Goal: Task Accomplishment & Management: Complete application form

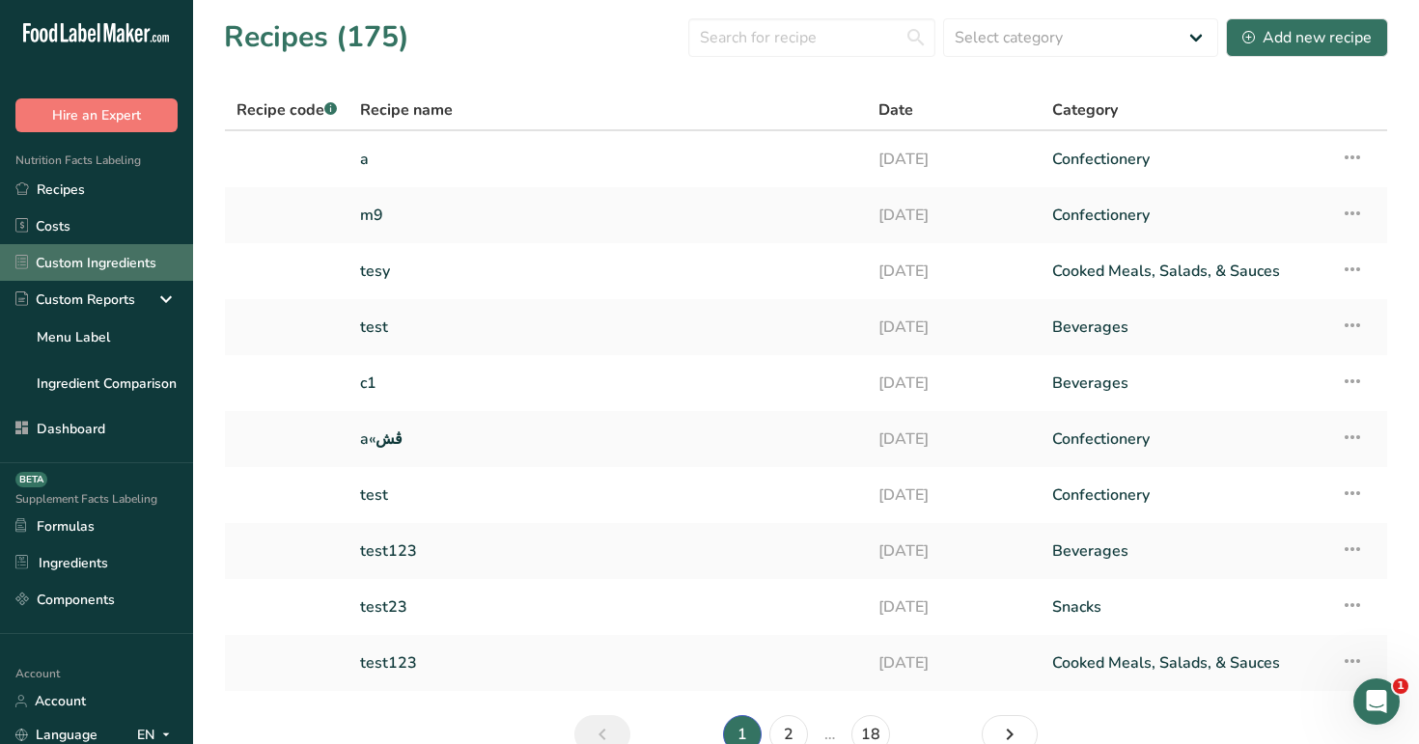
click at [124, 269] on link "Custom Ingredients" at bounding box center [96, 262] width 193 height 37
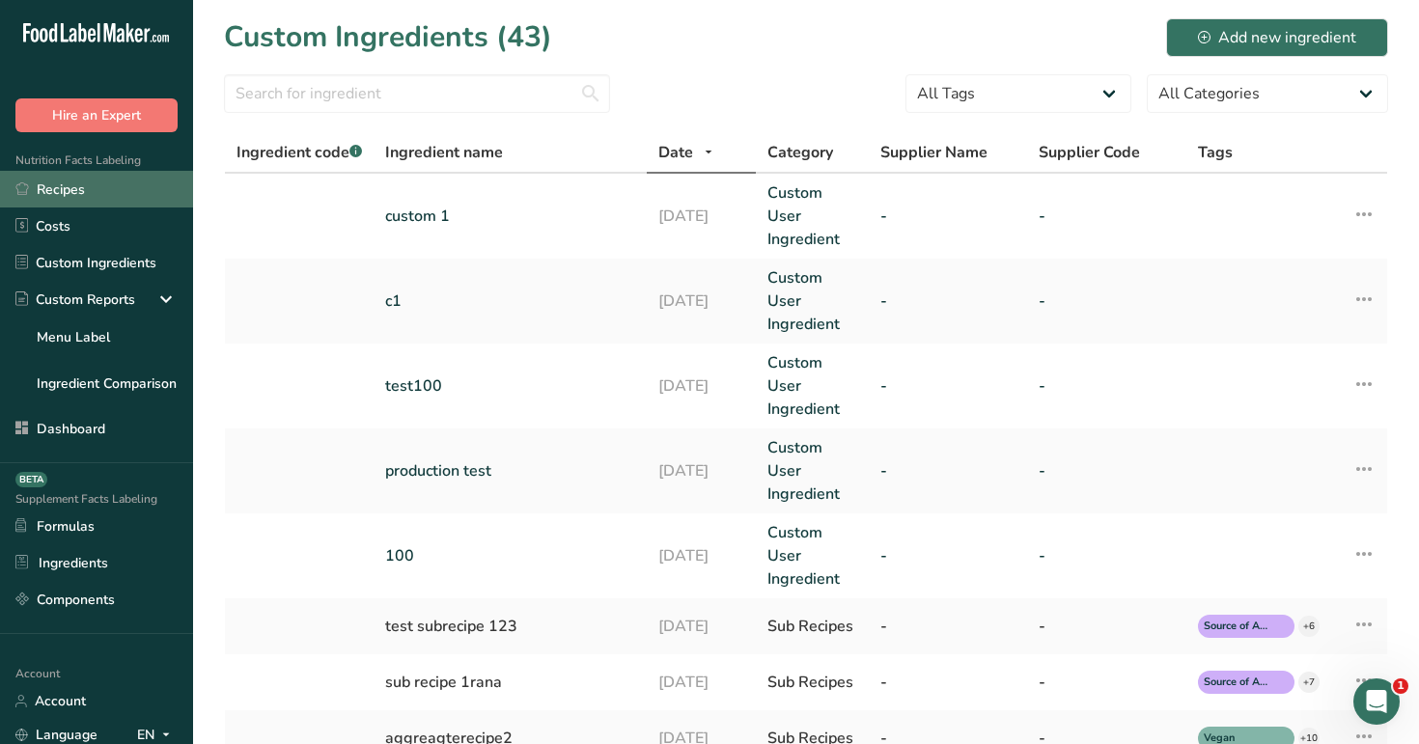
click at [68, 186] on link "Recipes" at bounding box center [96, 189] width 193 height 37
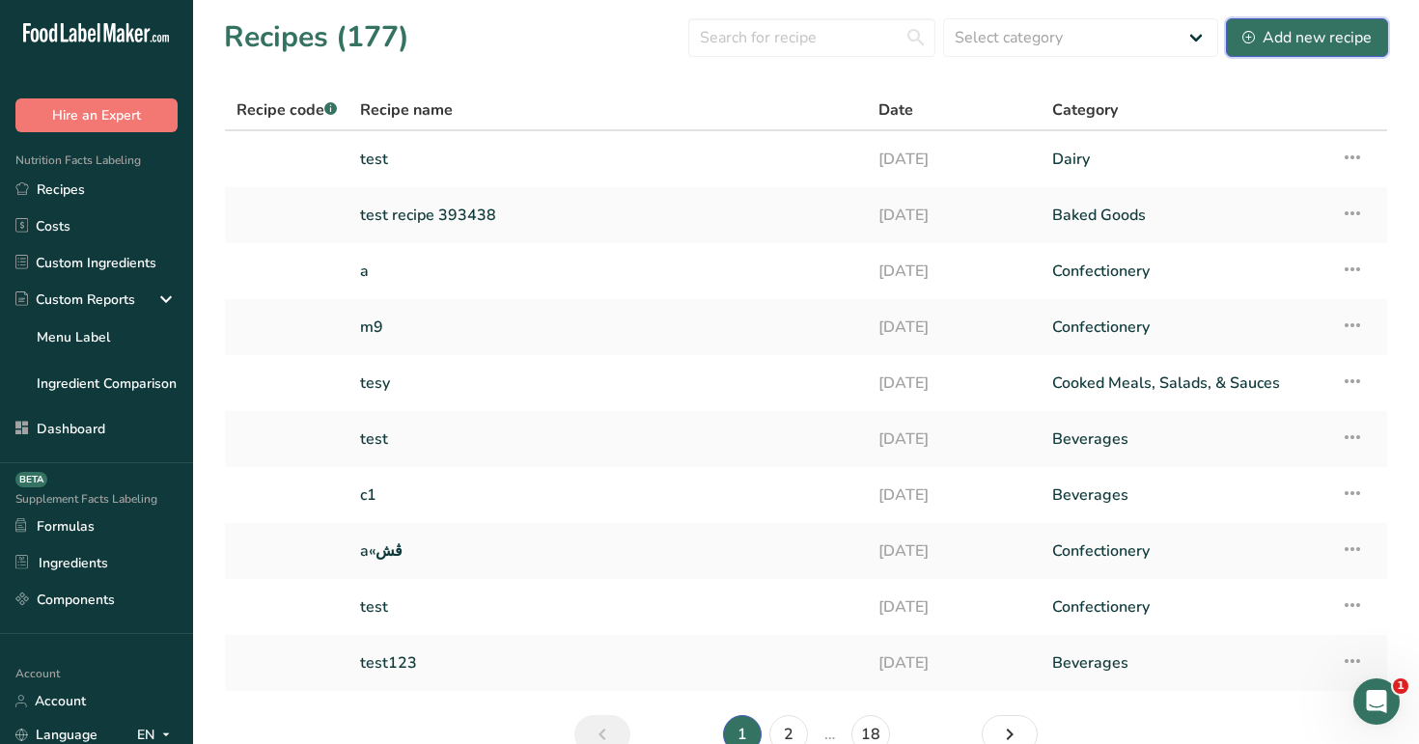
click at [1281, 30] on div "Add new recipe" at bounding box center [1306, 37] width 129 height 23
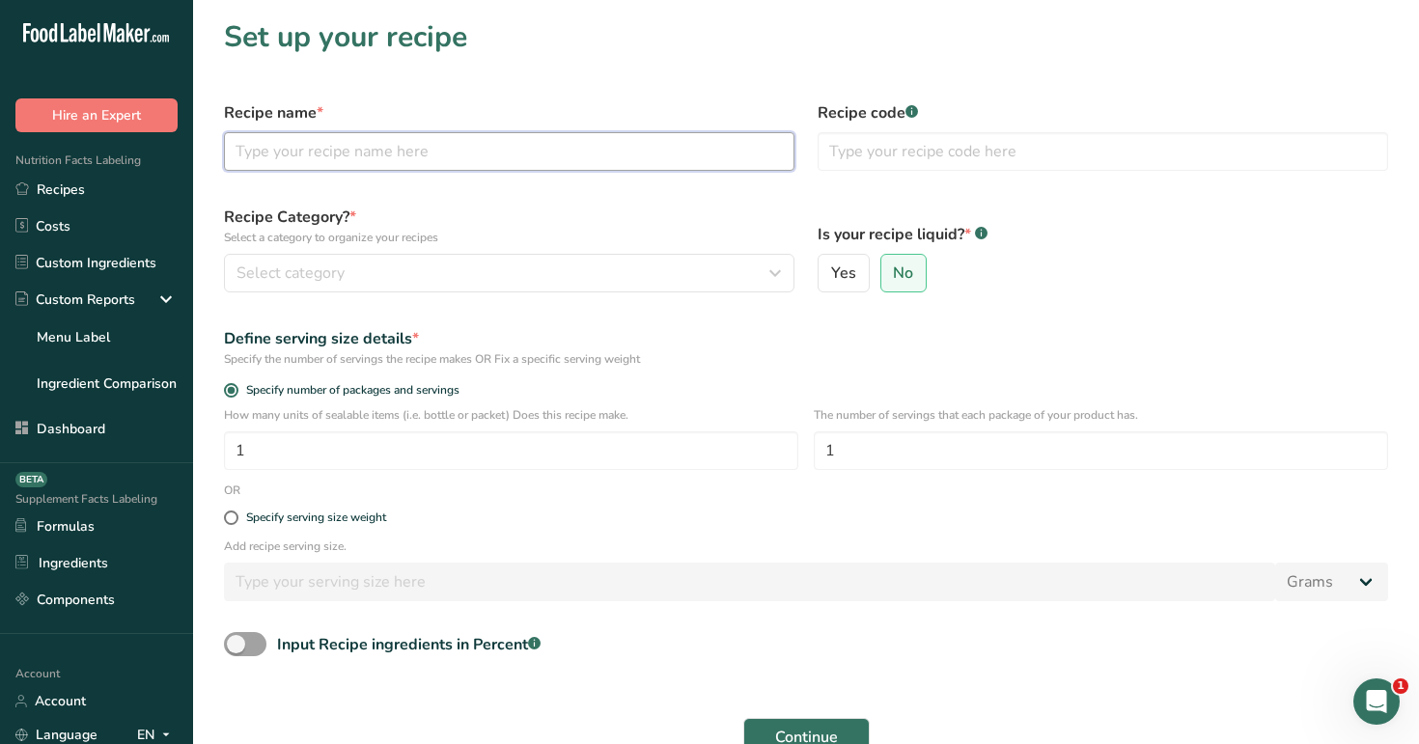
click at [522, 148] on input "text" at bounding box center [509, 151] width 570 height 39
type input "test"
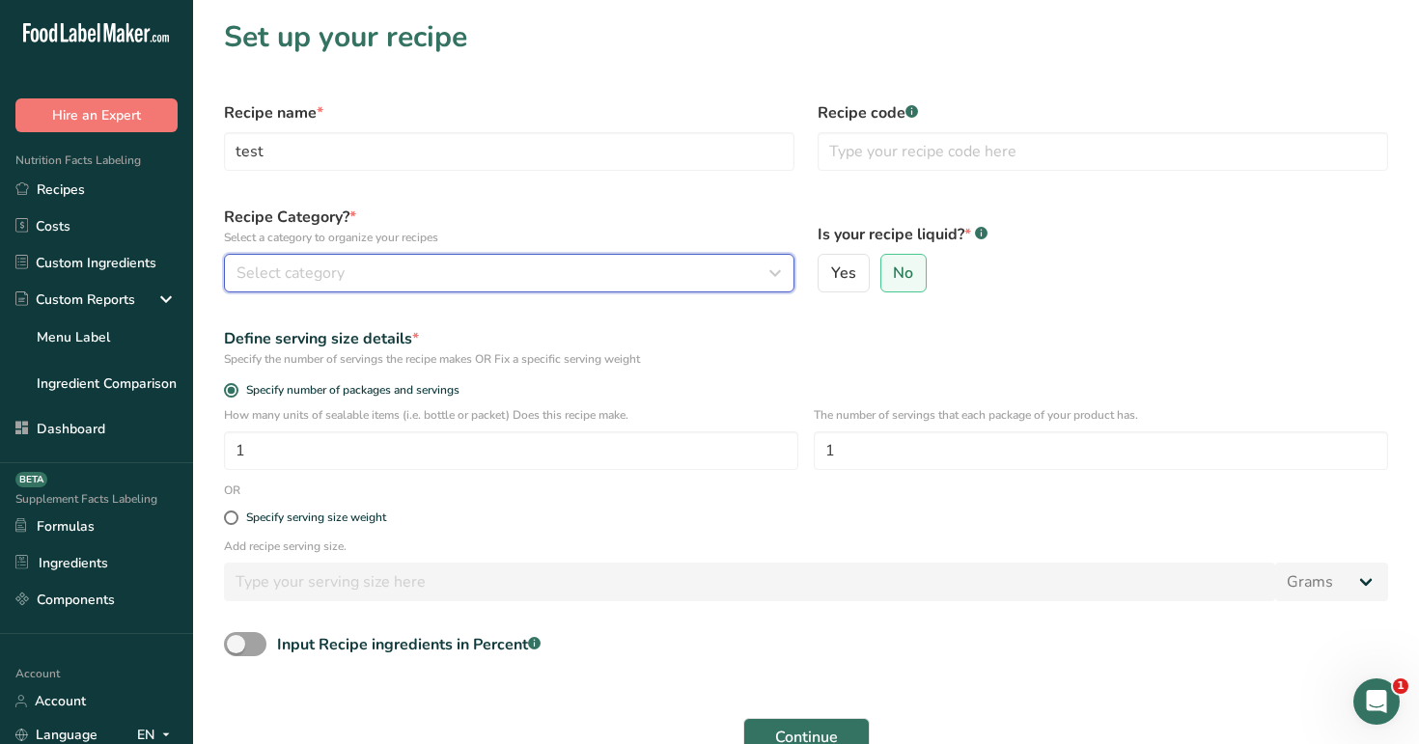
click at [524, 269] on div "Select category" at bounding box center [503, 273] width 534 height 23
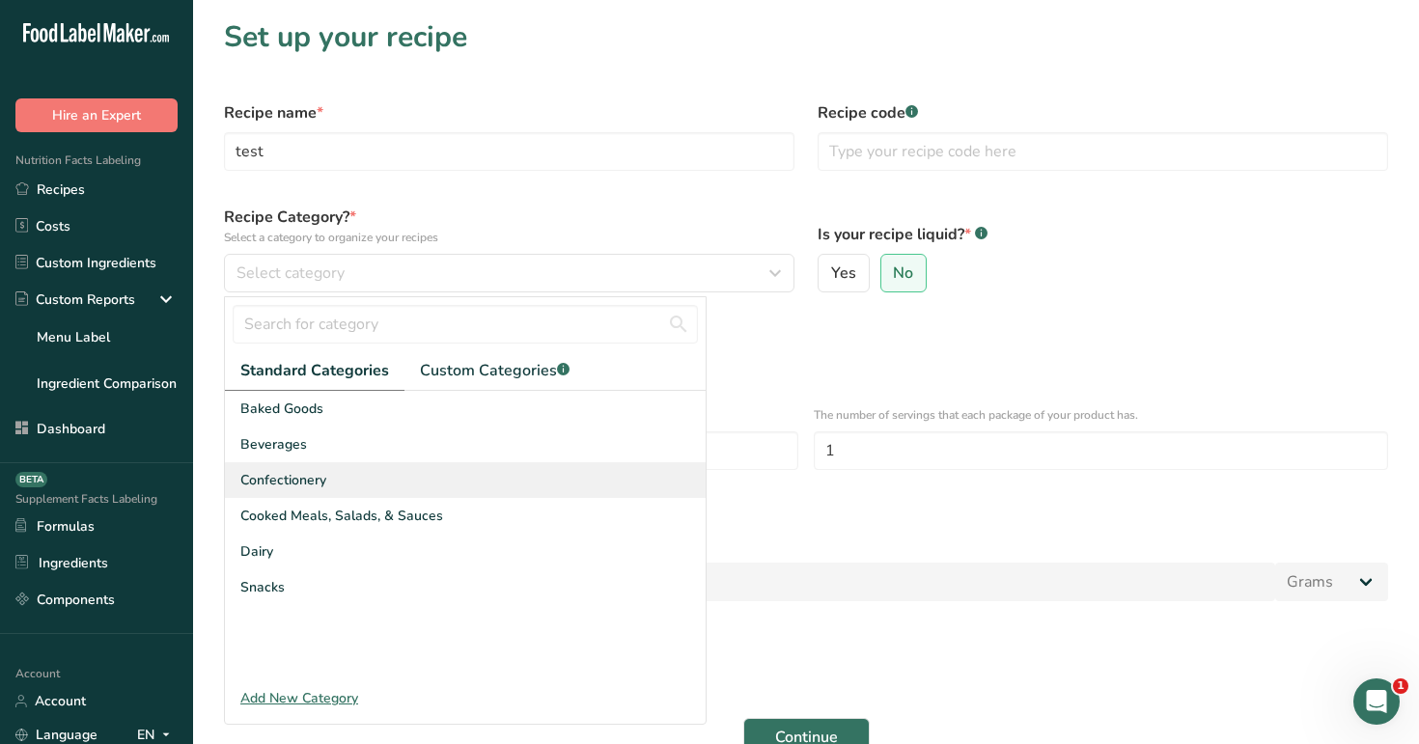
click at [534, 486] on div "Confectionery" at bounding box center [465, 480] width 481 height 36
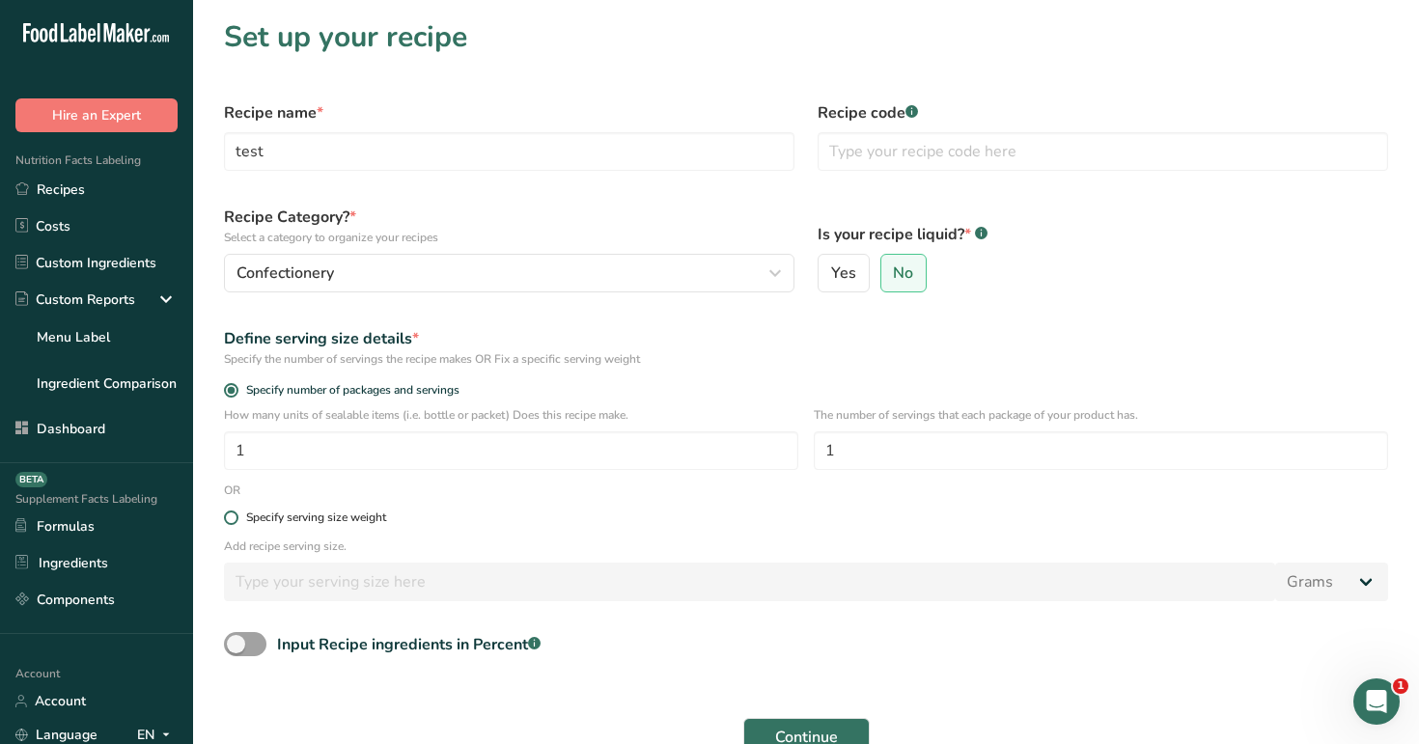
scroll to position [144, 0]
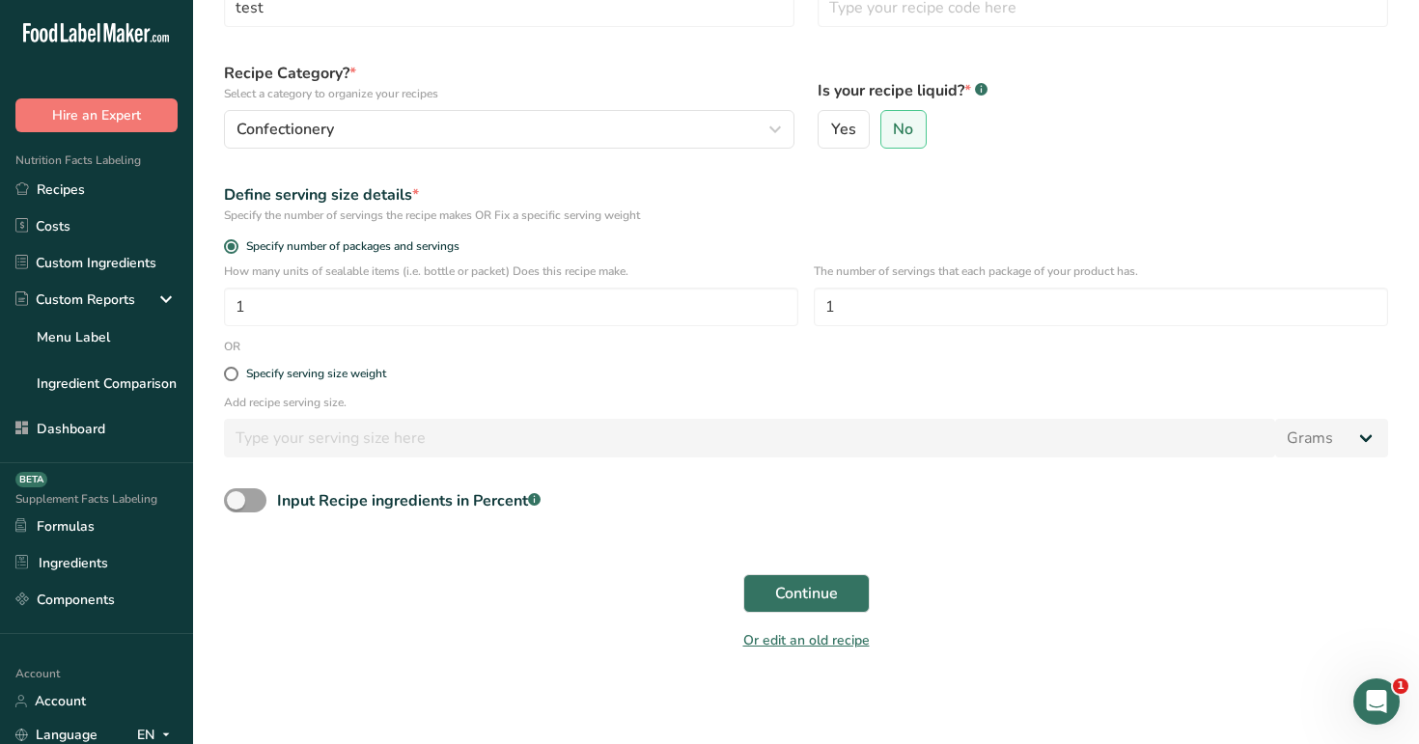
click at [259, 486] on form "Recipe name * test Recipe code .a-a{fill:#347362;}.b-a{fill:#fff;} Recipe Categ…" at bounding box center [805, 304] width 1187 height 717
click at [254, 499] on span at bounding box center [245, 500] width 42 height 24
click at [236, 499] on input "Input Recipe ingredients in Percent .a-a{fill:#347362;}.b-a{fill:#fff;}" at bounding box center [230, 500] width 13 height 13
checkbox input "true"
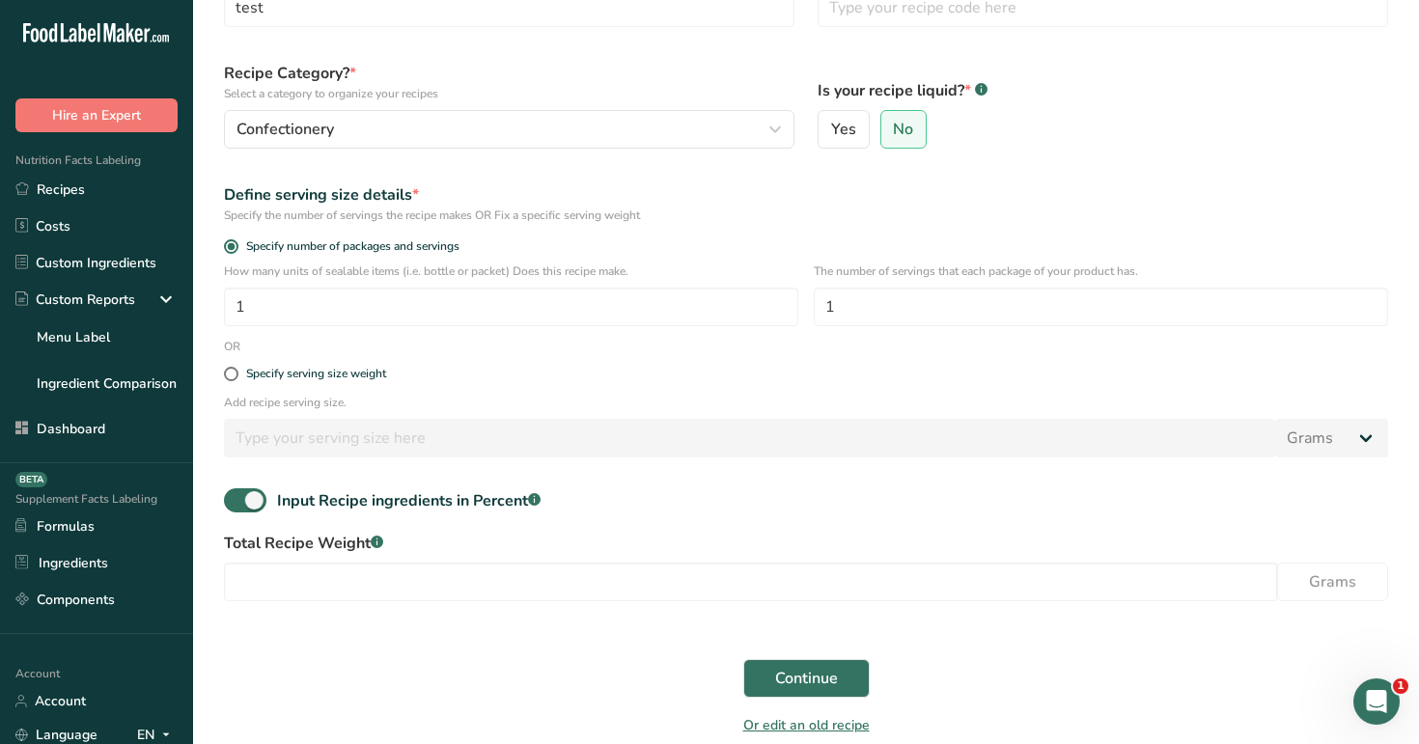
click at [429, 603] on div "Total Recipe Weight .a-a{fill:#347362;}.b-a{fill:#fff;} Grams" at bounding box center [805, 572] width 1187 height 81
click at [457, 576] on input "number" at bounding box center [750, 582] width 1053 height 39
type input "10"
click at [837, 663] on button "Continue" at bounding box center [806, 678] width 126 height 39
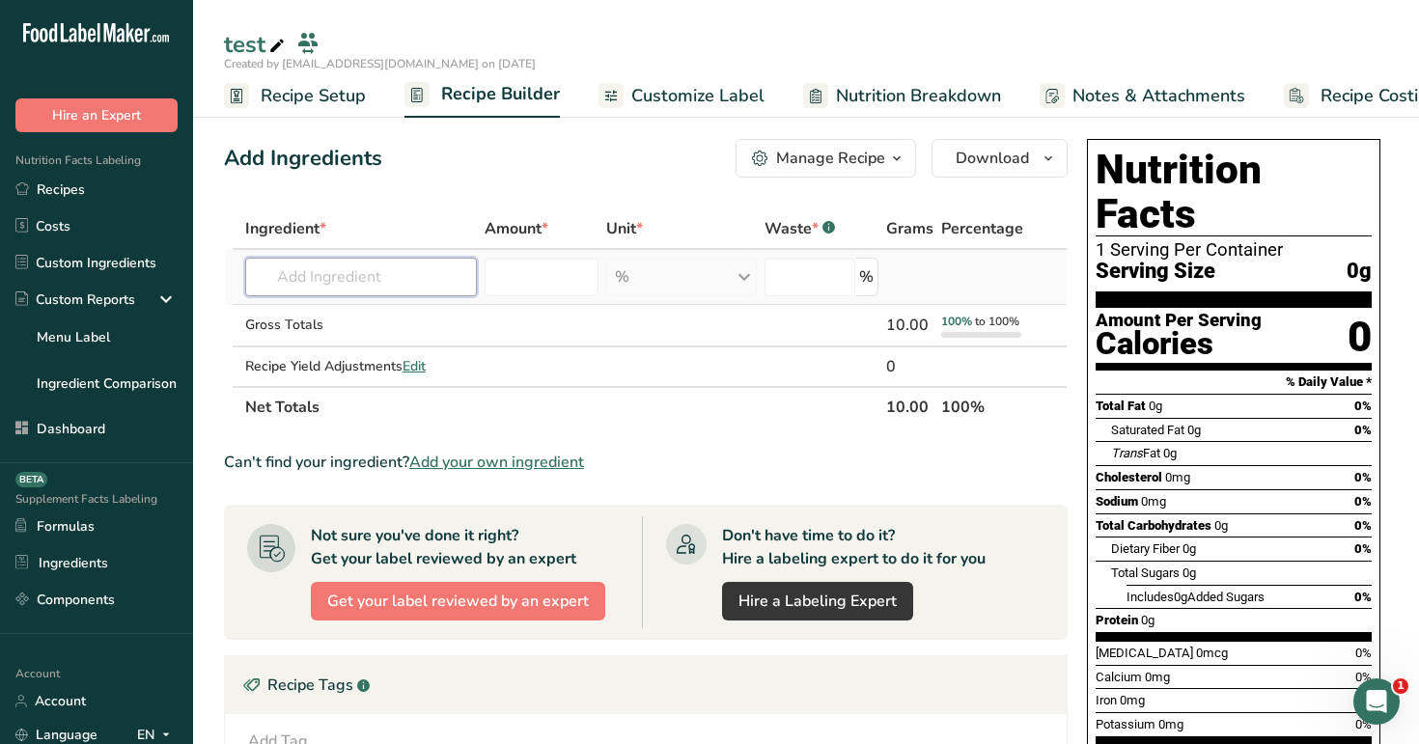
click at [436, 263] on input "text" at bounding box center [361, 277] width 233 height 39
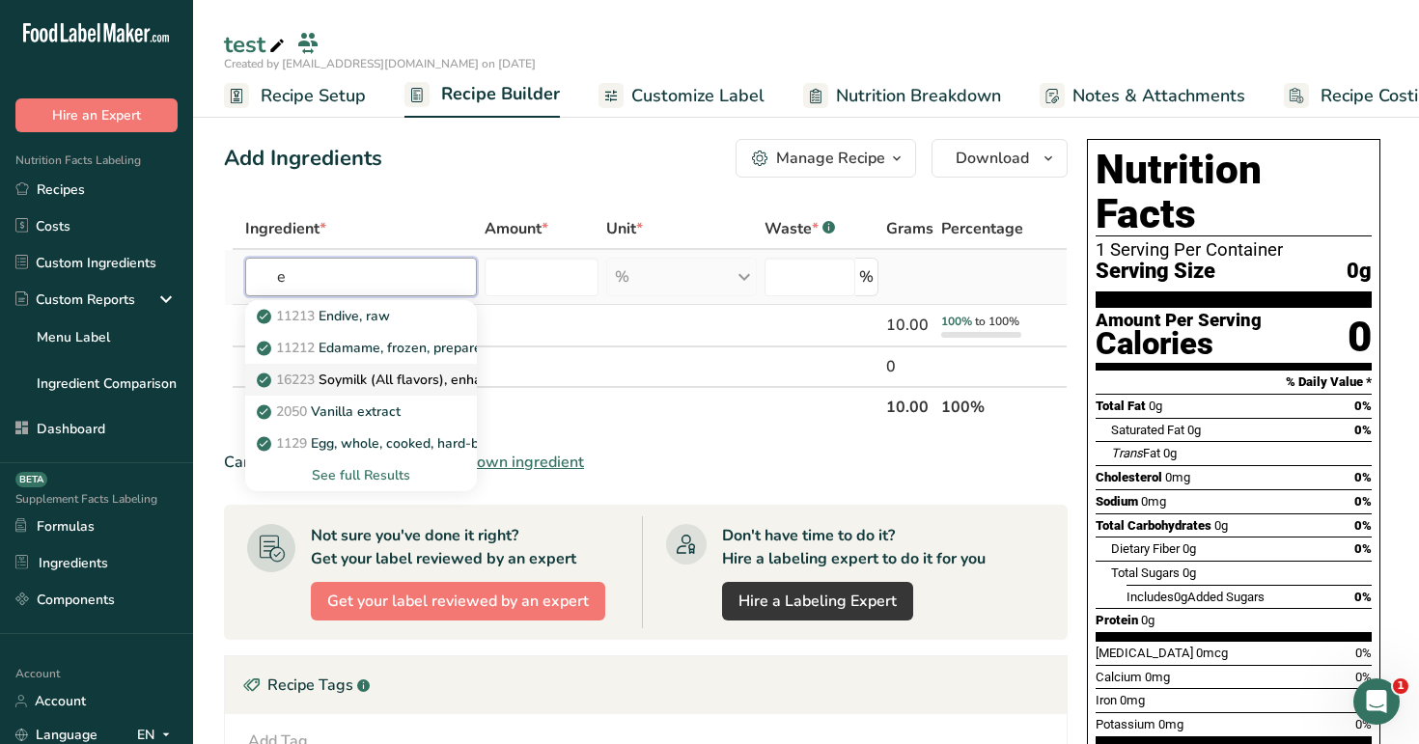
type input "e"
click at [428, 379] on p "16223 Soymilk (All flavors), enhanced" at bounding box center [386, 380] width 251 height 20
type input "Soymilk (All flavors), enhanced"
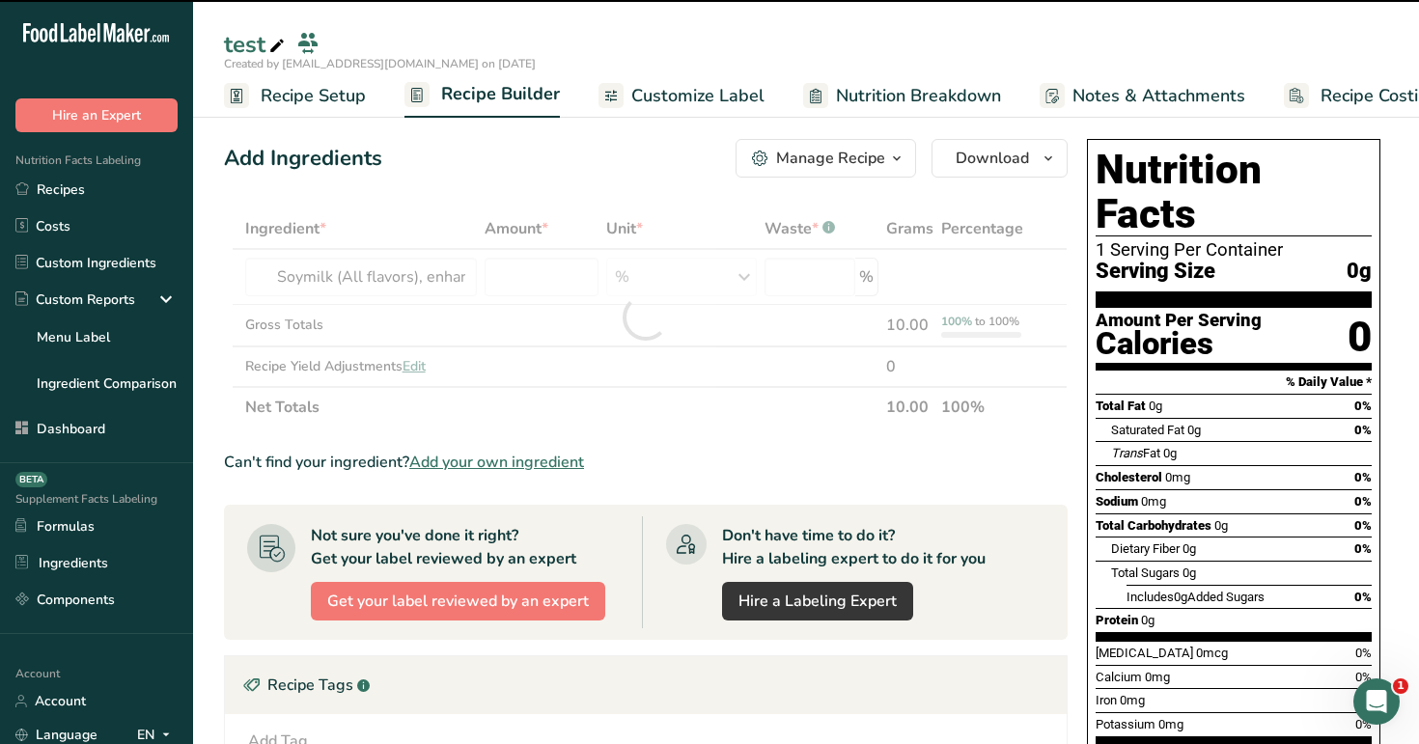
type input "0"
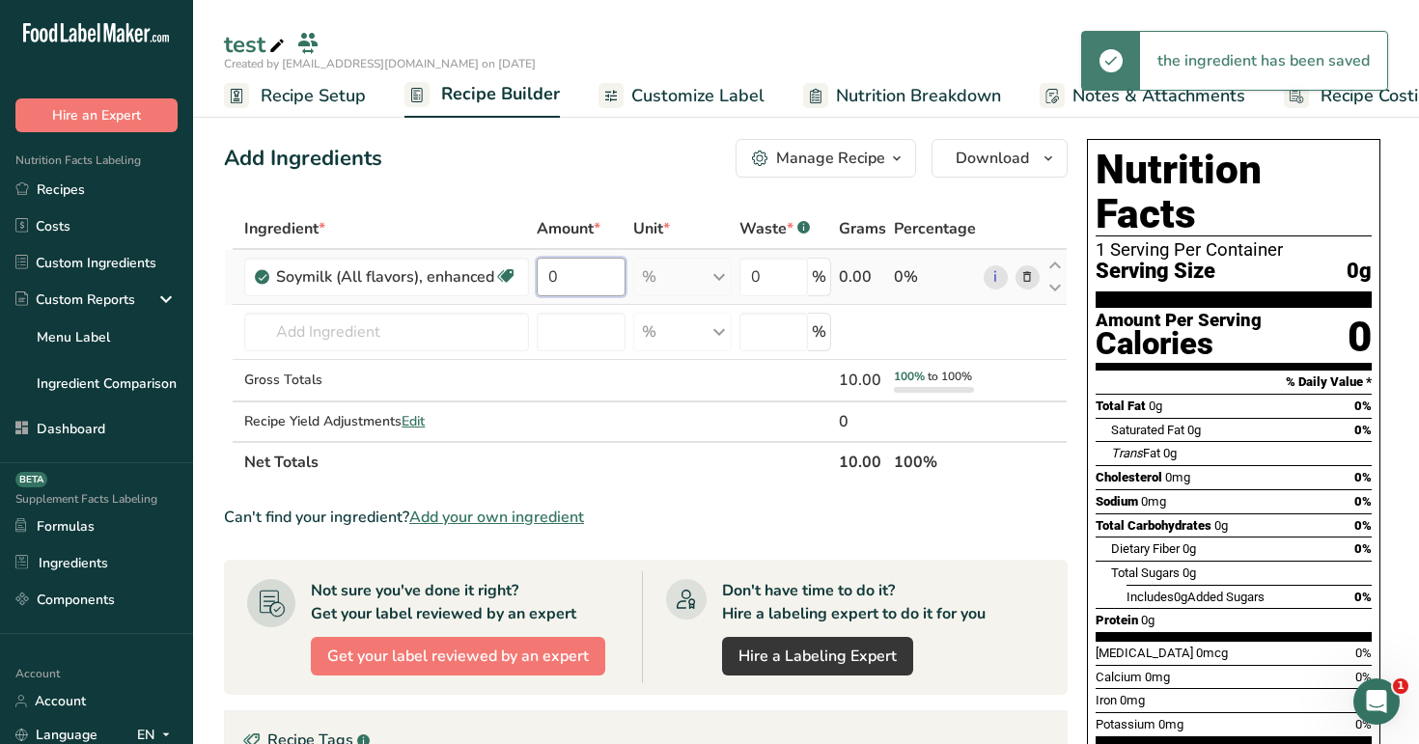
click at [588, 278] on input "0" at bounding box center [581, 277] width 89 height 39
type input "1"
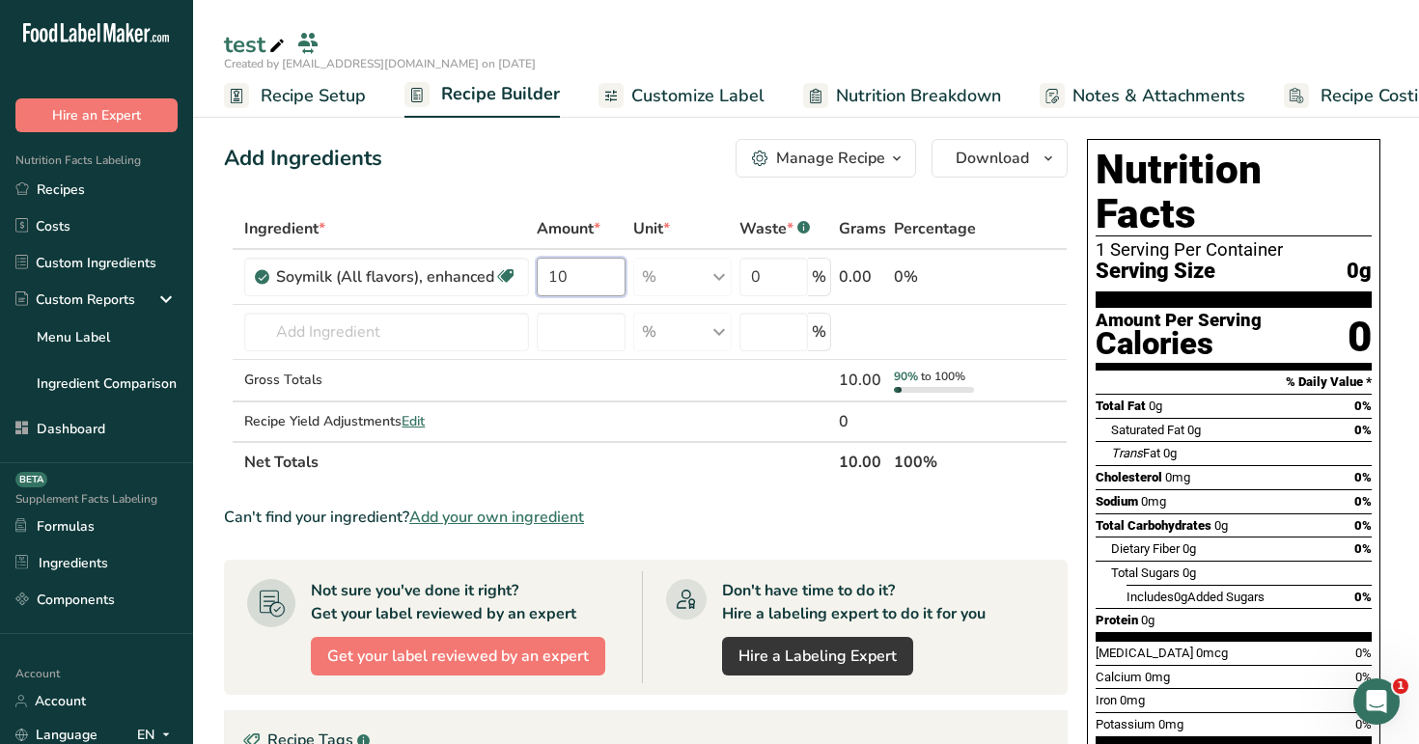
type input "10"
click at [616, 172] on div "Add Ingredients Manage Recipe Delete Recipe Duplicate Recipe Scale Recipe Save …" at bounding box center [646, 158] width 844 height 39
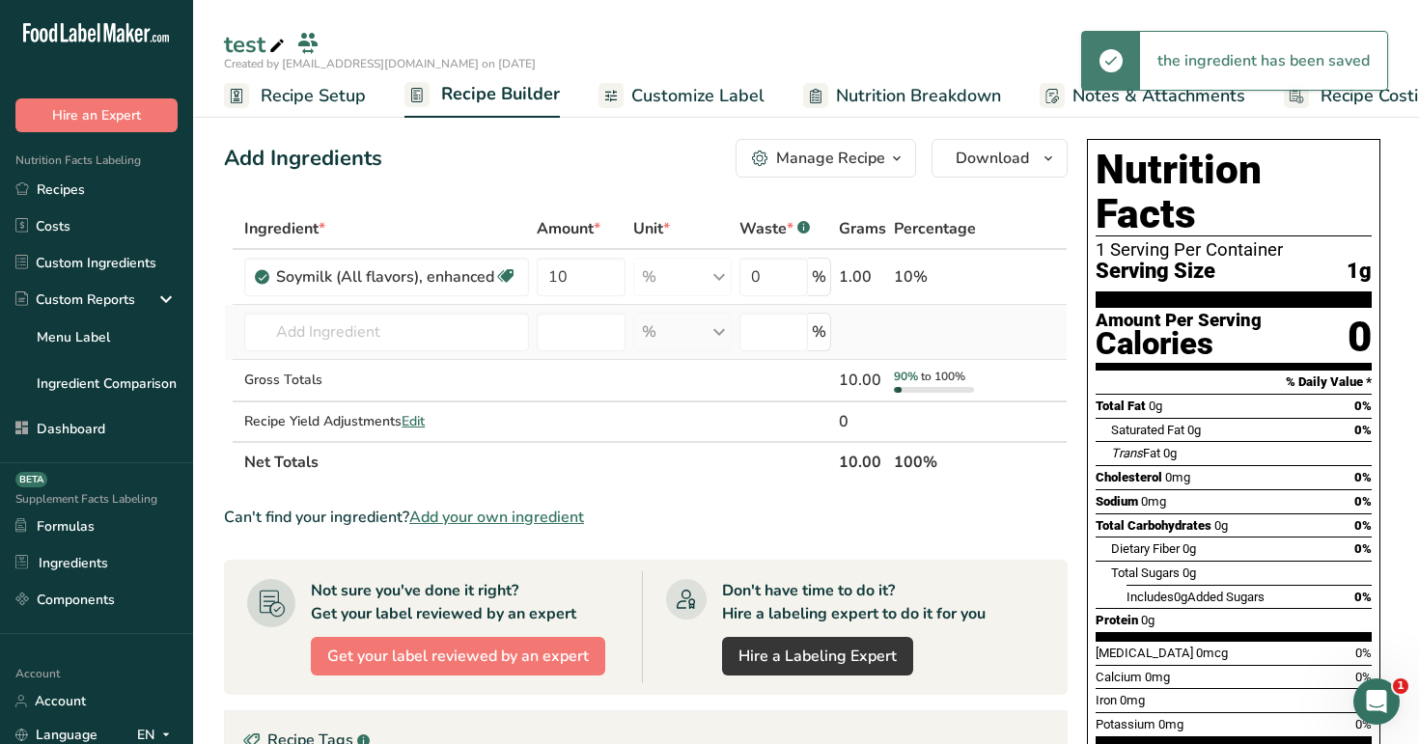
click at [416, 355] on td "11213 Endive, raw 11212 Edamame, frozen, prepared 16223 Soymilk (All flavors), …" at bounding box center [386, 332] width 292 height 55
click at [422, 332] on input "text" at bounding box center [386, 332] width 285 height 39
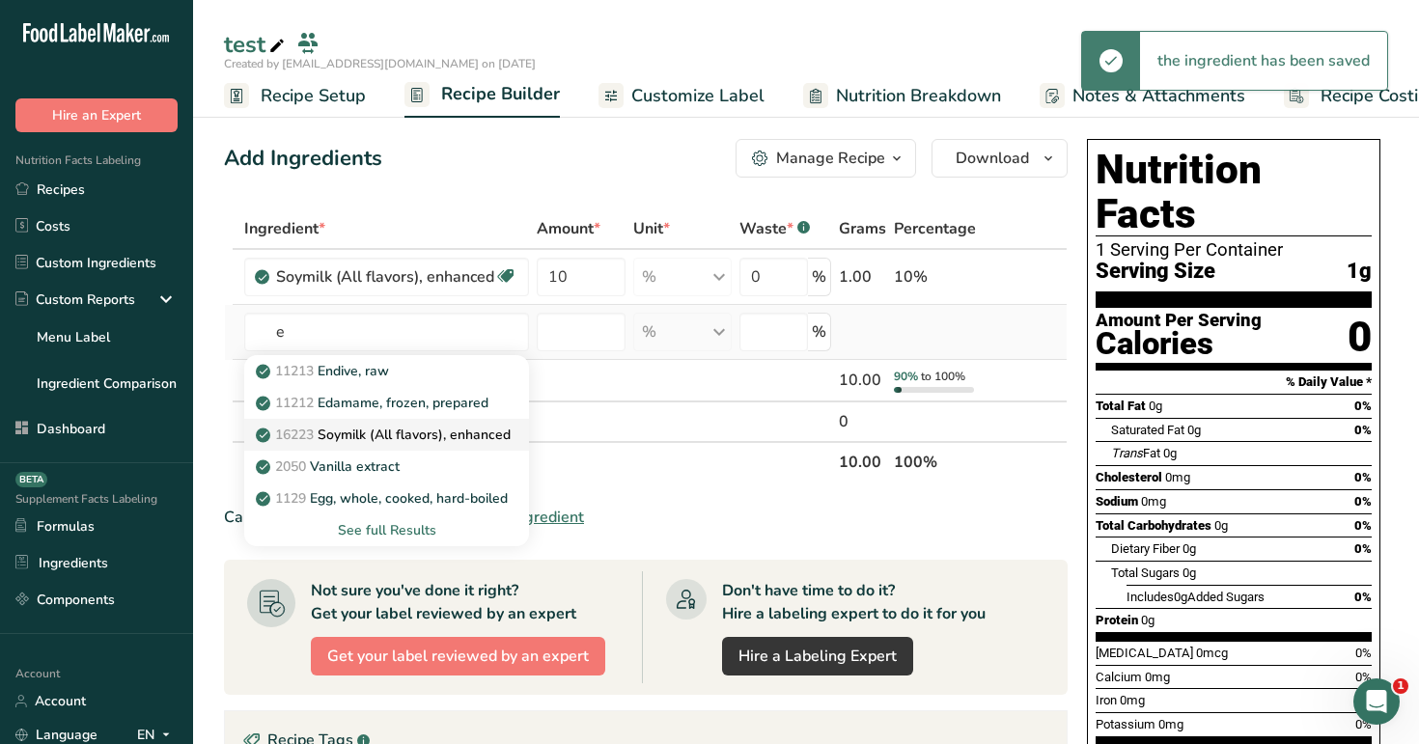
click at [423, 420] on link "16223 Soymilk (All flavors), enhanced" at bounding box center [386, 435] width 285 height 32
type input "Soymilk (All flavors), enhanced"
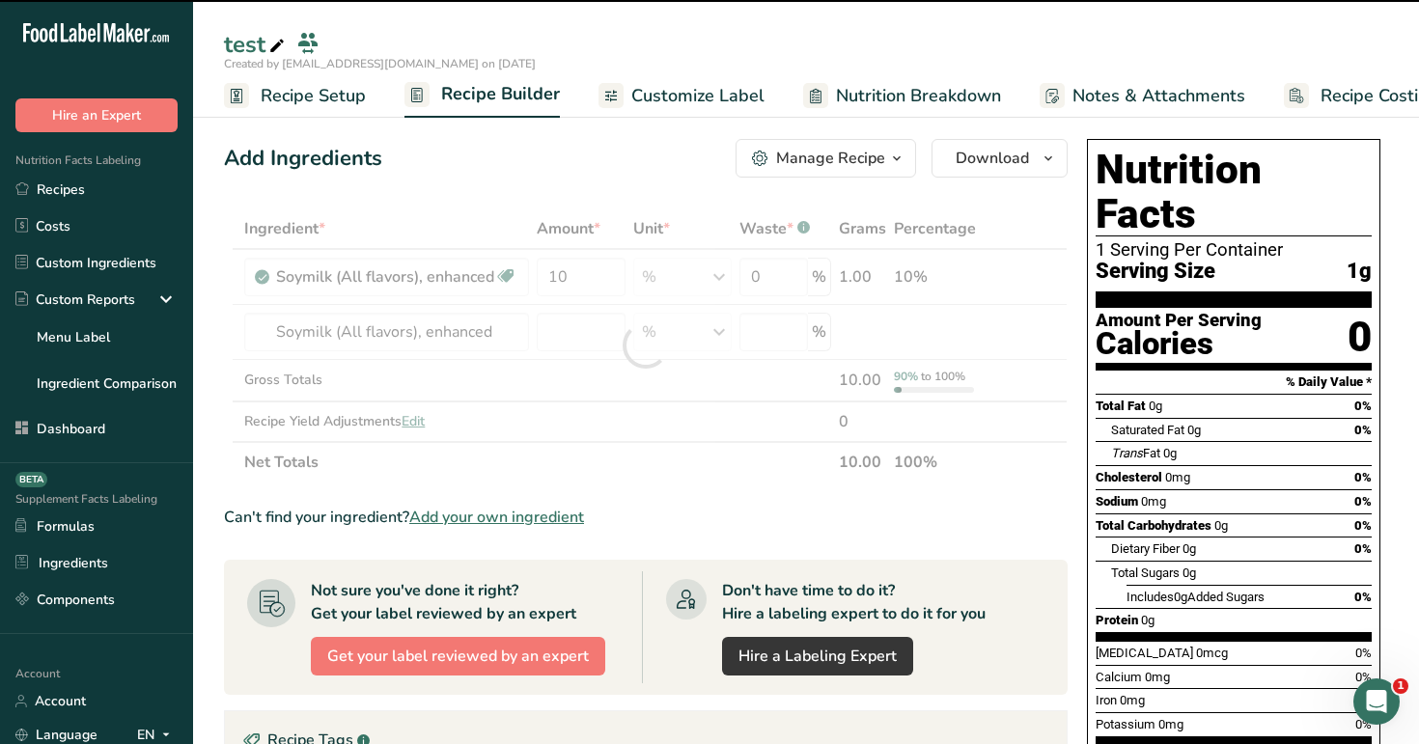
type input "0"
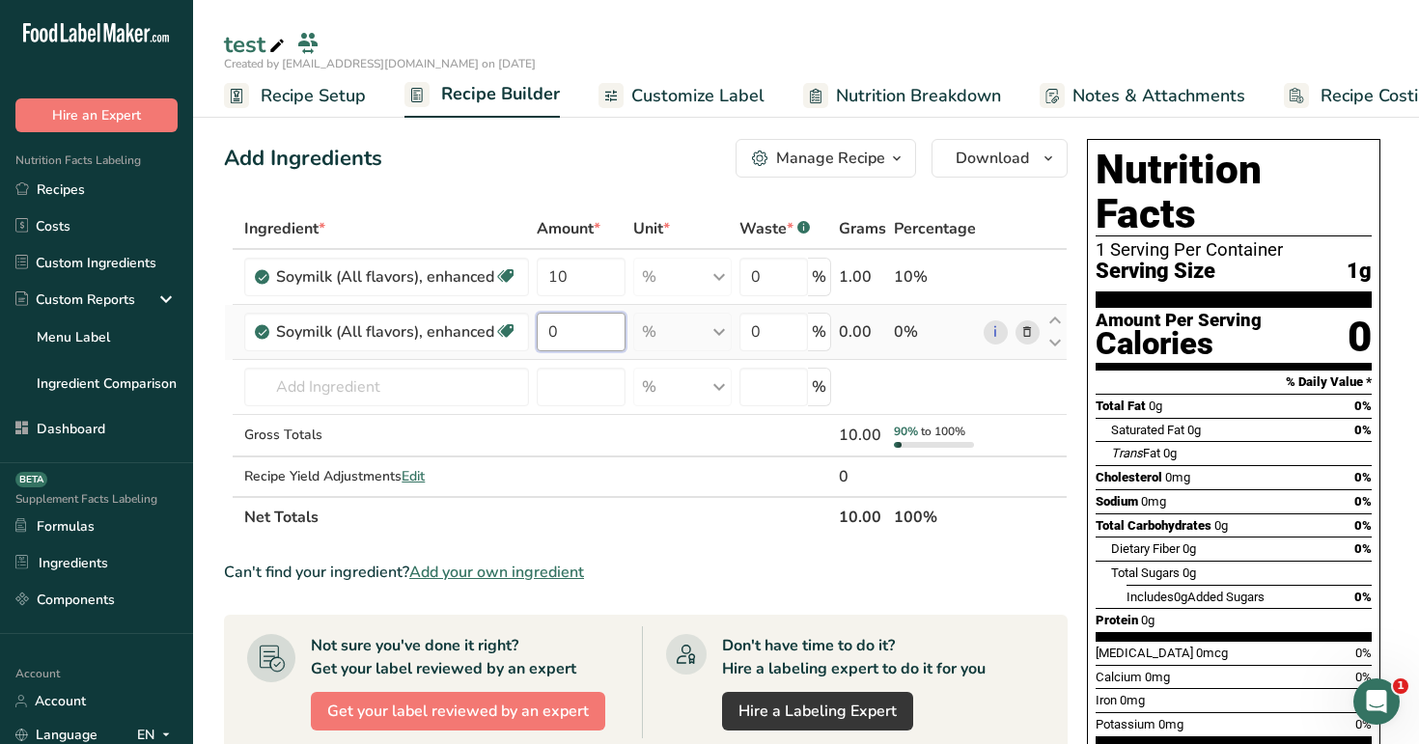
click at [568, 340] on input "0" at bounding box center [581, 332] width 89 height 39
type input "9"
click at [597, 256] on div "Ingredient * Amount * Unit * Waste * .a-a{fill:#347362;}.b-a{fill:#fff;} Grams …" at bounding box center [646, 372] width 844 height 329
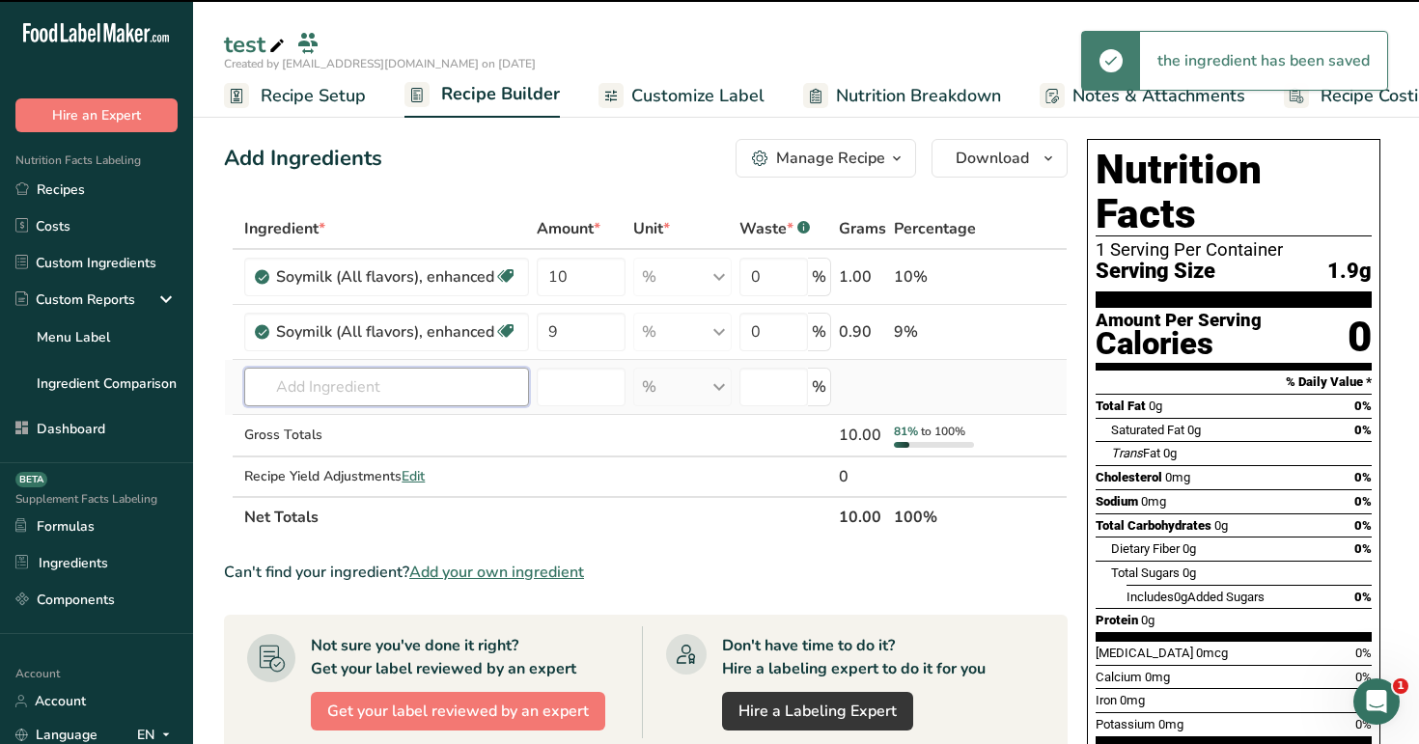
click at [373, 389] on input "text" at bounding box center [386, 387] width 285 height 39
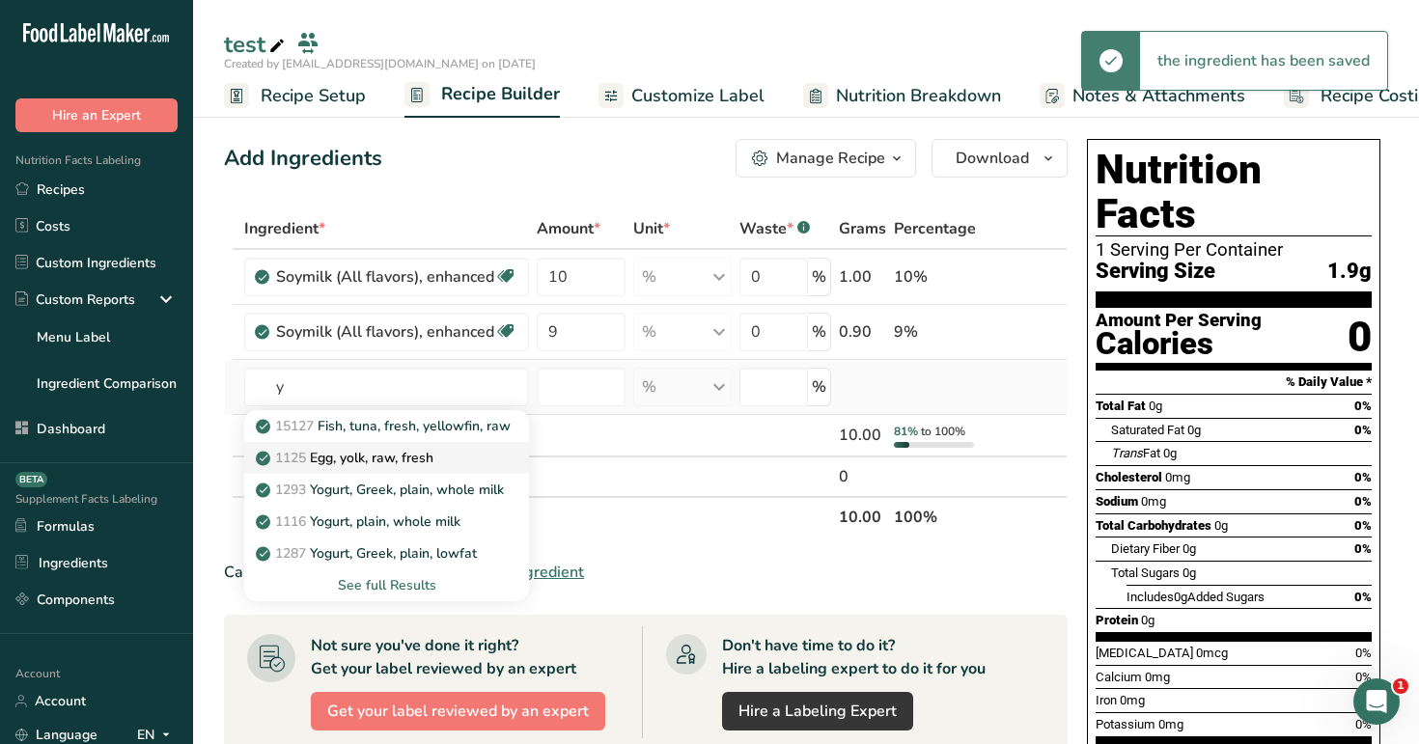
click at [395, 472] on link "1125 Egg, yolk, raw, fresh" at bounding box center [386, 458] width 285 height 32
type input "Egg, yolk, raw, fresh"
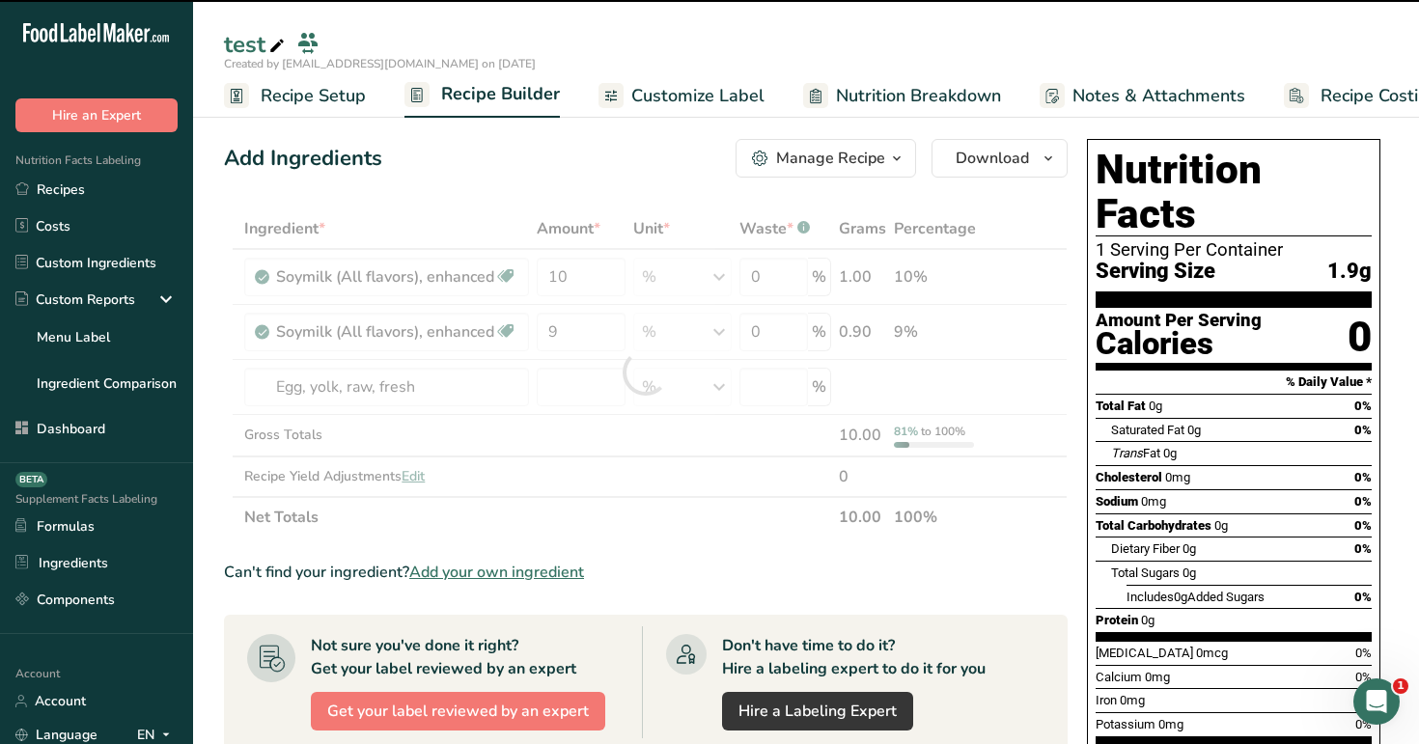
type input "0"
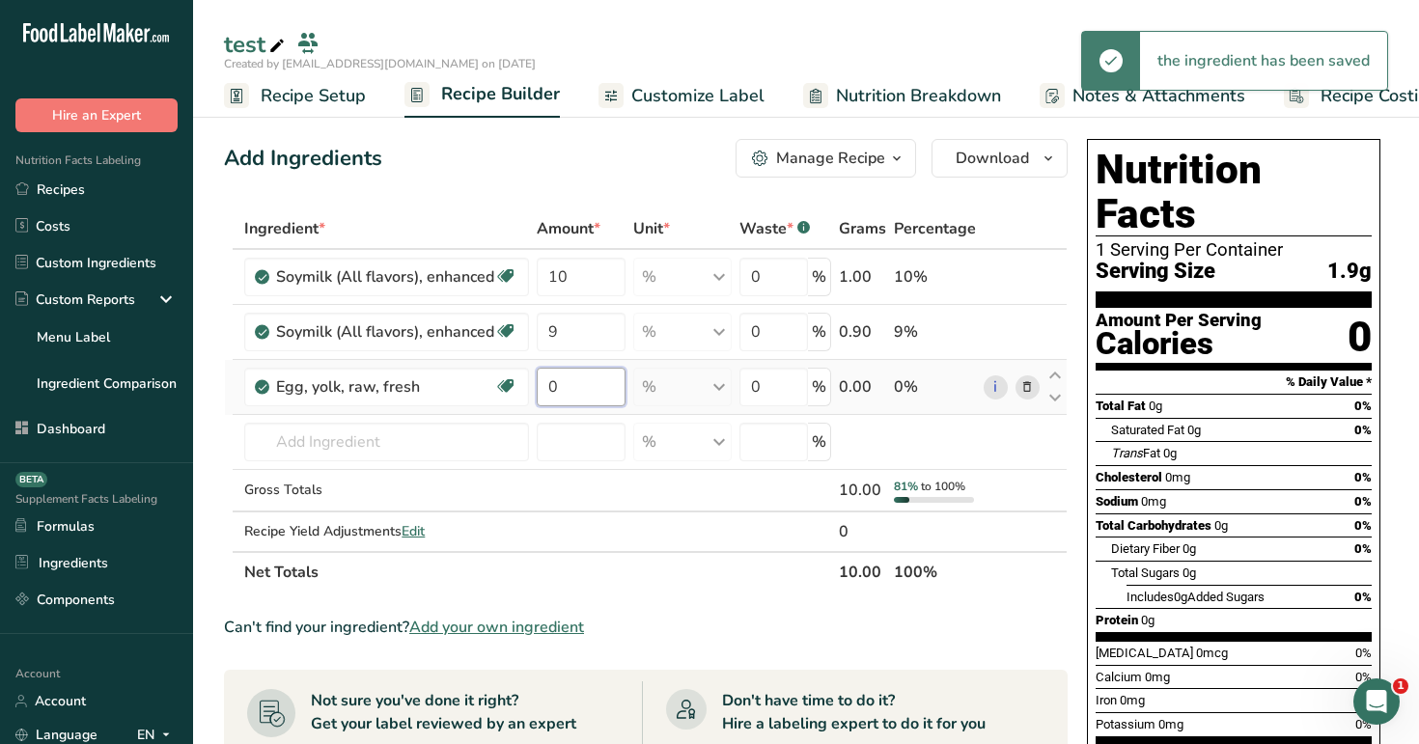
click at [566, 382] on input "0" at bounding box center [581, 387] width 89 height 39
type input "6"
click at [647, 183] on div "Add Ingredients Manage Recipe Delete Recipe Duplicate Recipe Scale Recipe Save …" at bounding box center [651, 715] width 855 height 1169
click at [364, 448] on input "text" at bounding box center [386, 442] width 285 height 39
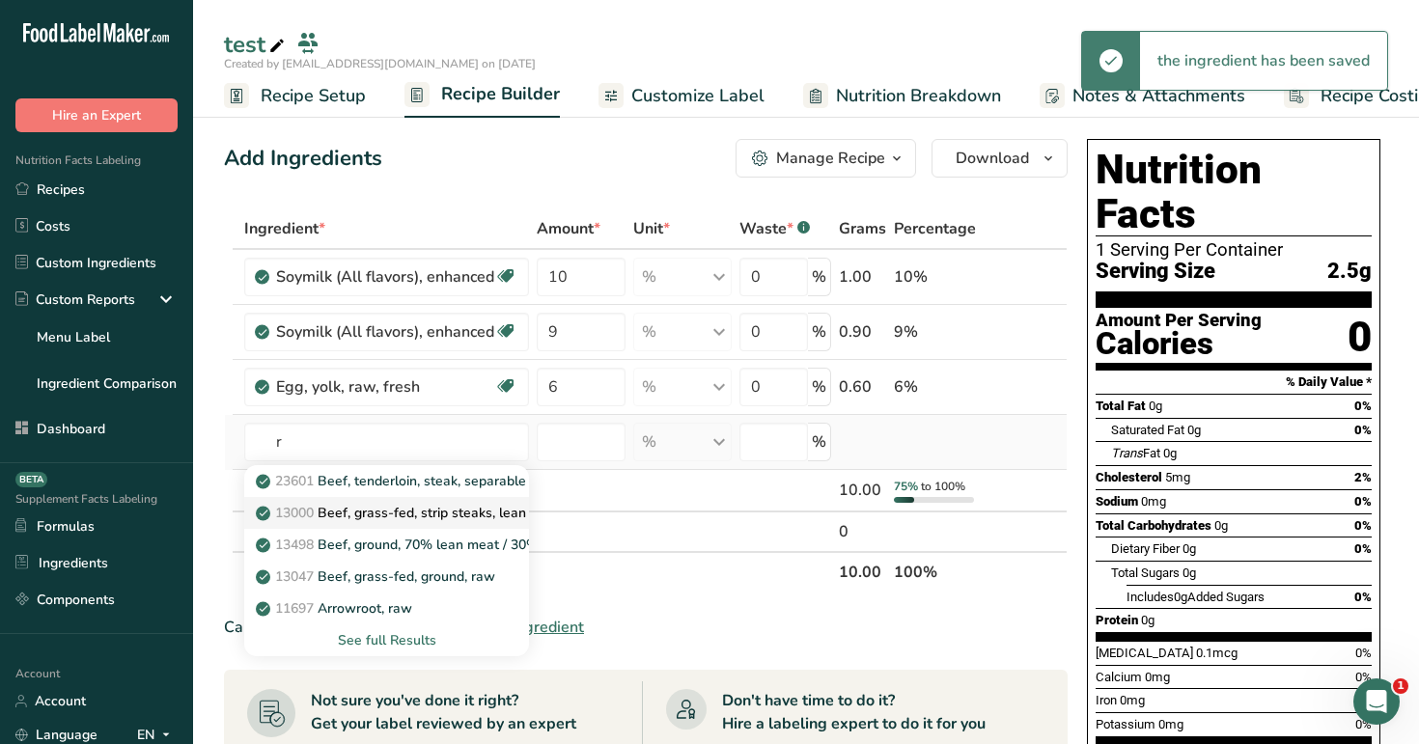
click at [344, 521] on p "13000 Beef, grass-fed, strip steaks, lean only, raw" at bounding box center [423, 513] width 326 height 20
type input "Beef, grass-fed, strip steaks, lean only, raw"
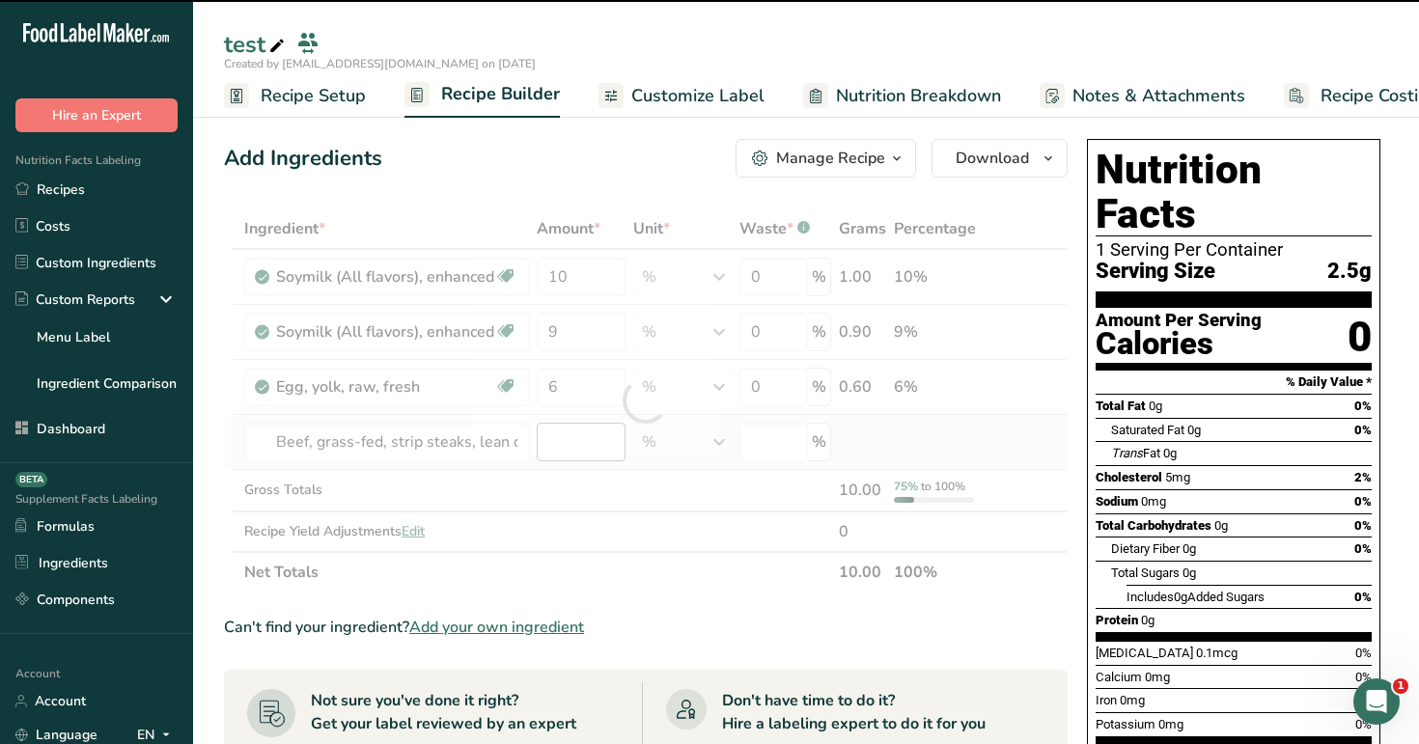
type input "0"
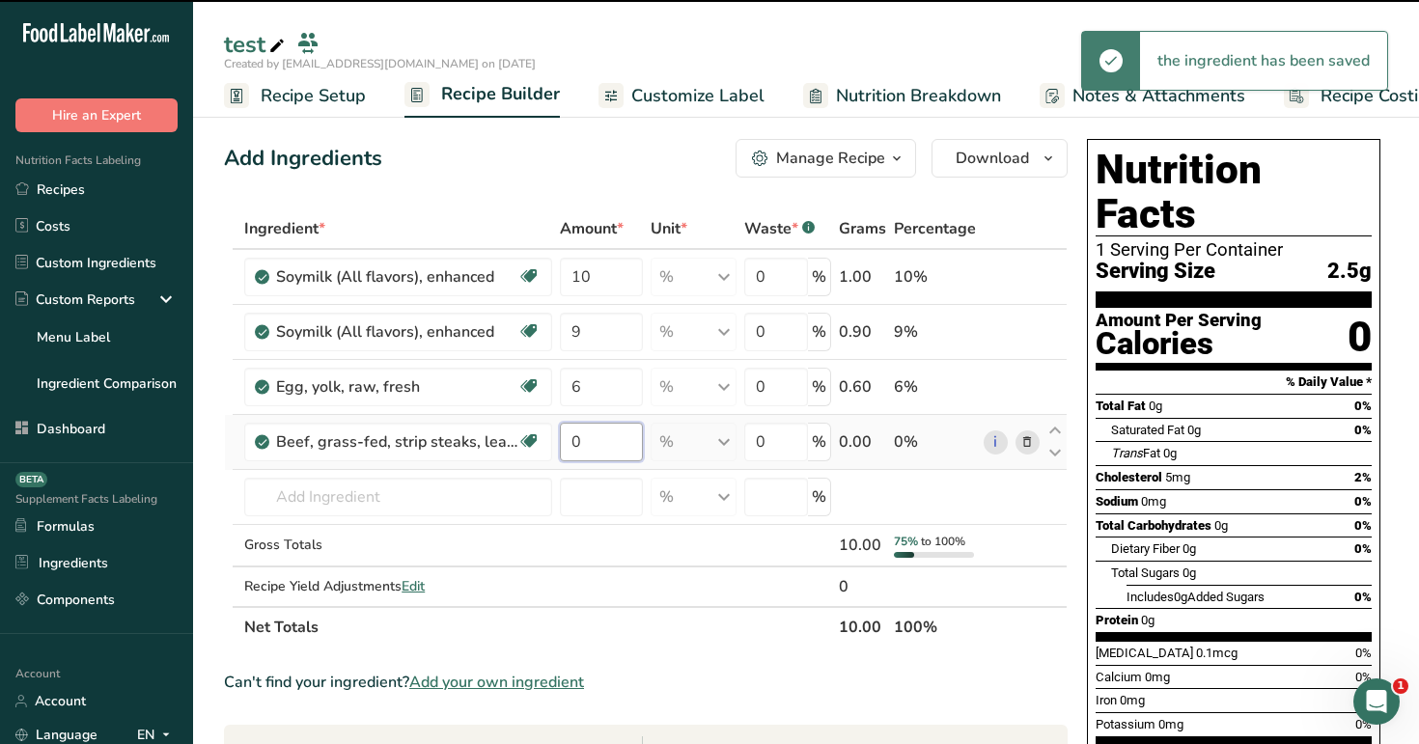
click at [581, 440] on input "0" at bounding box center [601, 442] width 82 height 39
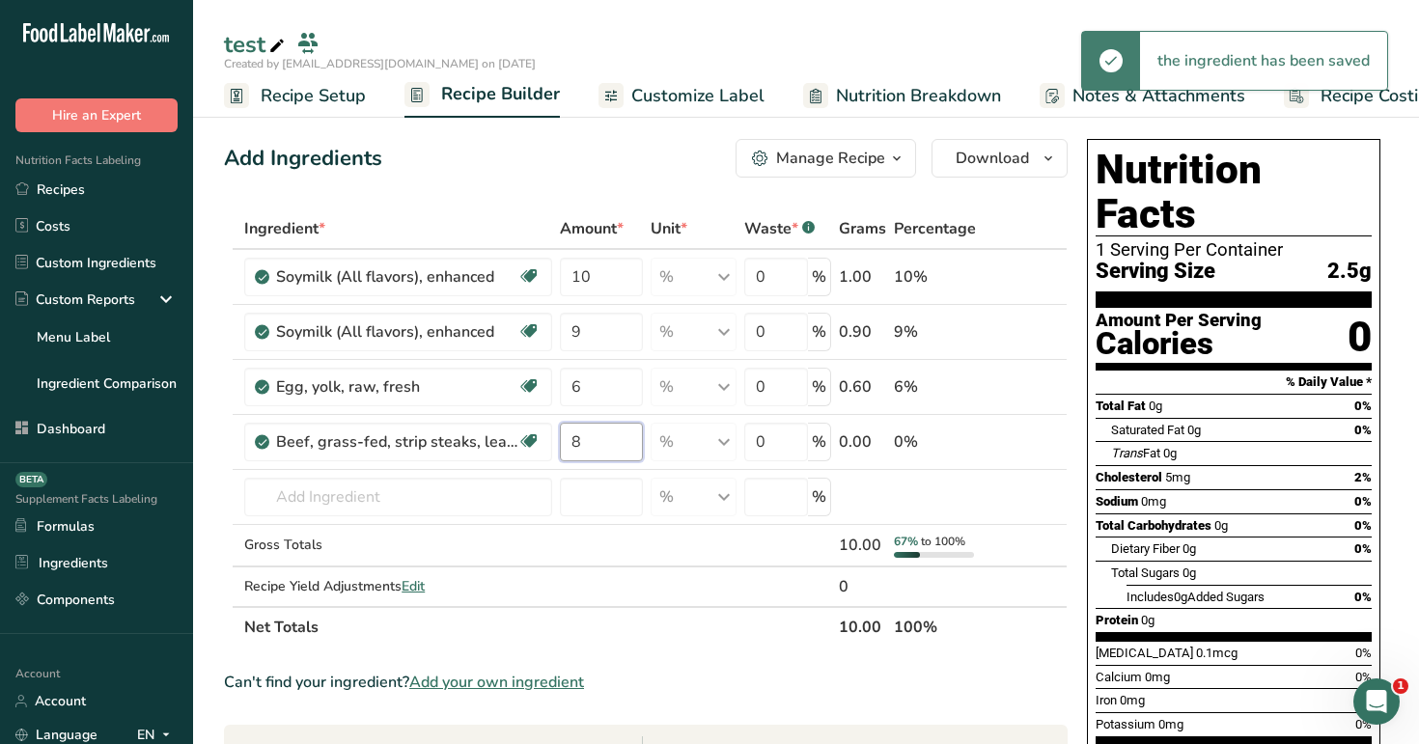
type input "8"
click at [626, 174] on div "Add Ingredients Manage Recipe Delete Recipe Duplicate Recipe Scale Recipe Save …" at bounding box center [646, 158] width 844 height 39
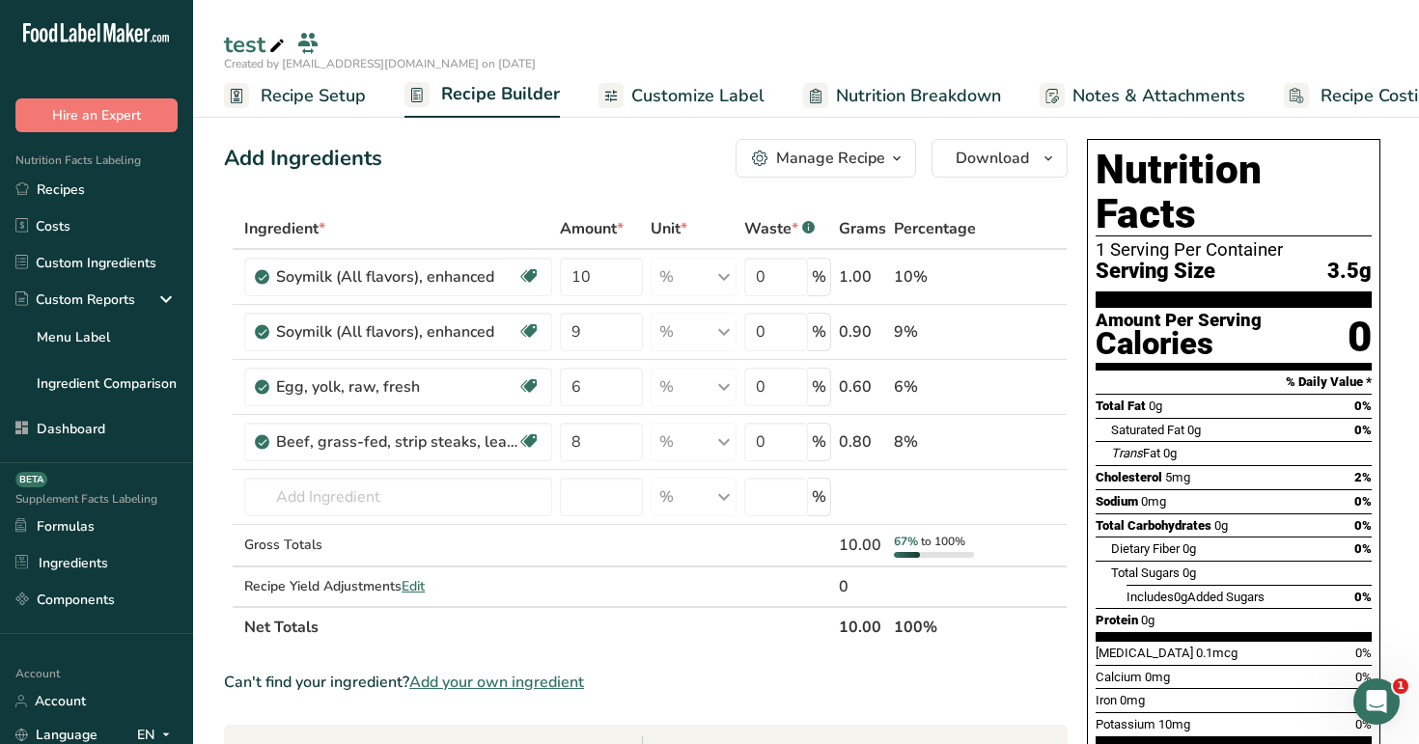
click at [697, 91] on span "Customize Label" at bounding box center [697, 96] width 133 height 26
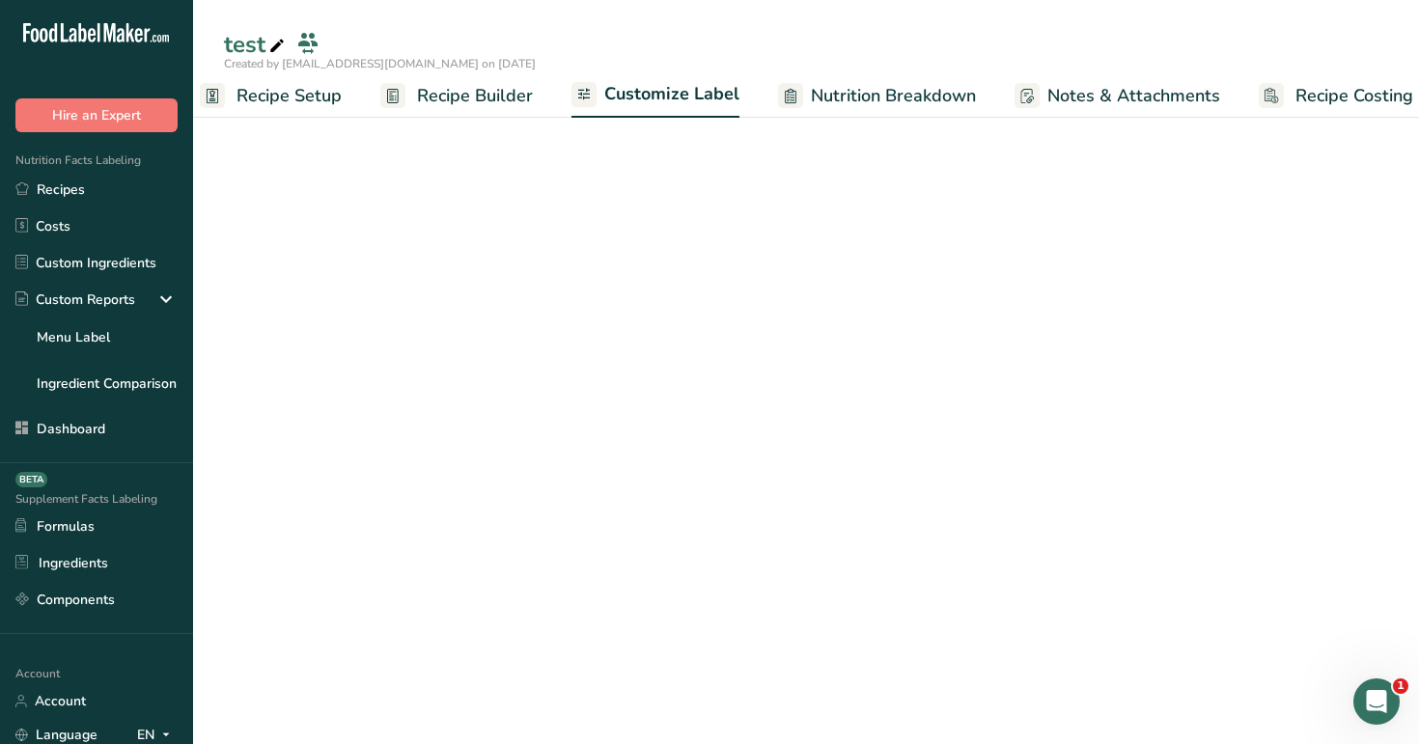
scroll to position [0, 49]
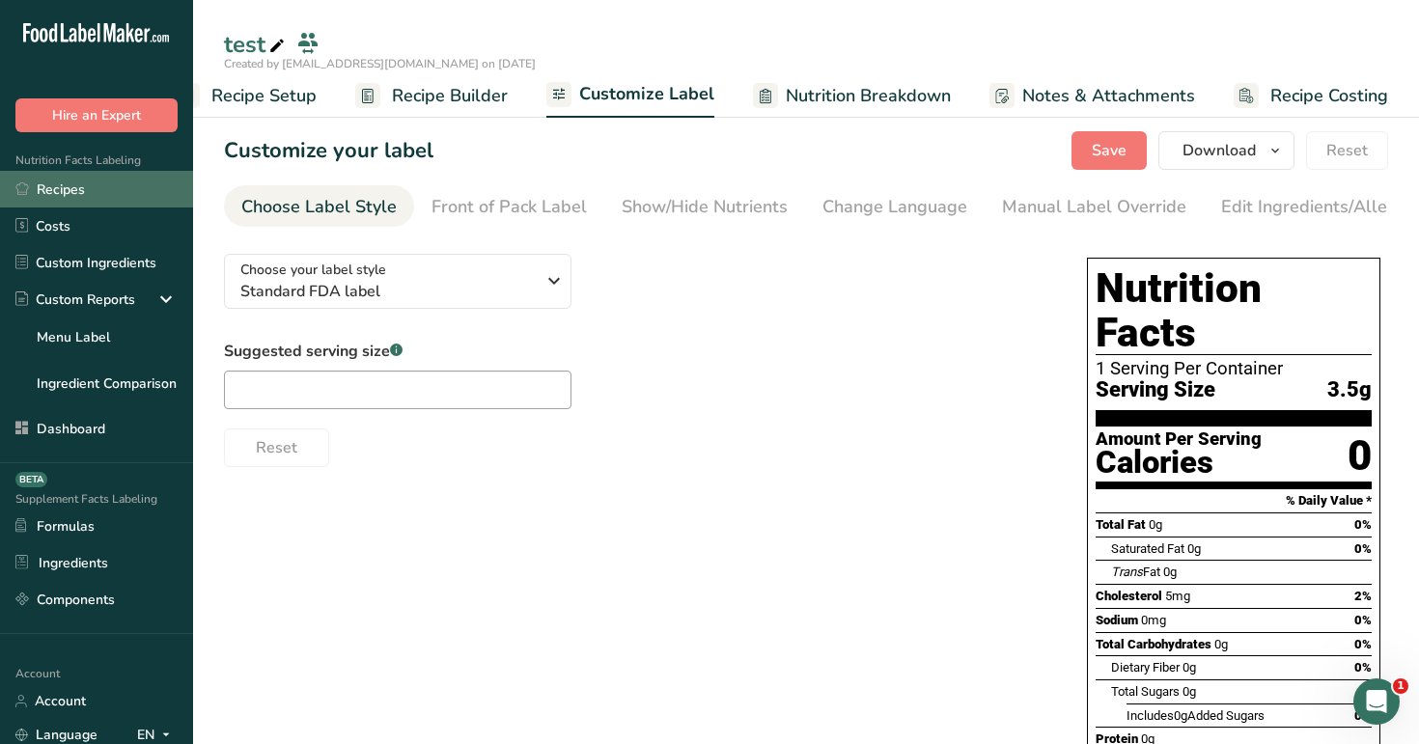
click at [56, 200] on link "Recipes" at bounding box center [96, 189] width 193 height 37
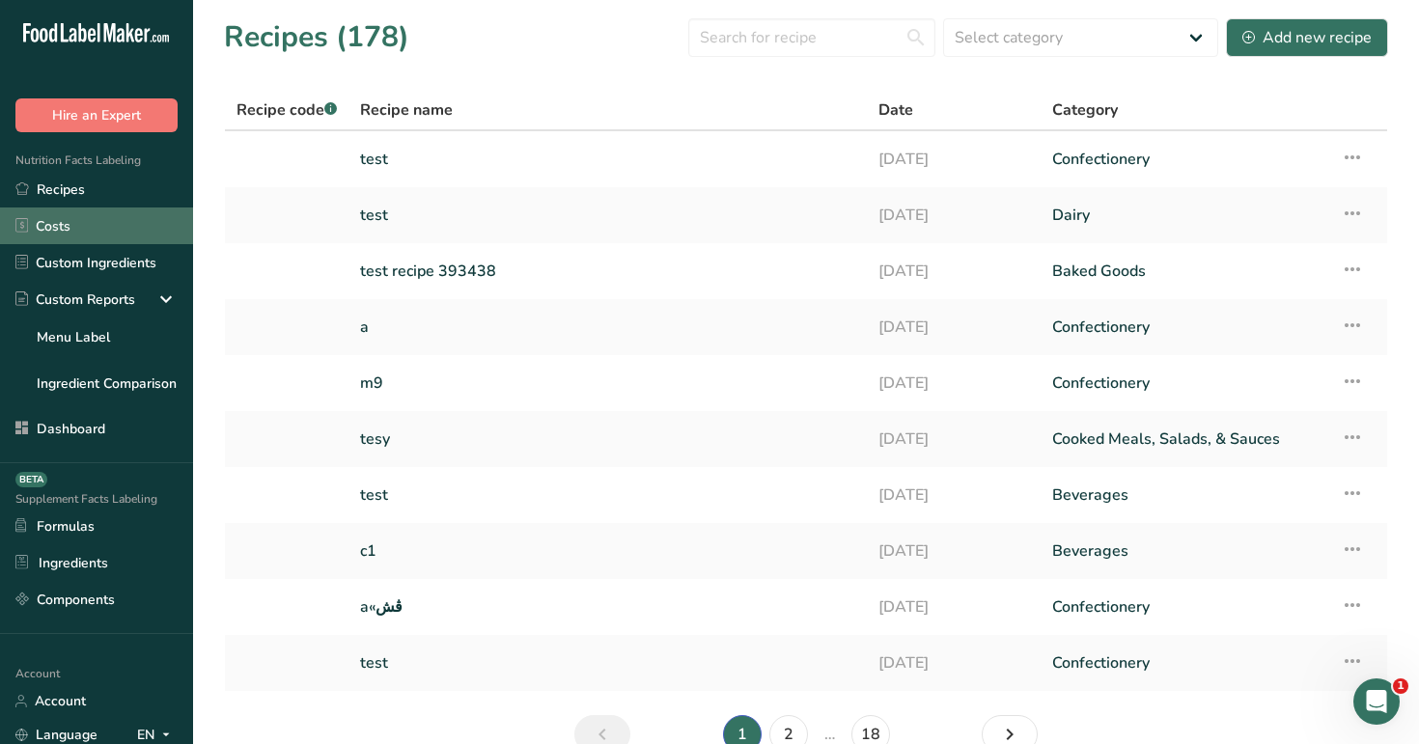
click at [125, 227] on link "Costs" at bounding box center [96, 226] width 193 height 37
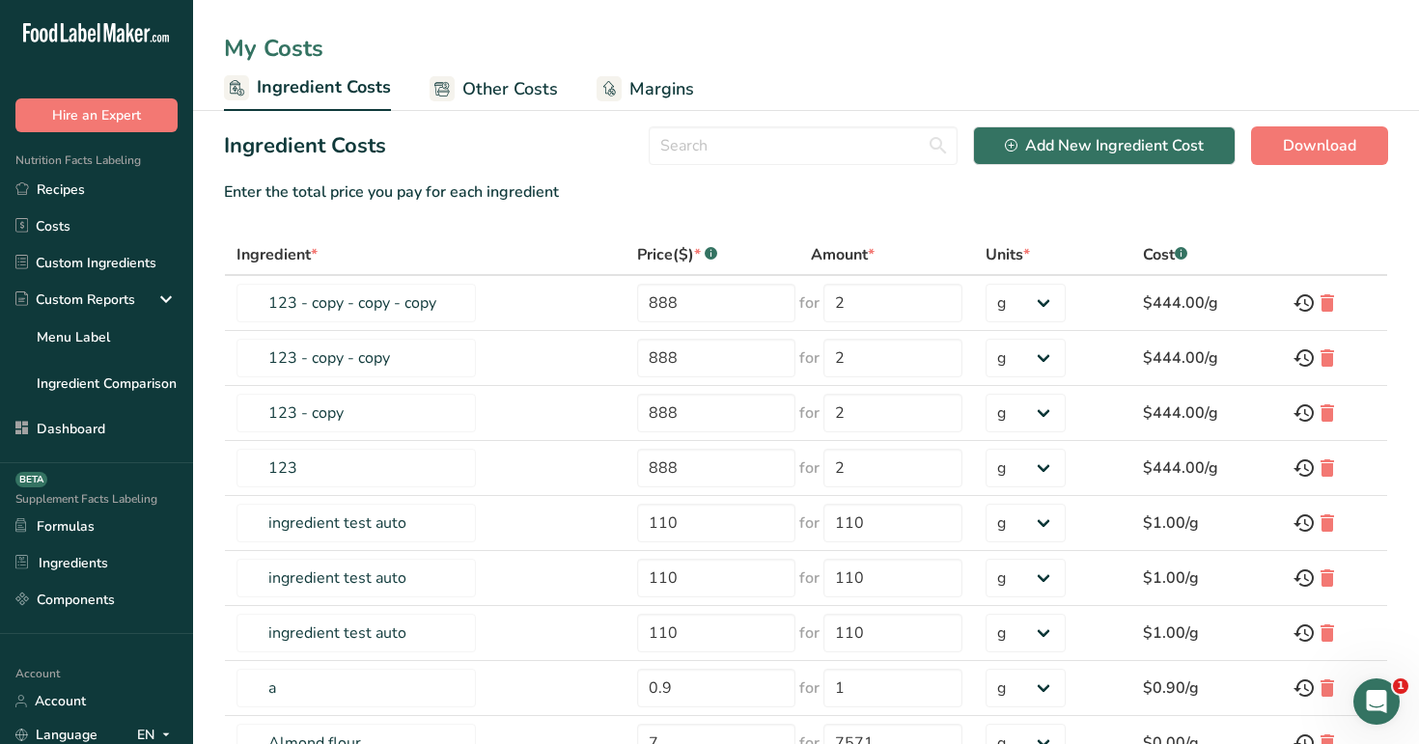
click at [496, 106] on link "Other Costs" at bounding box center [494, 89] width 128 height 43
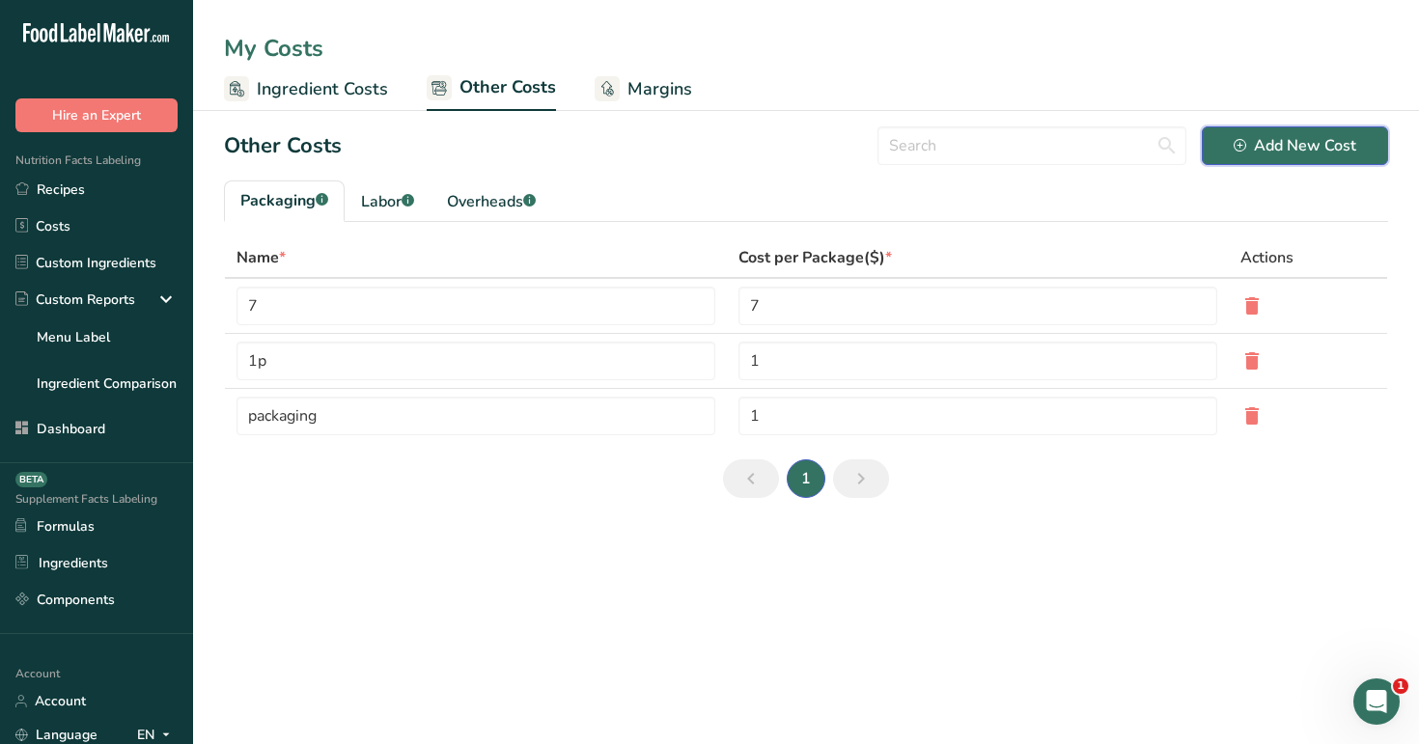
click at [1272, 146] on div "Add New Cost" at bounding box center [1295, 145] width 123 height 23
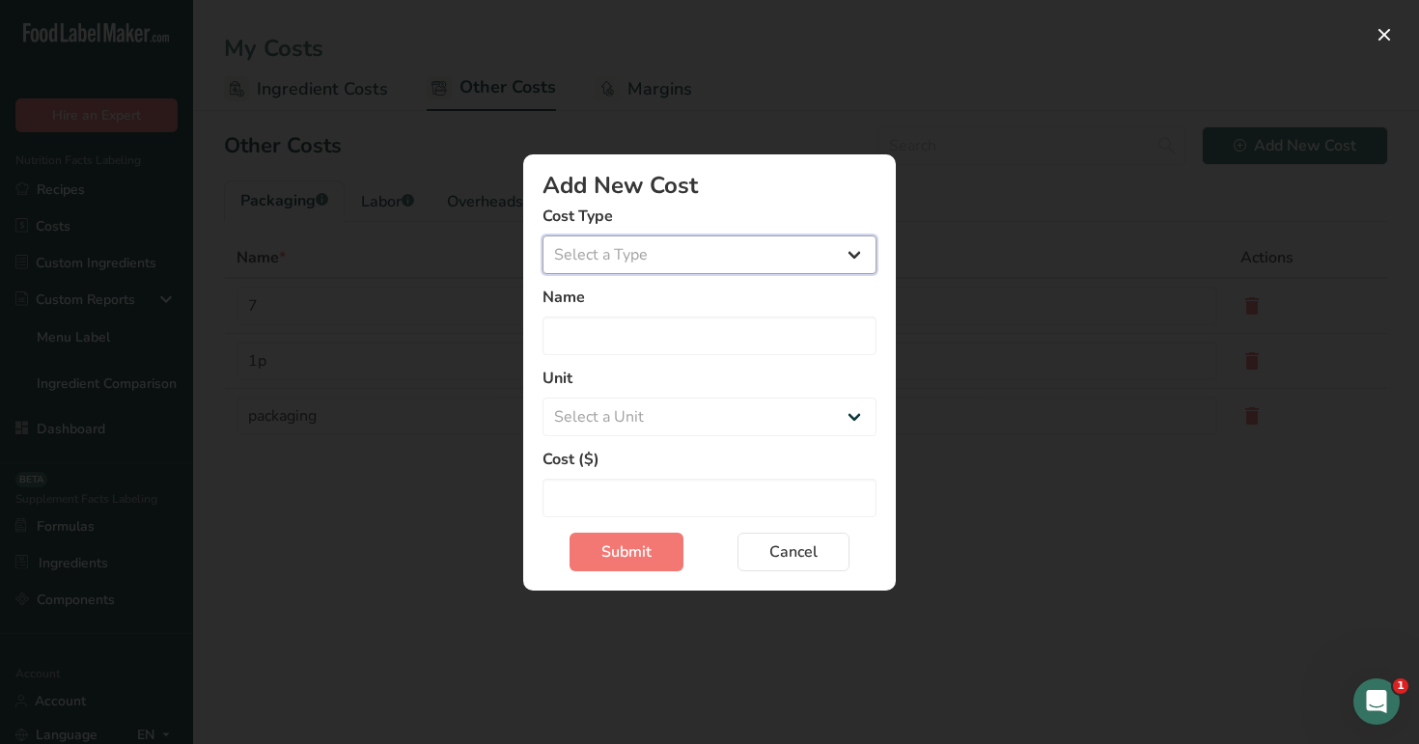
click at [665, 269] on select "Select a Type Packaging Labor Overheads" at bounding box center [709, 255] width 334 height 39
select select "1"
click at [542, 274] on select "Select a Type Packaging Labor Overheads" at bounding box center [709, 255] width 334 height 39
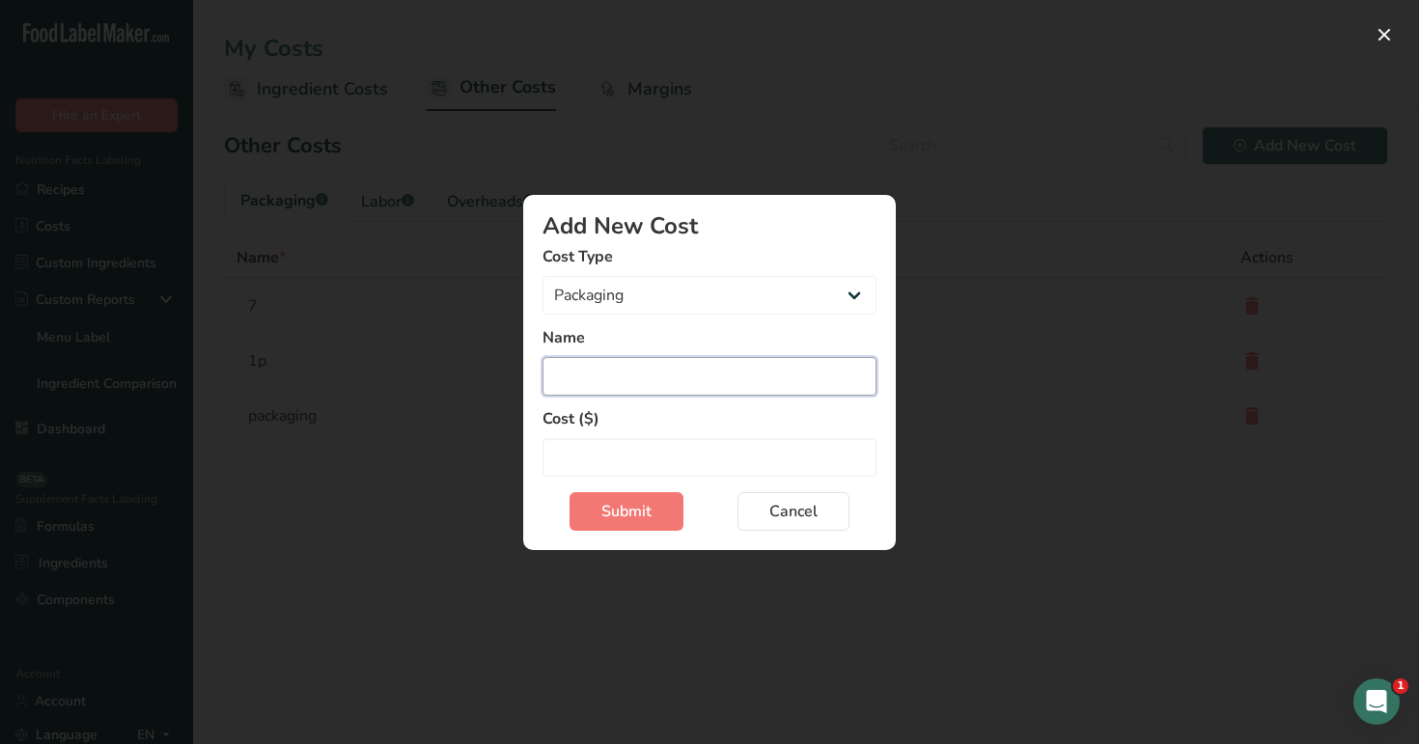
click at [641, 358] on input "Add New Cost Modal" at bounding box center [709, 376] width 334 height 39
click at [609, 378] on input "packagre1" at bounding box center [709, 376] width 334 height 39
type input "package1"
click at [609, 454] on input "Add New Cost Modal" at bounding box center [709, 457] width 334 height 39
type input "100"
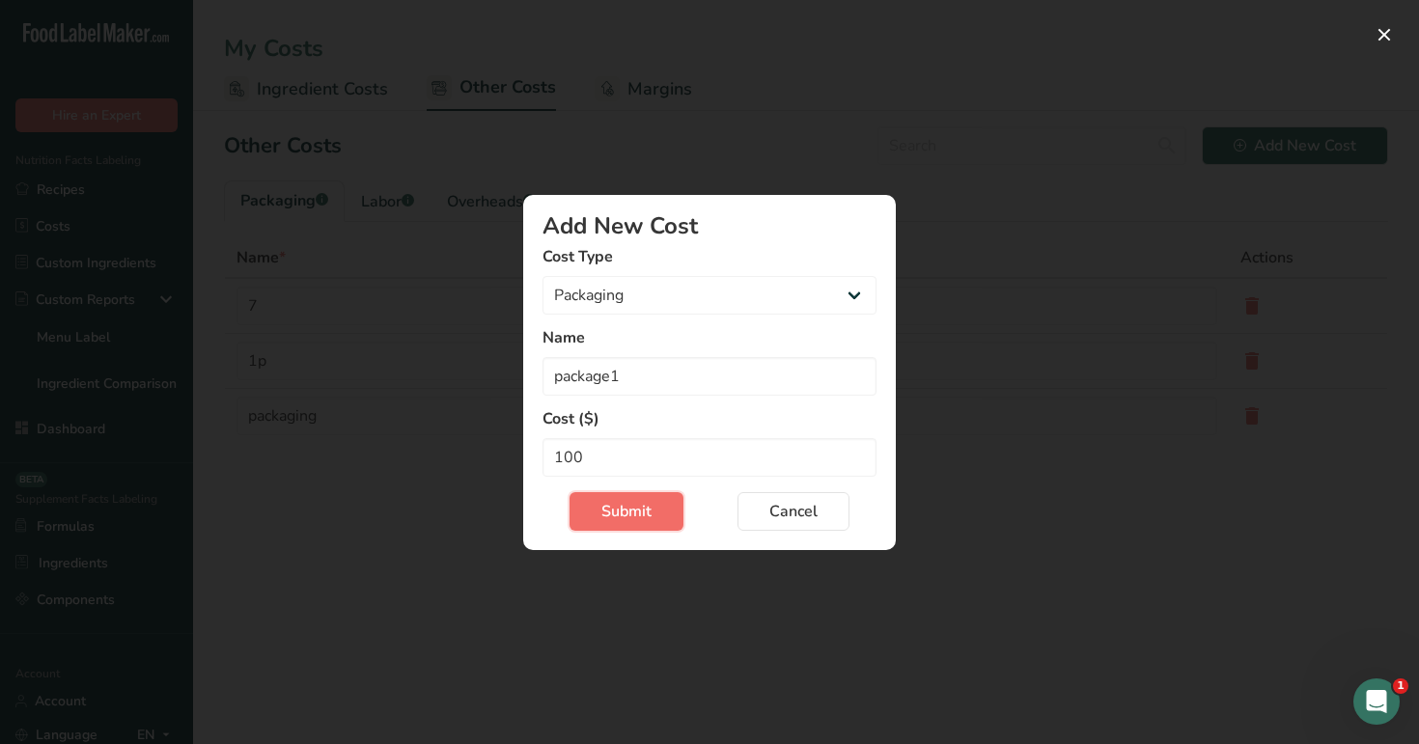
click at [621, 516] on span "Submit" at bounding box center [626, 511] width 50 height 23
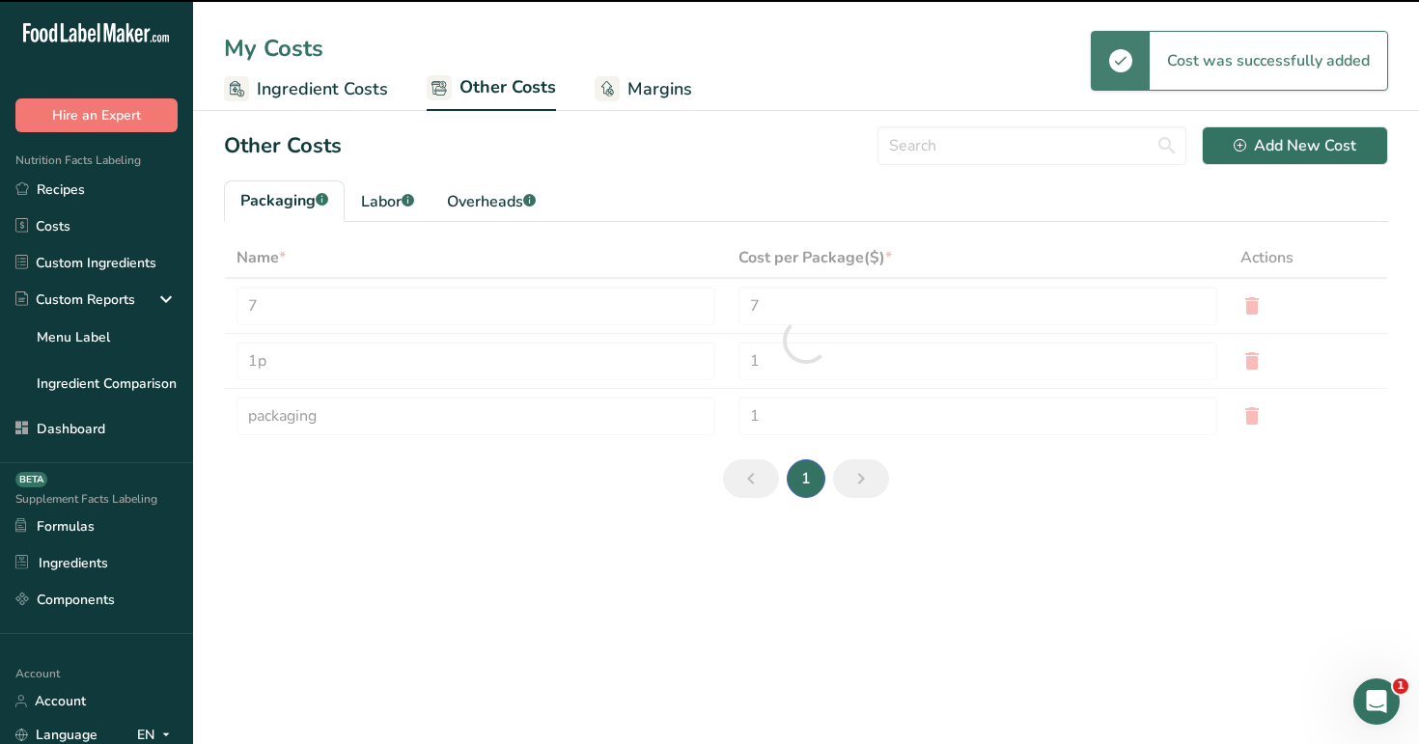
type input "package1"
type input "100"
type input "7"
type input "1p"
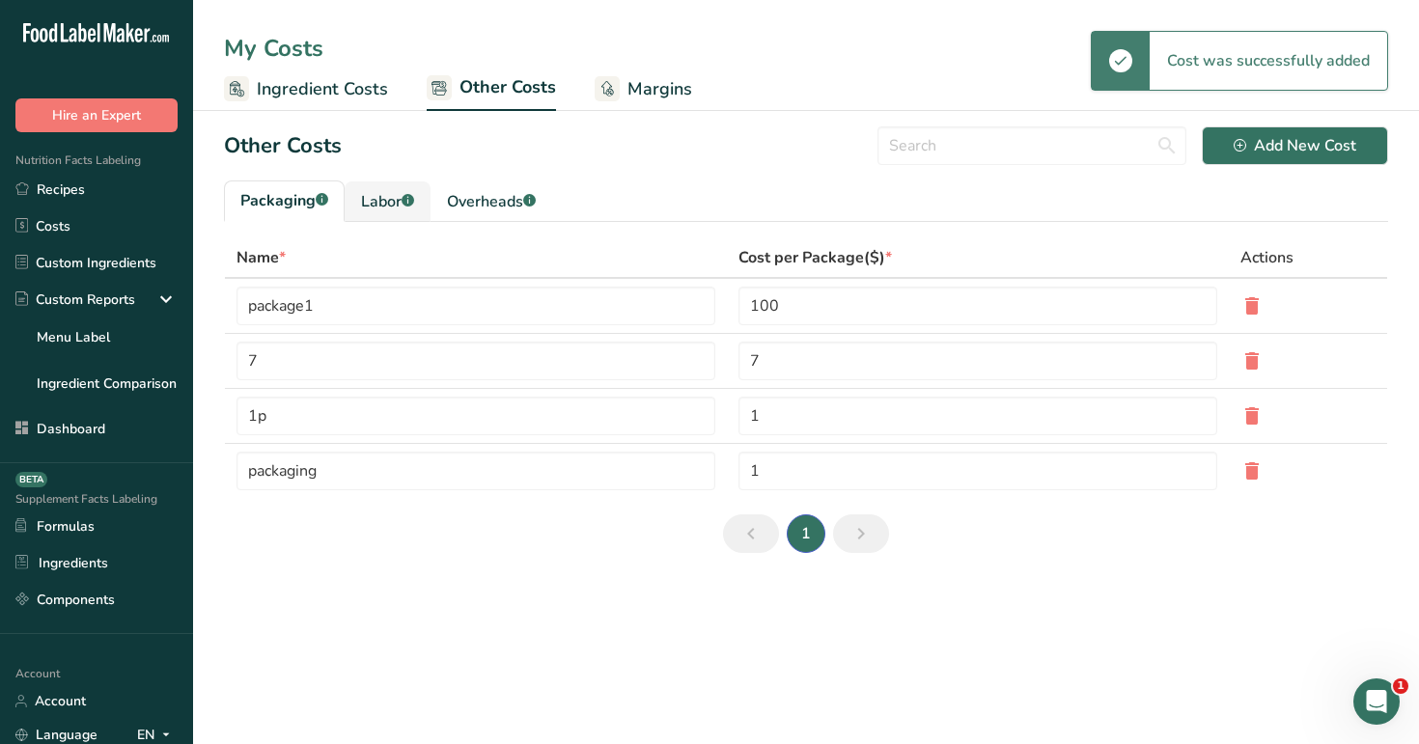
click at [368, 202] on div "Labor .a-a{fill:#347362;}.b-a{fill:#fff;}" at bounding box center [387, 201] width 53 height 23
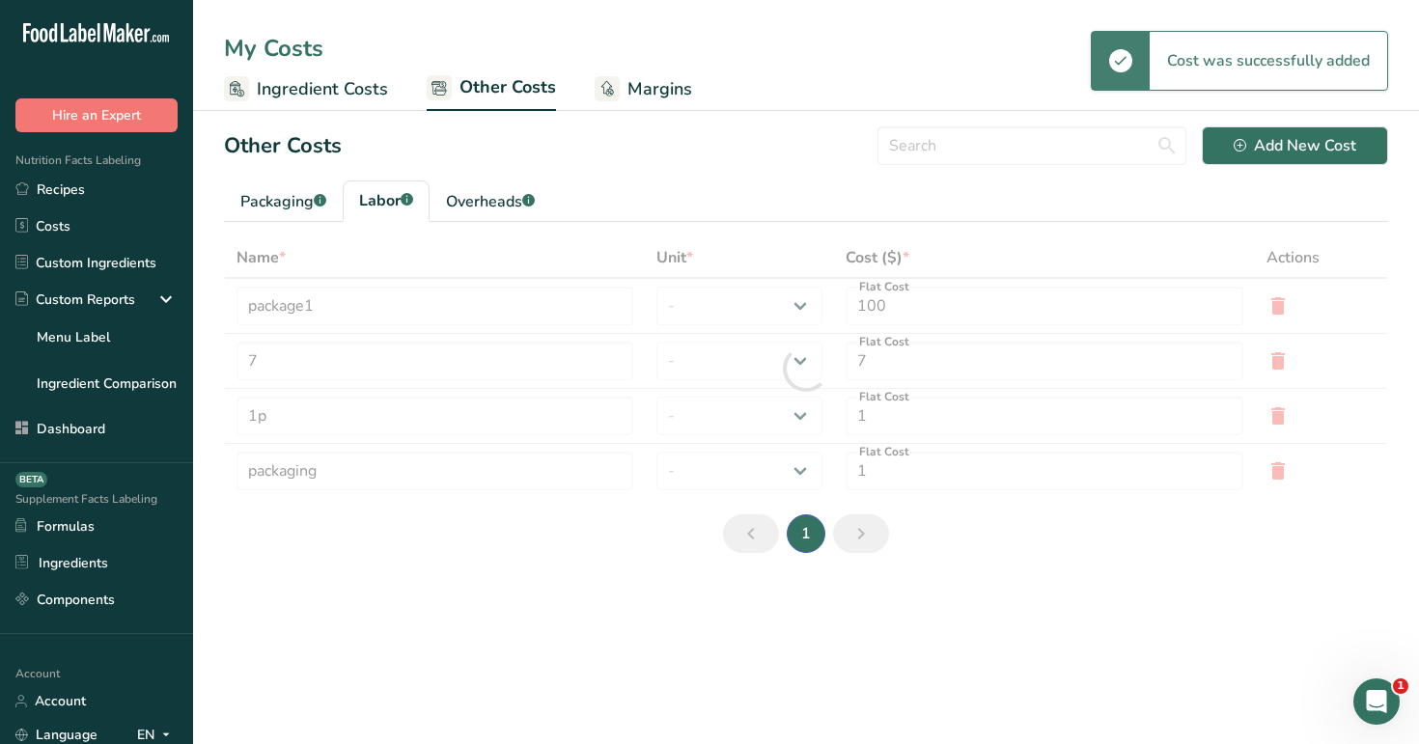
type input "test"
type input "121"
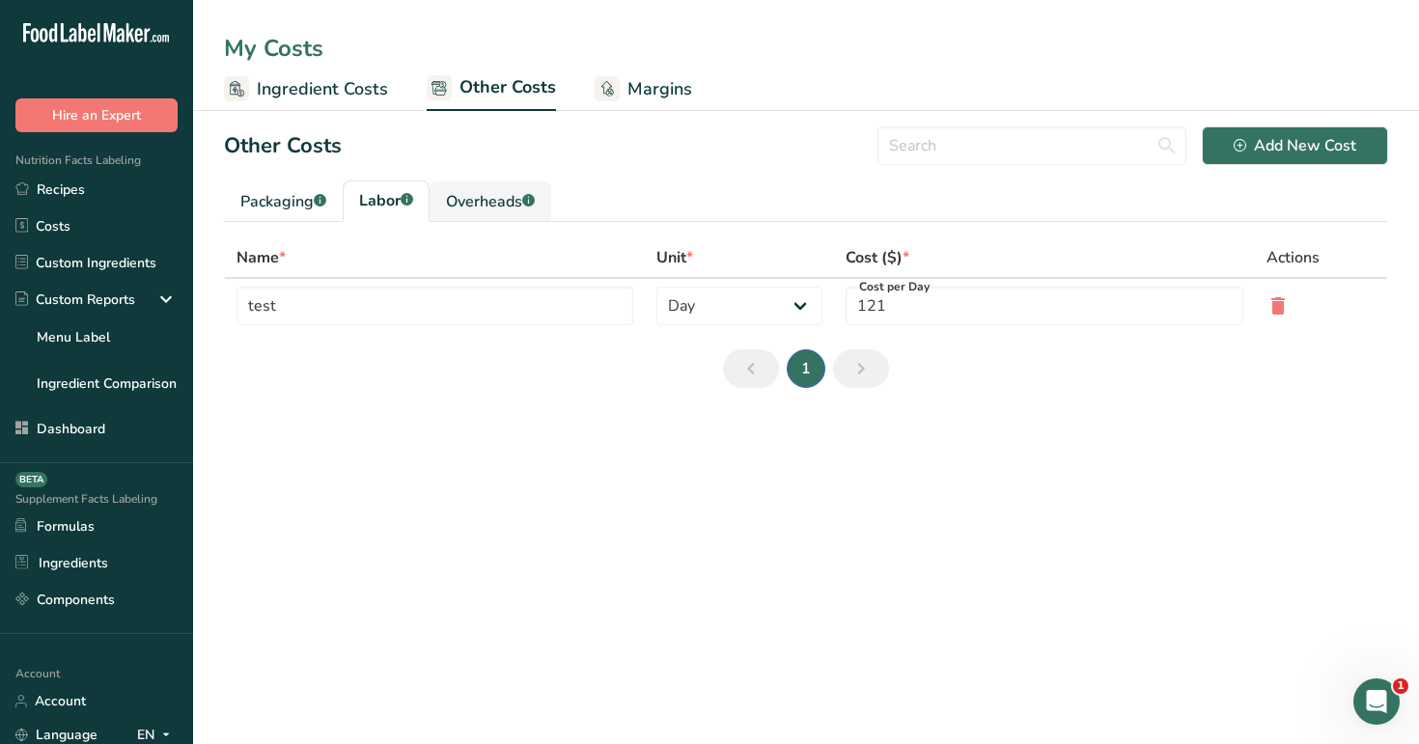
click at [480, 207] on div "Overheads .a-a{fill:#347362;}.b-a{fill:#fff;}" at bounding box center [490, 201] width 89 height 23
type input "overheads"
type input "111"
select select "-1"
click at [320, 96] on span "Ingredient Costs" at bounding box center [322, 89] width 131 height 26
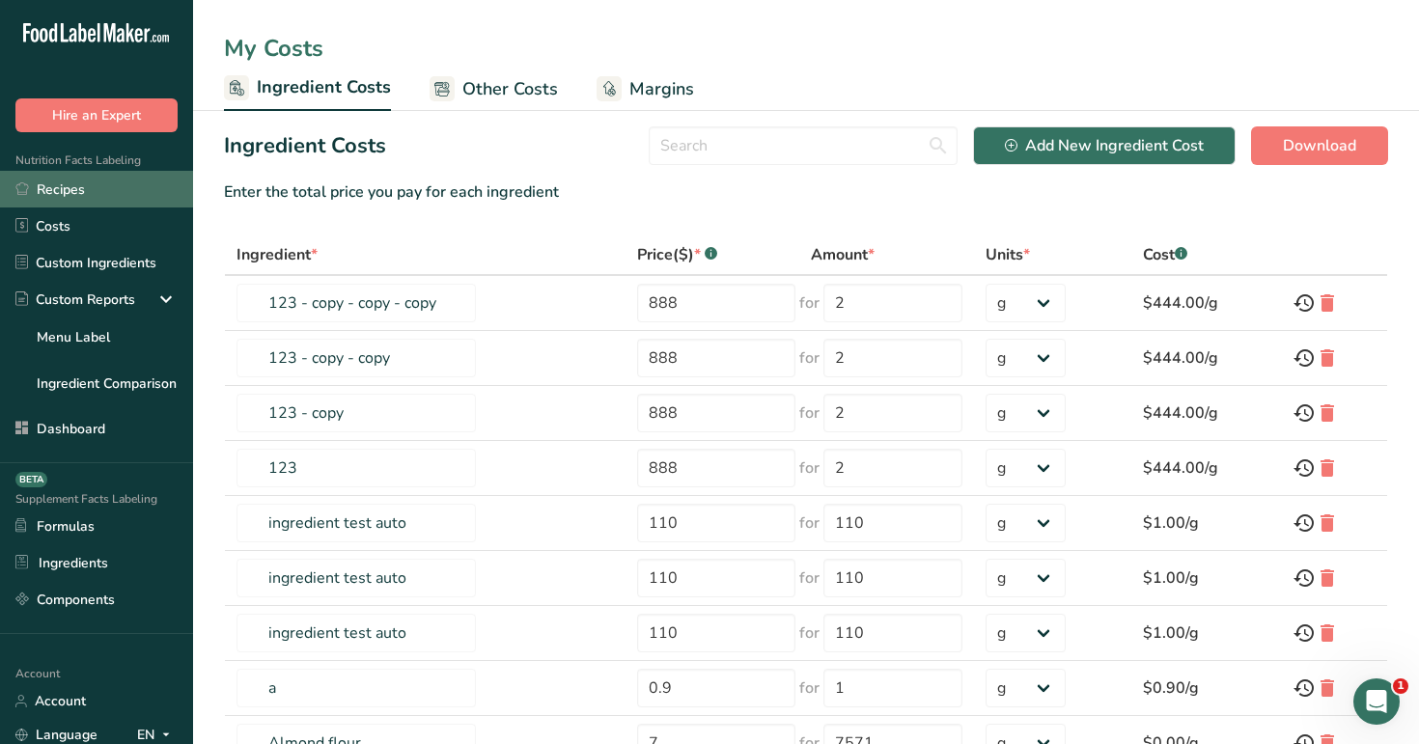
click at [115, 196] on link "Recipes" at bounding box center [96, 189] width 193 height 37
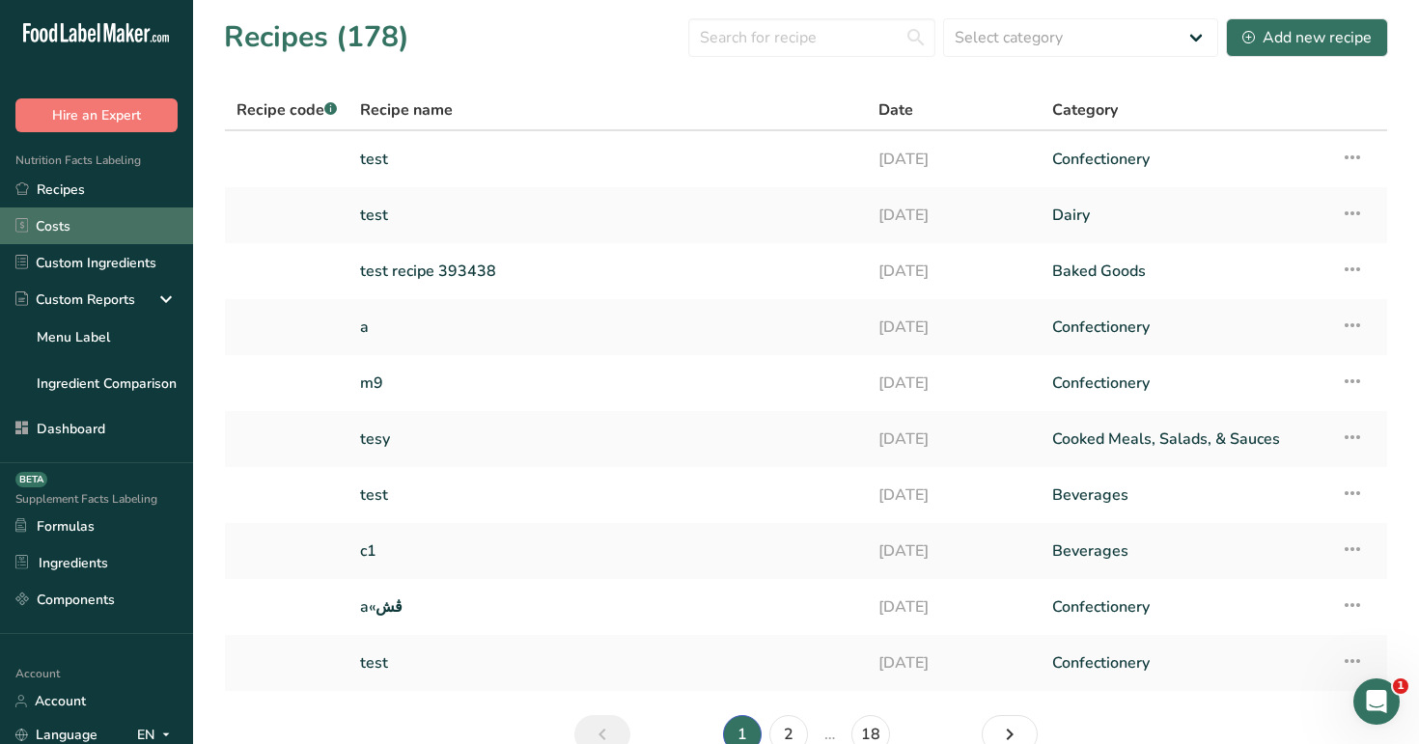
click at [113, 209] on link "Costs" at bounding box center [96, 226] width 193 height 37
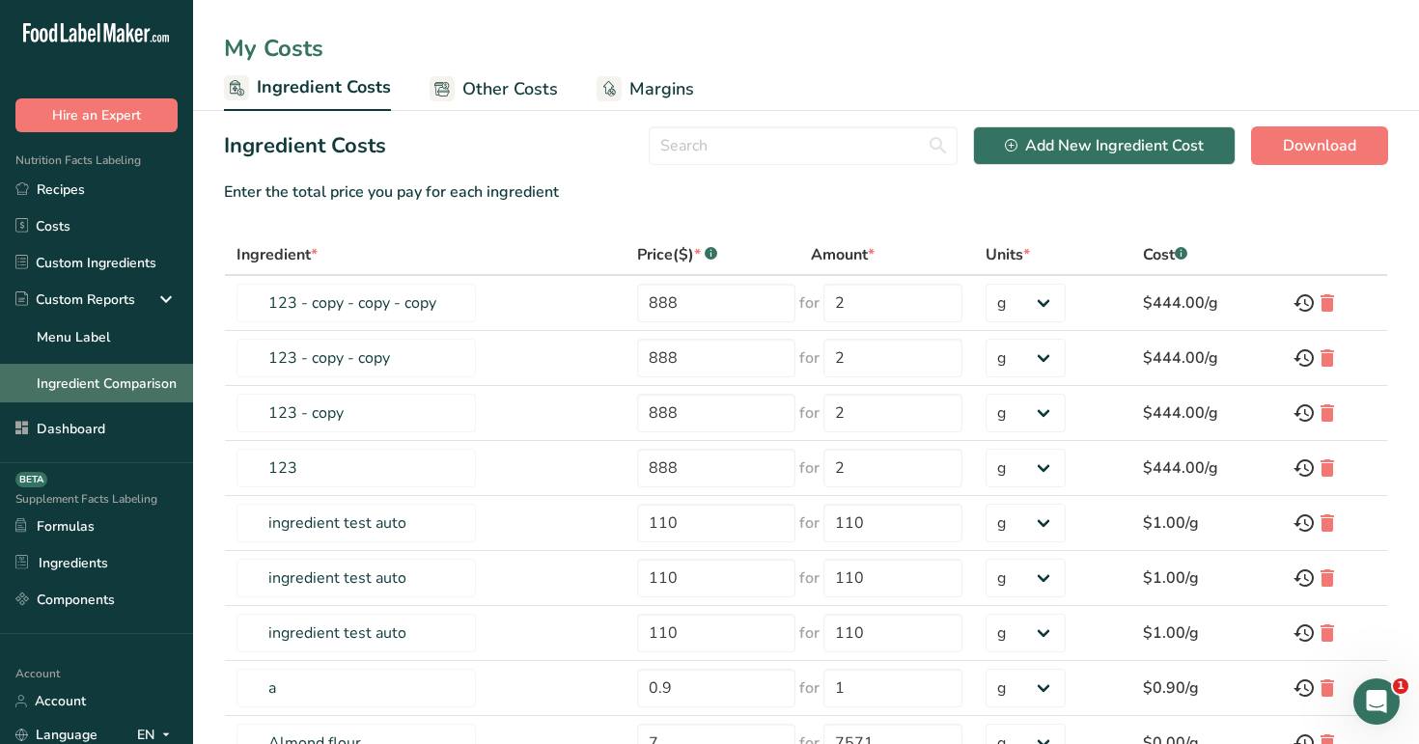
click at [114, 387] on link "Ingredient Comparison" at bounding box center [96, 383] width 193 height 39
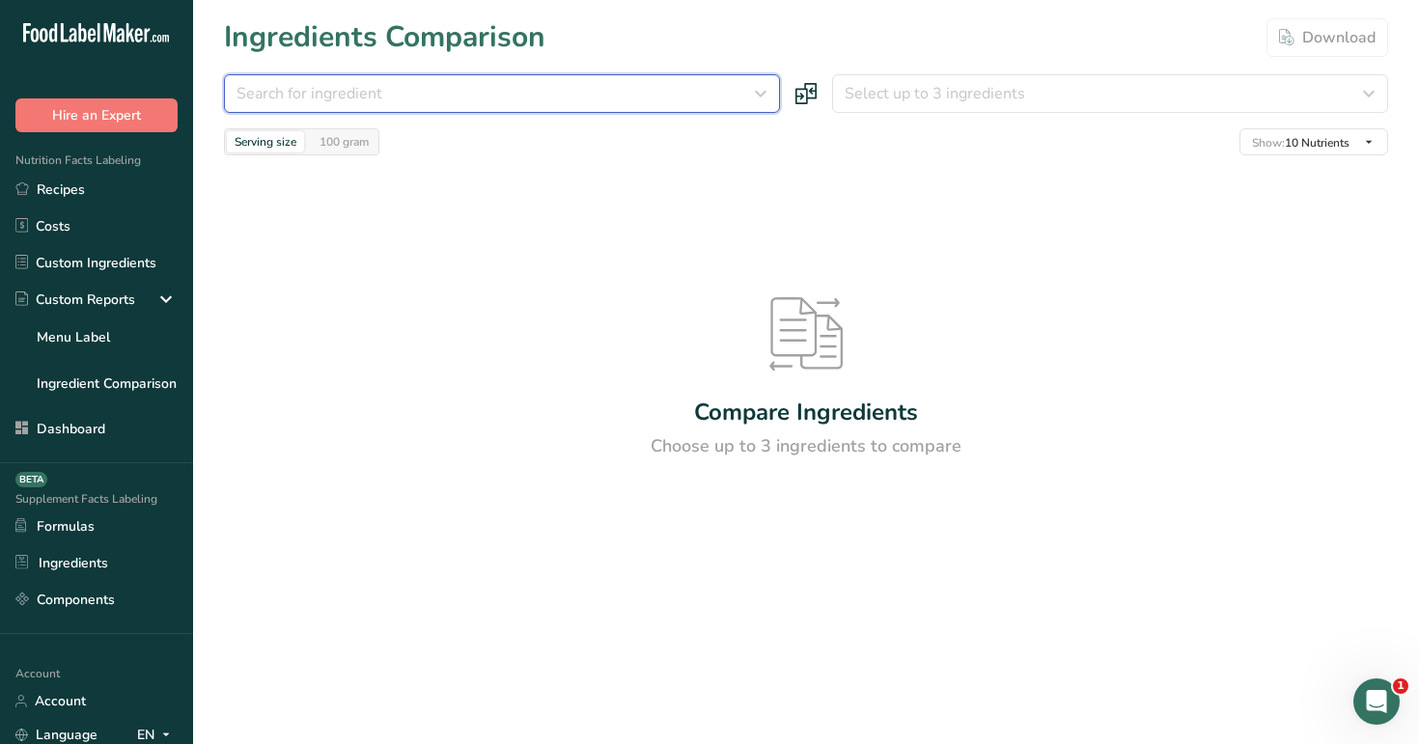
click at [640, 103] on div "Search for ingredient" at bounding box center [495, 93] width 519 height 23
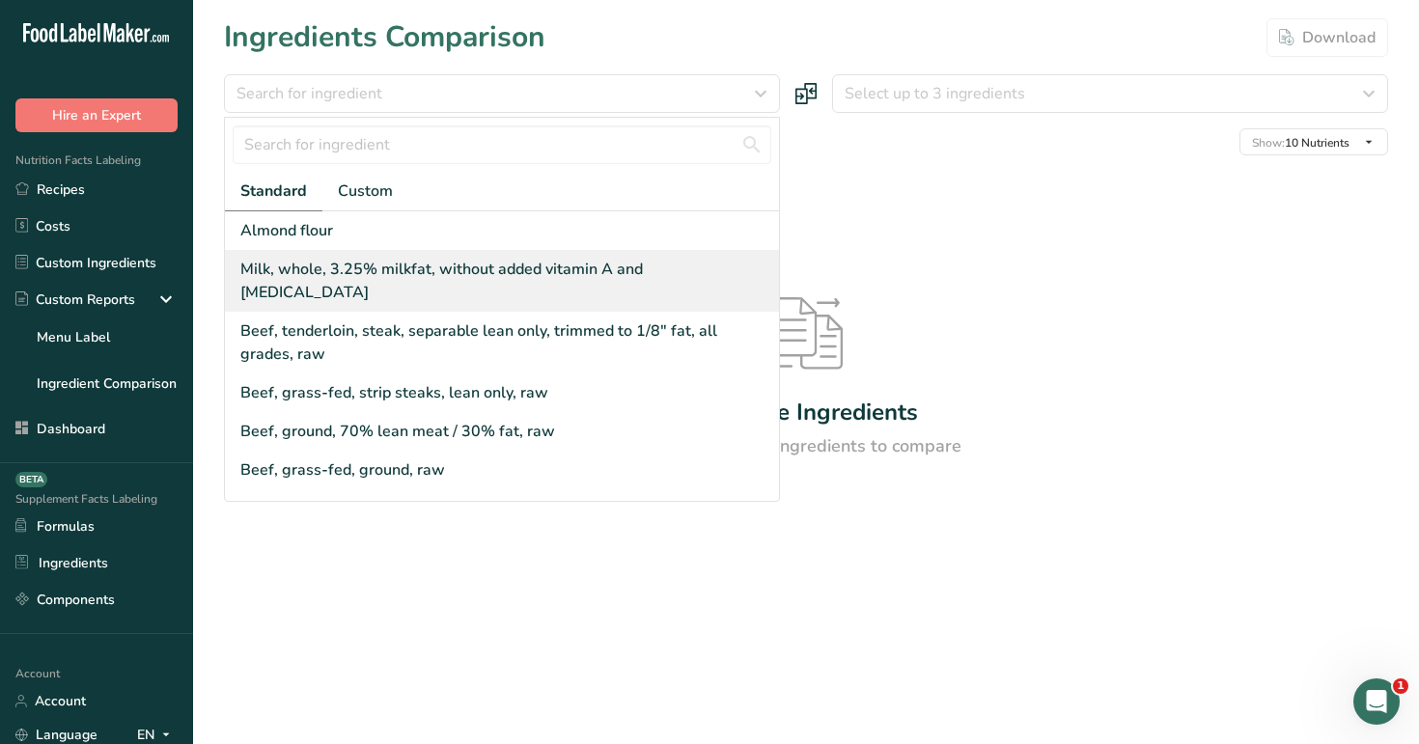
click at [578, 269] on div "Milk, whole, 3.25% milkfat, without added vitamin A and vitamin D" at bounding box center [505, 281] width 531 height 46
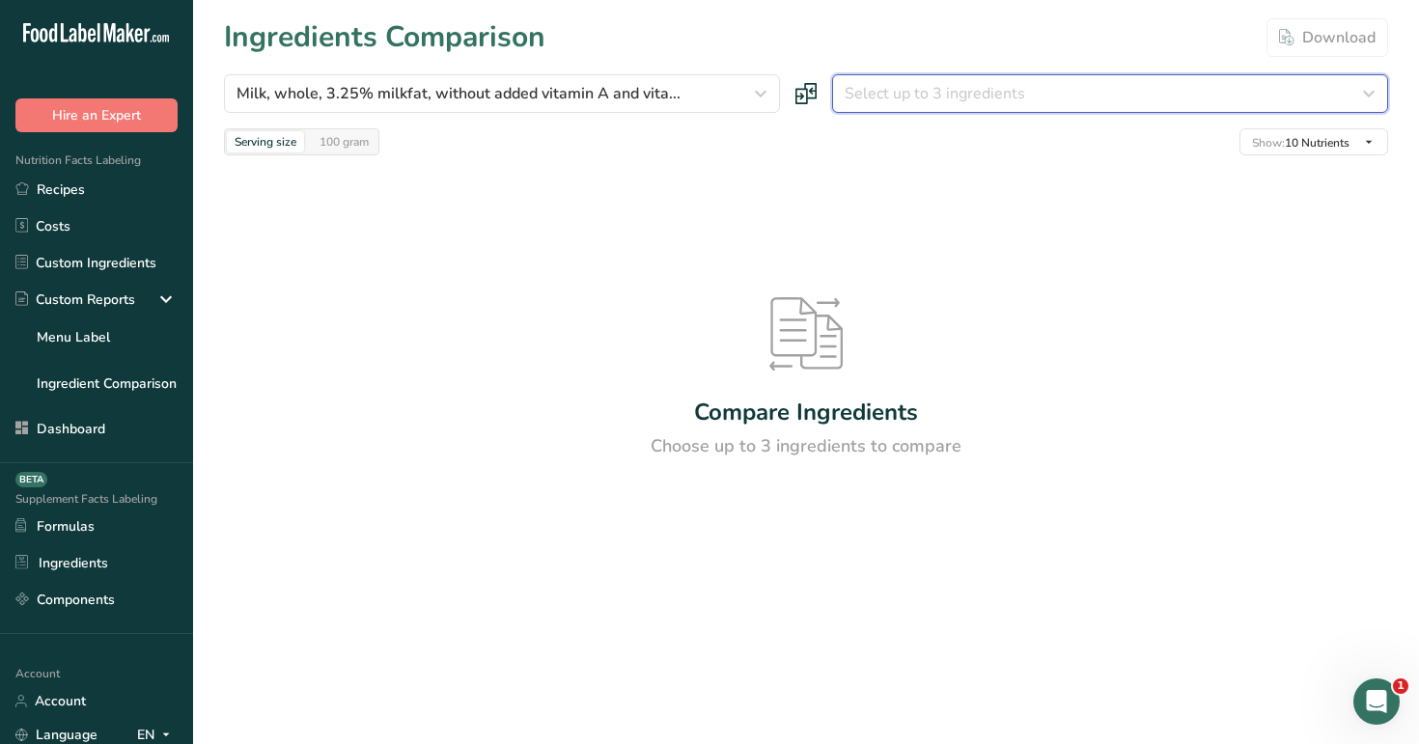
click at [937, 82] on span "Select up to 3 ingredients" at bounding box center [935, 93] width 181 height 23
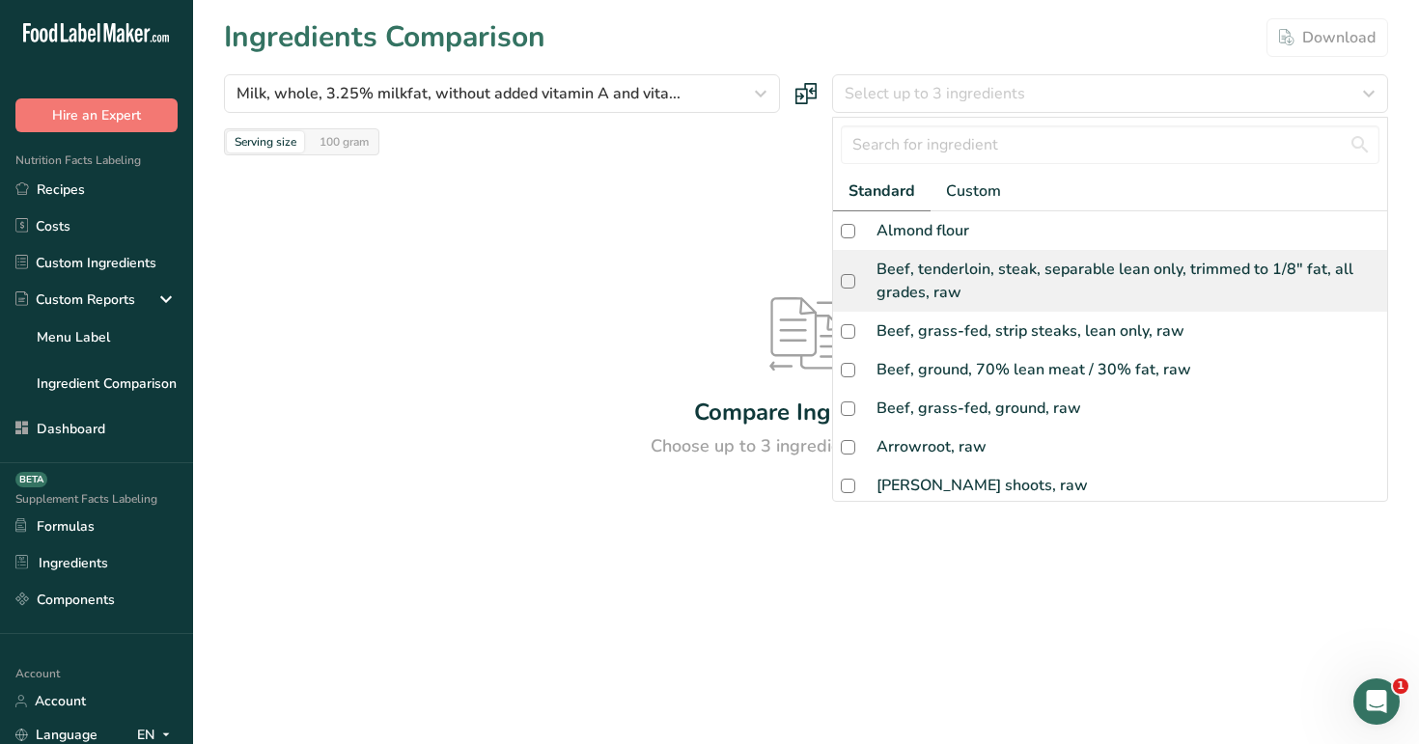
click at [925, 268] on div "Beef, tenderloin, steak, separable lean only, trimmed to 1/8" fat, all grades, …" at bounding box center [1127, 281] width 503 height 46
checkbox input "true"
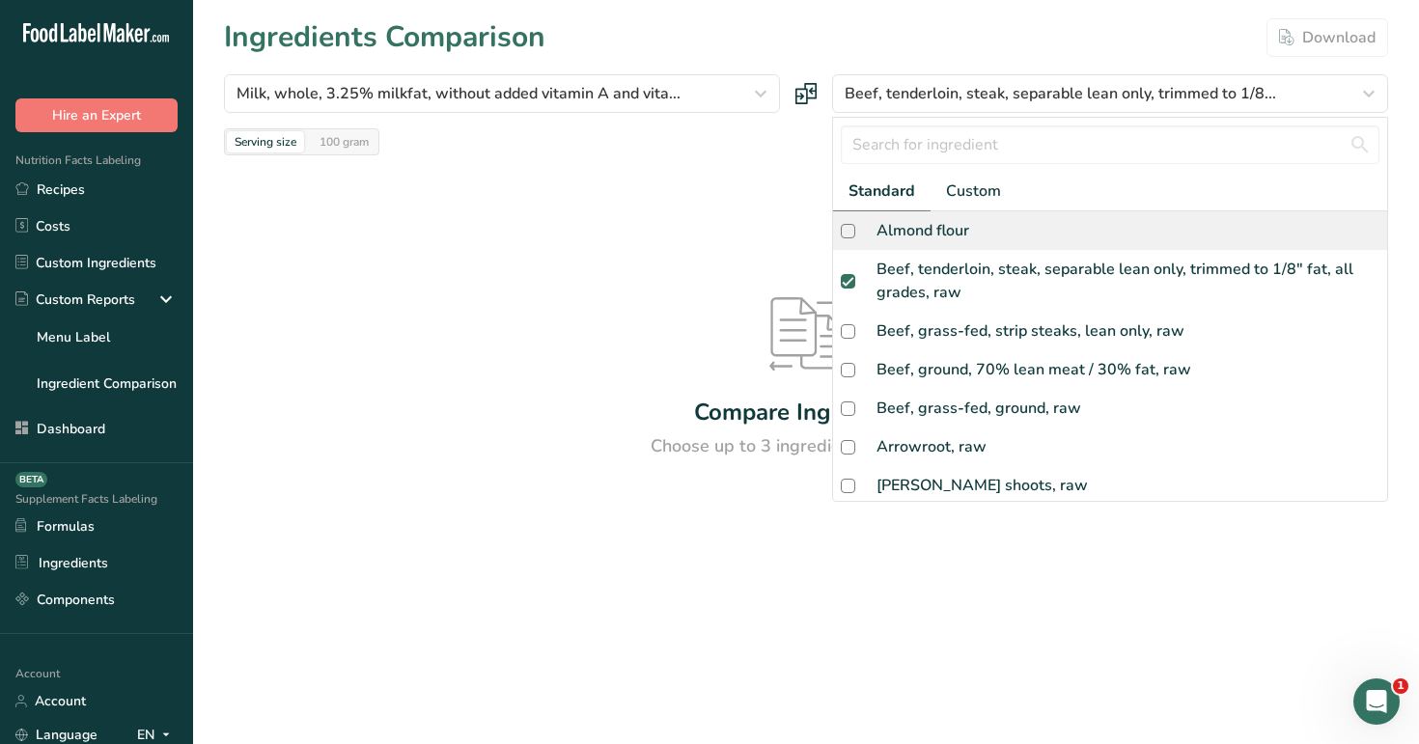
click at [922, 235] on div "Almond flour" at bounding box center [922, 230] width 93 height 23
checkbox input "true"
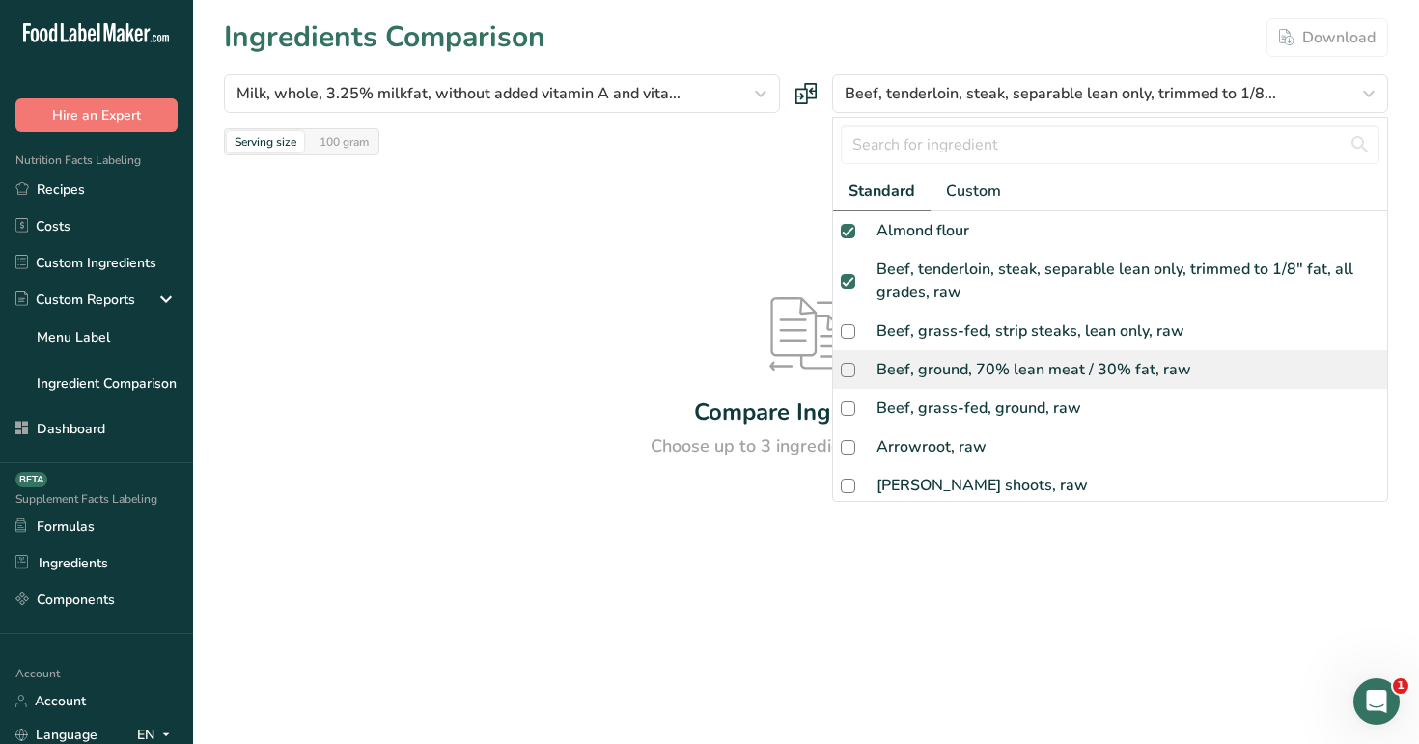
click at [940, 364] on div "Beef, ground, 70% lean meat / 30% fat, raw" at bounding box center [1033, 369] width 315 height 23
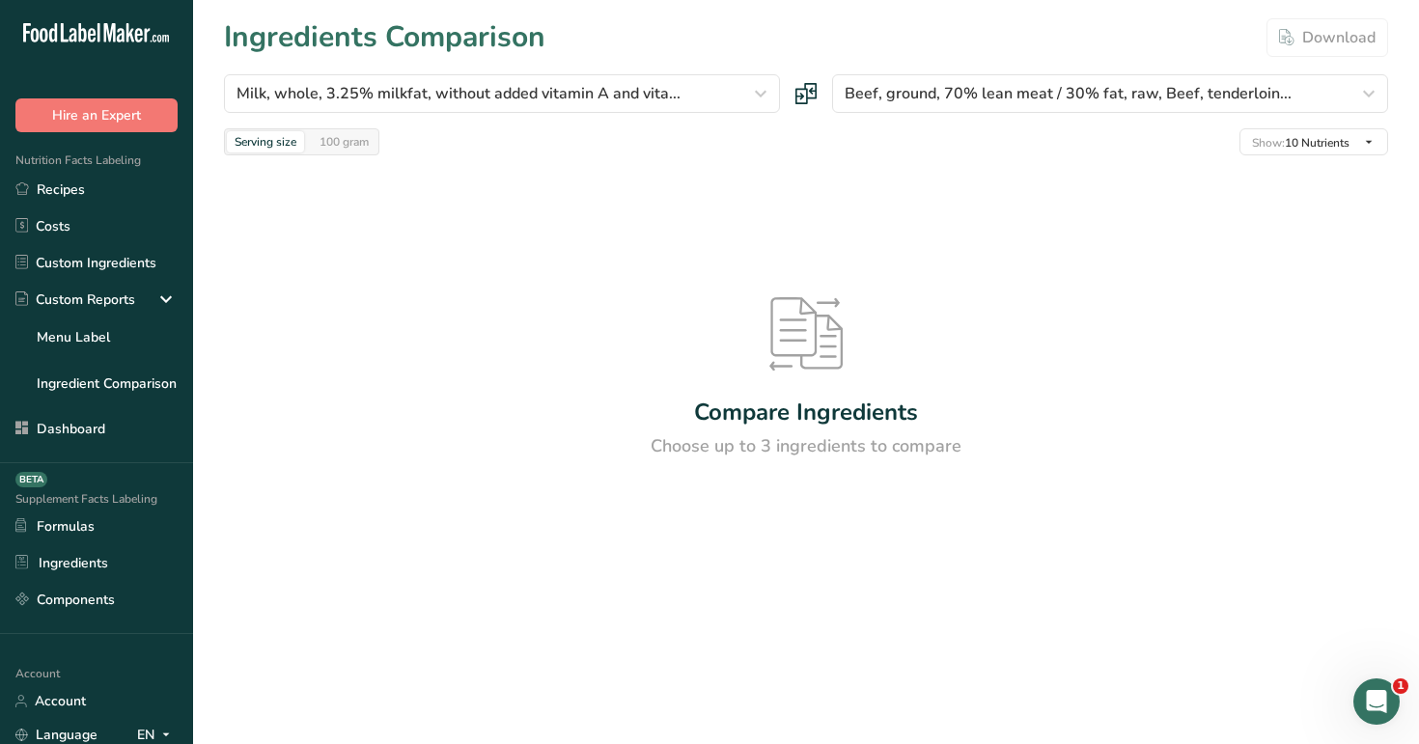
click at [940, 364] on div "Compare Ingredients Choose up to 3 ingredients to compare" at bounding box center [806, 378] width 1164 height 447
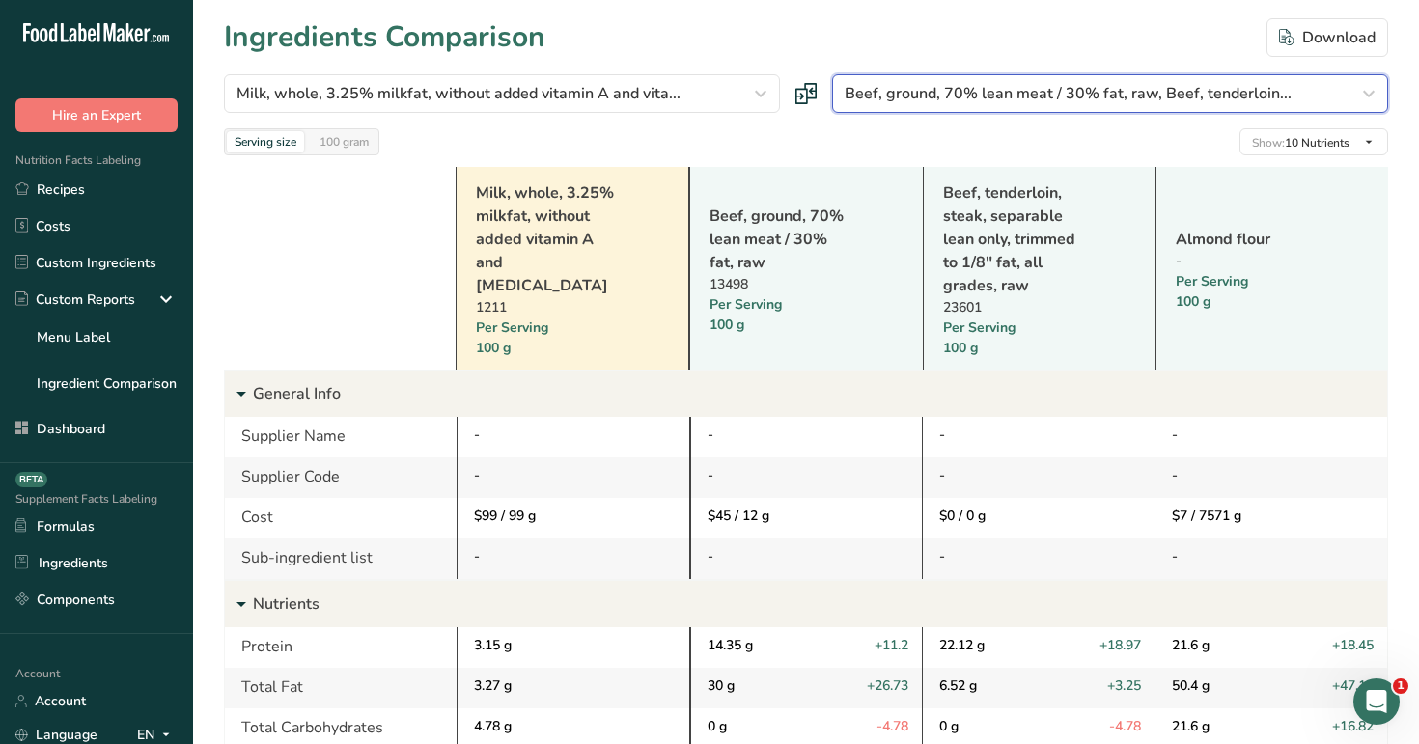
click at [955, 94] on span "Beef, ground, 70% lean meat / 30% fat, raw, Beef, tenderloin..." at bounding box center [1068, 93] width 447 height 23
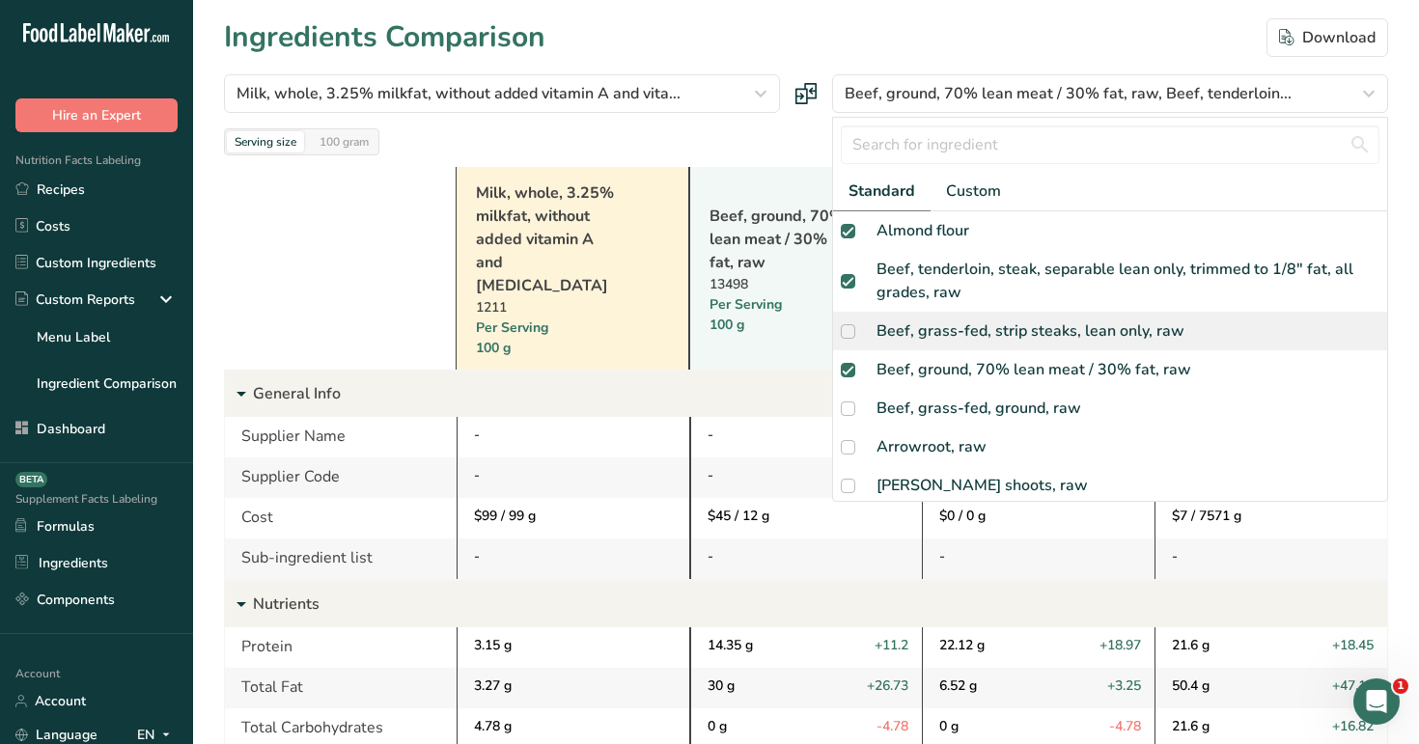
click at [956, 331] on div "Beef, grass-fed, strip steaks, lean only, raw" at bounding box center [1030, 331] width 308 height 23
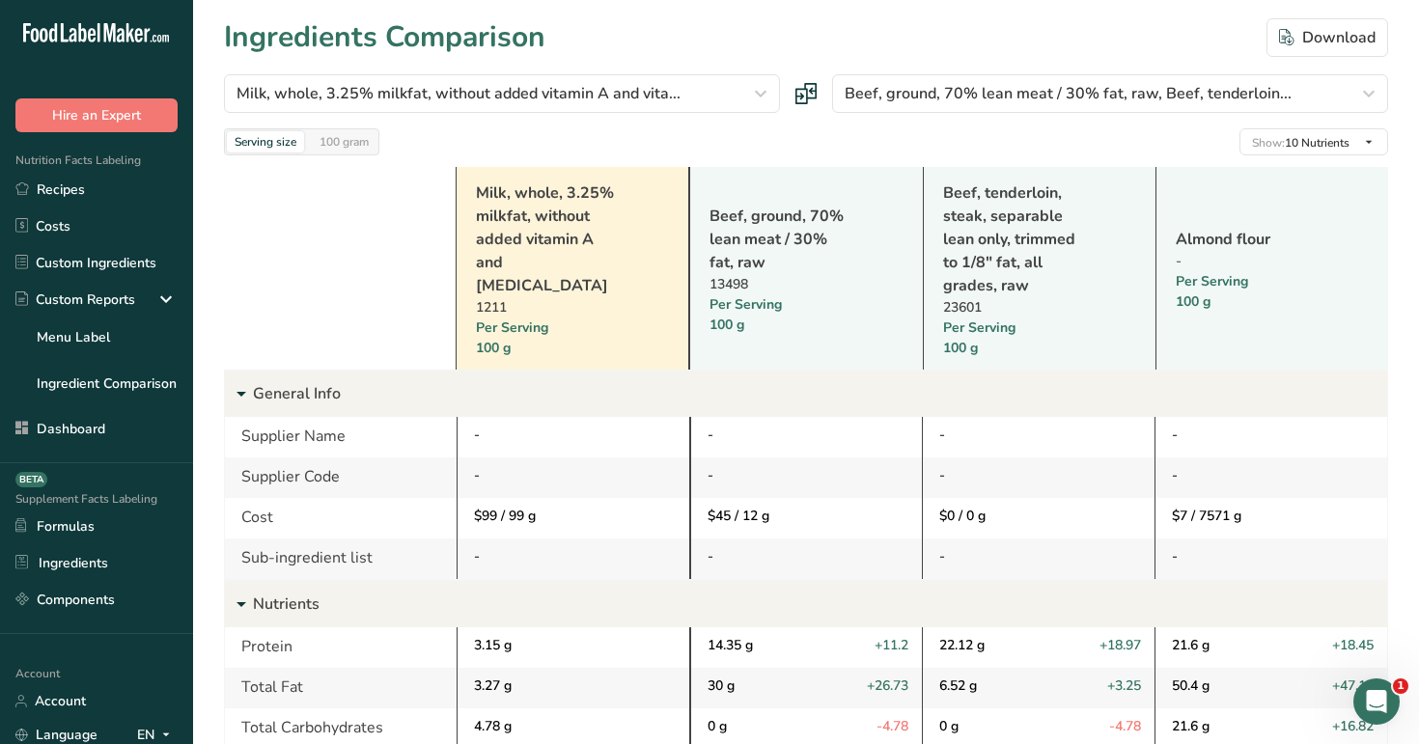
click at [820, 138] on div "Serving size 100 gram Show: 10 Nutrients All Nutrients Standard Components Calo…" at bounding box center [806, 141] width 1164 height 27
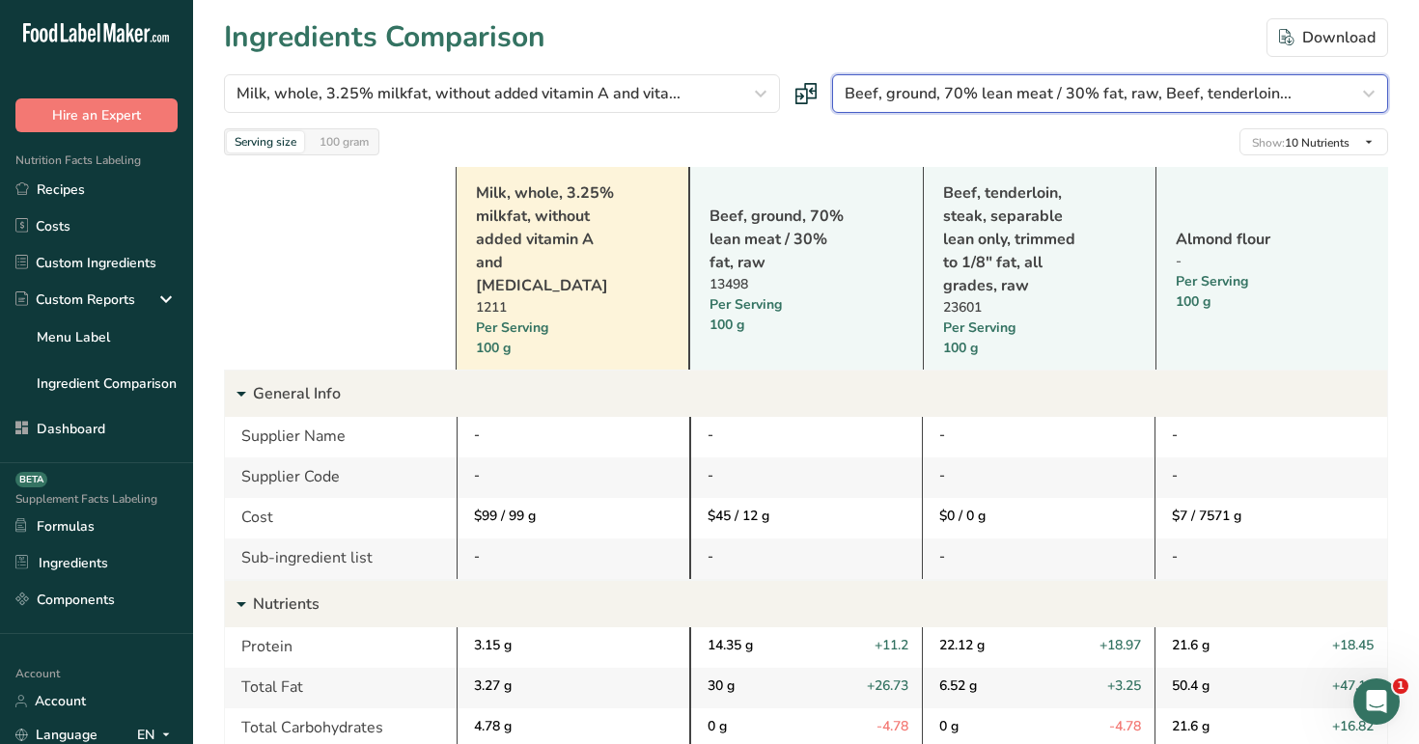
click at [975, 80] on button "Beef, ground, 70% lean meat / 30% fat, raw, Beef, tenderloin..." at bounding box center [1110, 93] width 556 height 39
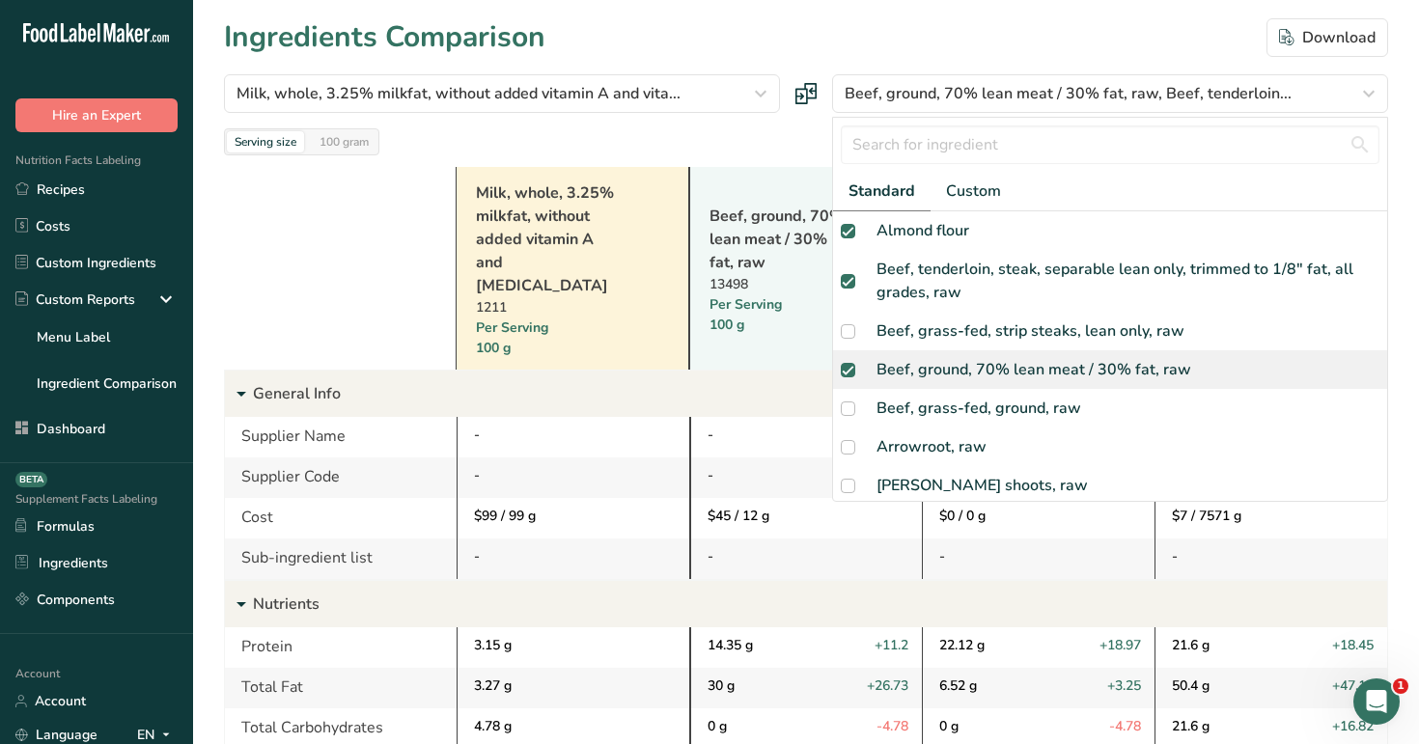
click at [953, 364] on div "Beef, ground, 70% lean meat / 30% fat, raw" at bounding box center [1033, 369] width 315 height 23
checkbox input "false"
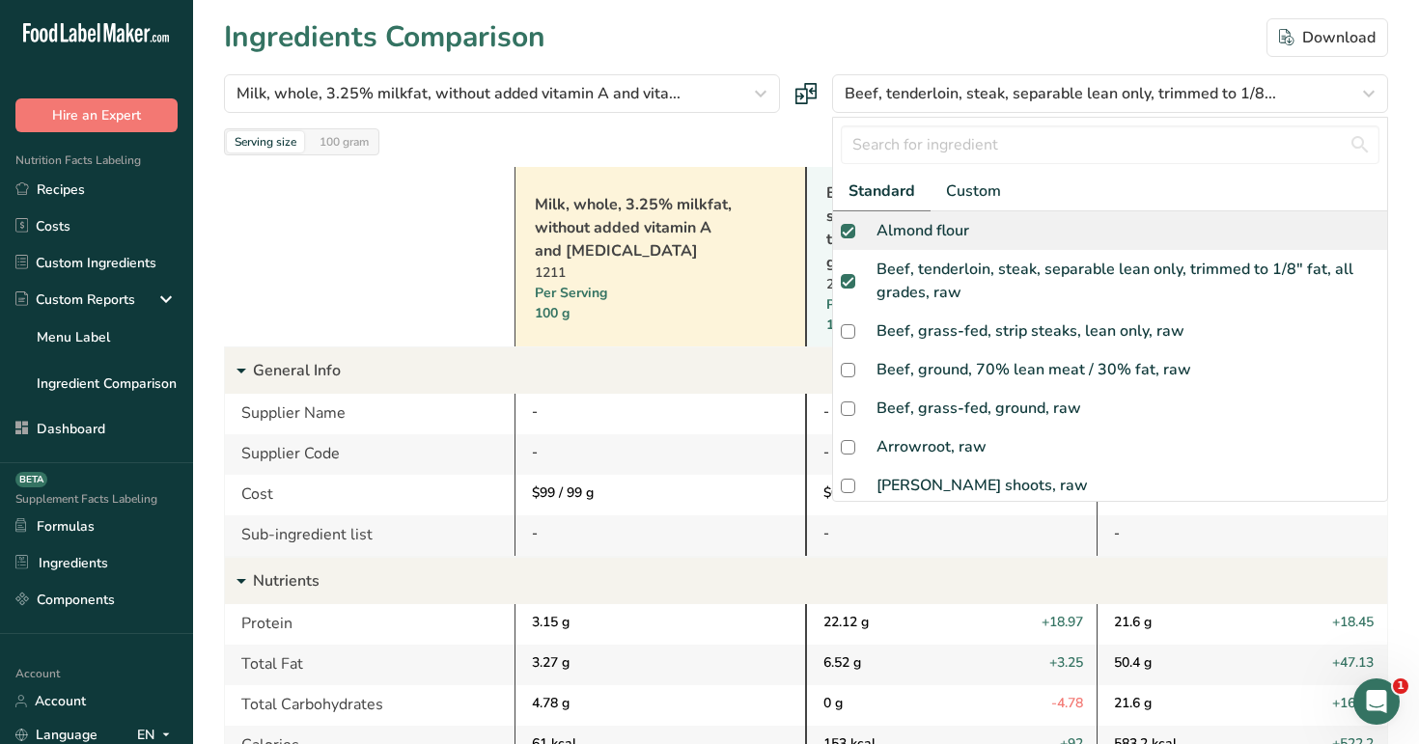
click at [1053, 237] on div "Almond flour" at bounding box center [1110, 230] width 554 height 39
checkbox input "false"
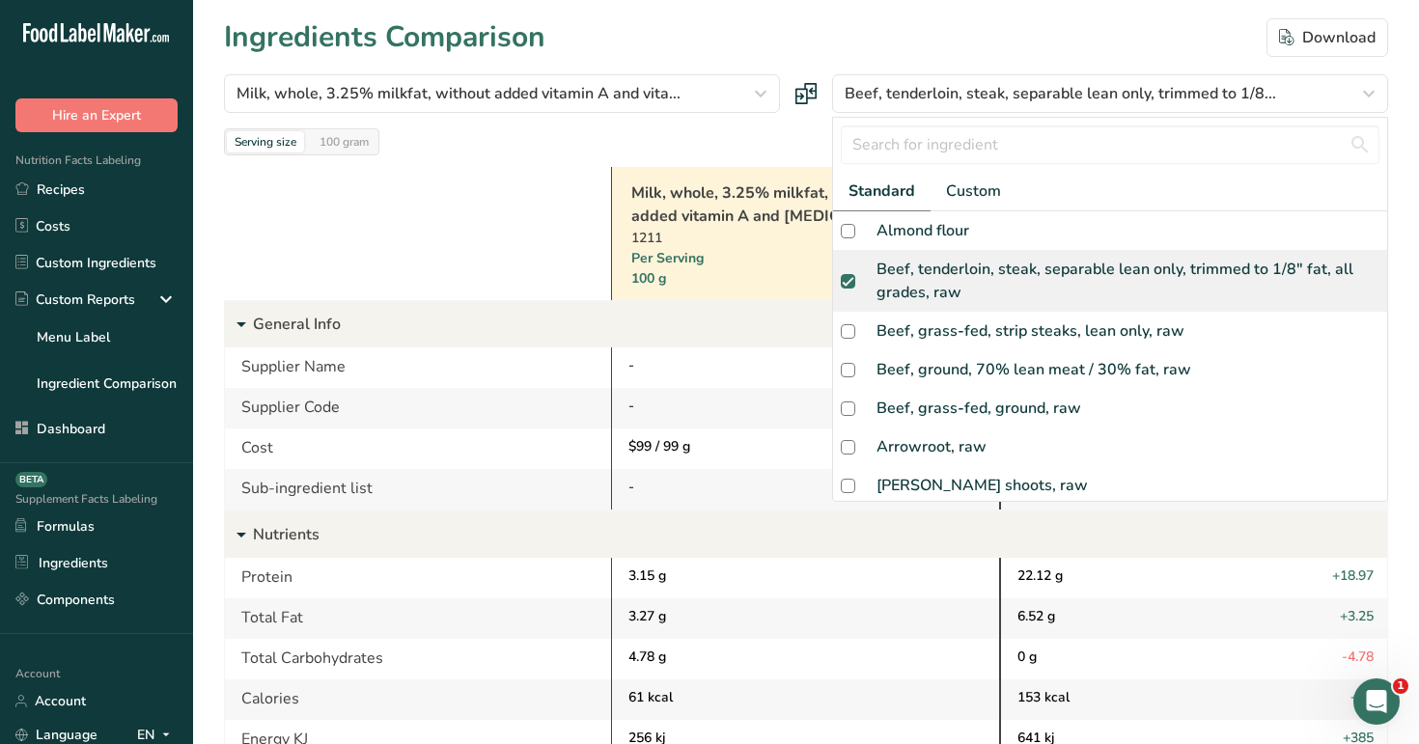
click at [1065, 274] on div "Beef, tenderloin, steak, separable lean only, trimmed to 1/8" fat, all grades, …" at bounding box center [1127, 281] width 503 height 46
checkbox input "false"
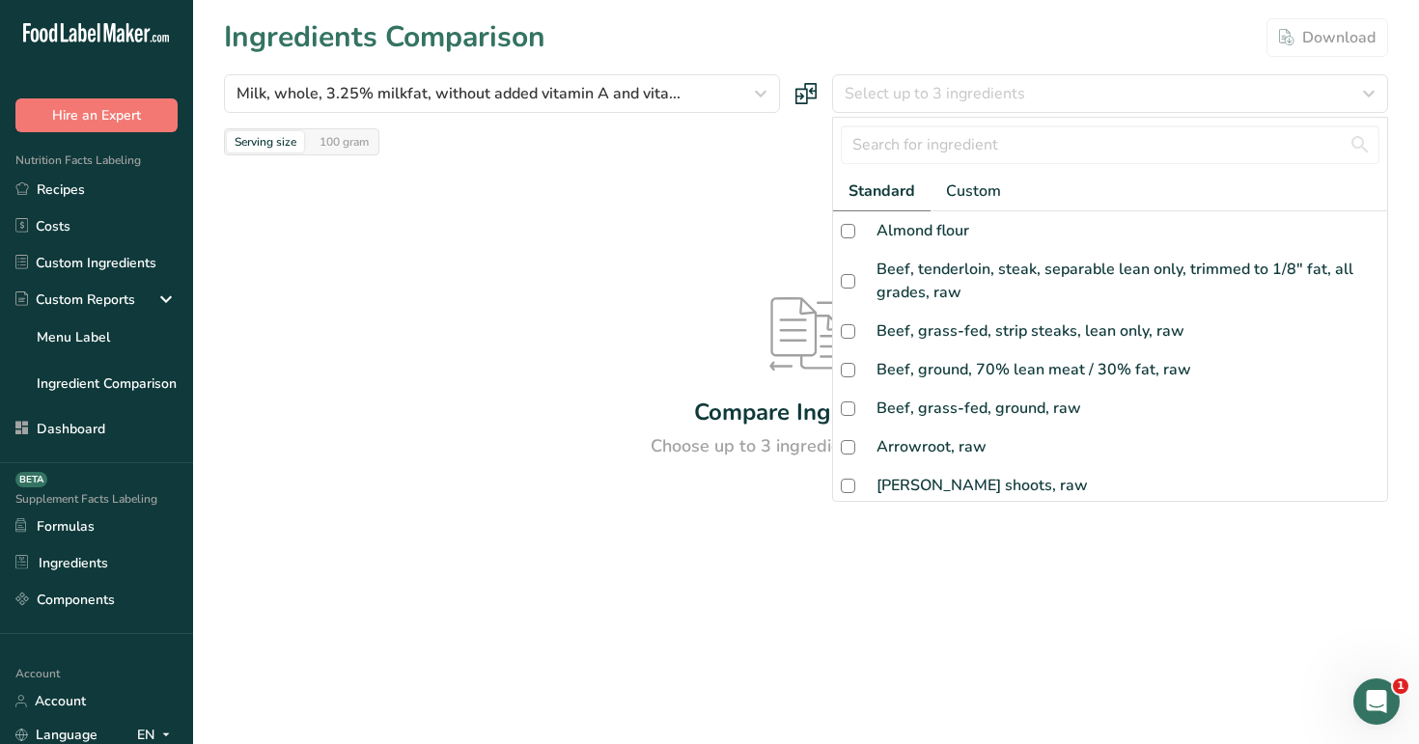
click at [803, 156] on div "Compare Ingredients Choose up to 3 ingredients to compare" at bounding box center [806, 378] width 1164 height 447
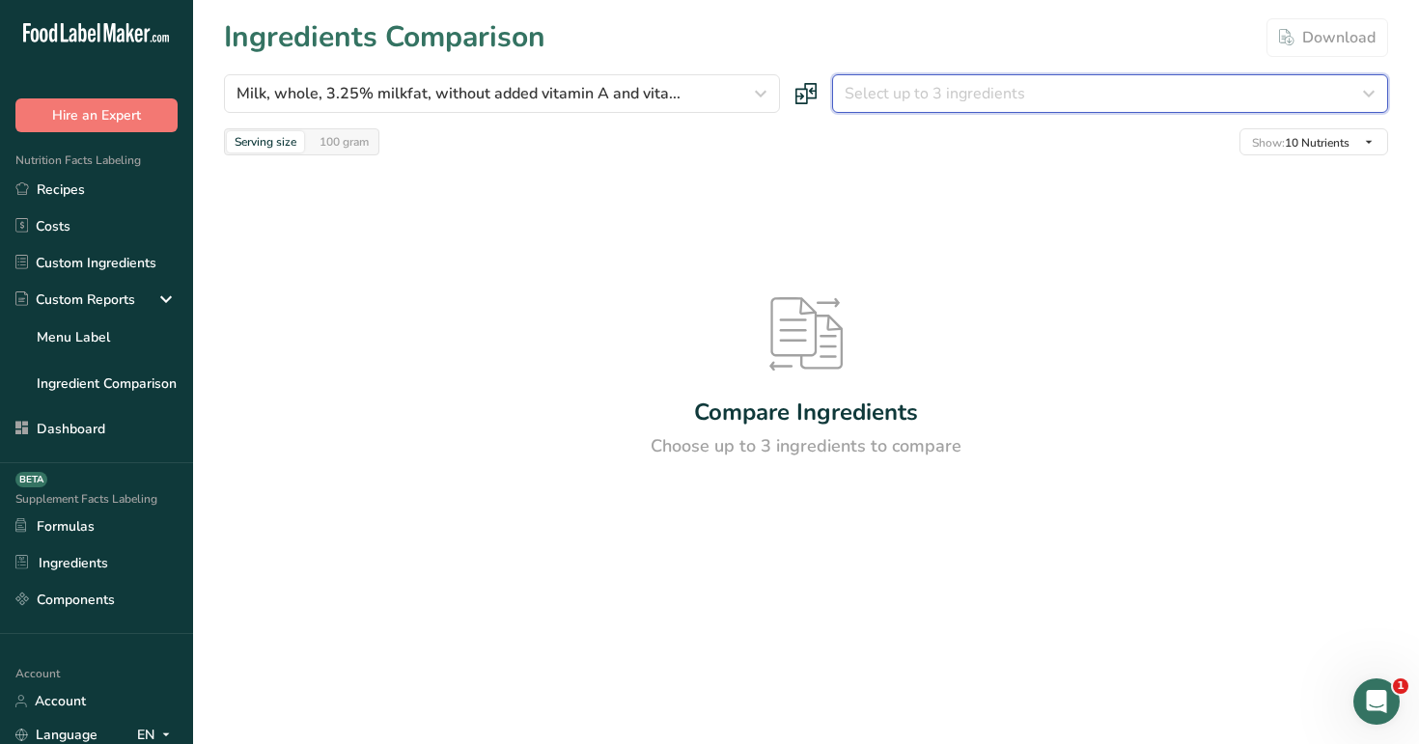
click at [1183, 83] on div "Select up to 3 ingredients" at bounding box center [1104, 93] width 519 height 23
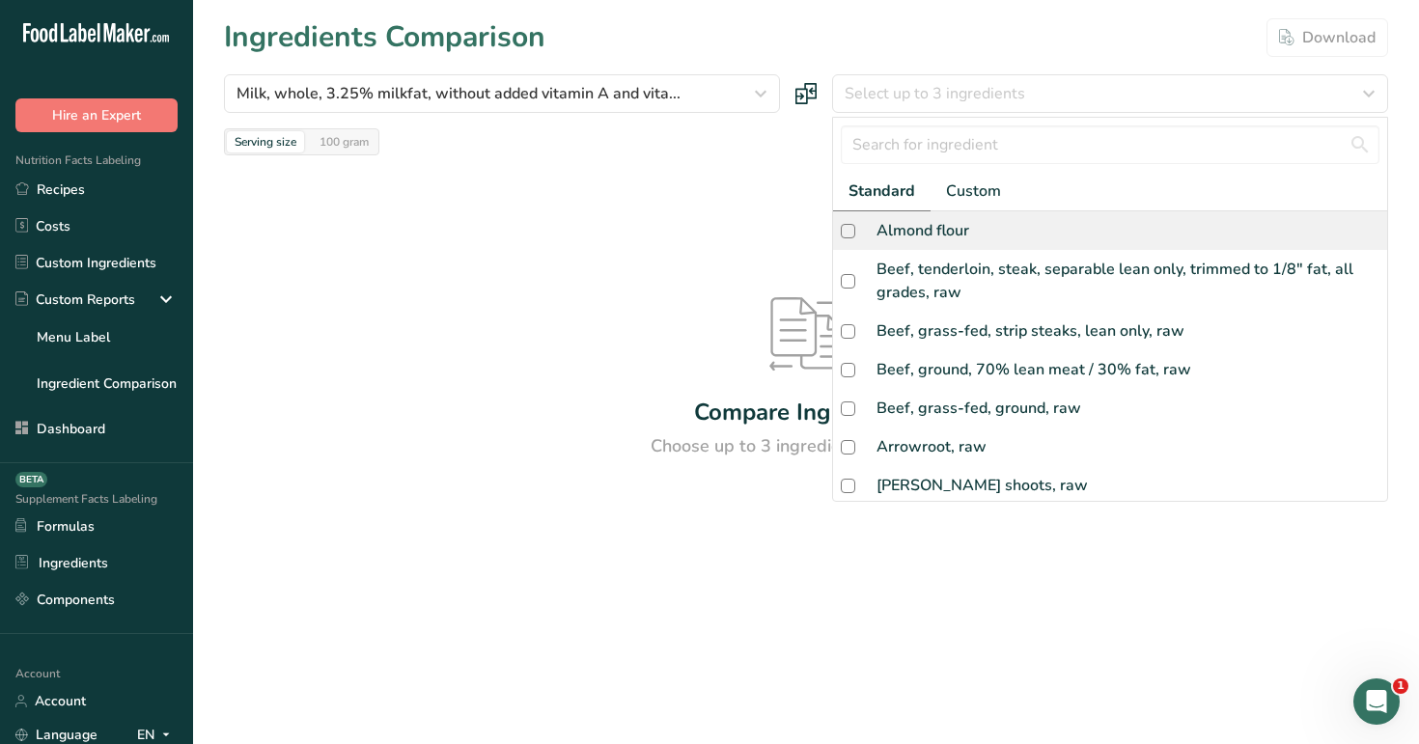
click at [1127, 240] on div "Almond flour" at bounding box center [1110, 230] width 554 height 39
checkbox input "true"
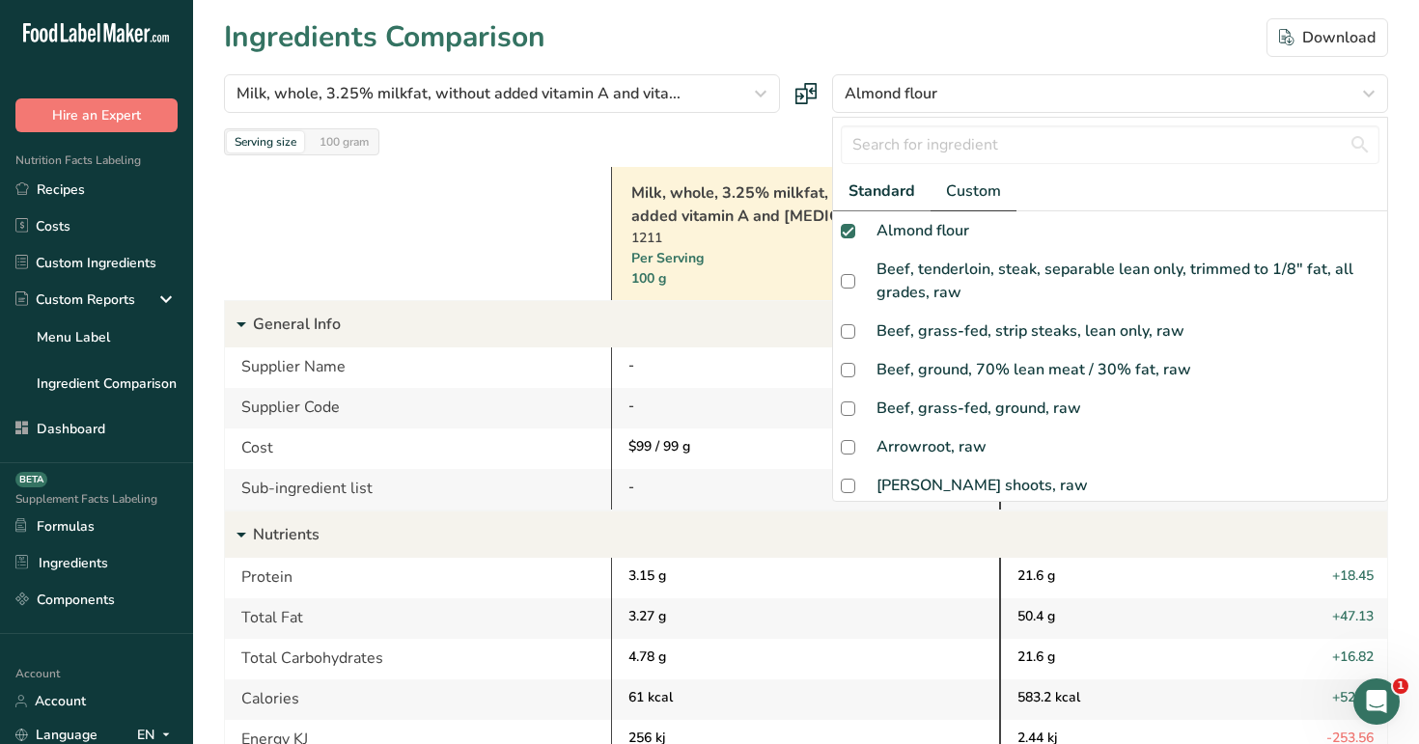
click at [968, 205] on link "Custom" at bounding box center [974, 192] width 86 height 40
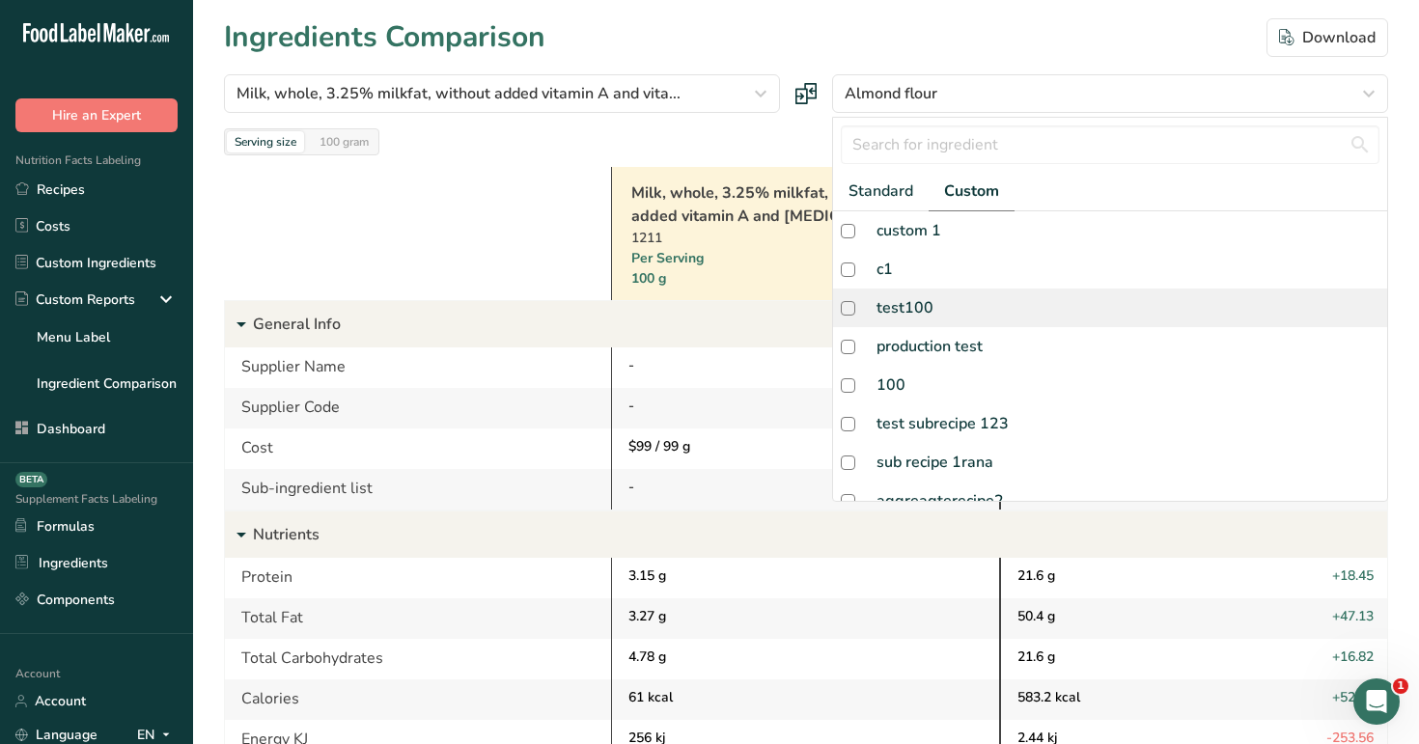
scroll to position [23, 0]
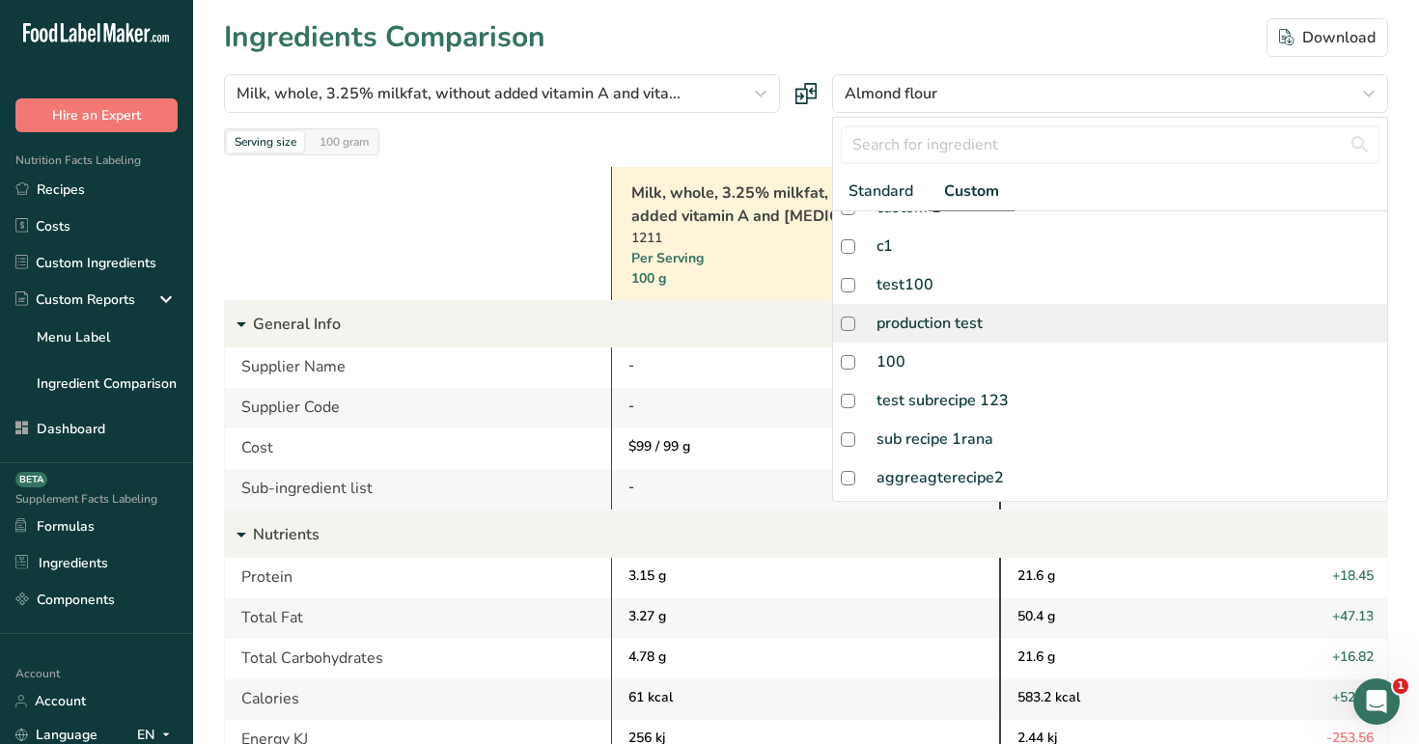
click at [936, 327] on div "production test" at bounding box center [929, 323] width 106 height 23
checkbox input "true"
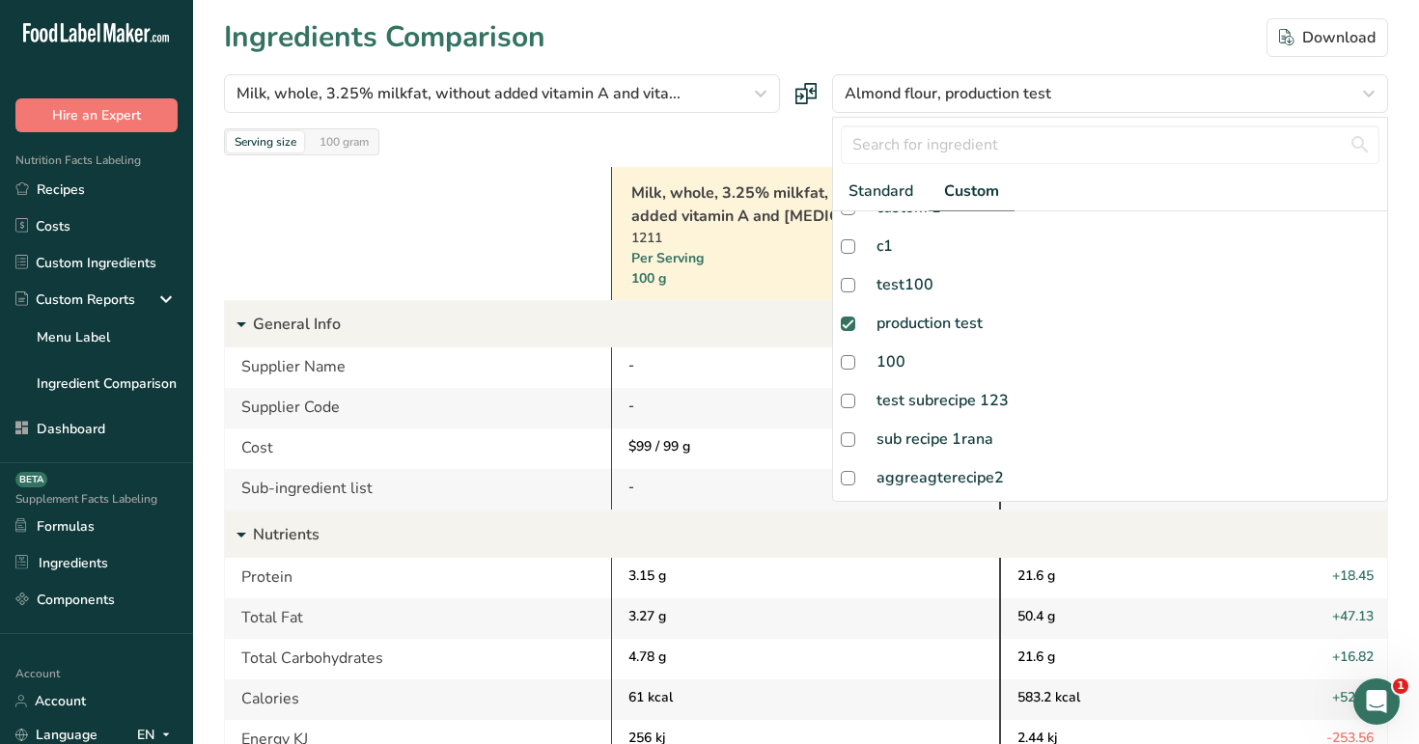
click at [0, 0] on div at bounding box center [0, 0] width 0 height 0
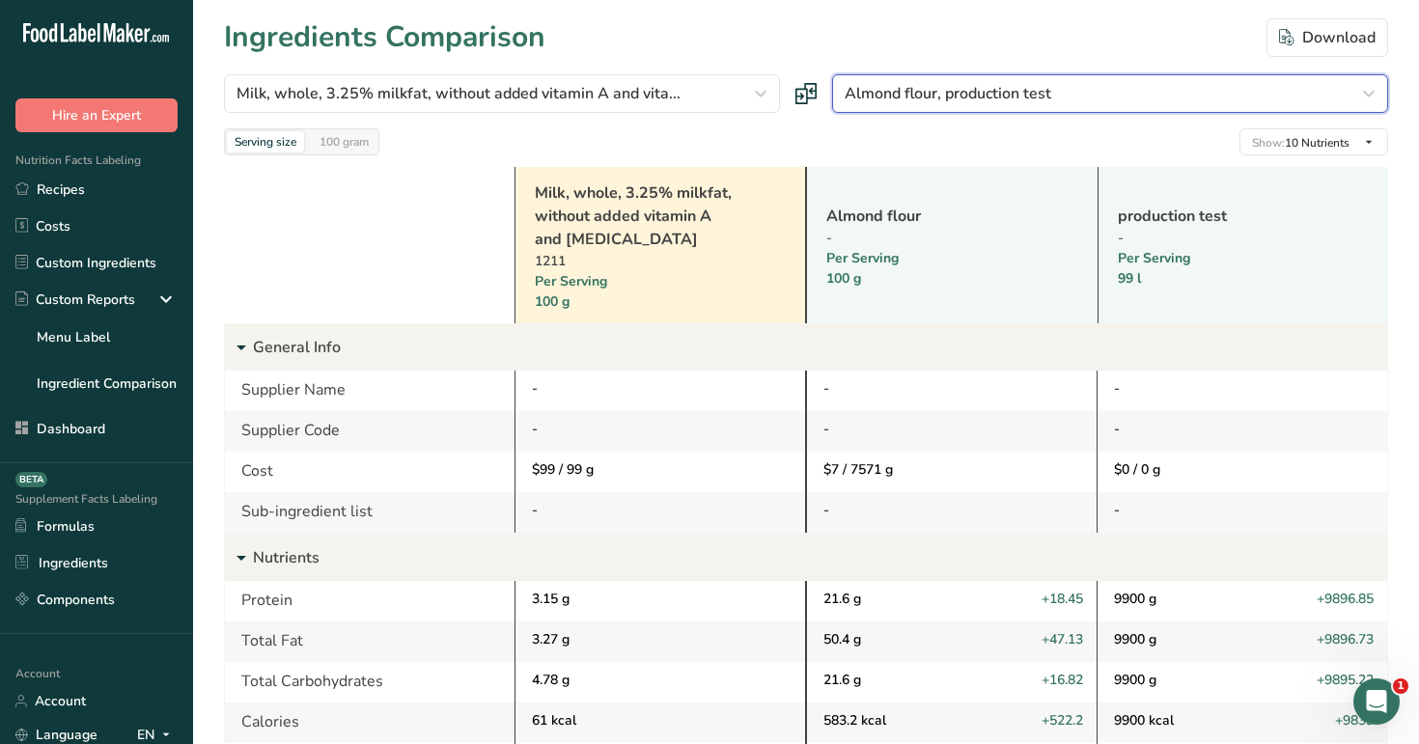
click at [1162, 102] on div "Almond flour, production test" at bounding box center [1104, 93] width 519 height 23
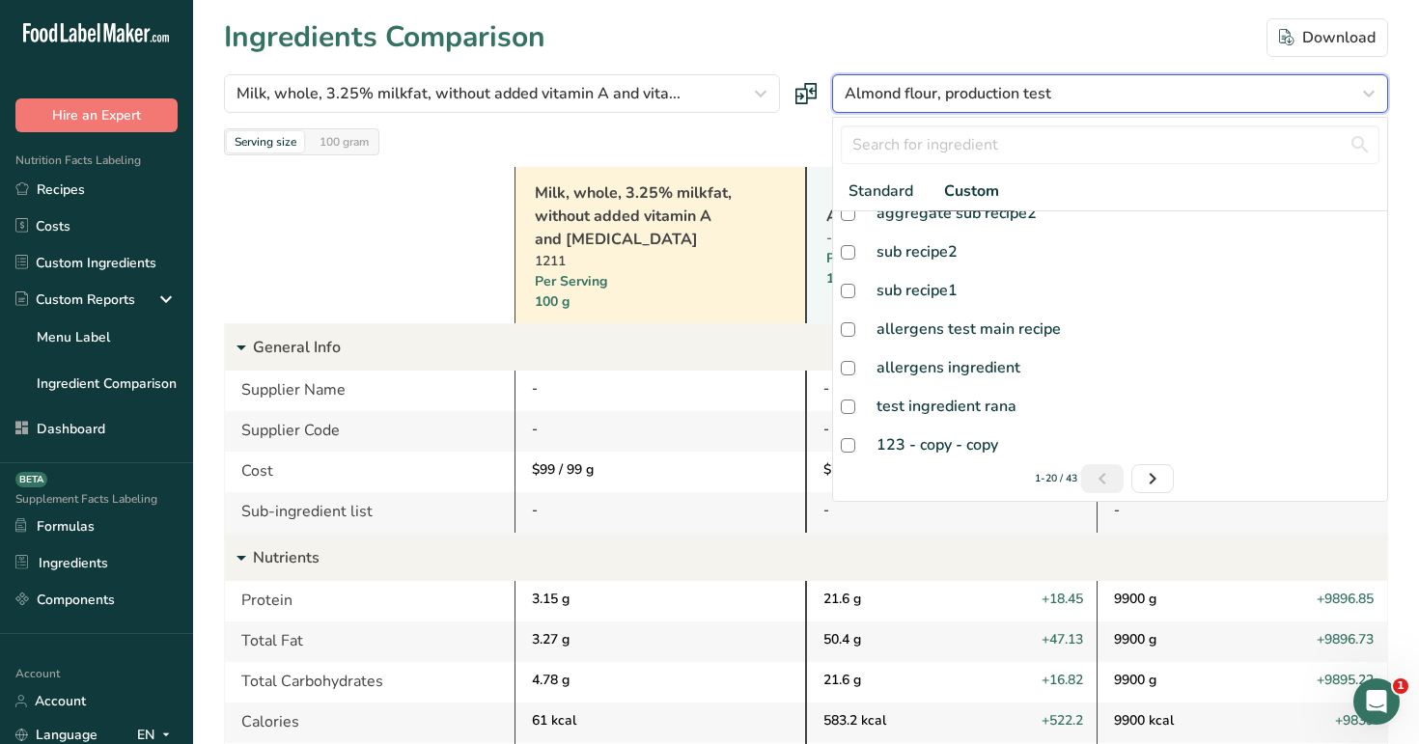
scroll to position [105, 0]
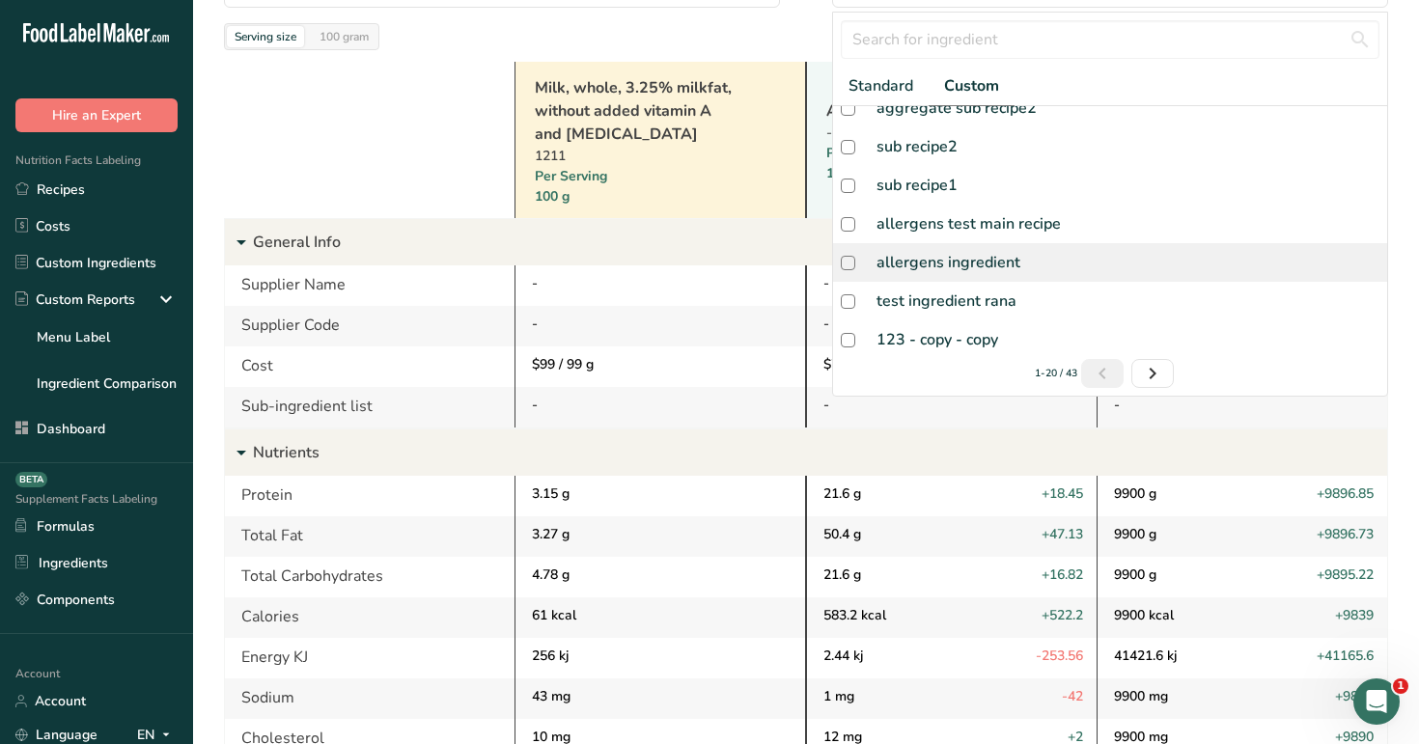
click at [960, 263] on div "allergens ingredient" at bounding box center [948, 262] width 144 height 23
checkbox input "true"
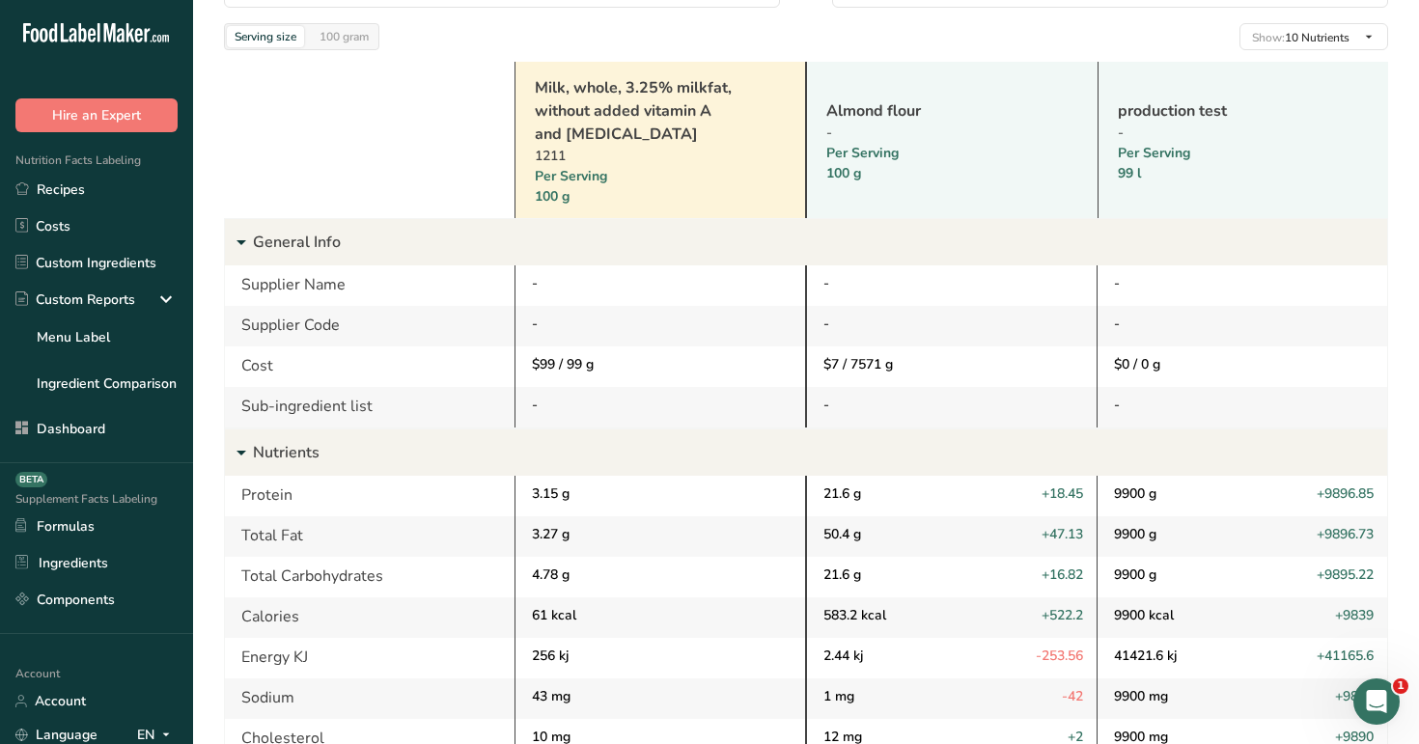
click at [0, 0] on div at bounding box center [0, 0] width 0 height 0
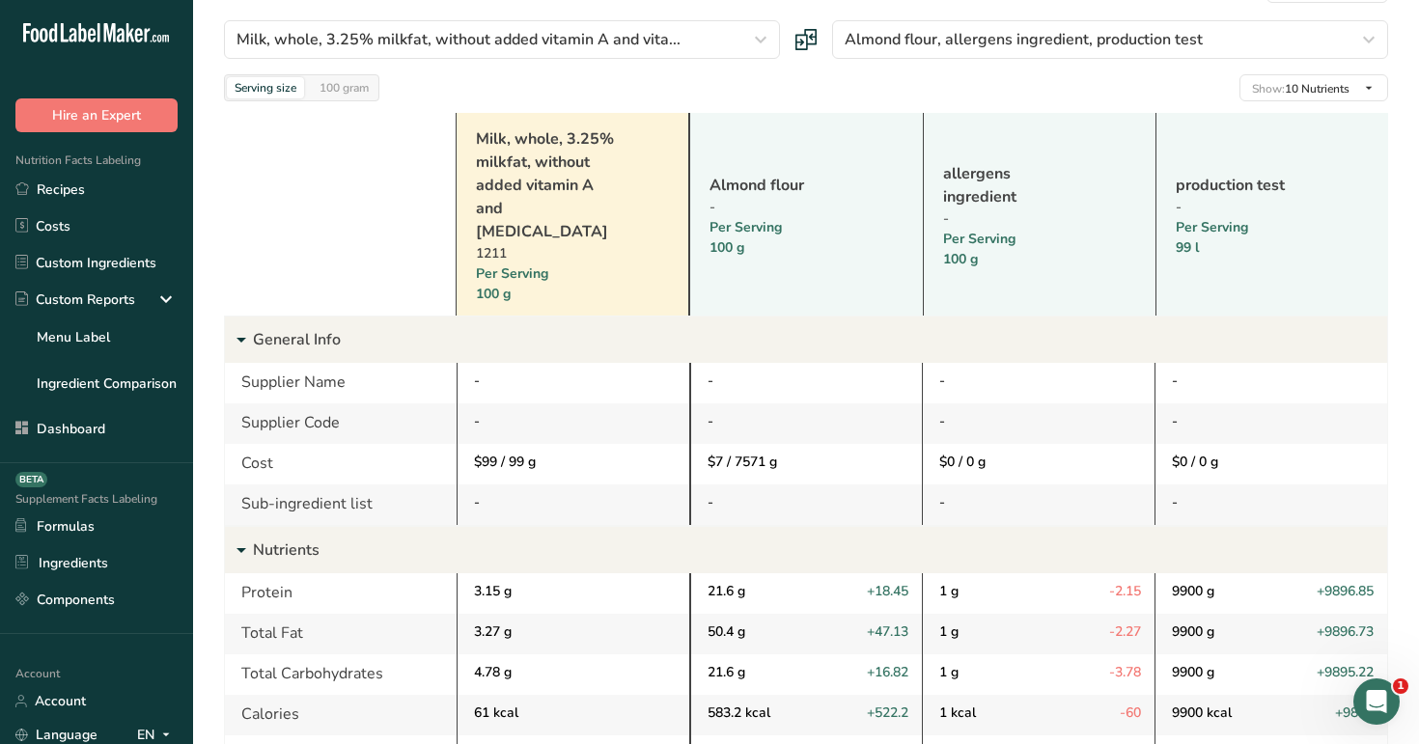
scroll to position [0, 0]
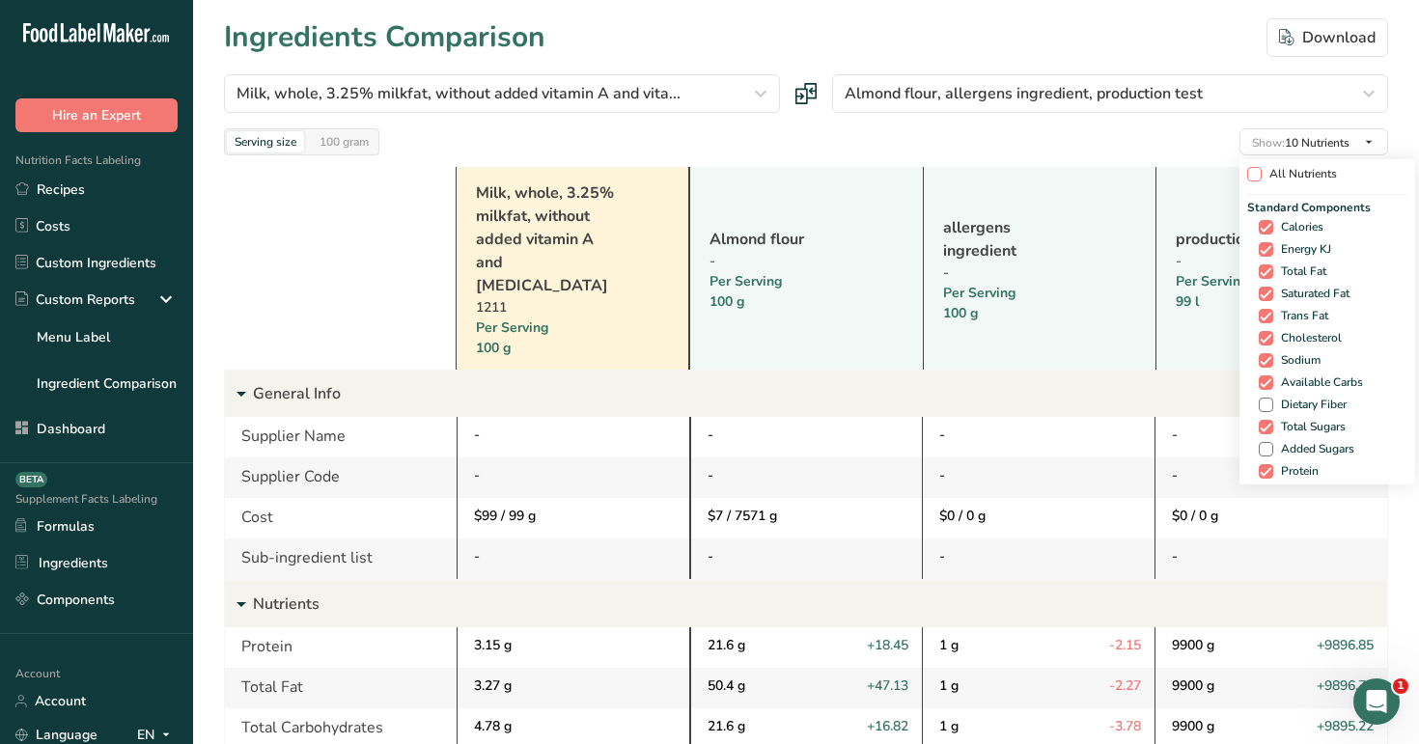
click at [1289, 170] on span "All Nutrients" at bounding box center [1299, 174] width 75 height 14
click at [1260, 170] on input "All Nutrients" at bounding box center [1253, 174] width 13 height 13
checkbox input "true"
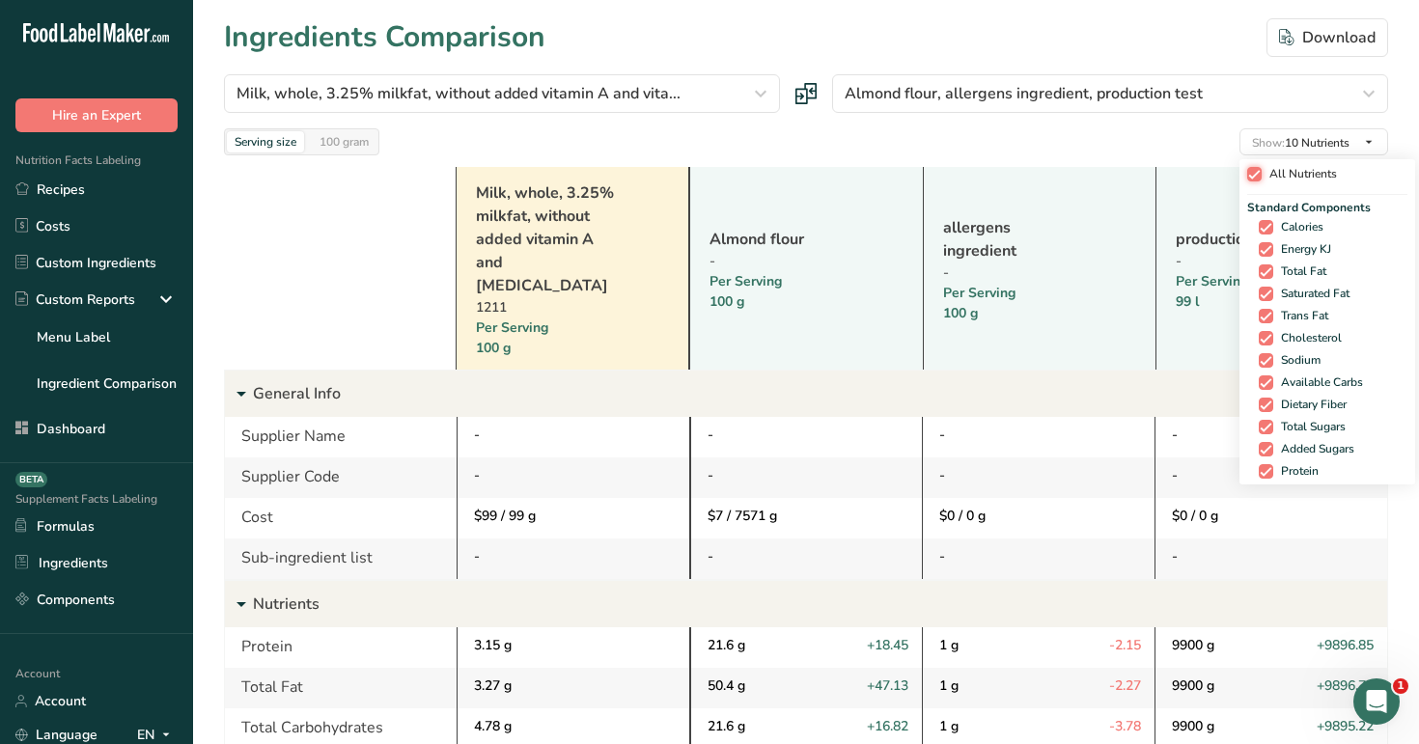
checkbox input "true"
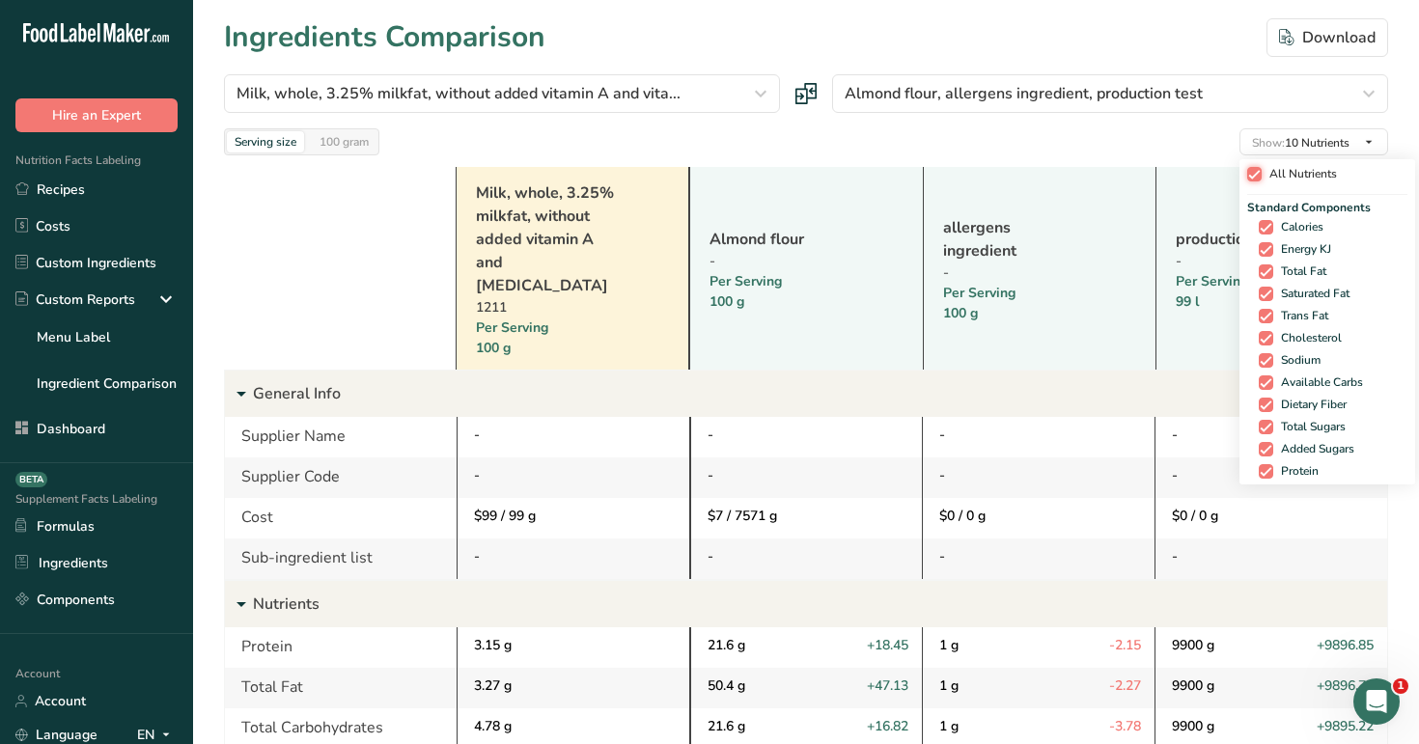
checkbox input "true"
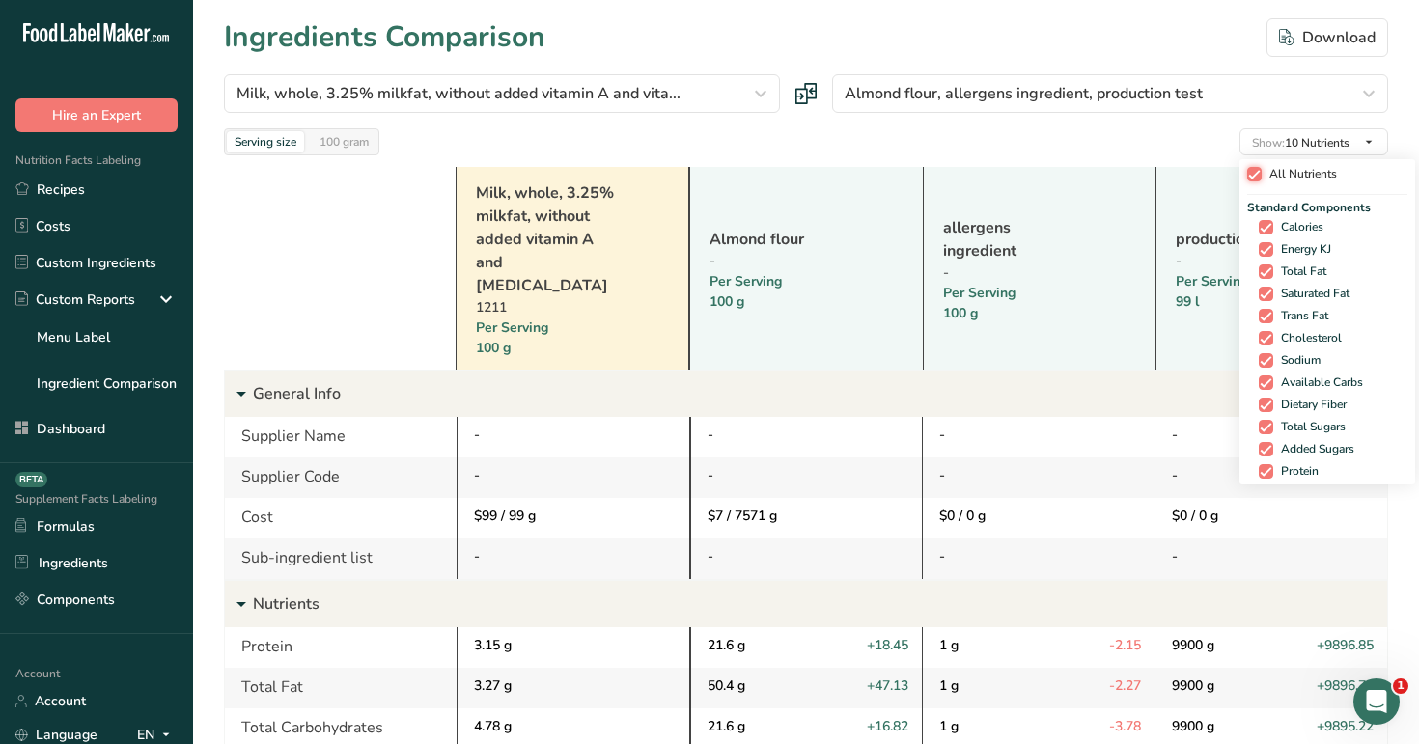
checkbox input "true"
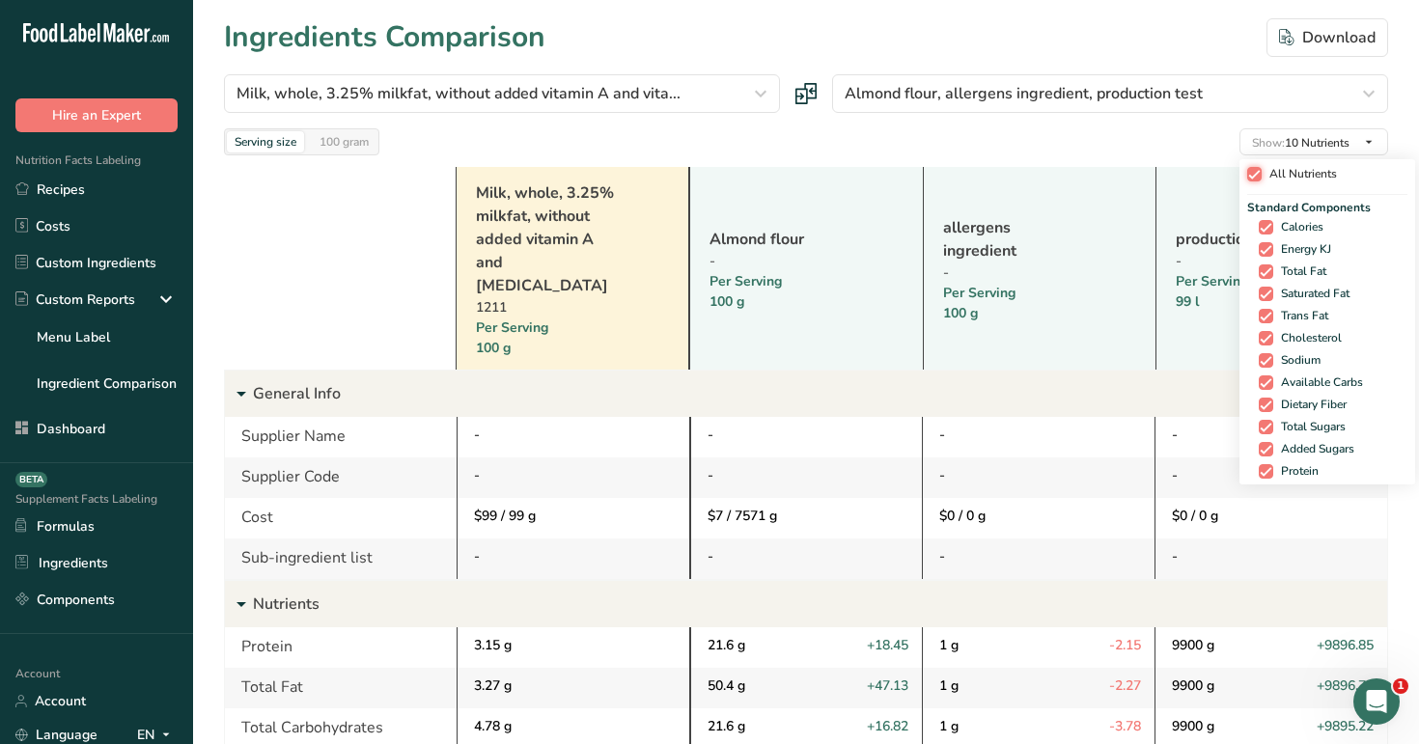
checkbox input "true"
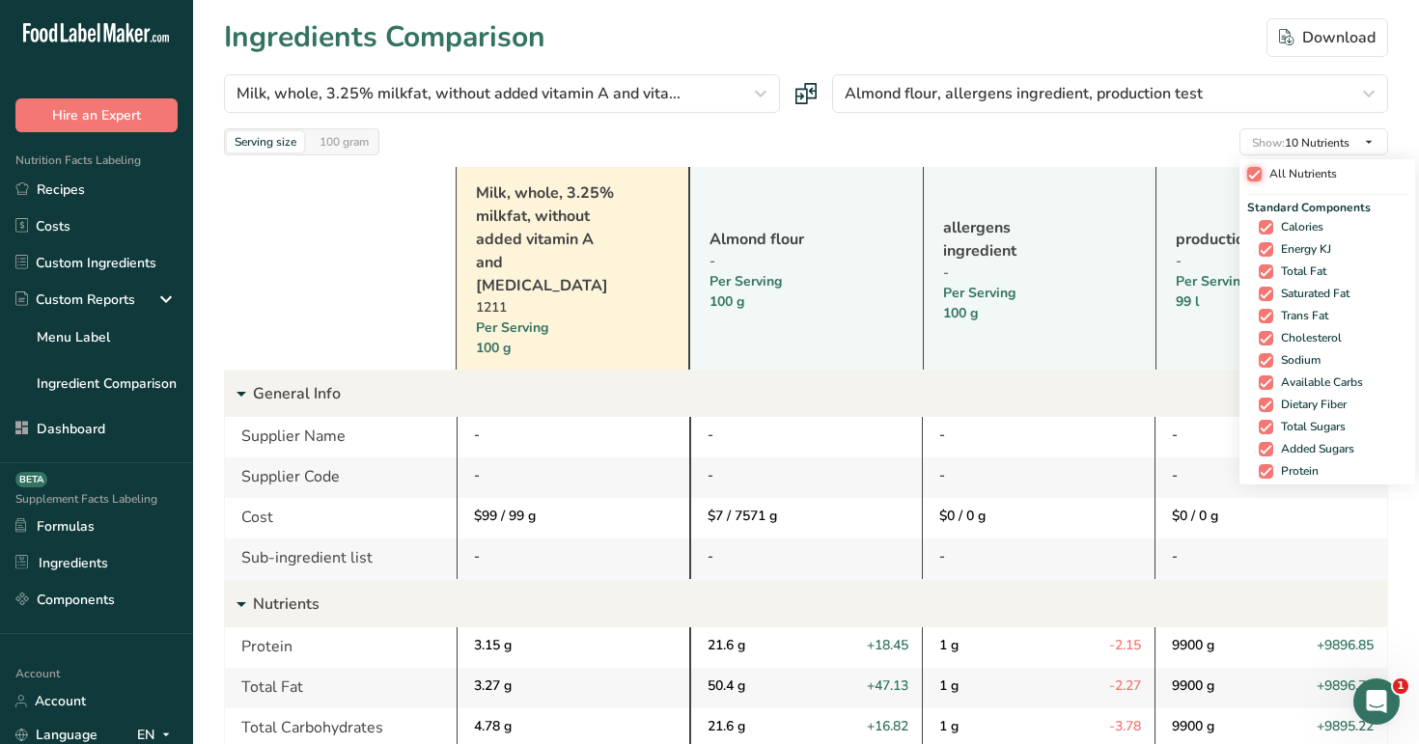
checkbox input "true"
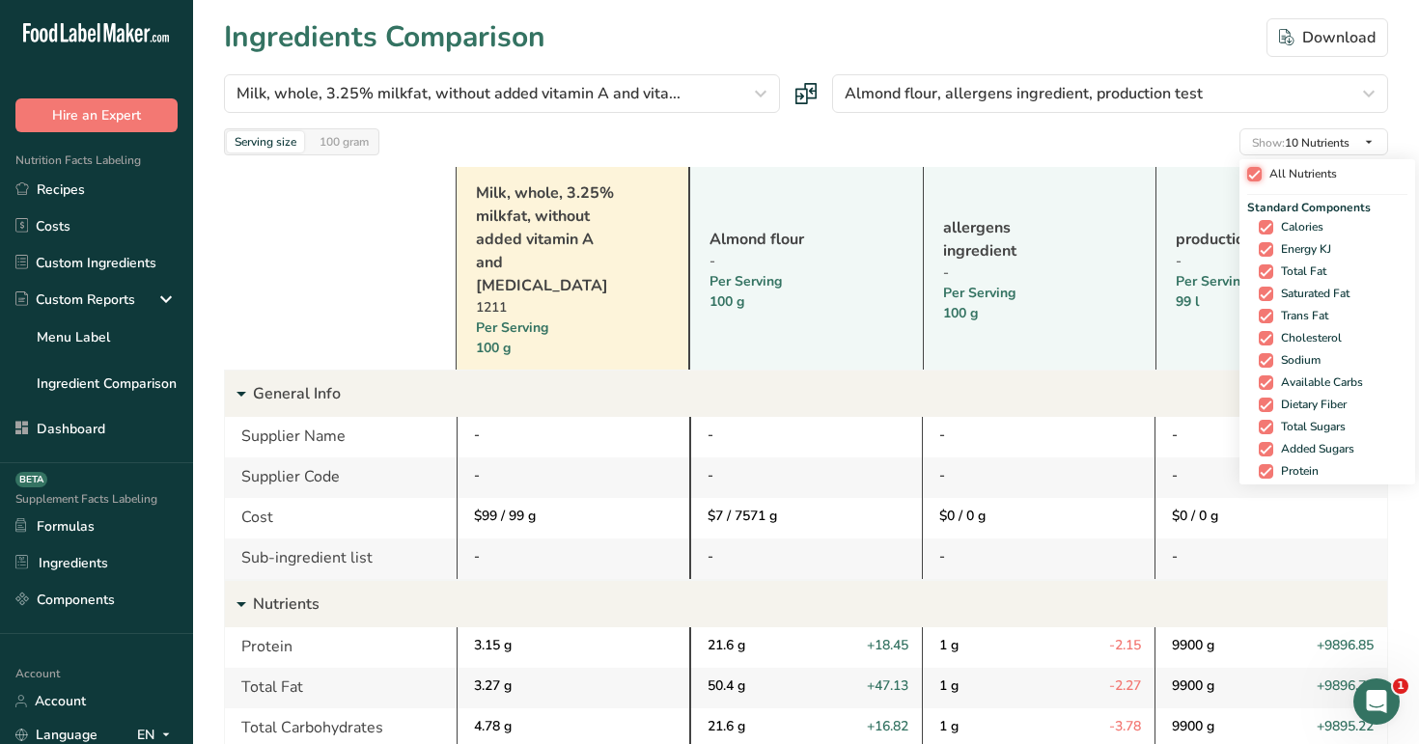
checkbox input "true"
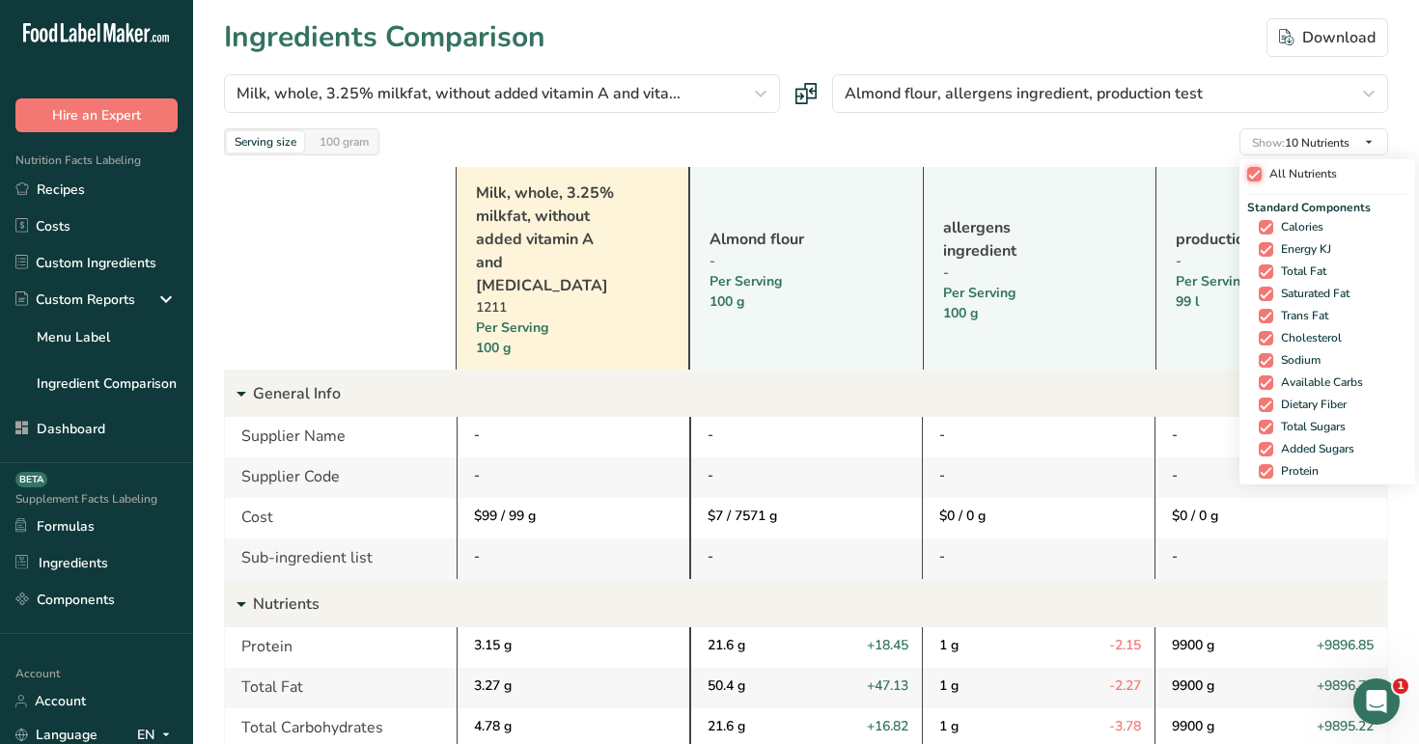
checkbox input "true"
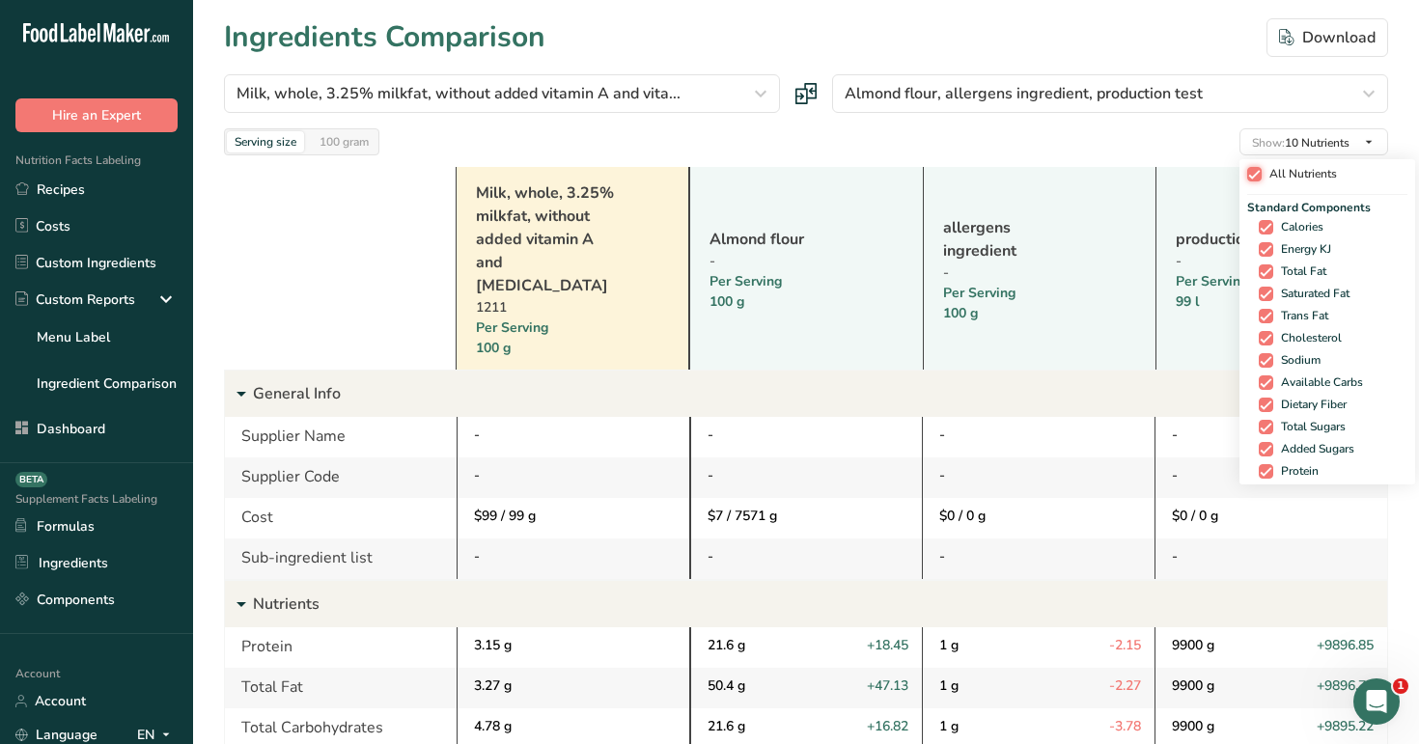
checkbox input "true"
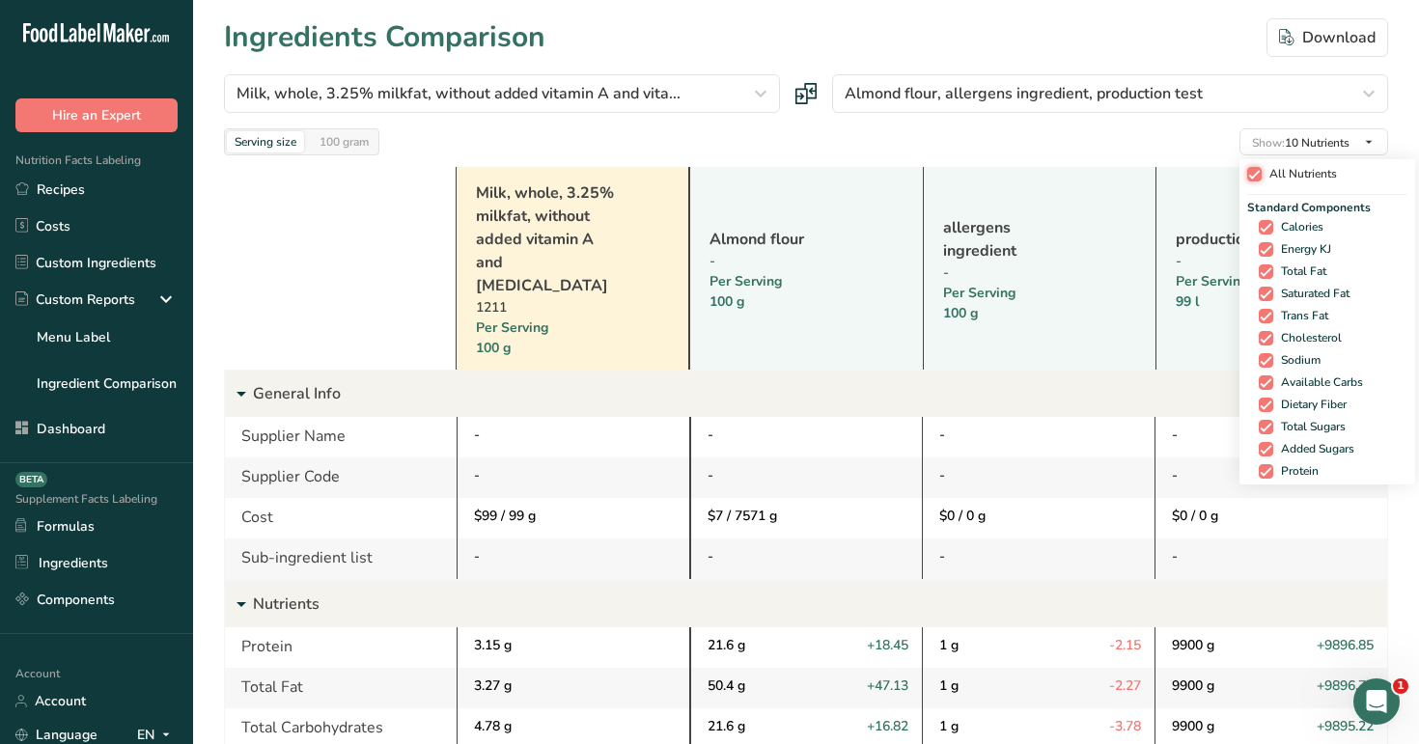
checkbox input "true"
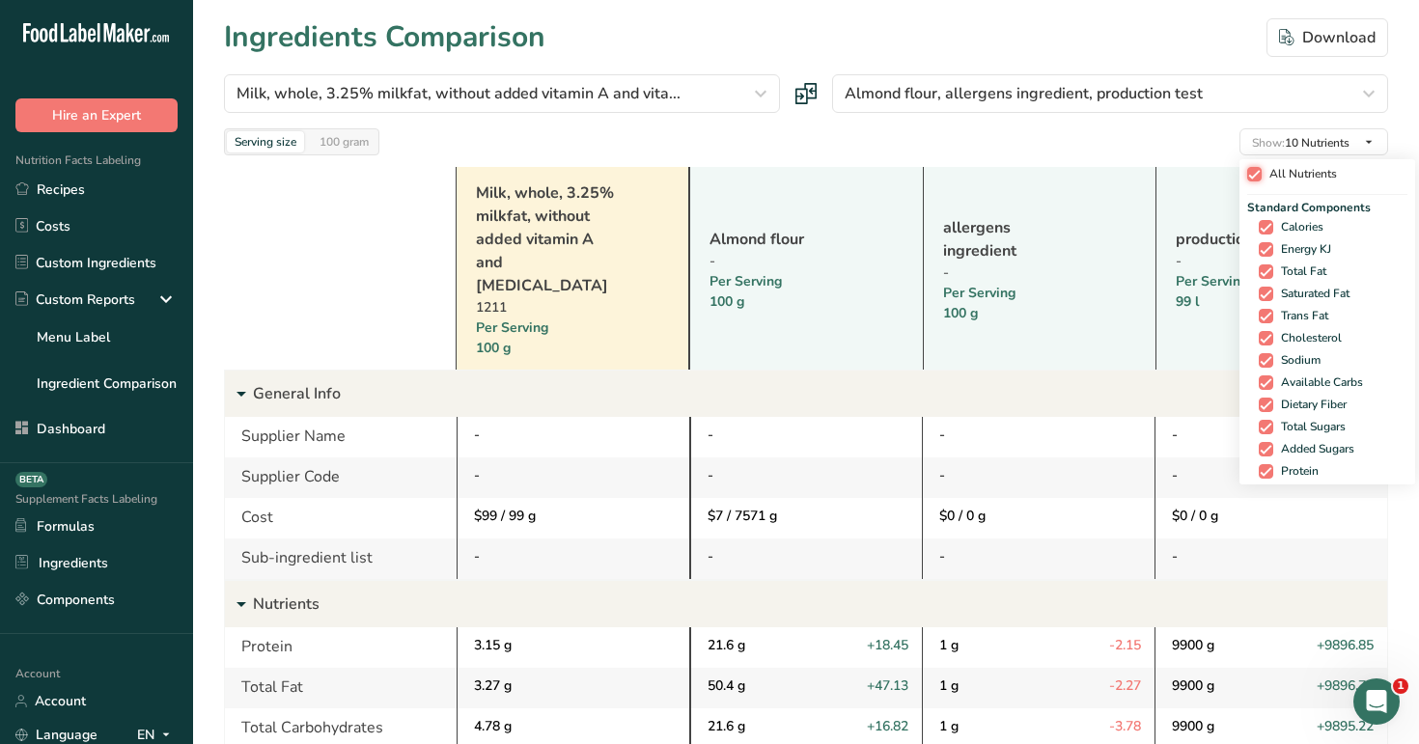
checkbox input "true"
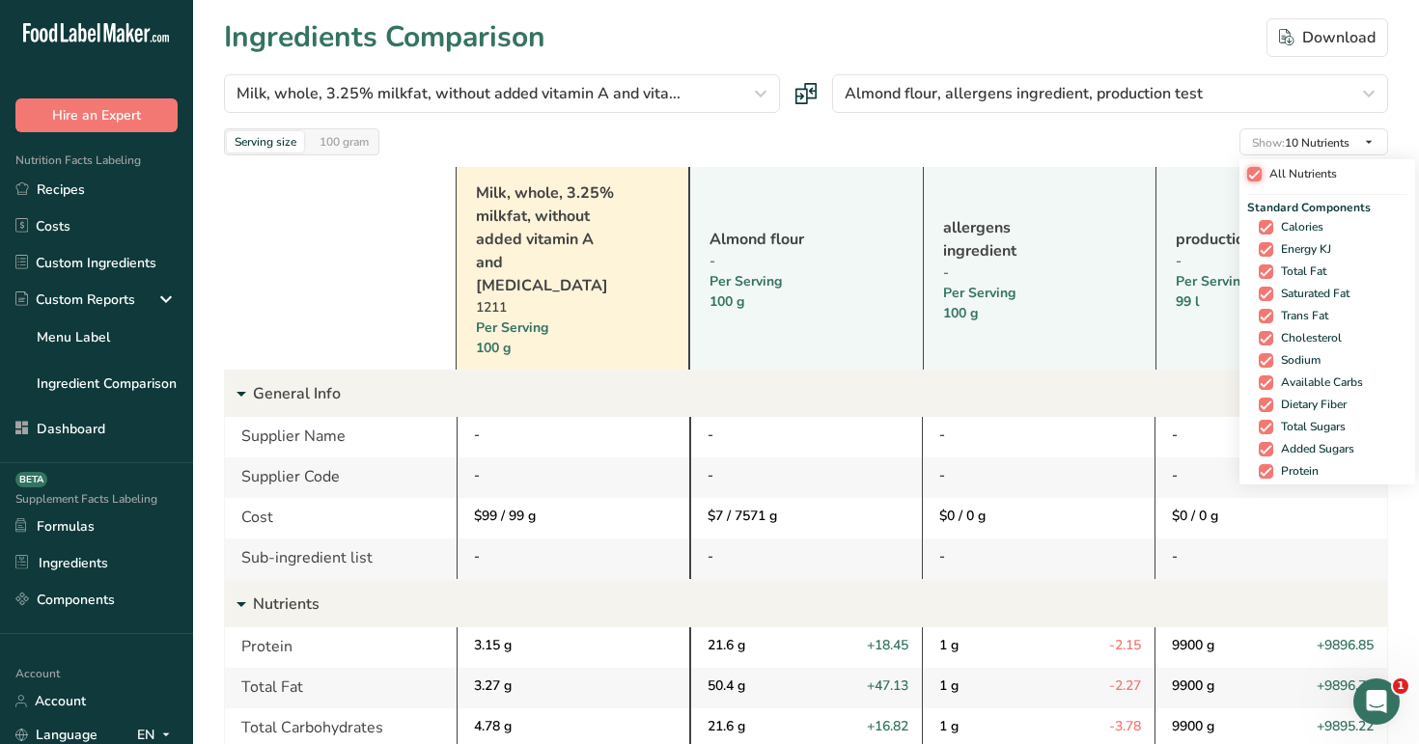
checkbox input "true"
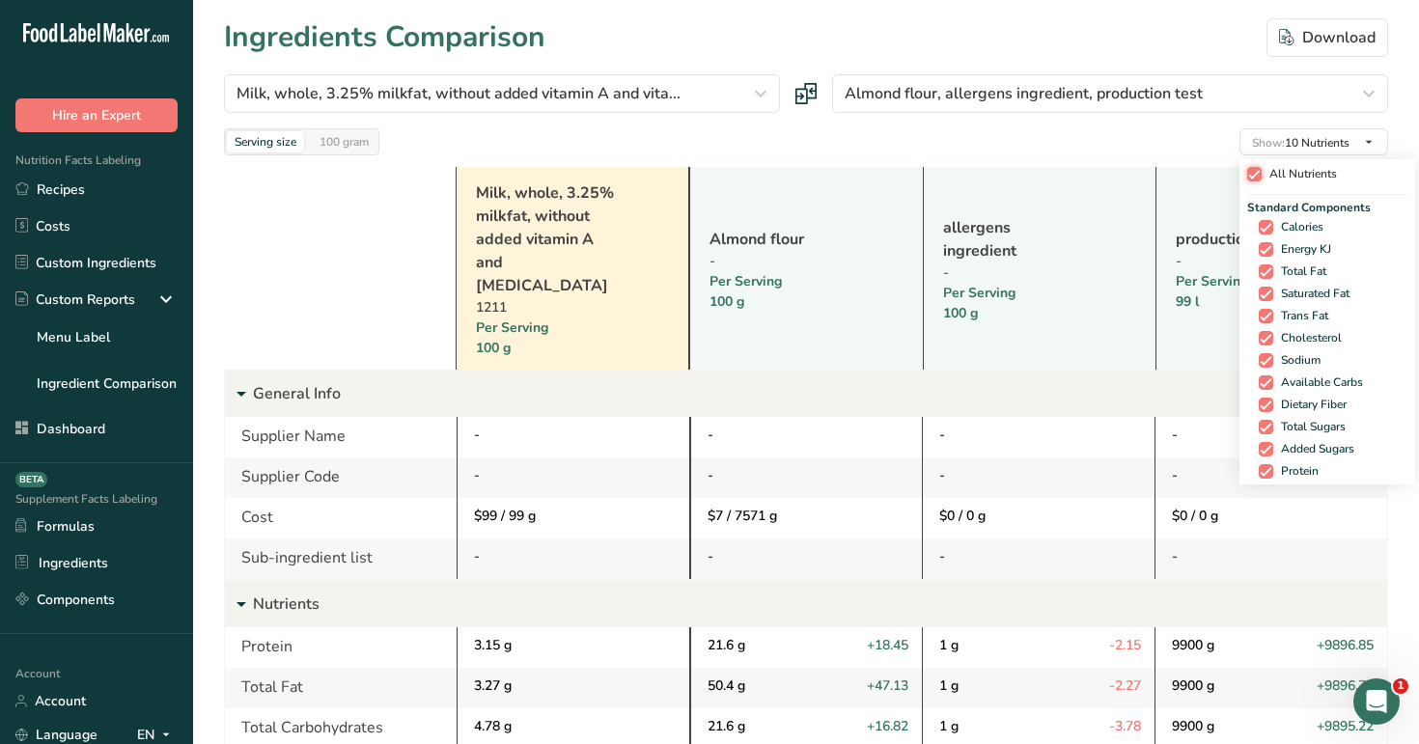
checkbox input "true"
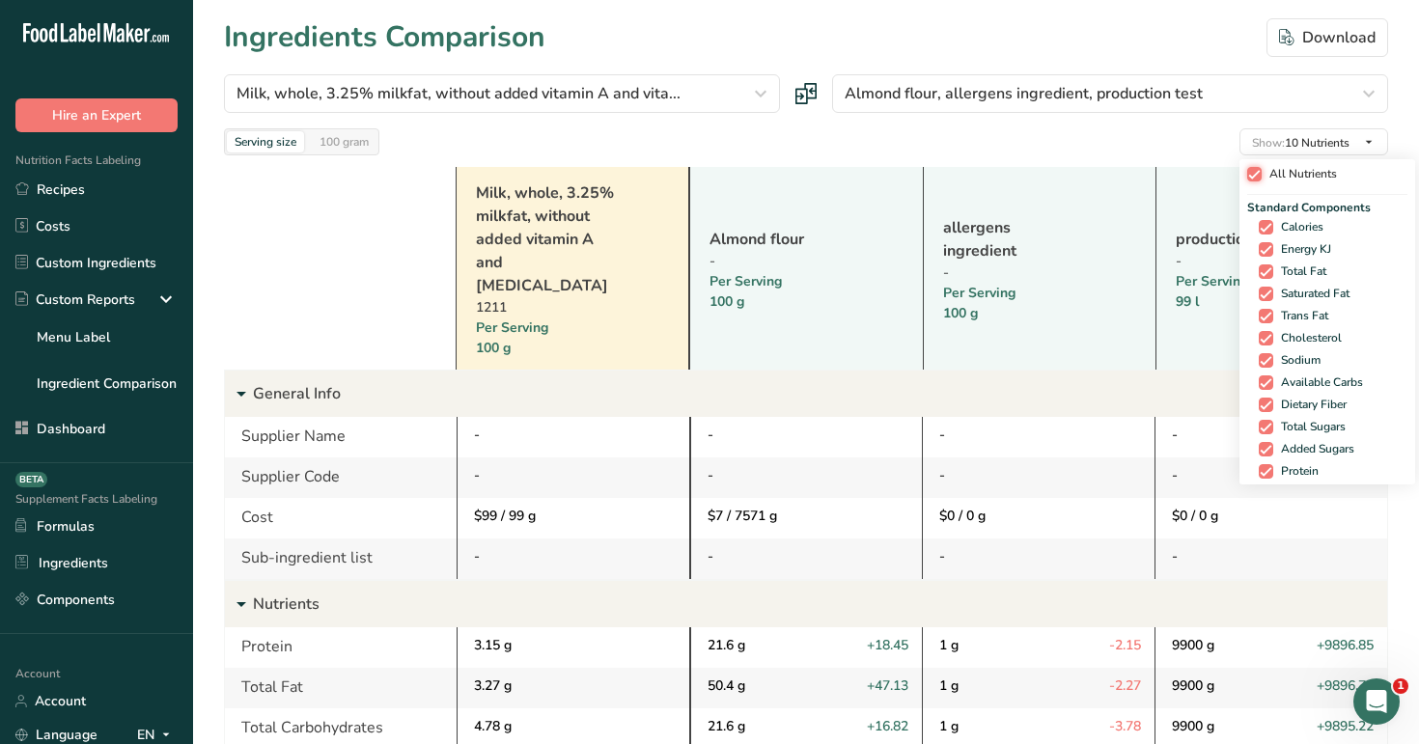
checkbox input "true"
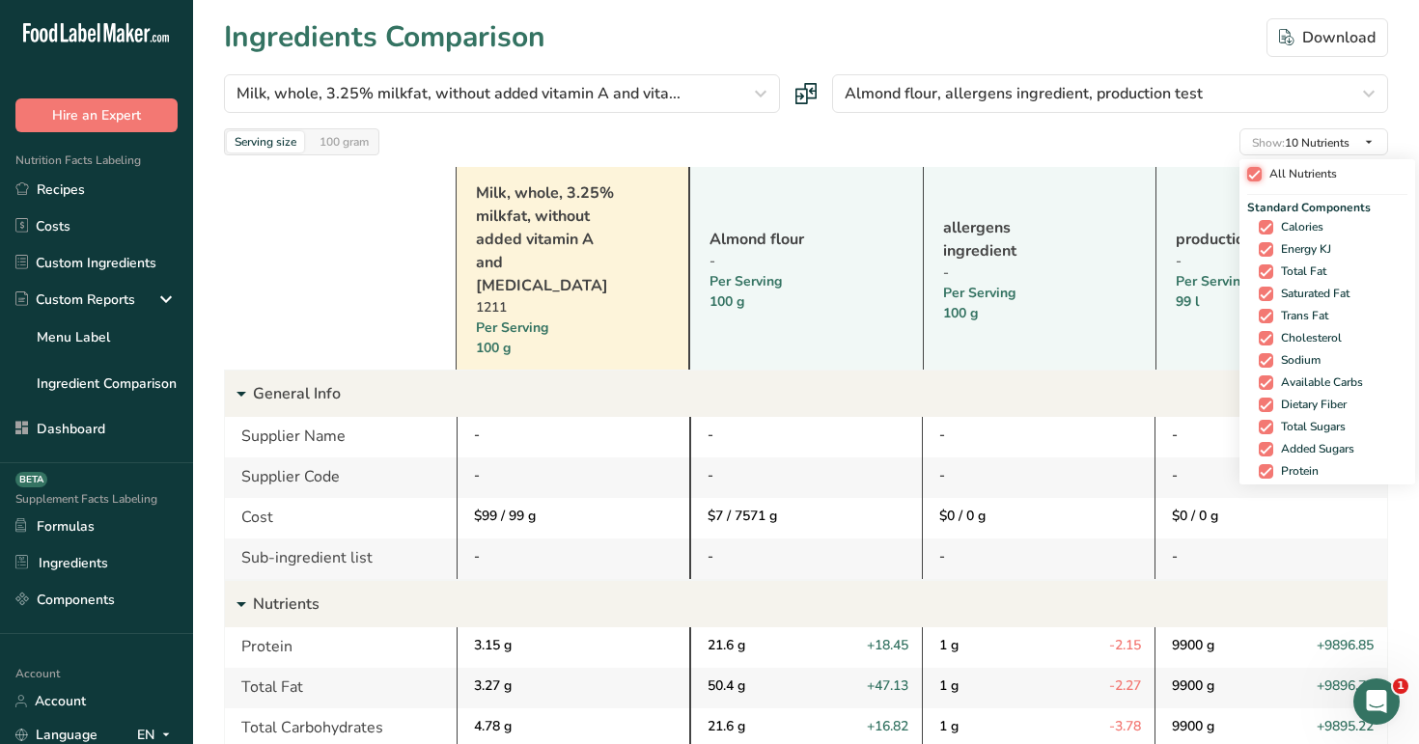
checkbox input "true"
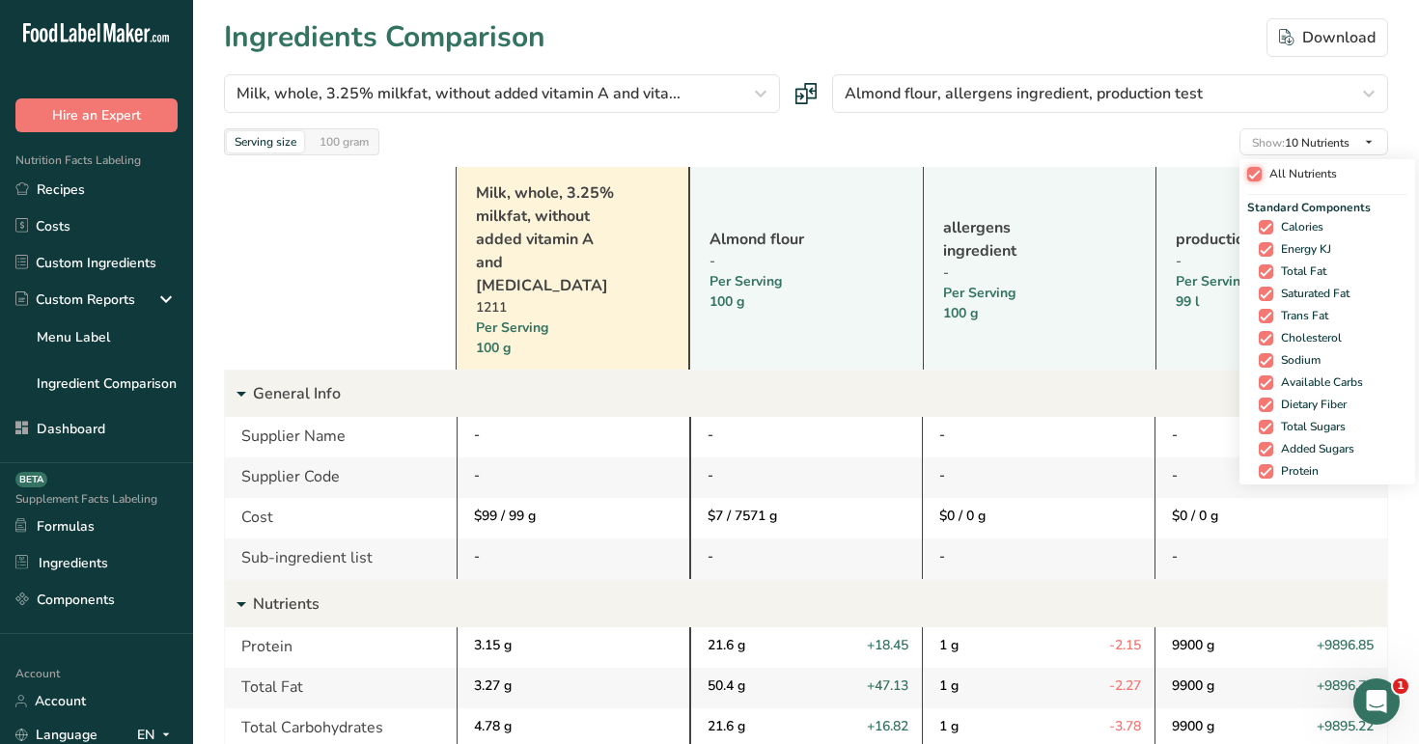
checkbox input "true"
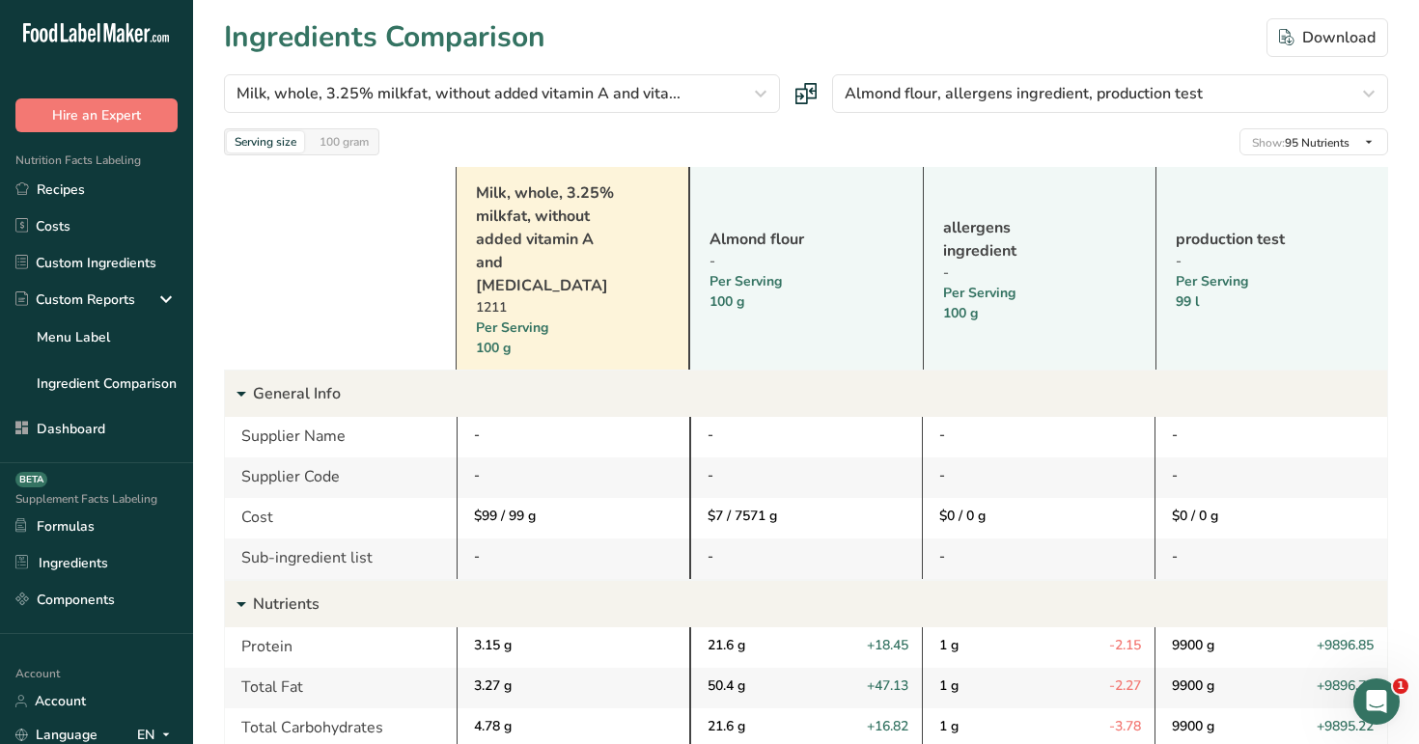
click at [1146, 125] on div "Milk, whole, 3.25% milkfat, without added vitamin A and vita... Standard Custom…" at bounding box center [806, 114] width 1164 height 81
click at [100, 194] on link "Recipes" at bounding box center [96, 189] width 193 height 37
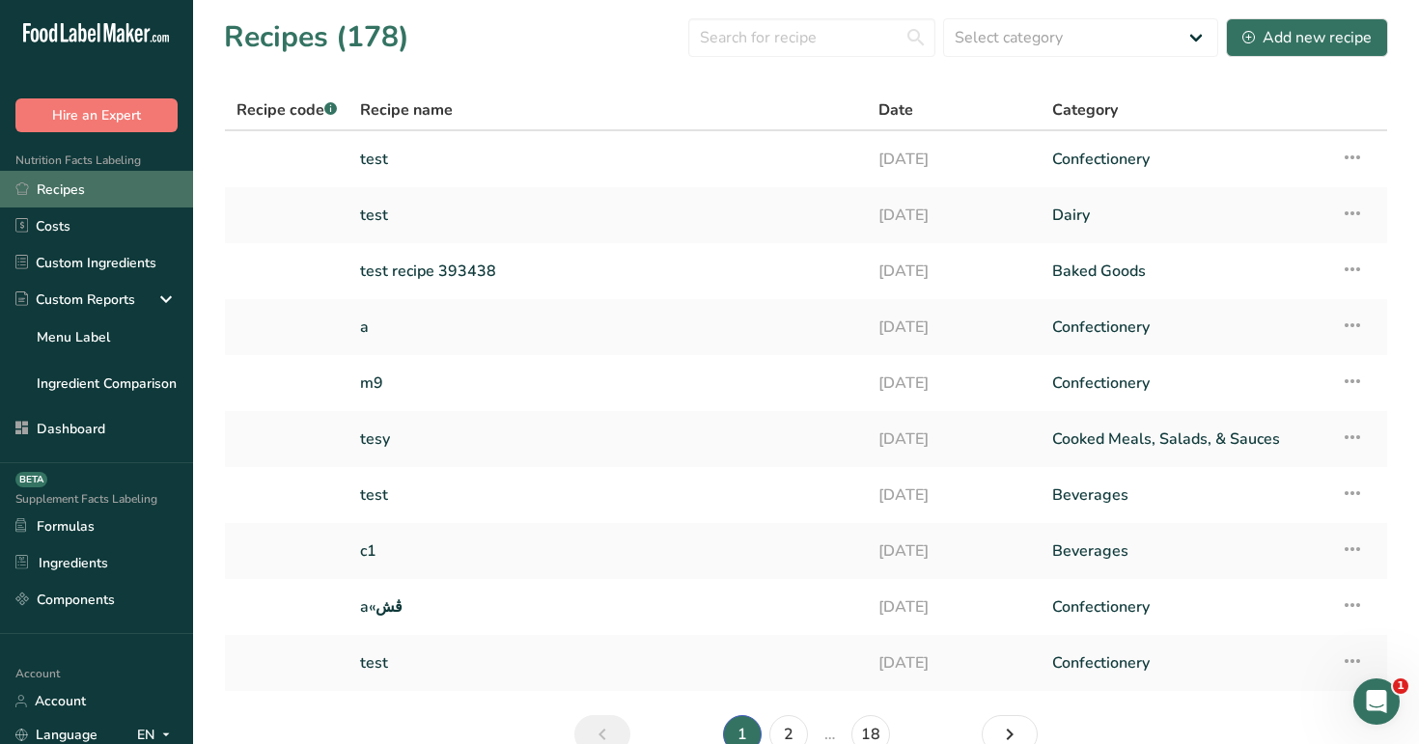
click at [121, 190] on link "Recipes" at bounding box center [96, 189] width 193 height 37
click at [107, 186] on link "Recipes" at bounding box center [96, 189] width 193 height 37
click at [90, 182] on link "Recipes" at bounding box center [96, 189] width 193 height 37
click at [1265, 33] on div "Add new recipe" at bounding box center [1306, 37] width 129 height 23
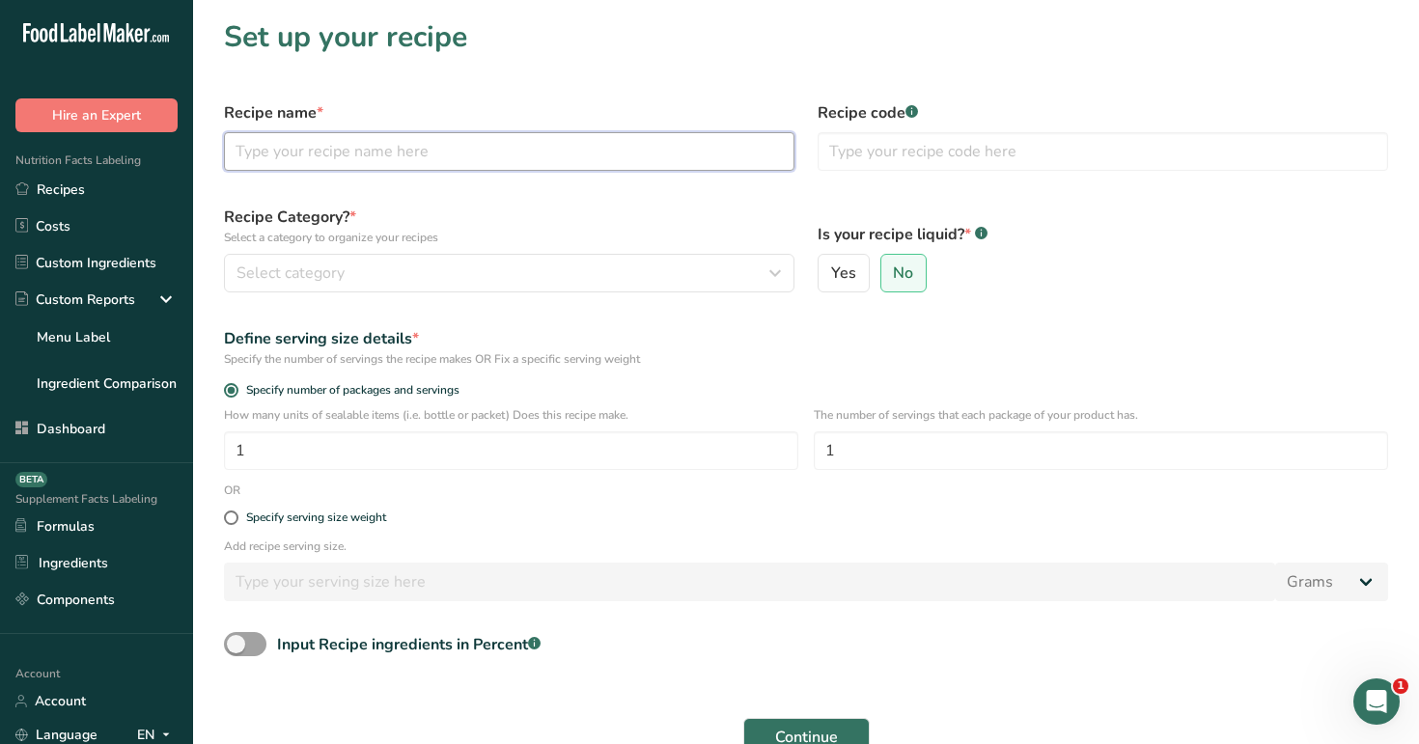
click at [615, 154] on input "text" at bounding box center [509, 151] width 570 height 39
type input "m"
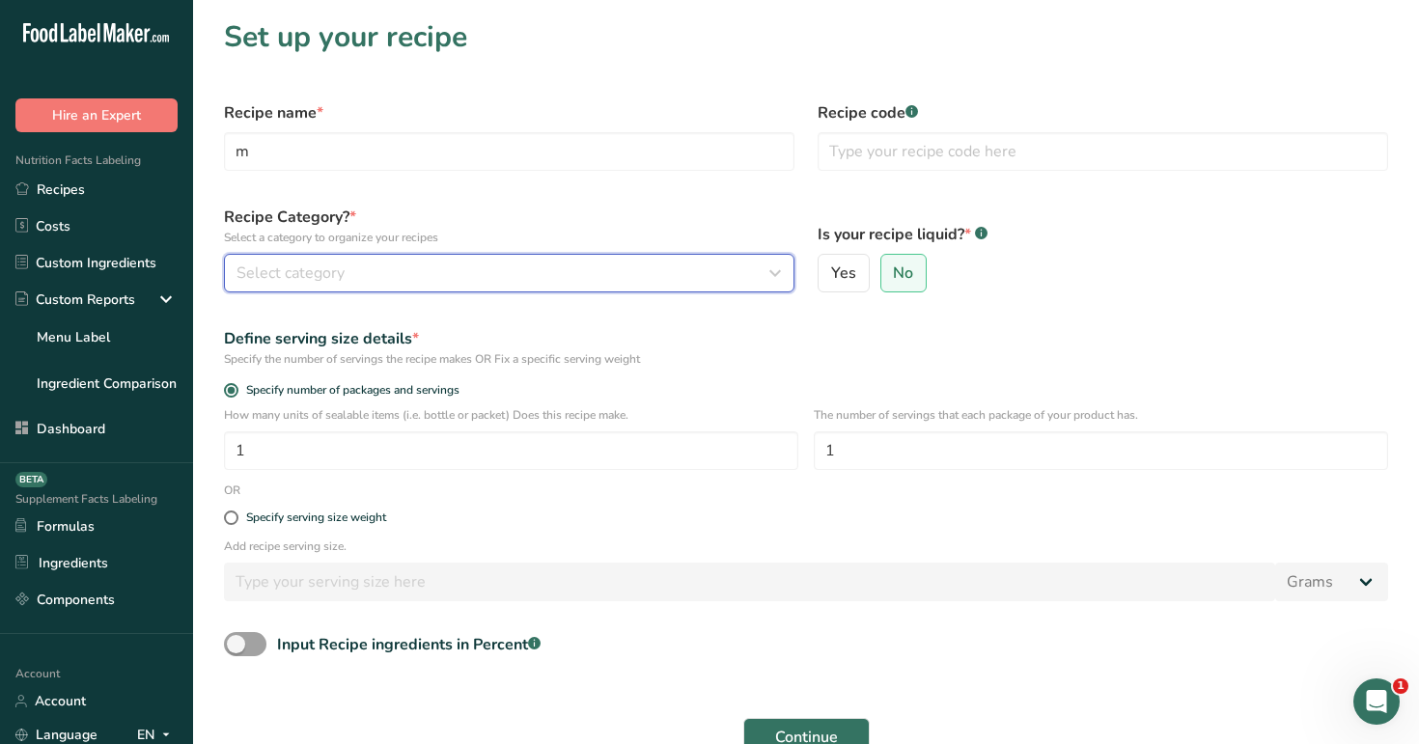
click at [593, 270] on div "Select category" at bounding box center [503, 273] width 534 height 23
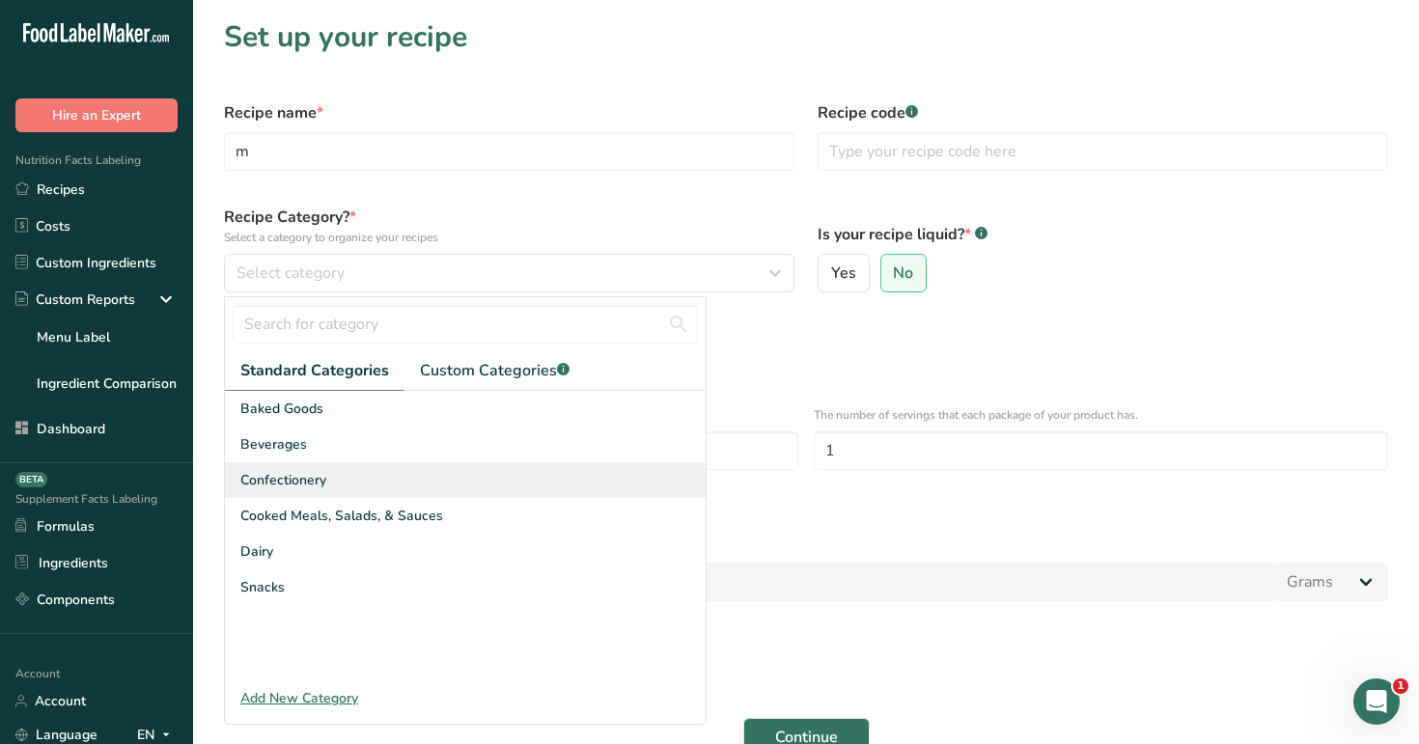
click at [570, 480] on div "Confectionery" at bounding box center [465, 480] width 481 height 36
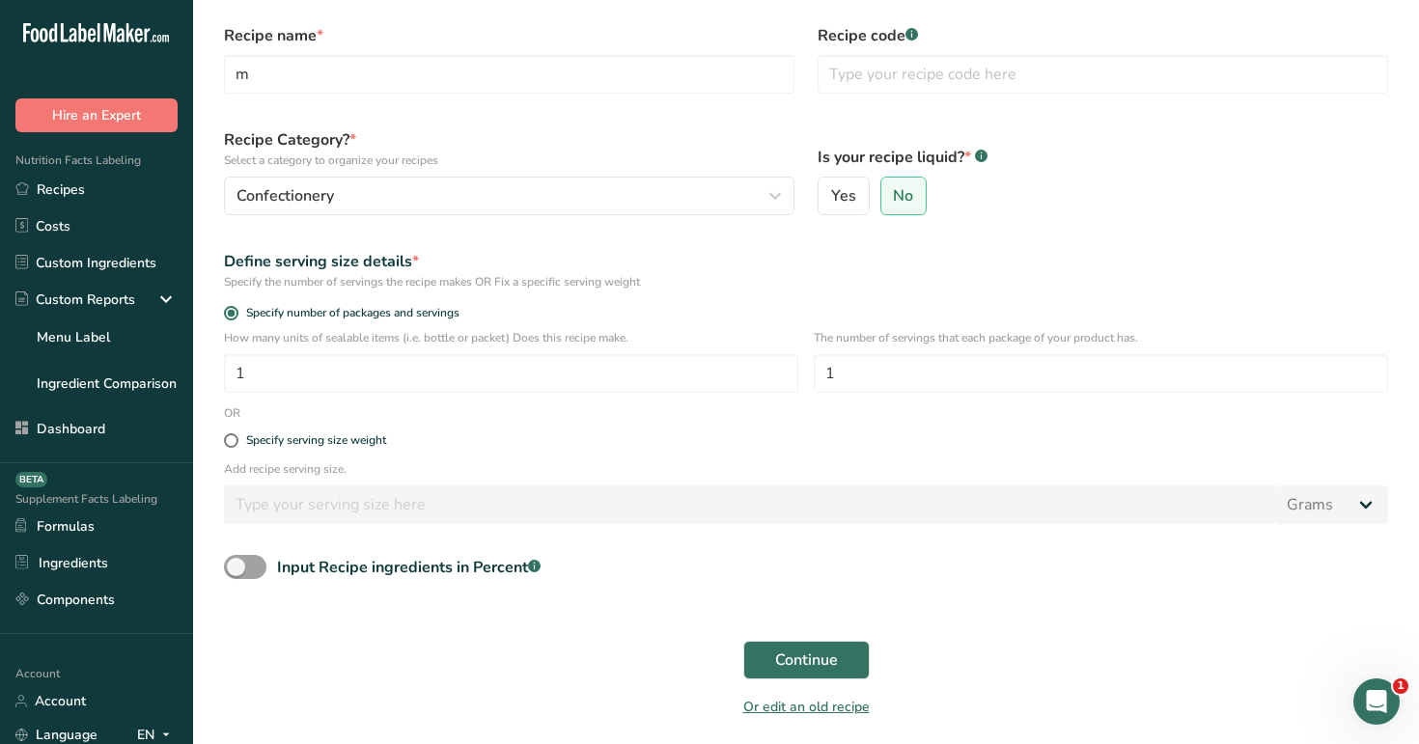
scroll to position [95, 0]
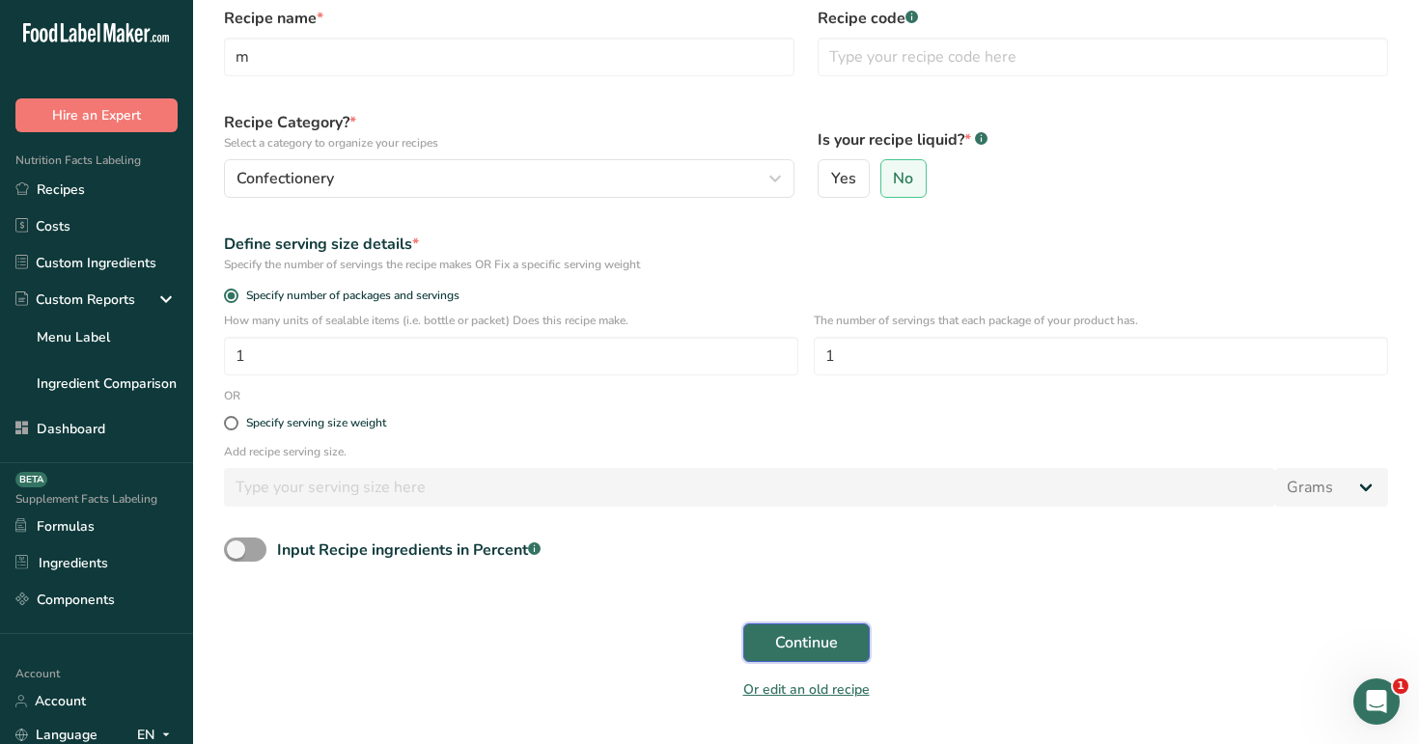
click at [808, 638] on span "Continue" at bounding box center [806, 642] width 63 height 23
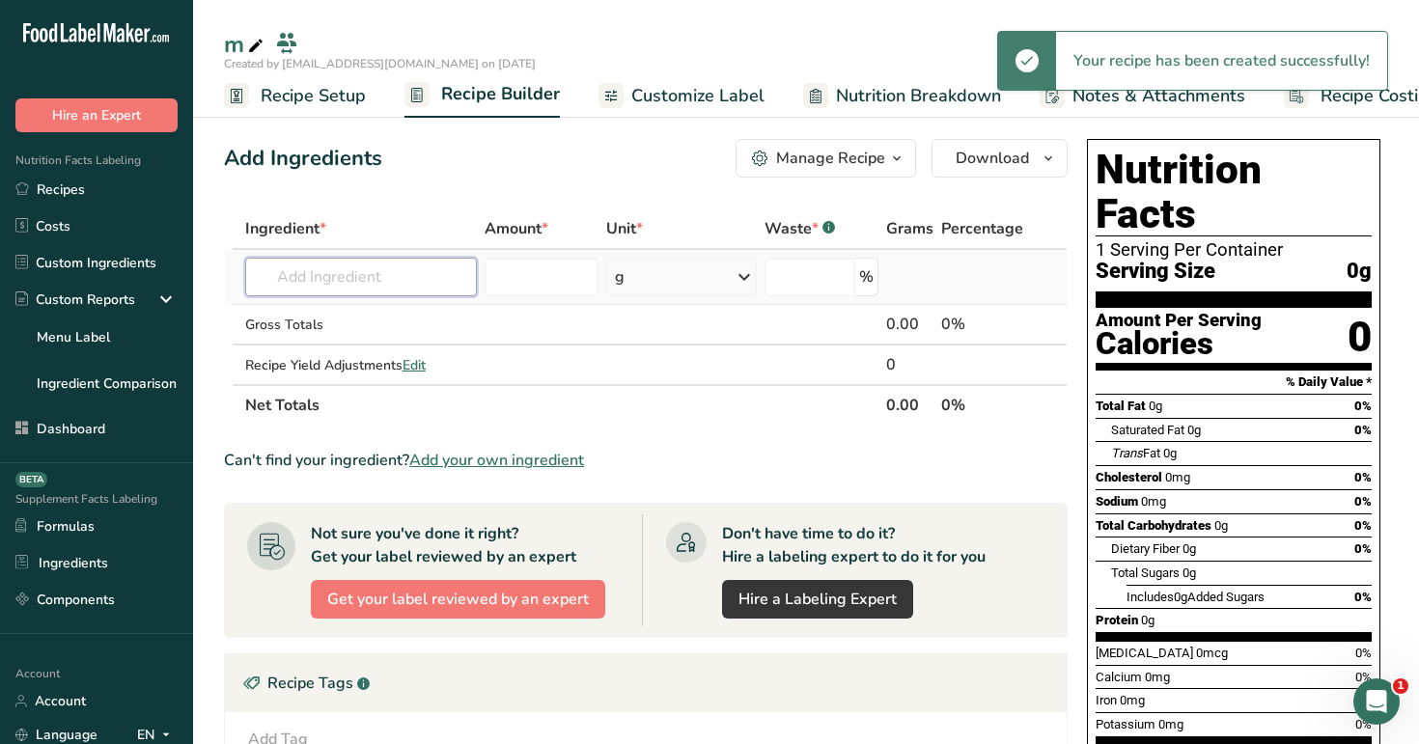
click at [375, 272] on input "text" at bounding box center [361, 277] width 233 height 39
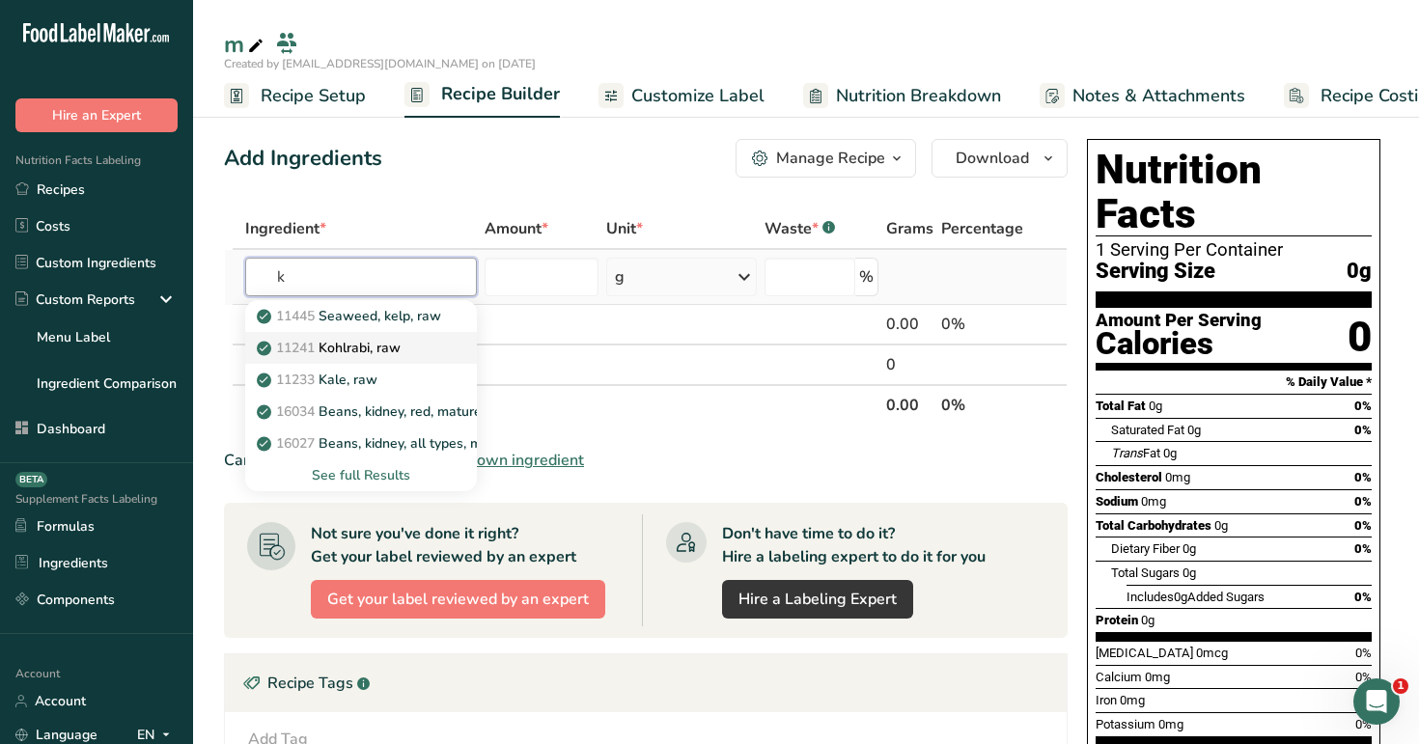
type input "k"
click at [410, 343] on div "11241 Kohlrabi, raw" at bounding box center [346, 348] width 171 height 20
type input "Kohlrabi, raw"
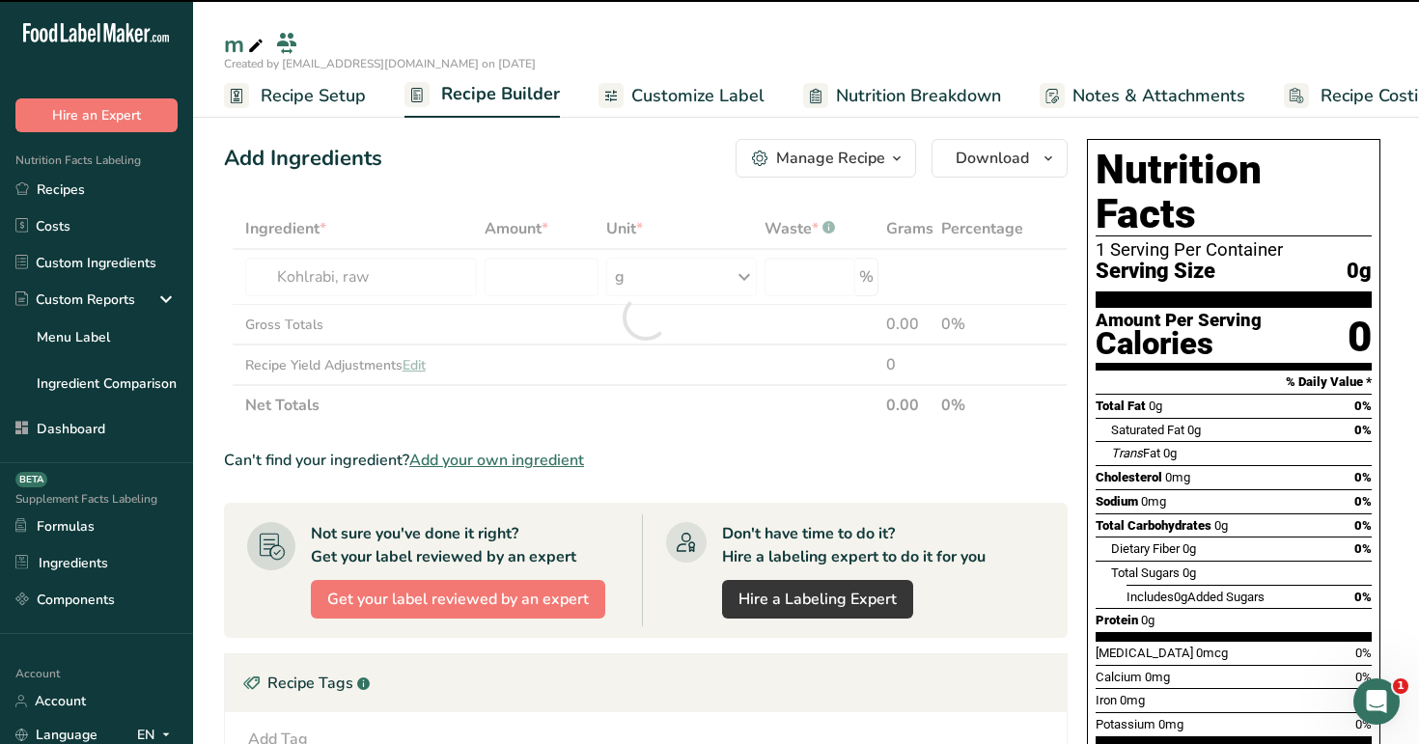
type input "0"
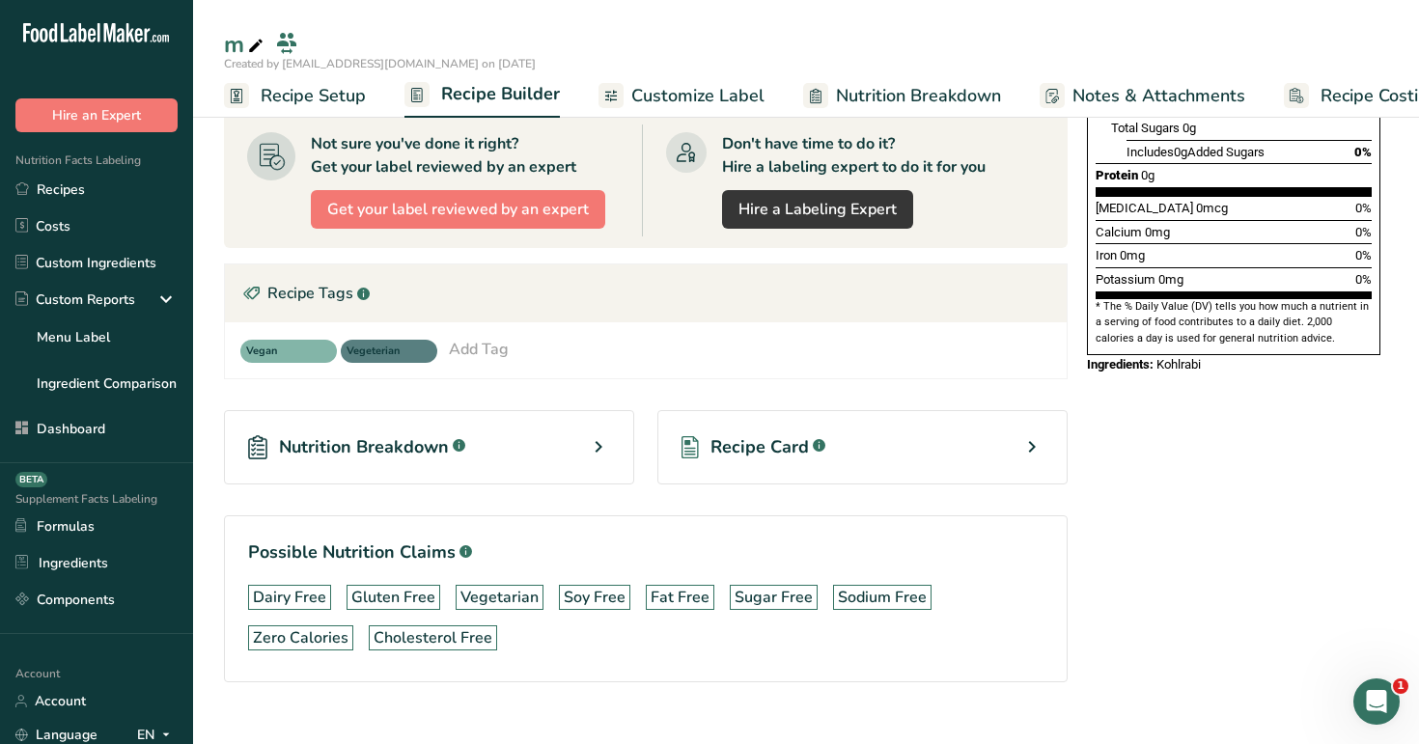
scroll to position [475, 0]
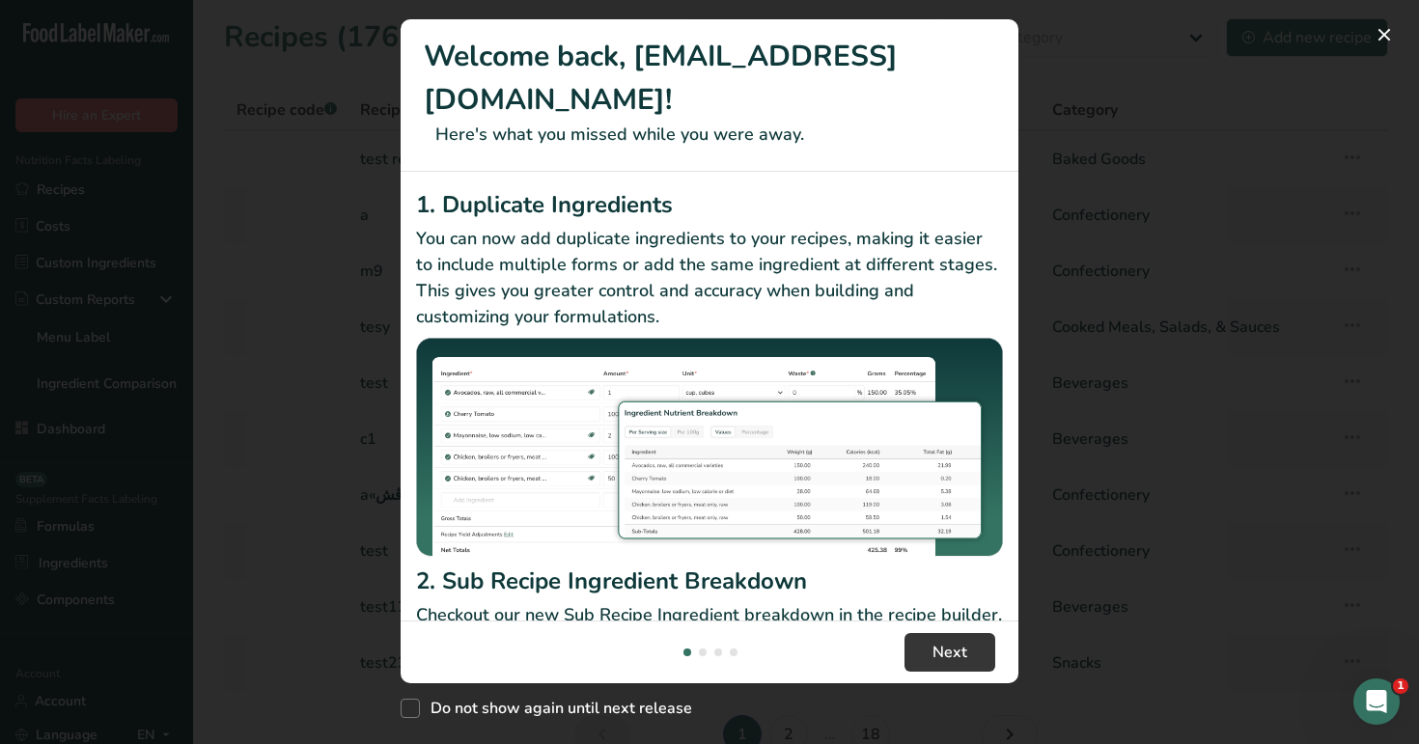
click at [270, 328] on div "New Features" at bounding box center [709, 372] width 1419 height 744
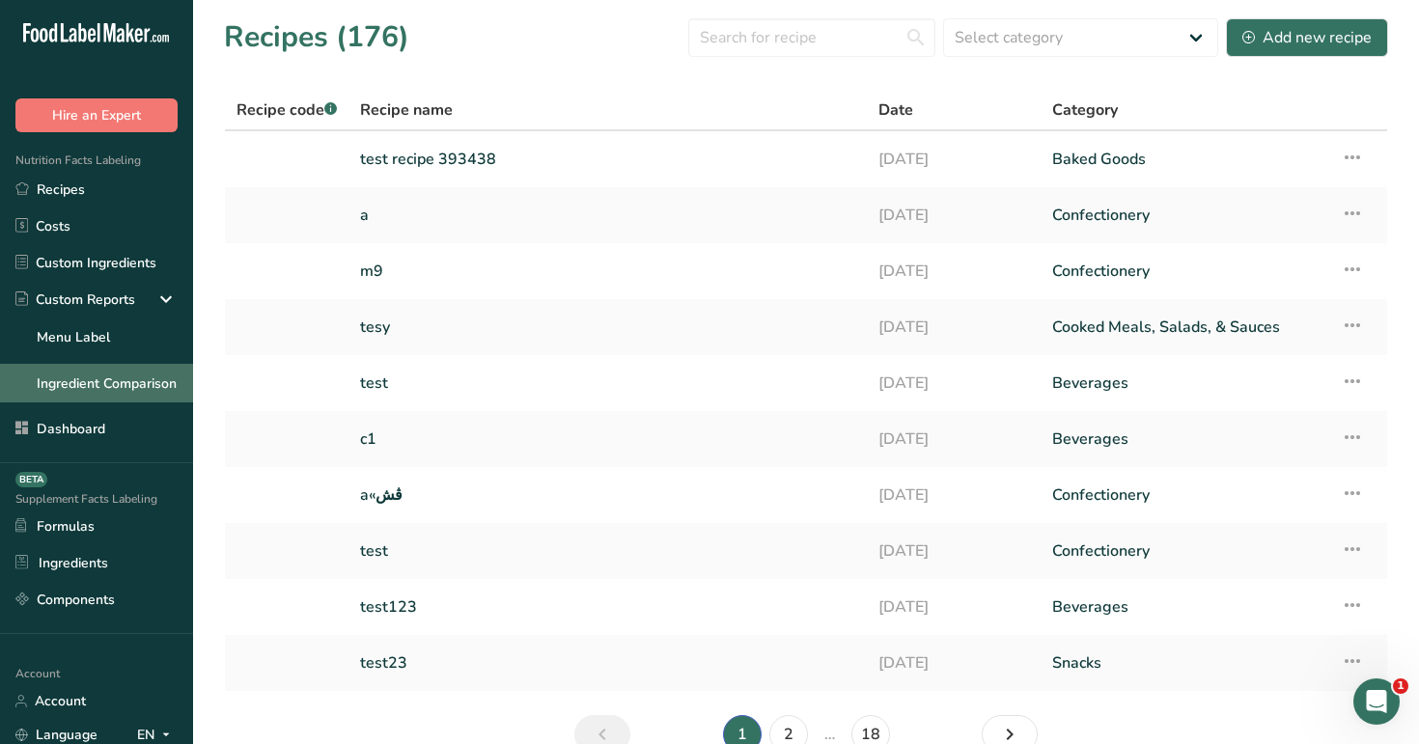
click at [149, 371] on link "Ingredient Comparison" at bounding box center [96, 383] width 193 height 39
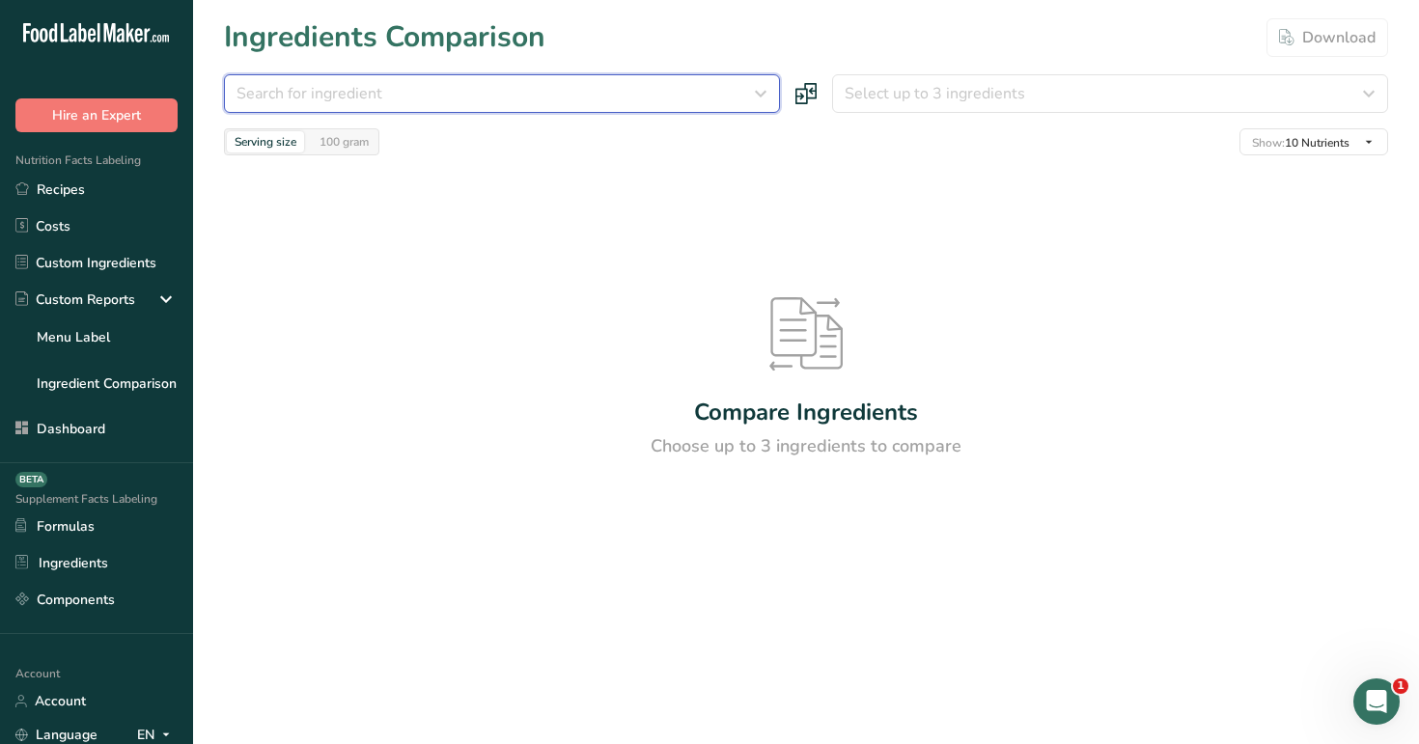
click at [495, 99] on div "Search for ingredient" at bounding box center [495, 93] width 519 height 23
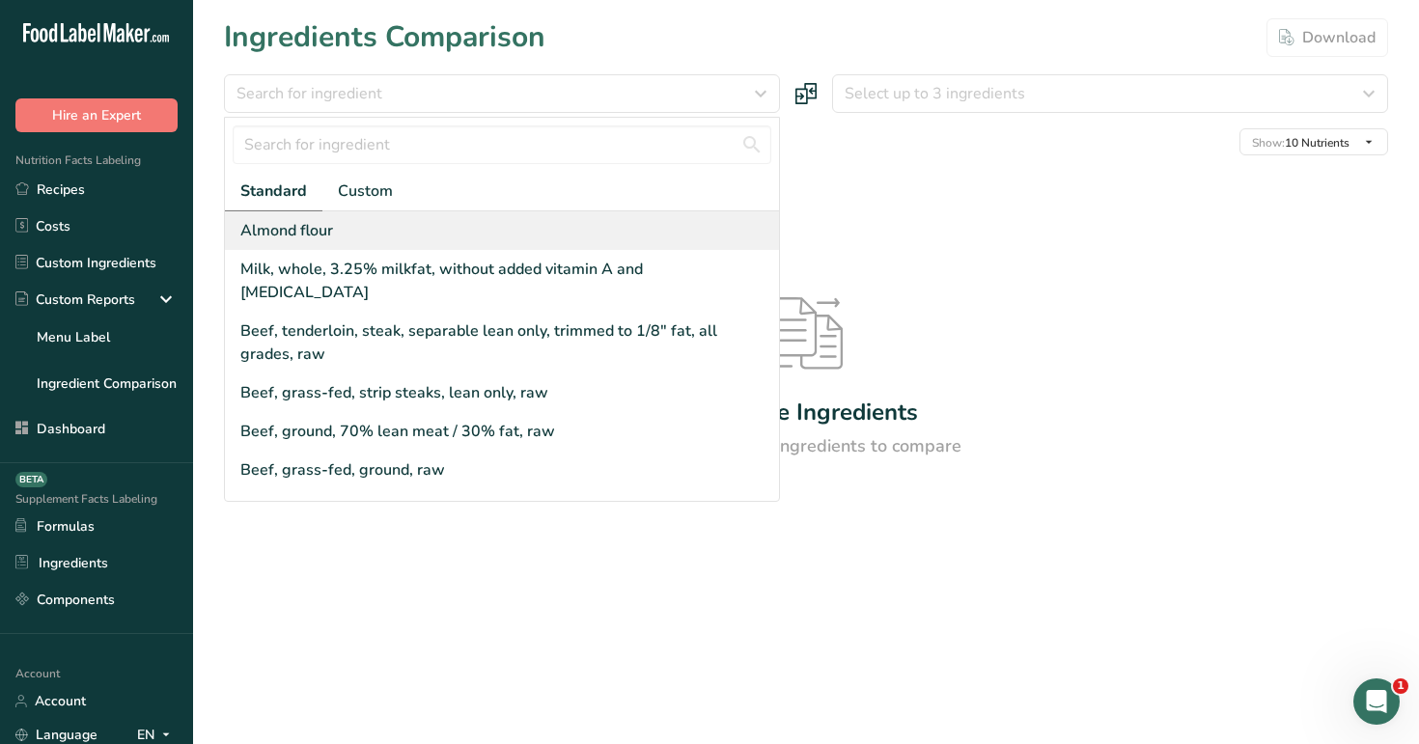
click at [449, 223] on div "Almond flour" at bounding box center [502, 230] width 554 height 39
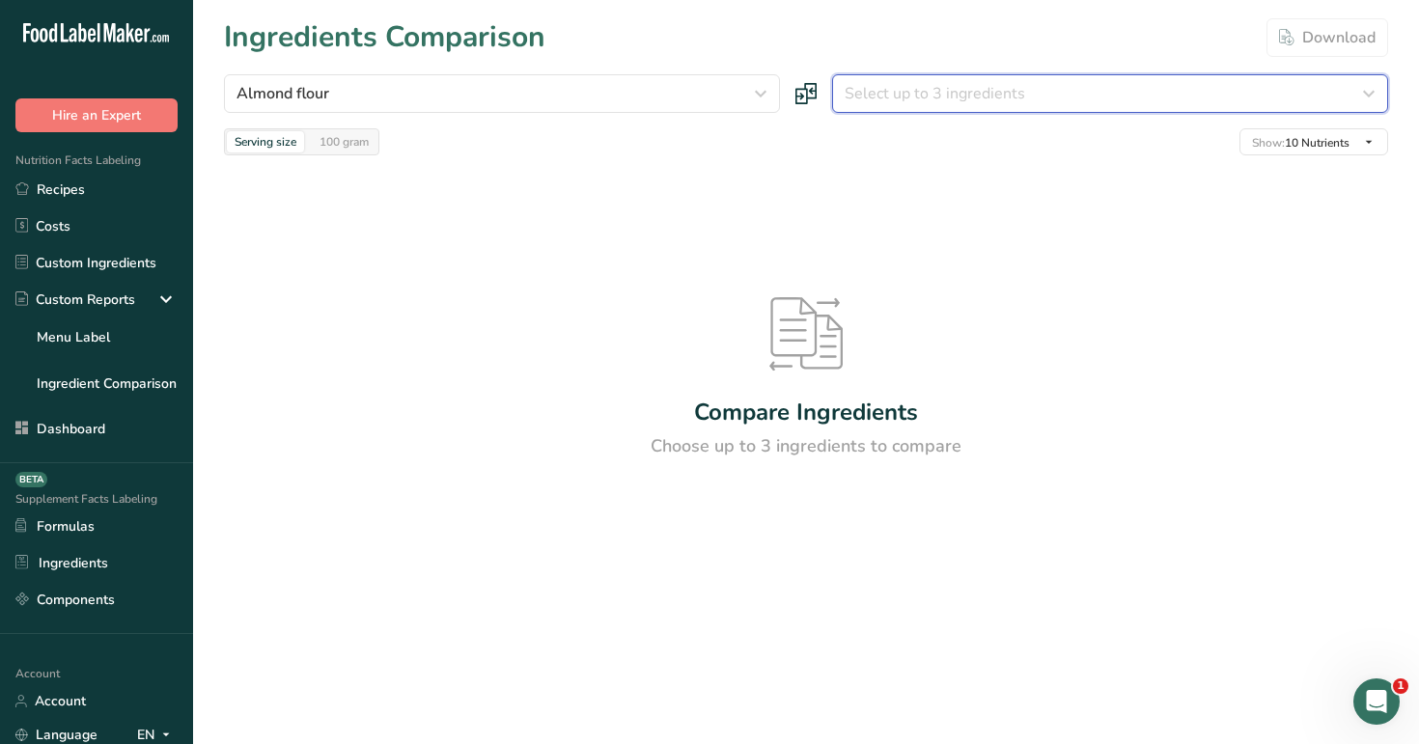
click at [882, 100] on span "Select up to 3 ingredients" at bounding box center [935, 93] width 181 height 23
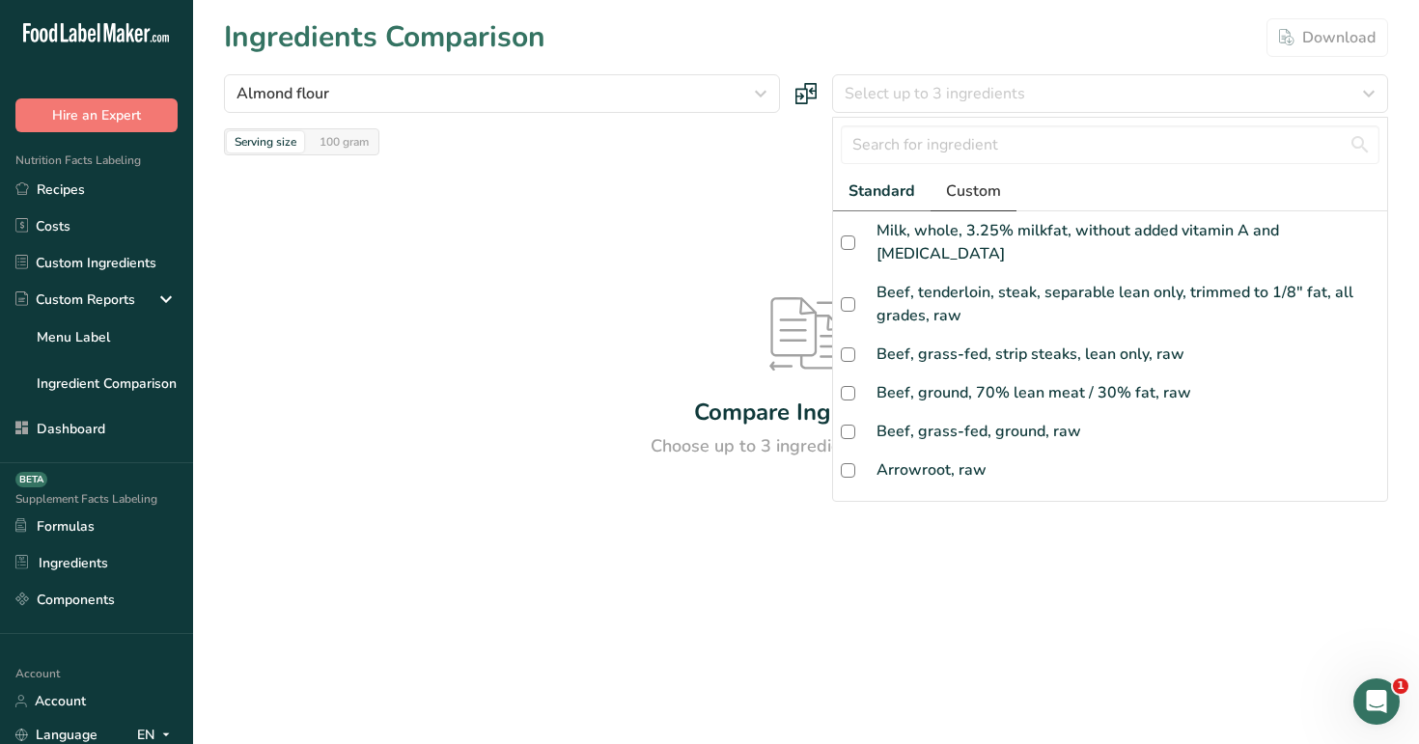
click at [987, 192] on span "Custom" at bounding box center [973, 191] width 55 height 23
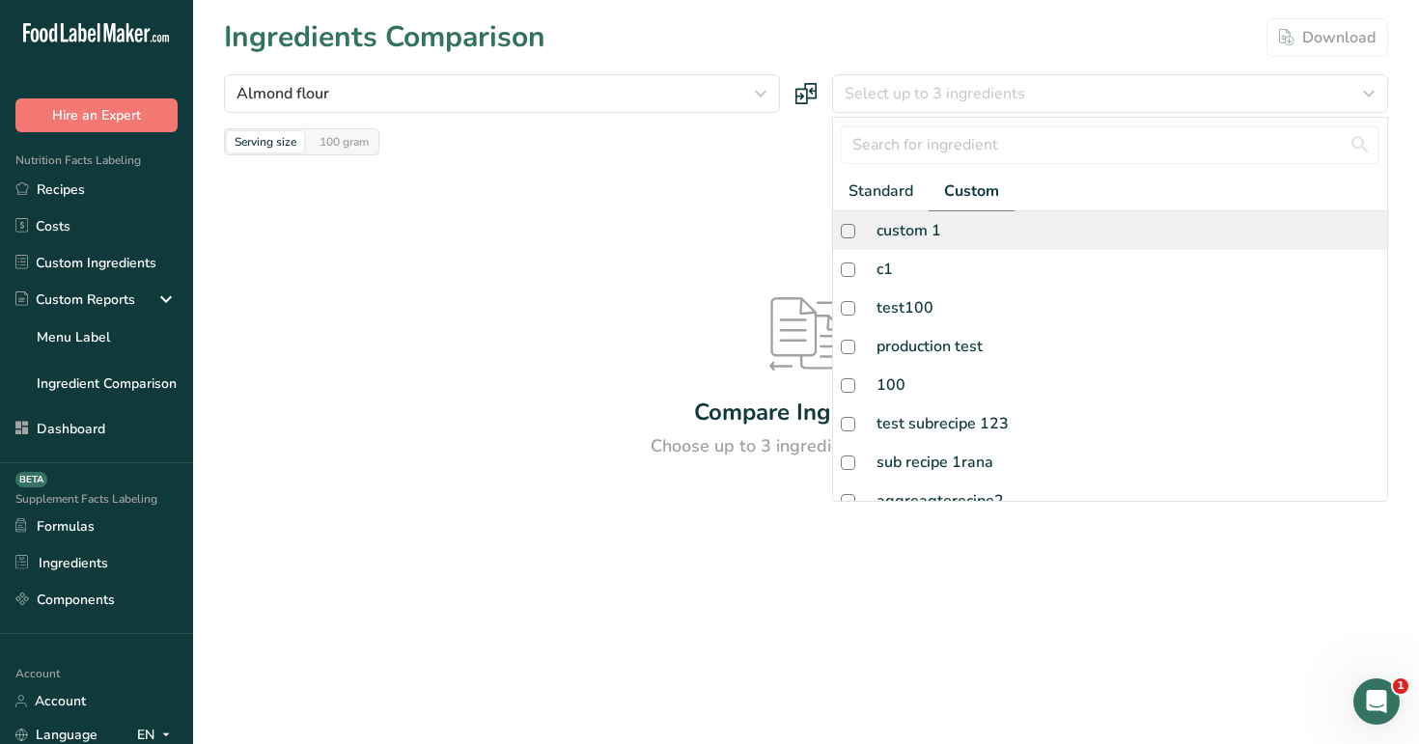
click at [975, 230] on div "custom 1" at bounding box center [1110, 230] width 554 height 39
checkbox input "true"
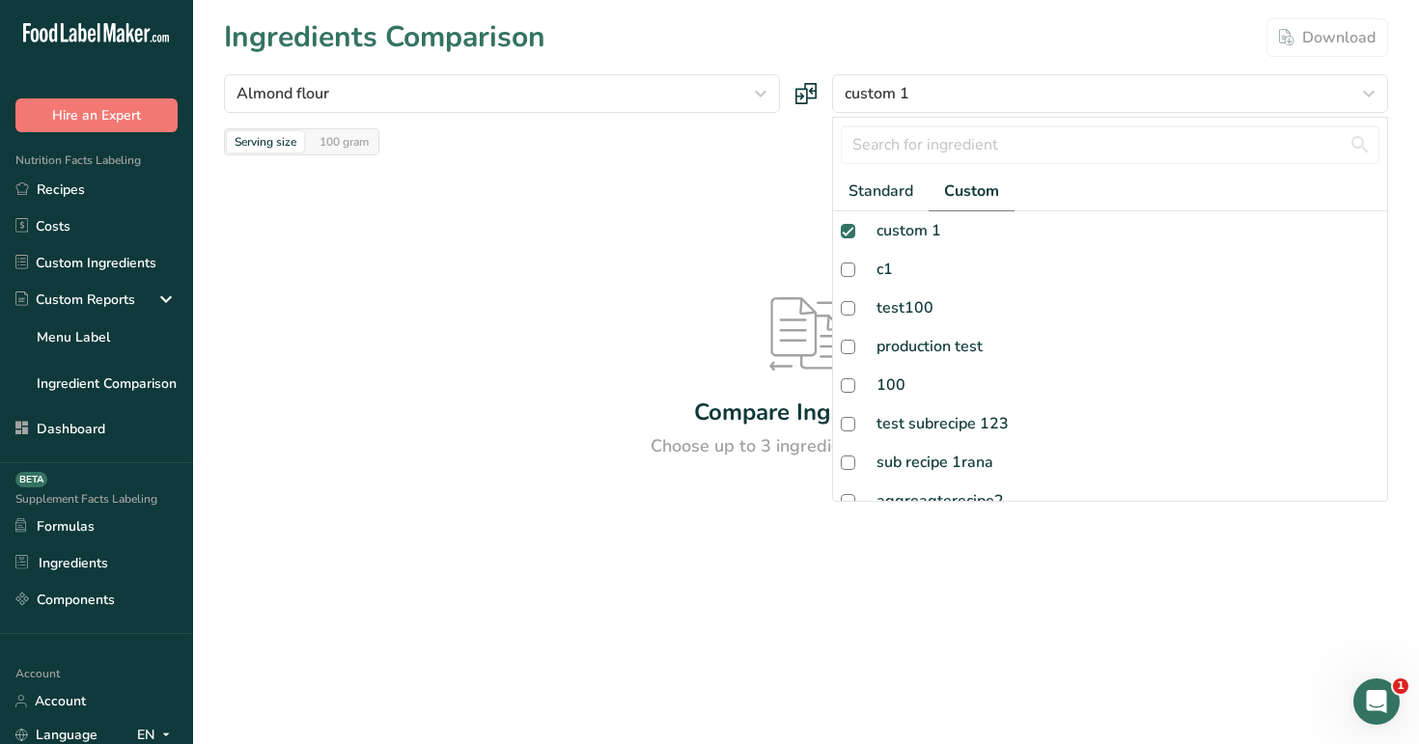
click at [764, 183] on div "Compare Ingredients Choose up to 3 ingredients to compare" at bounding box center [806, 378] width 1164 height 447
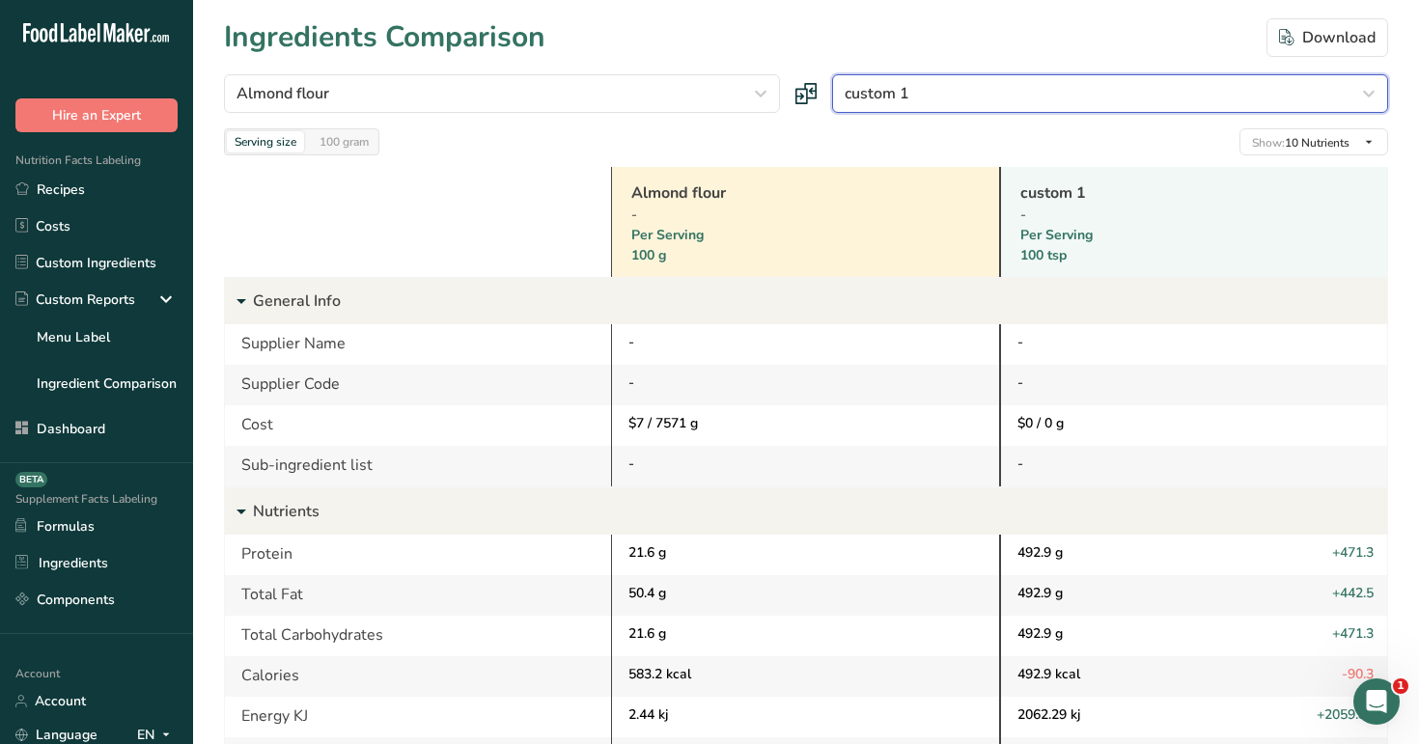
click at [943, 93] on div "custom 1" at bounding box center [1104, 93] width 519 height 23
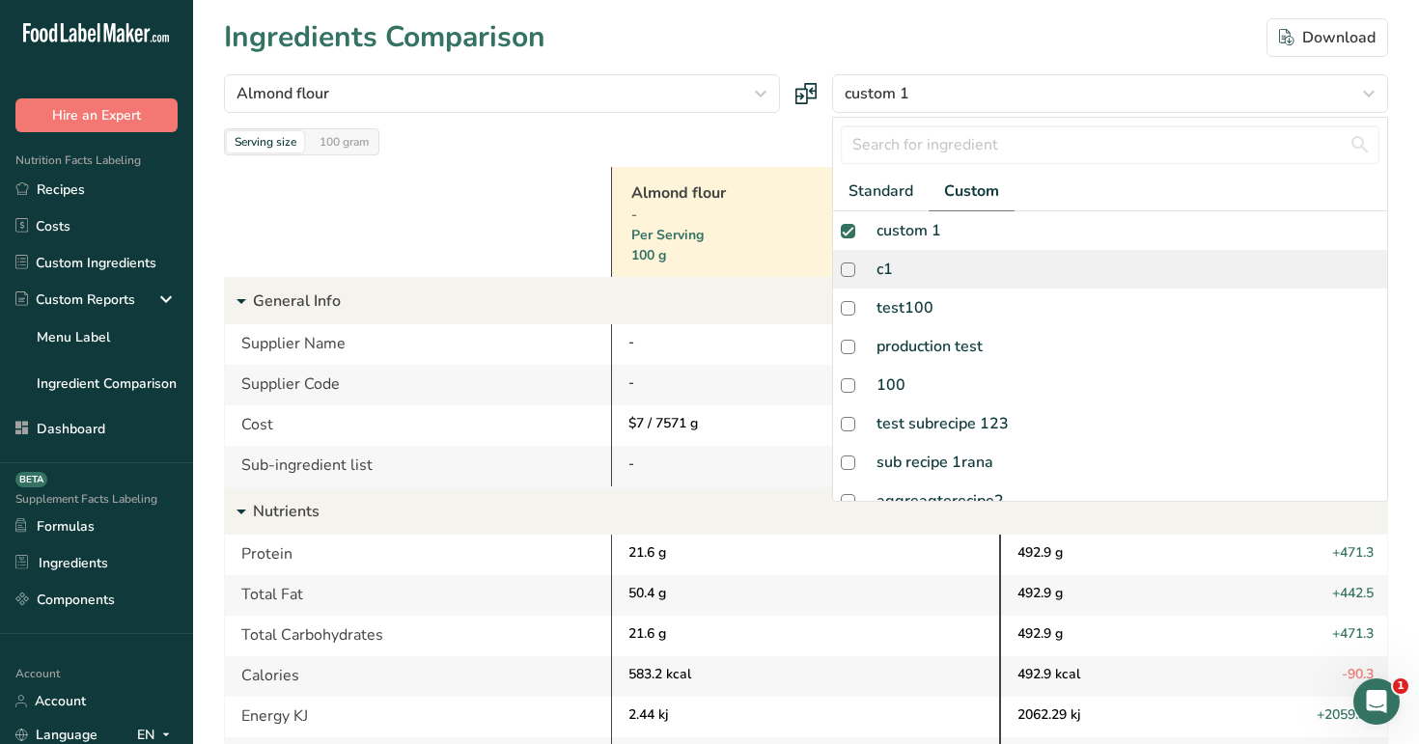
click at [972, 270] on div "c1" at bounding box center [1110, 269] width 554 height 39
checkbox input "true"
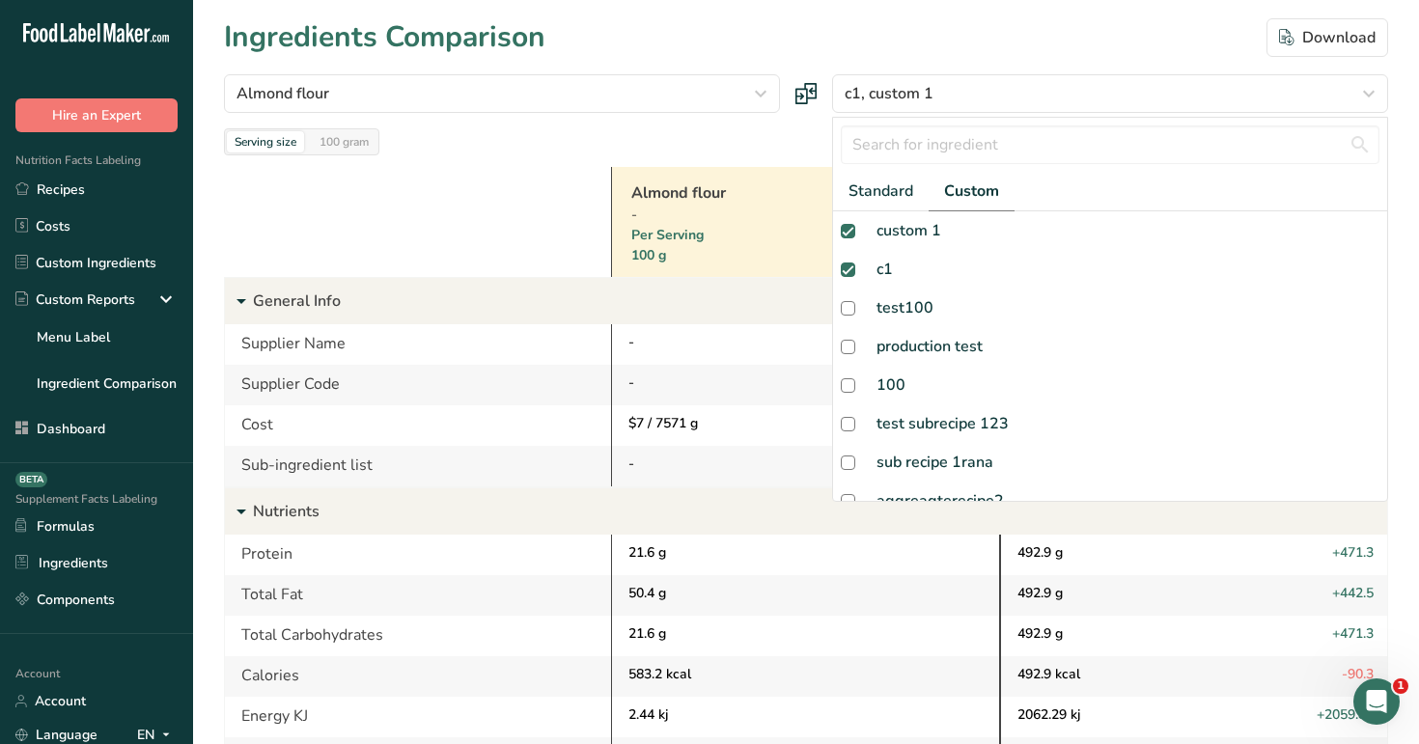
click at [763, 168] on div "Almond flour - Per Serving 100 g" at bounding box center [805, 222] width 388 height 110
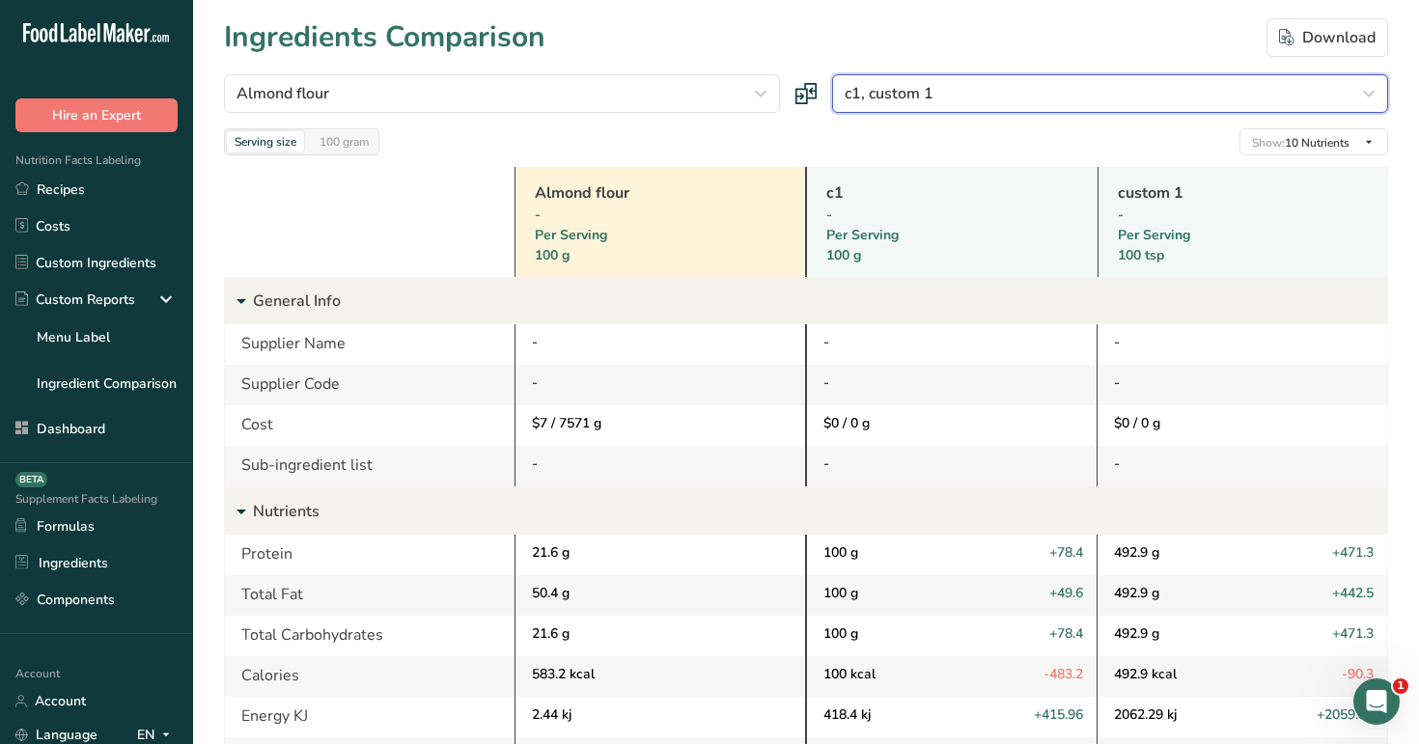
click at [1043, 91] on div "c1, custom 1" at bounding box center [1104, 93] width 519 height 23
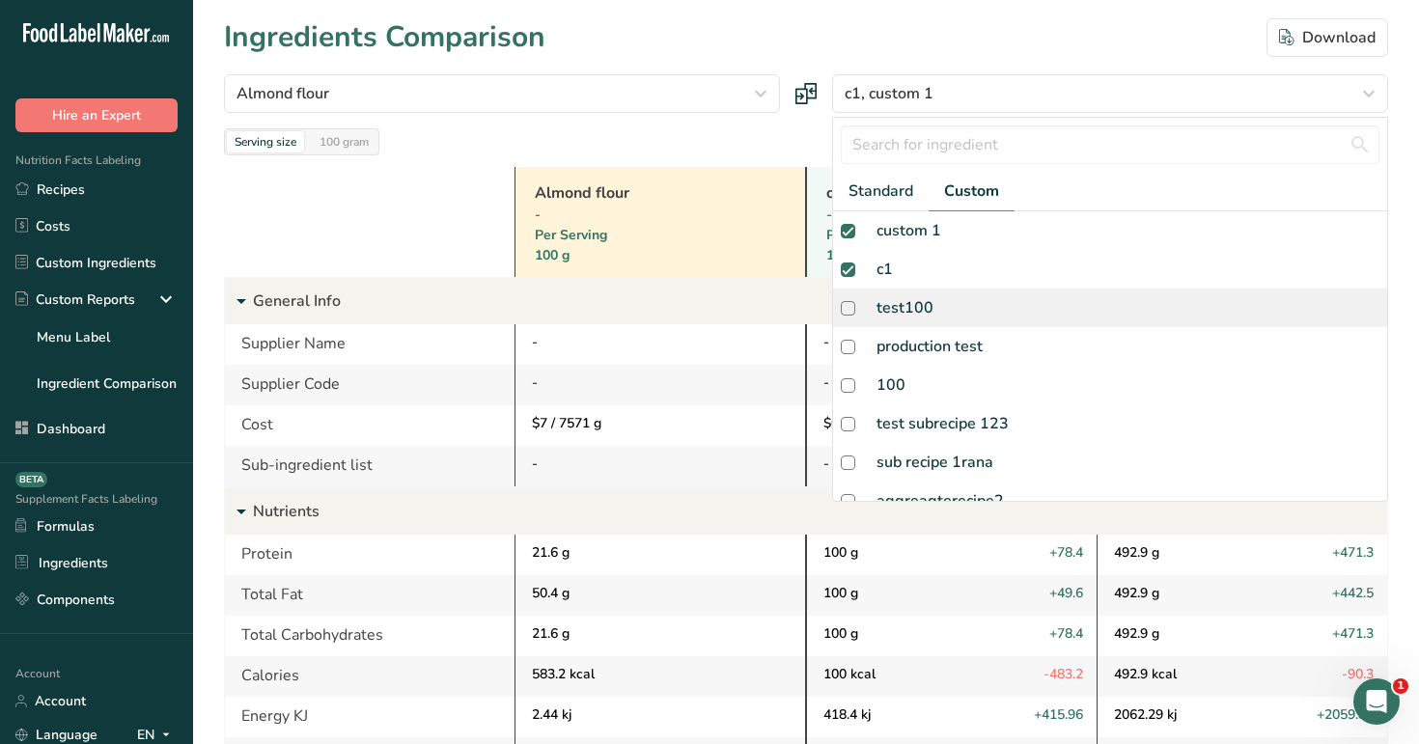
click at [992, 289] on div "test100" at bounding box center [1110, 308] width 554 height 39
checkbox input "true"
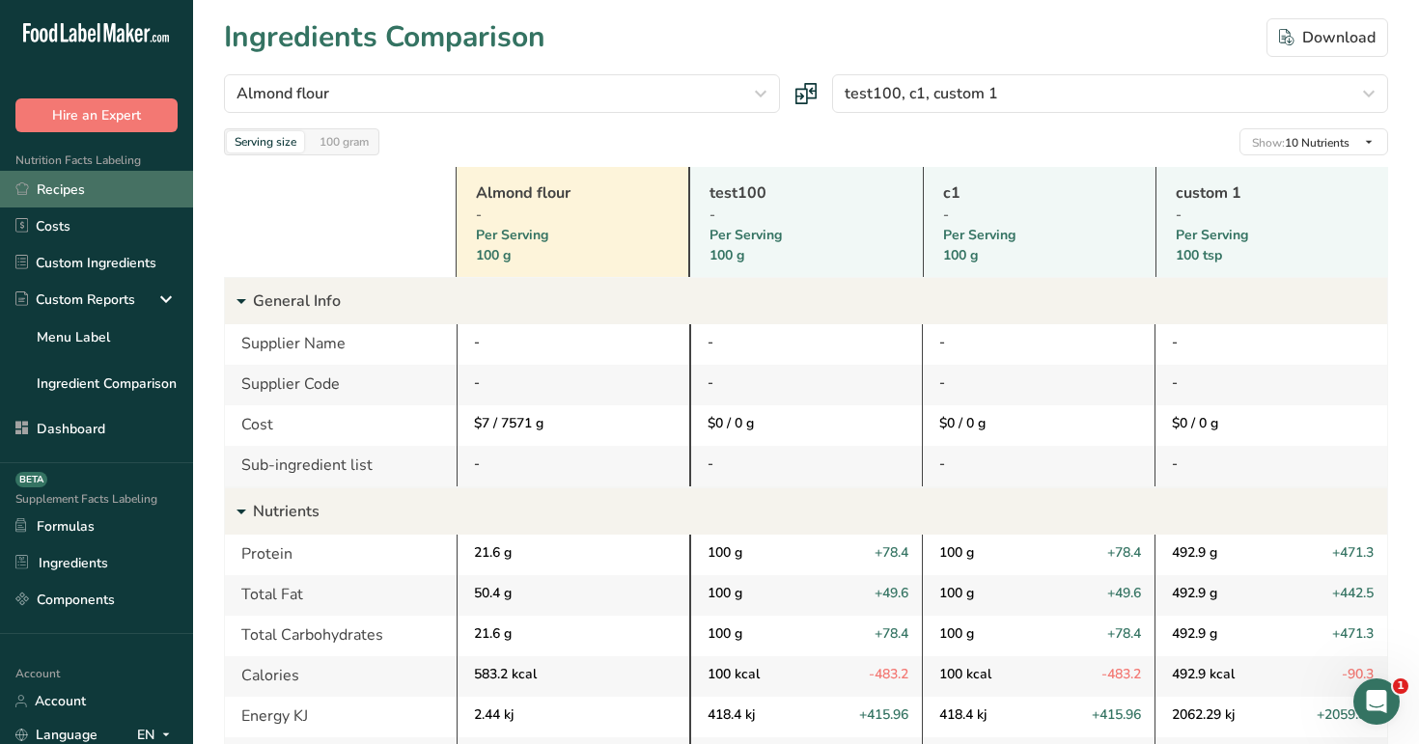
click at [52, 194] on link "Recipes" at bounding box center [96, 189] width 193 height 37
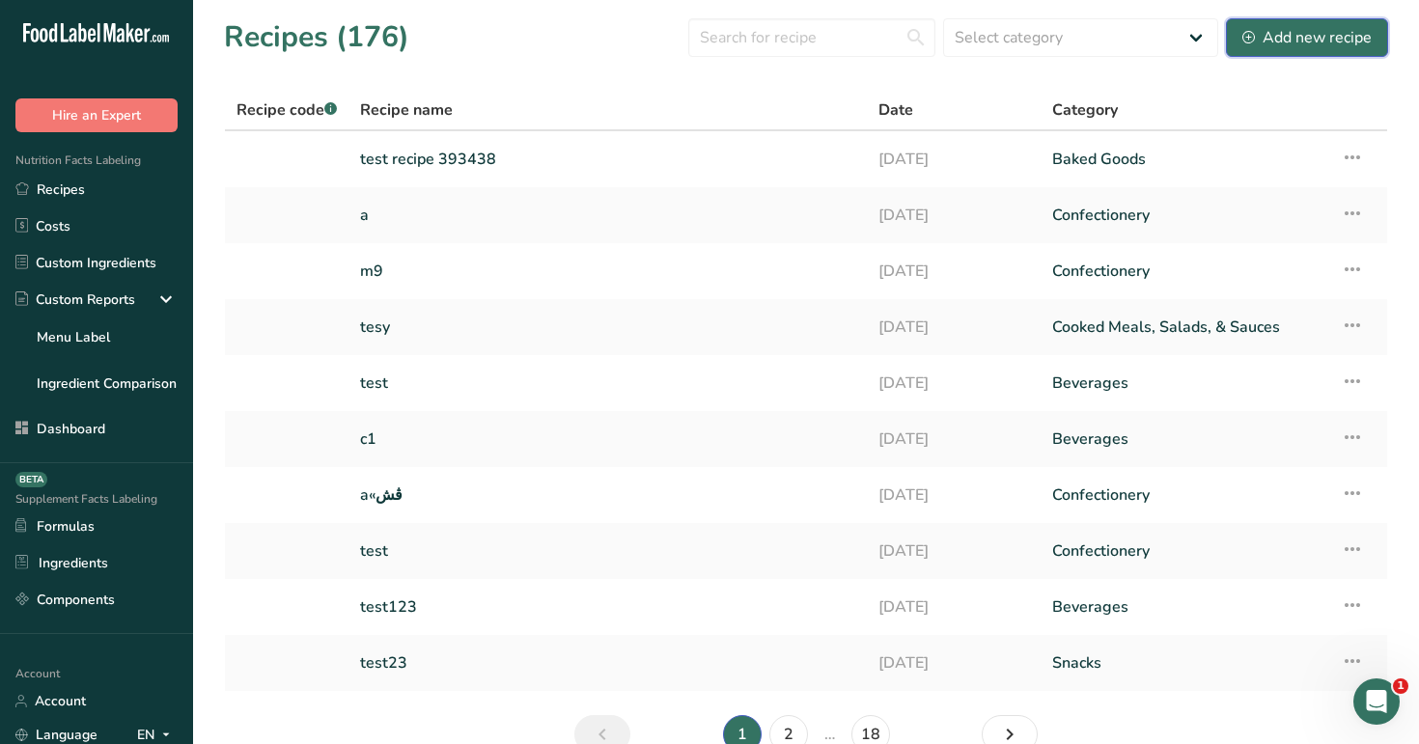
click at [1282, 52] on button "Add new recipe" at bounding box center [1307, 37] width 162 height 39
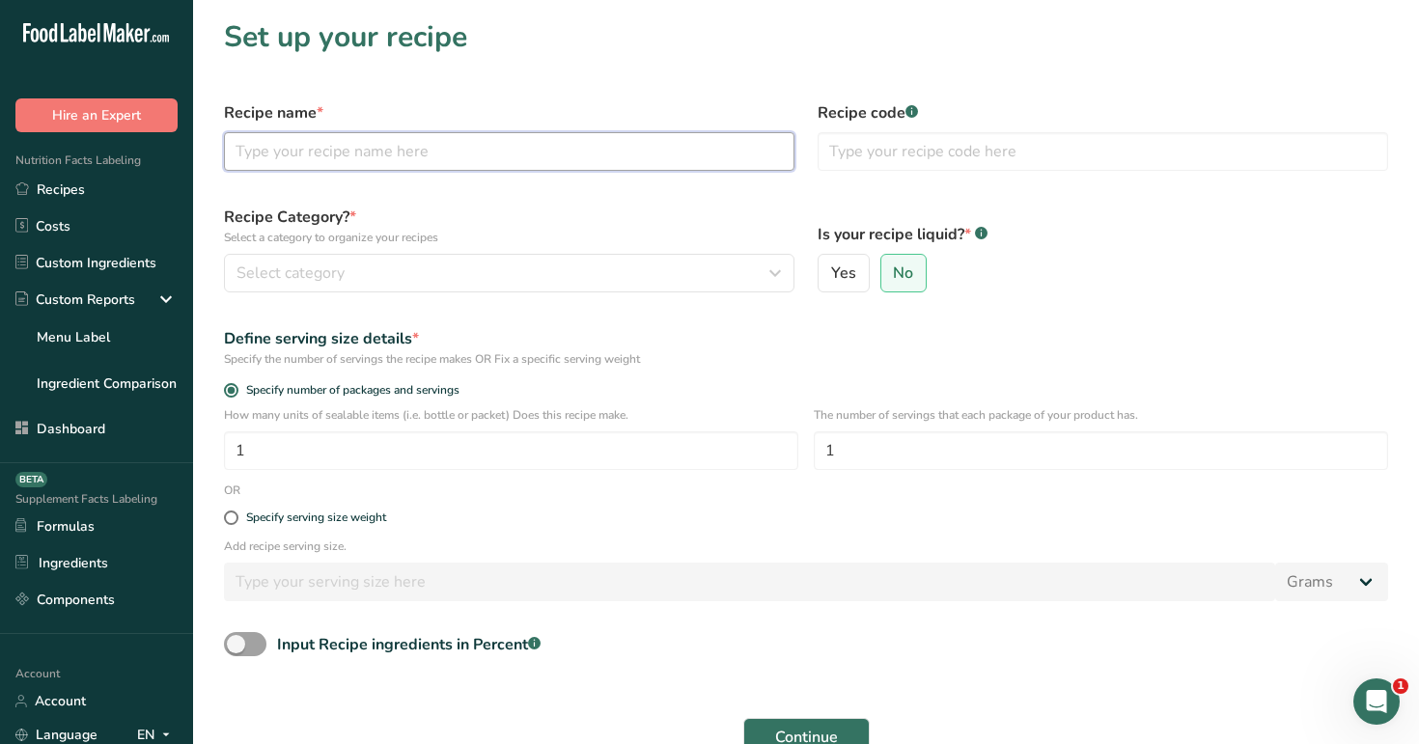
click at [630, 153] on input "text" at bounding box center [509, 151] width 570 height 39
type input "test"
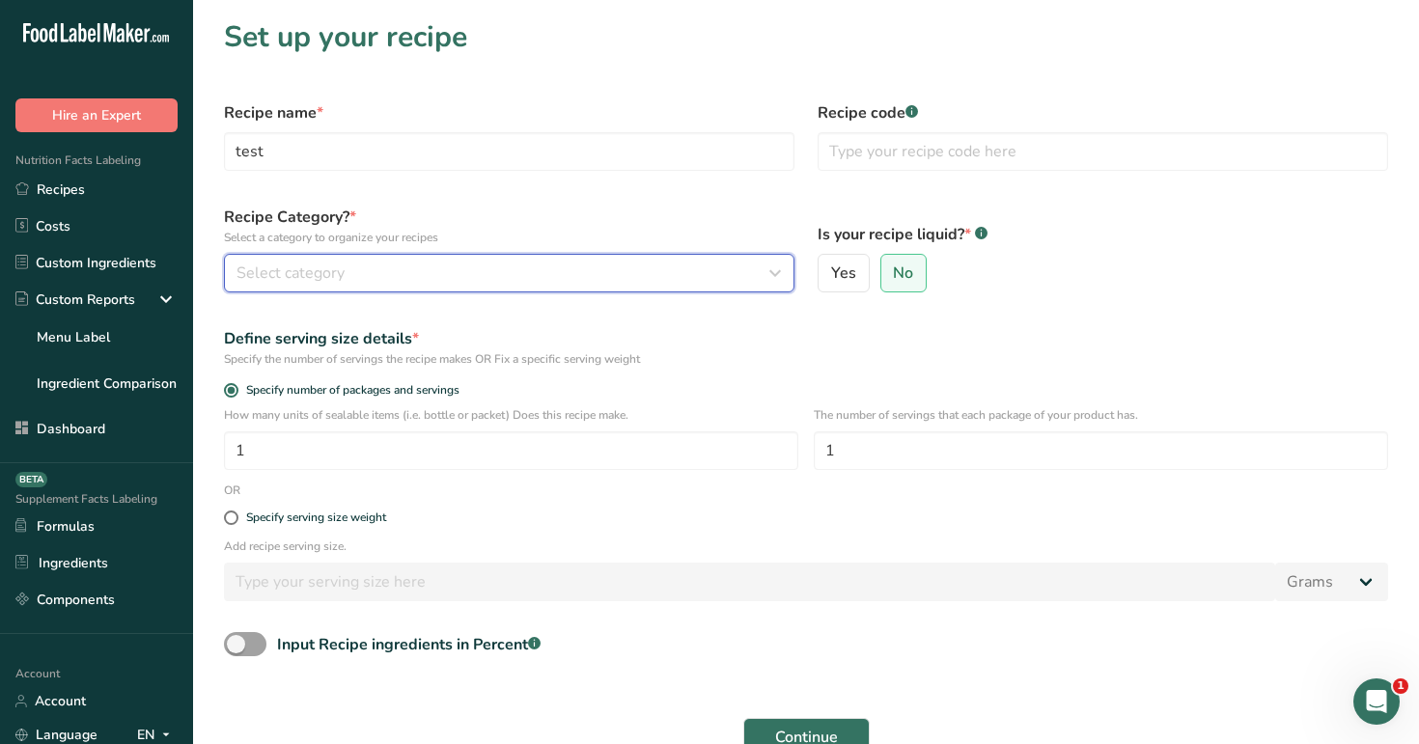
click at [511, 270] on div "Select category" at bounding box center [503, 273] width 534 height 23
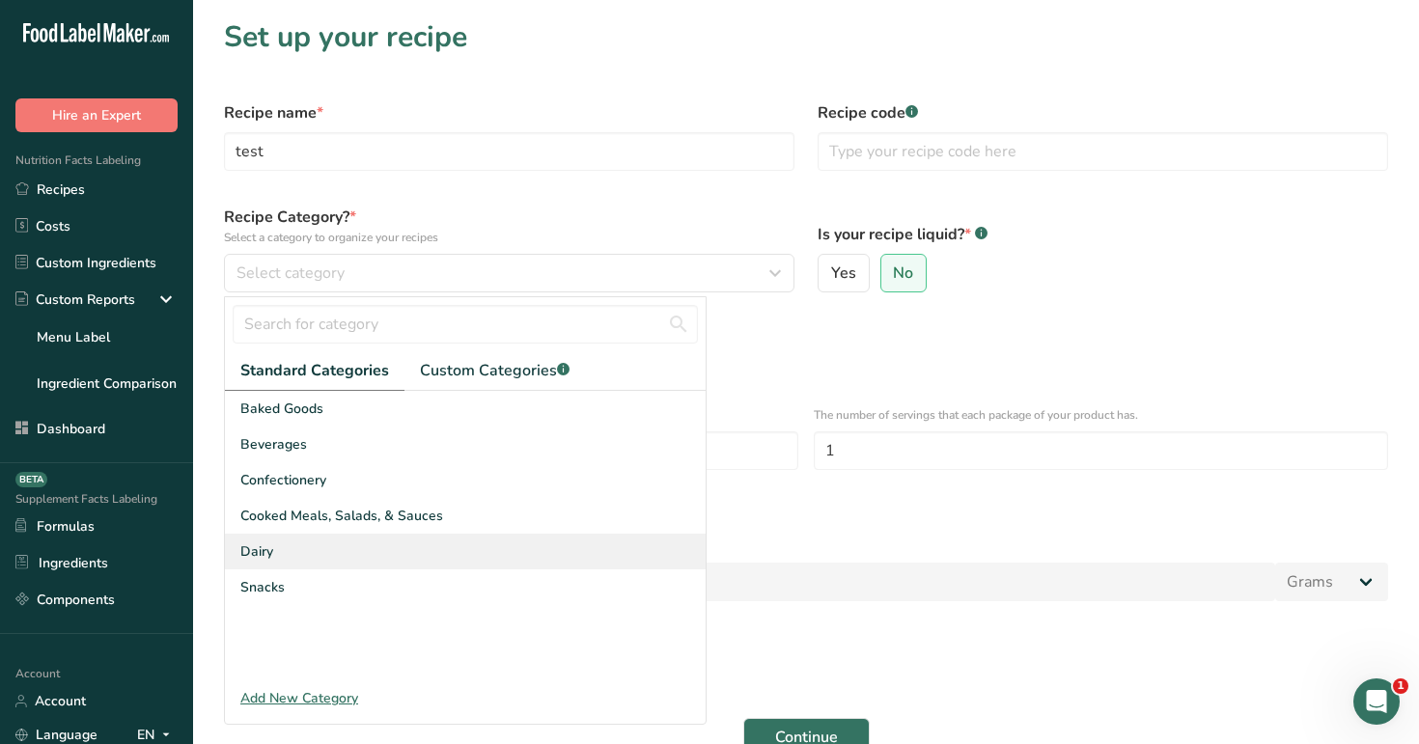
click at [455, 549] on div "Dairy" at bounding box center [465, 552] width 481 height 36
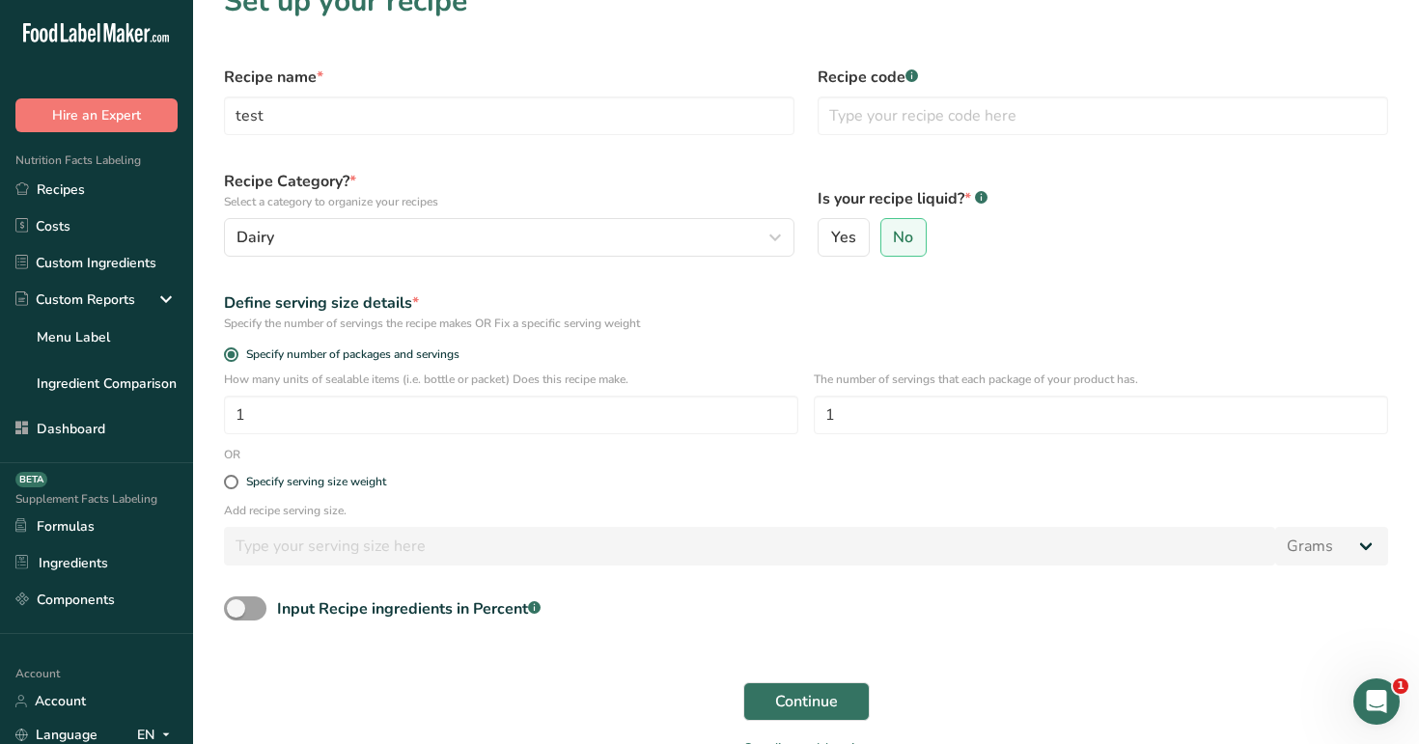
scroll to position [79, 0]
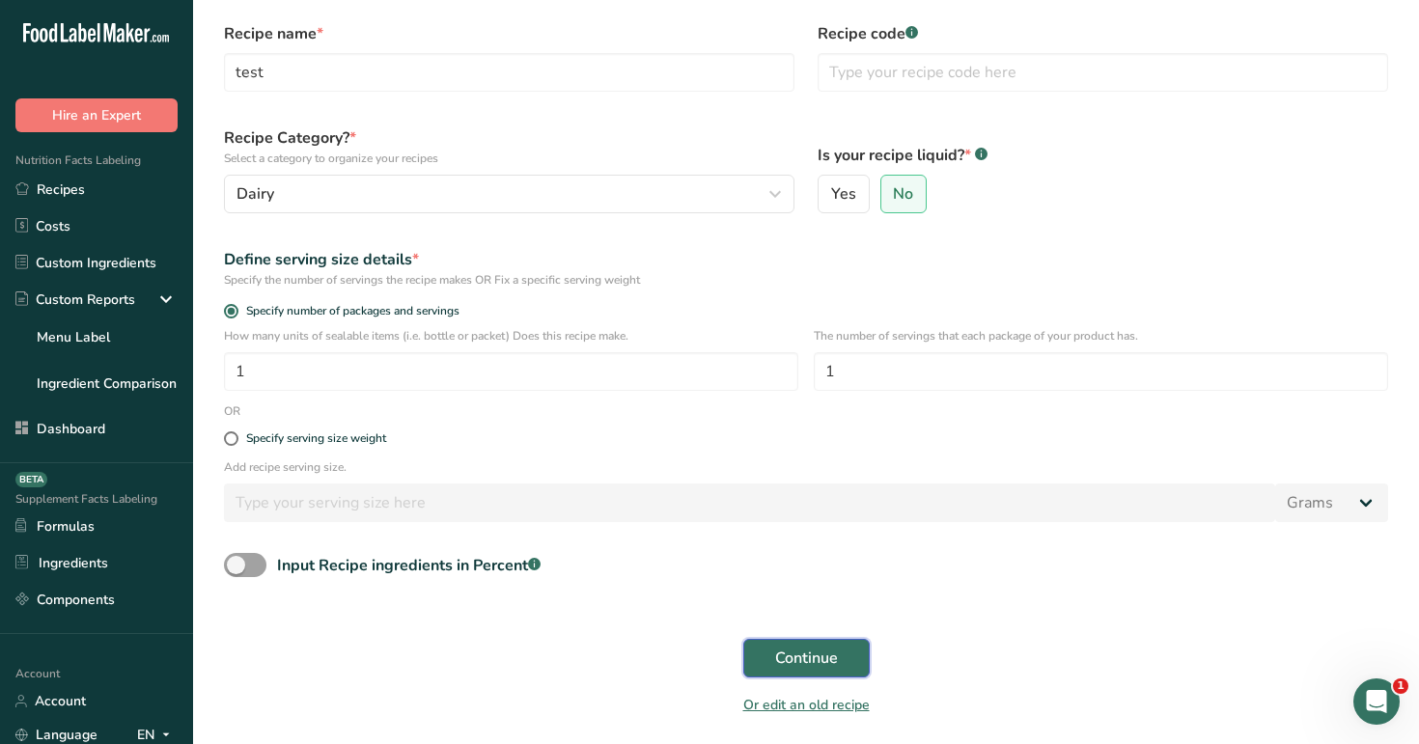
click at [822, 659] on span "Continue" at bounding box center [806, 658] width 63 height 23
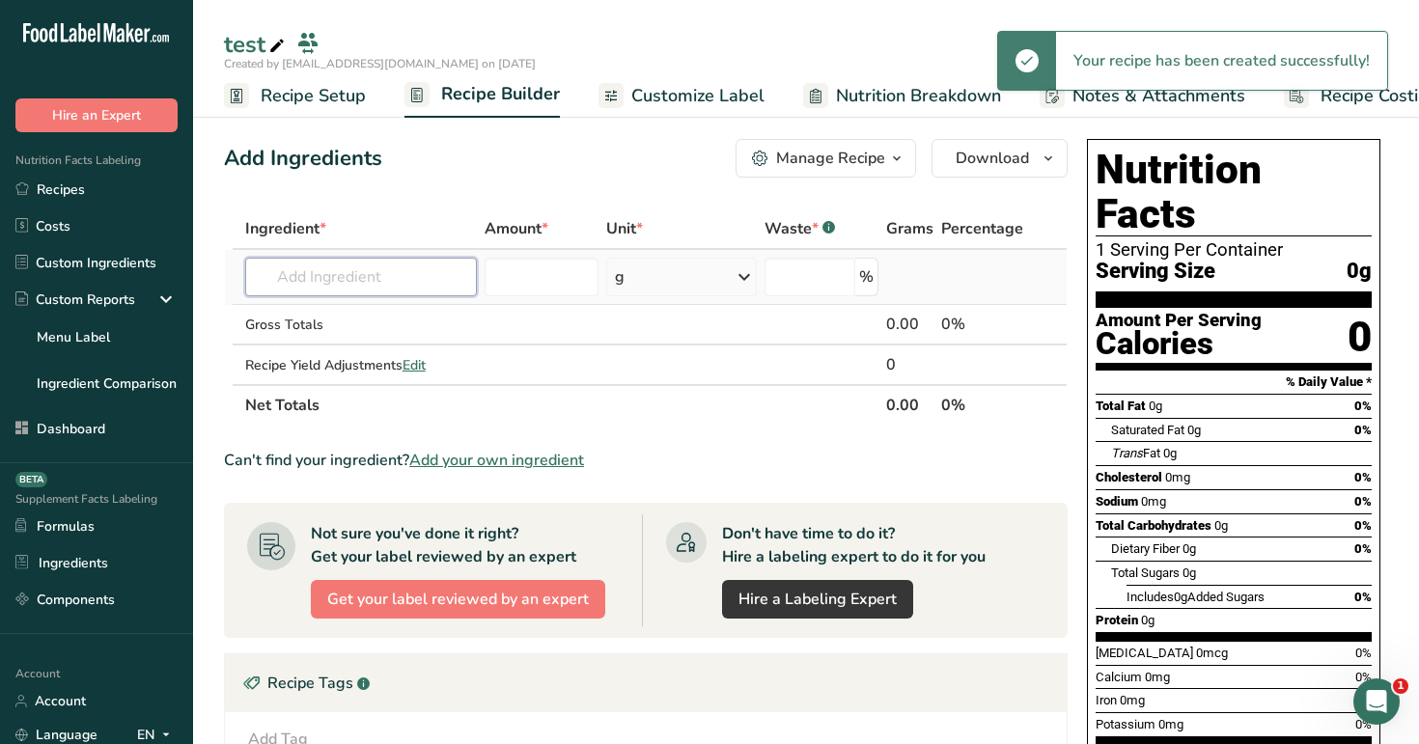
click at [325, 269] on input "text" at bounding box center [361, 277] width 233 height 39
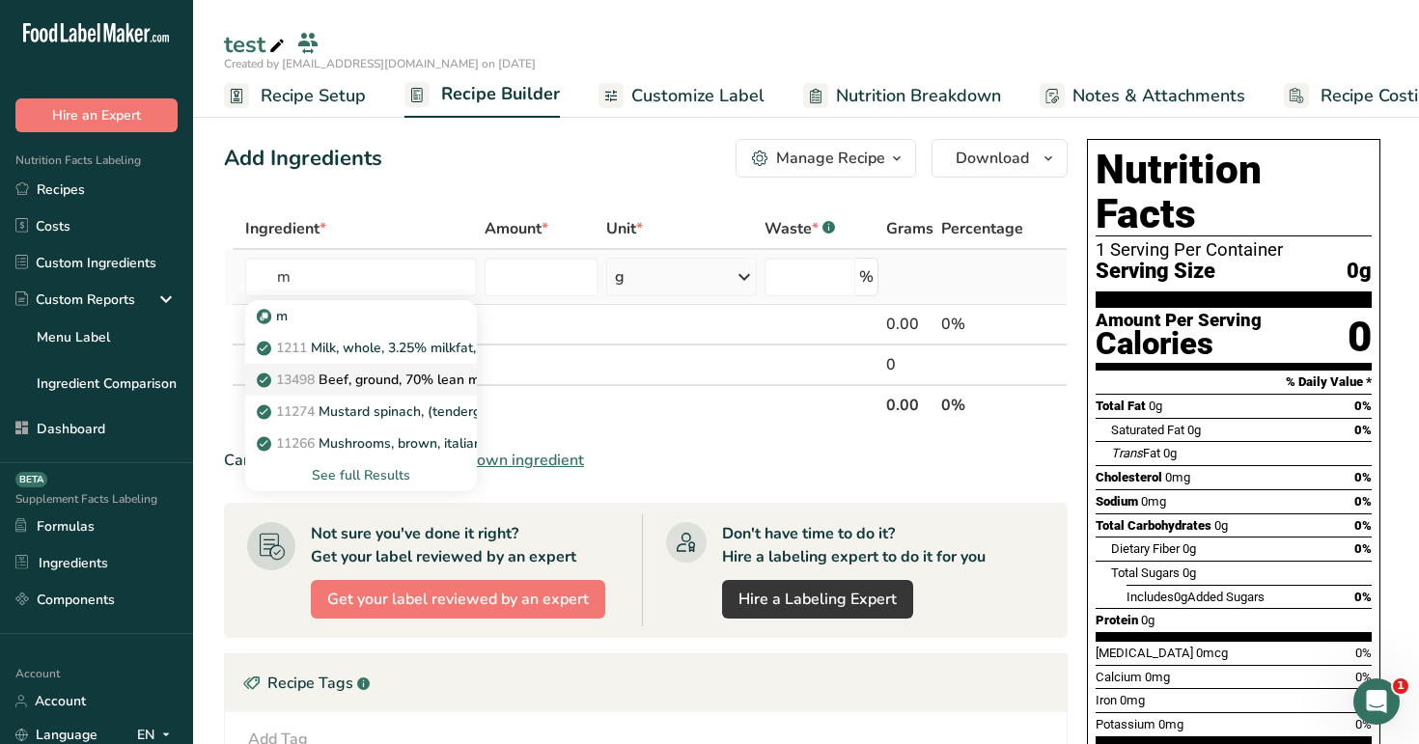
click at [320, 393] on link "13498 Beef, ground, 70% lean meat / 30% fat, raw" at bounding box center [361, 380] width 233 height 32
type input "Beef, ground, 70% lean meat / 30% fat, raw"
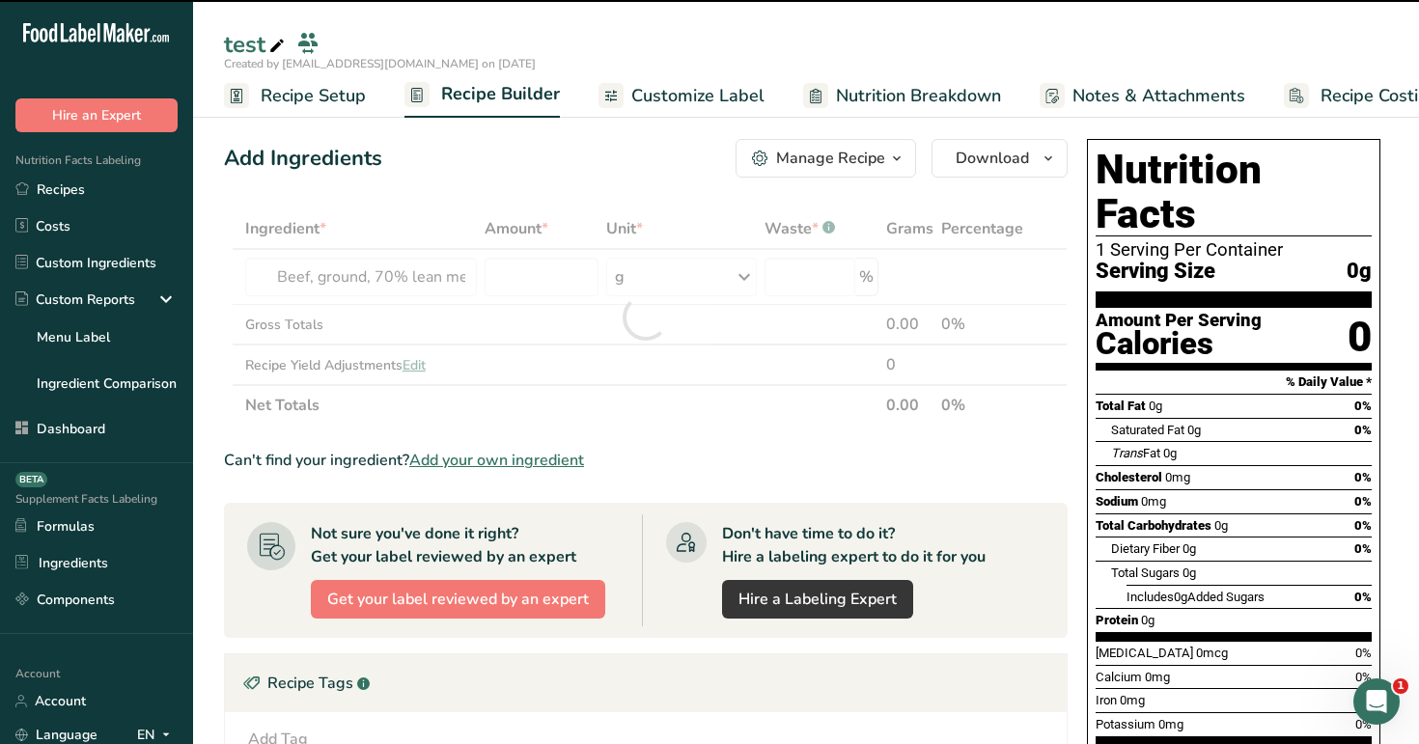
type input "0"
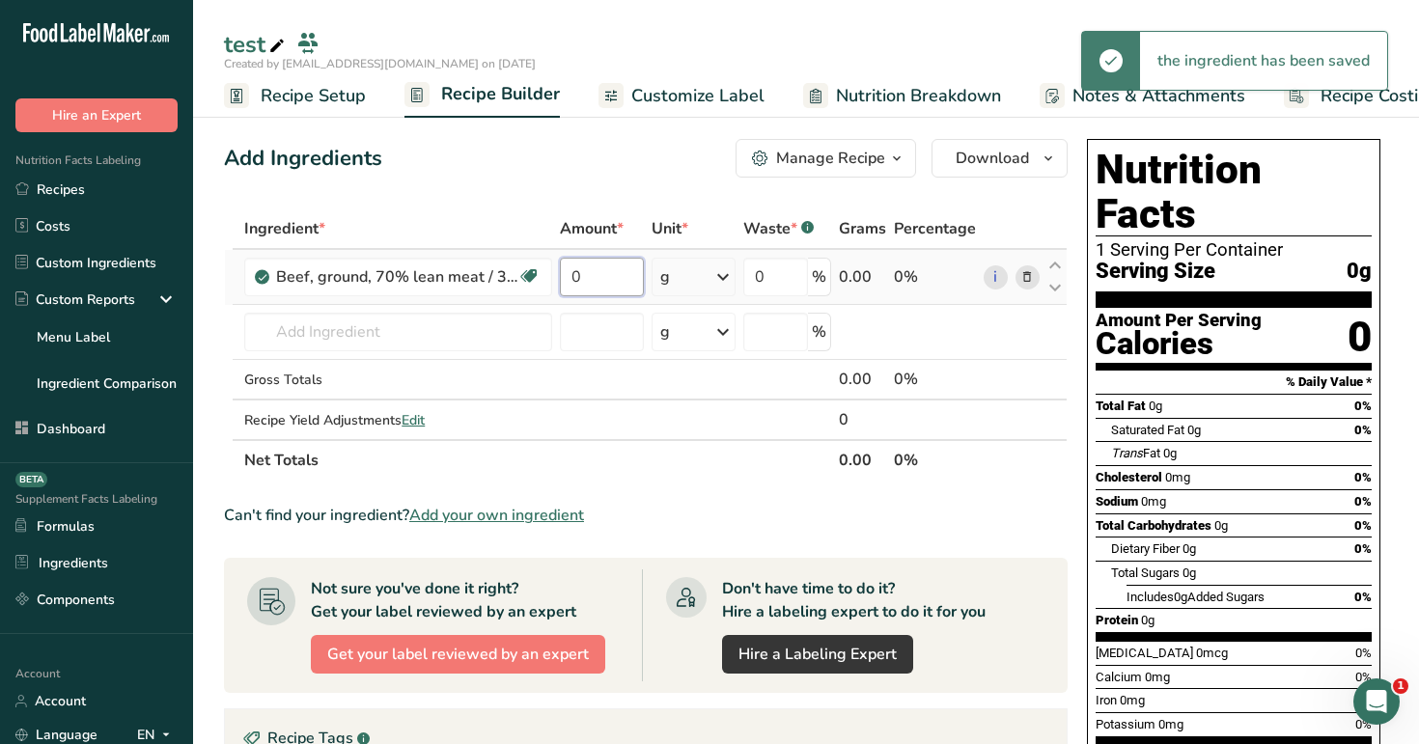
click at [603, 277] on input "0" at bounding box center [601, 277] width 83 height 39
type input "11"
click at [663, 147] on div "Add Ingredients Manage Recipe Delete Recipe Duplicate Recipe Scale Recipe Save …" at bounding box center [646, 158] width 844 height 39
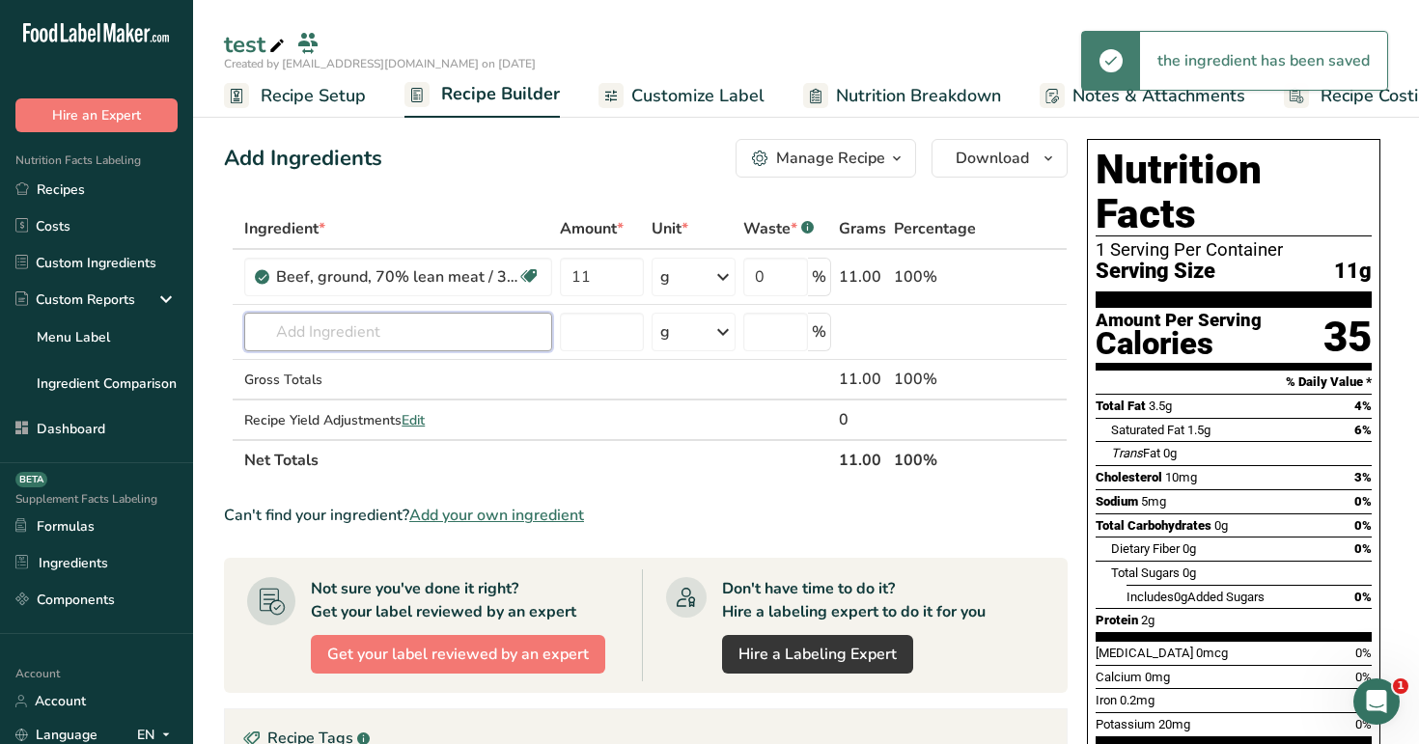
click at [403, 343] on input "text" at bounding box center [398, 332] width 308 height 39
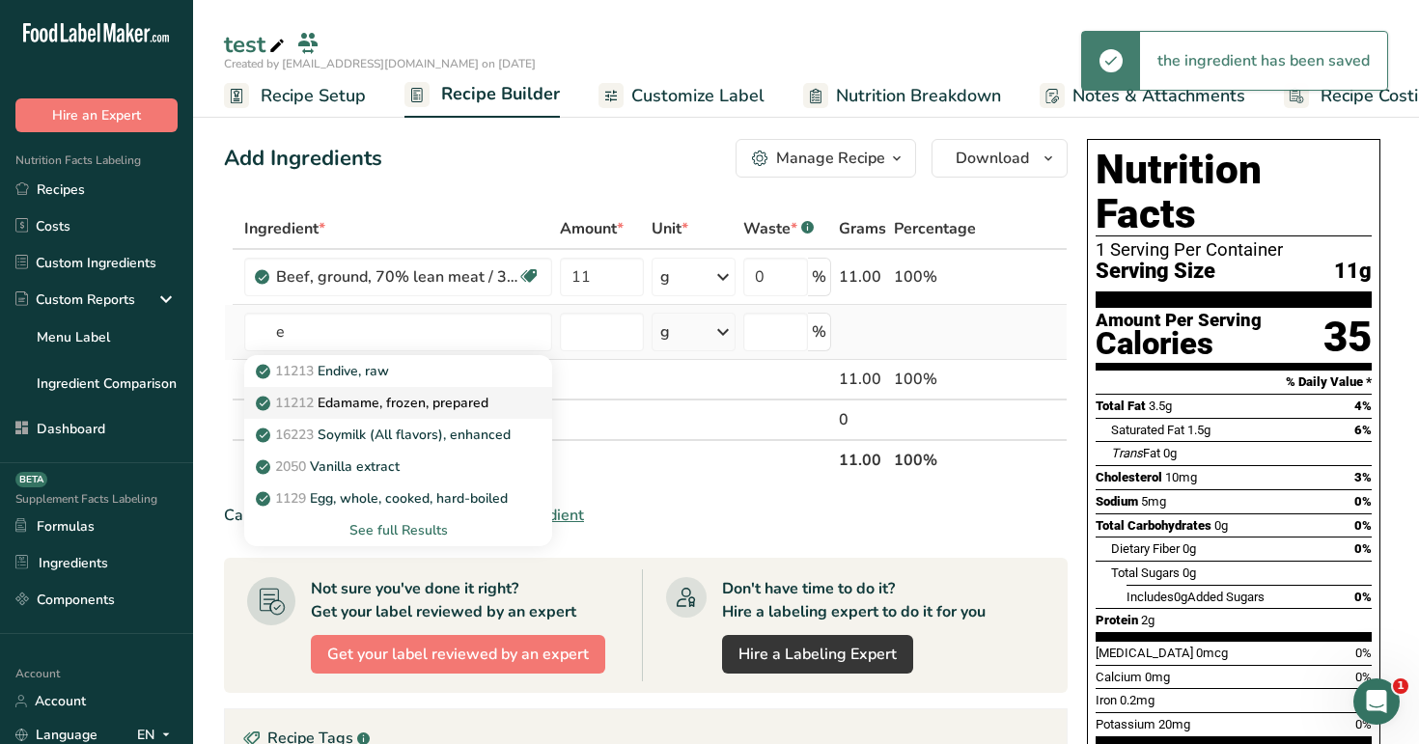
click at [390, 405] on p "11212 Edamame, frozen, prepared" at bounding box center [374, 403] width 229 height 20
type input "Edamame, frozen, prepared"
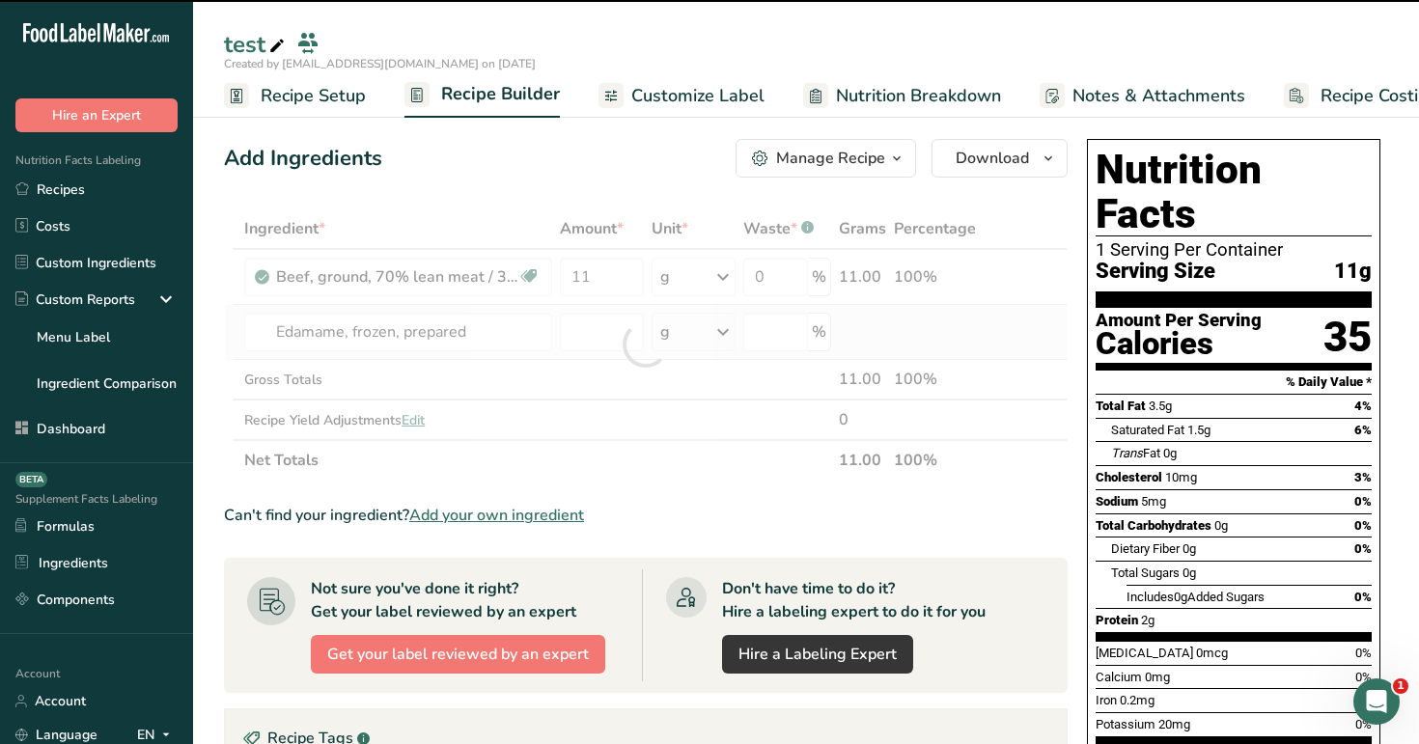
type input "0"
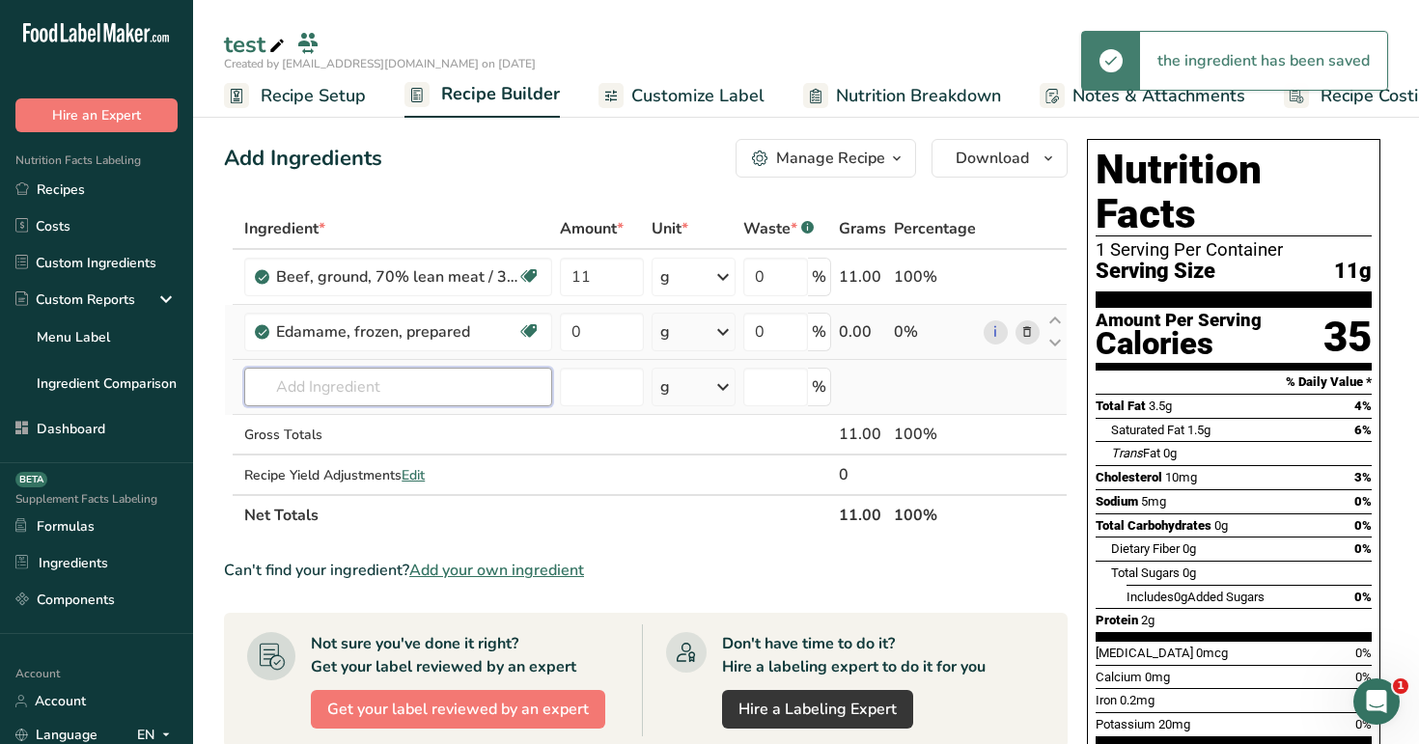
click at [444, 398] on input "text" at bounding box center [398, 387] width 308 height 39
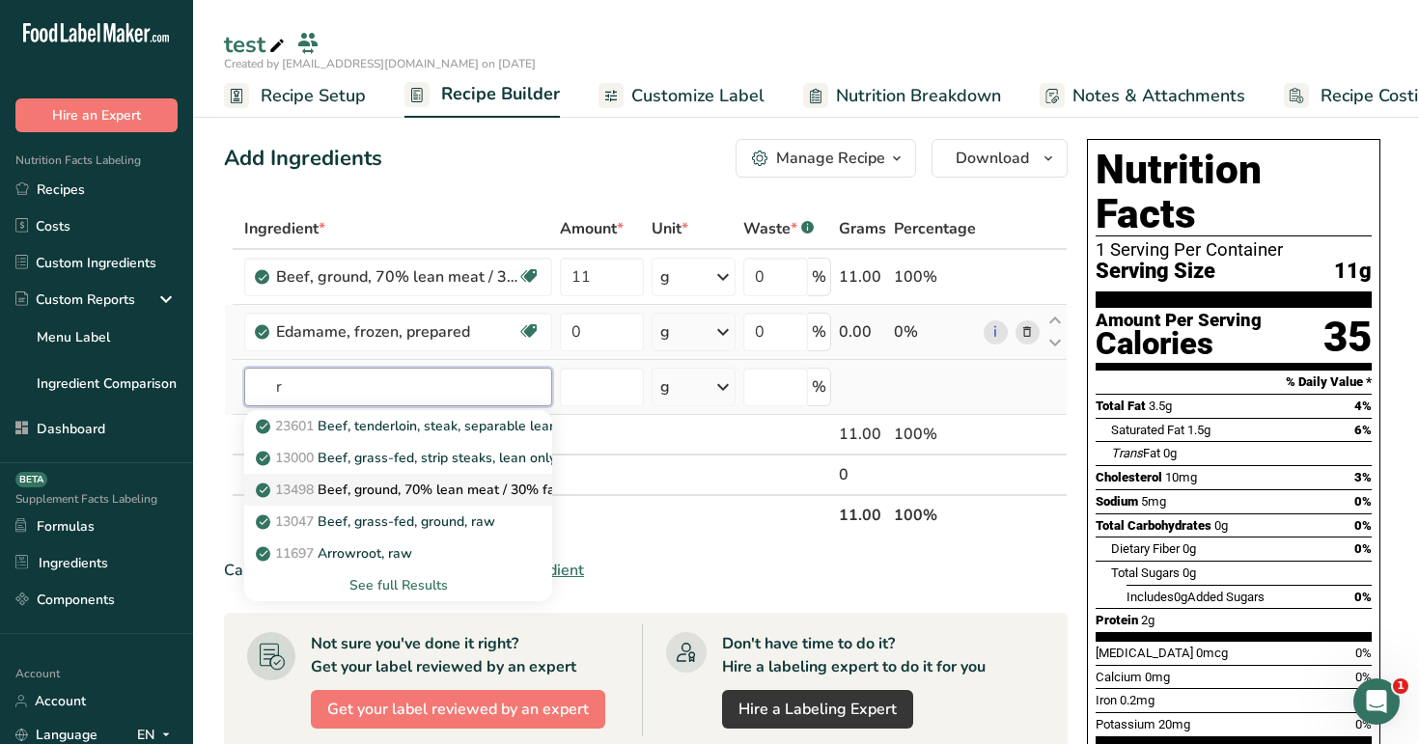
type input "r"
click at [435, 489] on p "13498 Beef, ground, 70% lean meat / 30% fat, raw" at bounding box center [425, 490] width 331 height 20
type input "Beef, ground, 70% lean meat / 30% fat, raw"
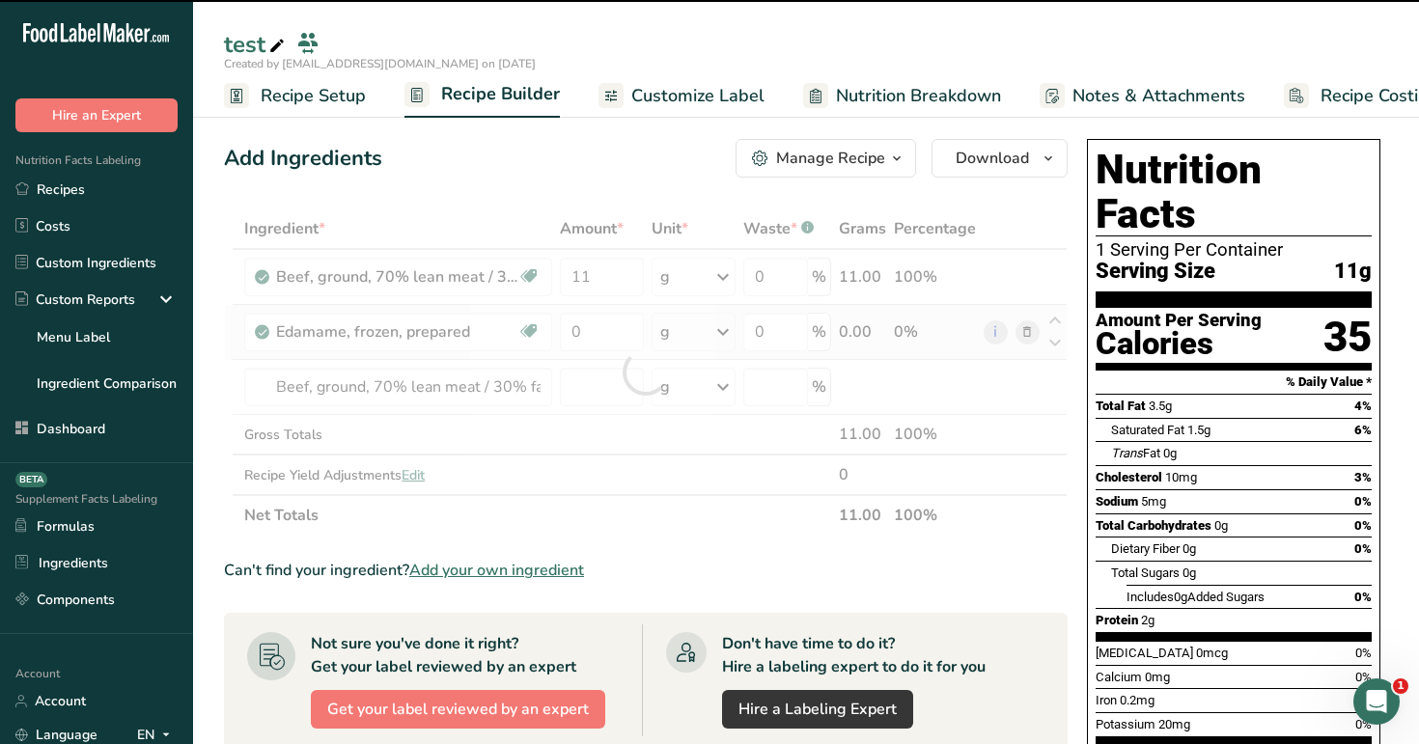
type input "0"
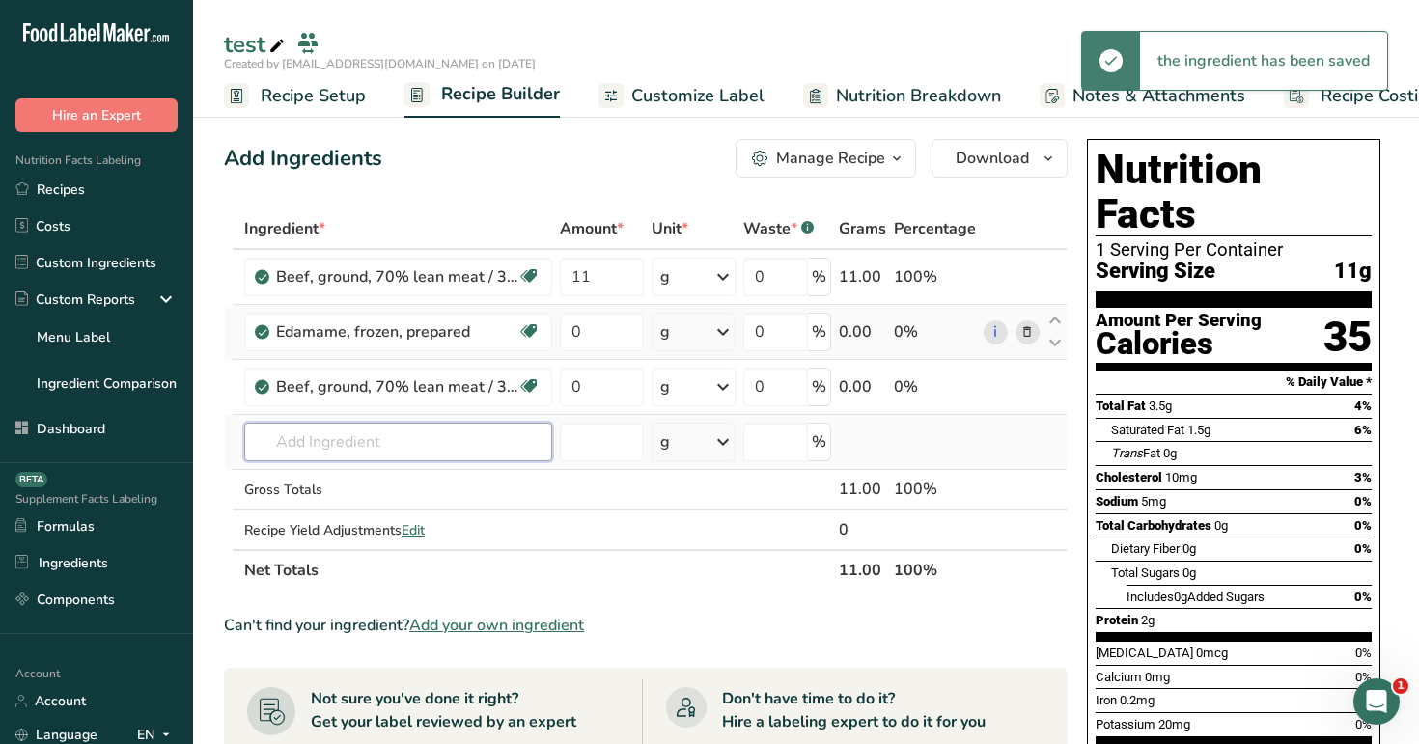
click at [439, 443] on input "text" at bounding box center [398, 442] width 308 height 39
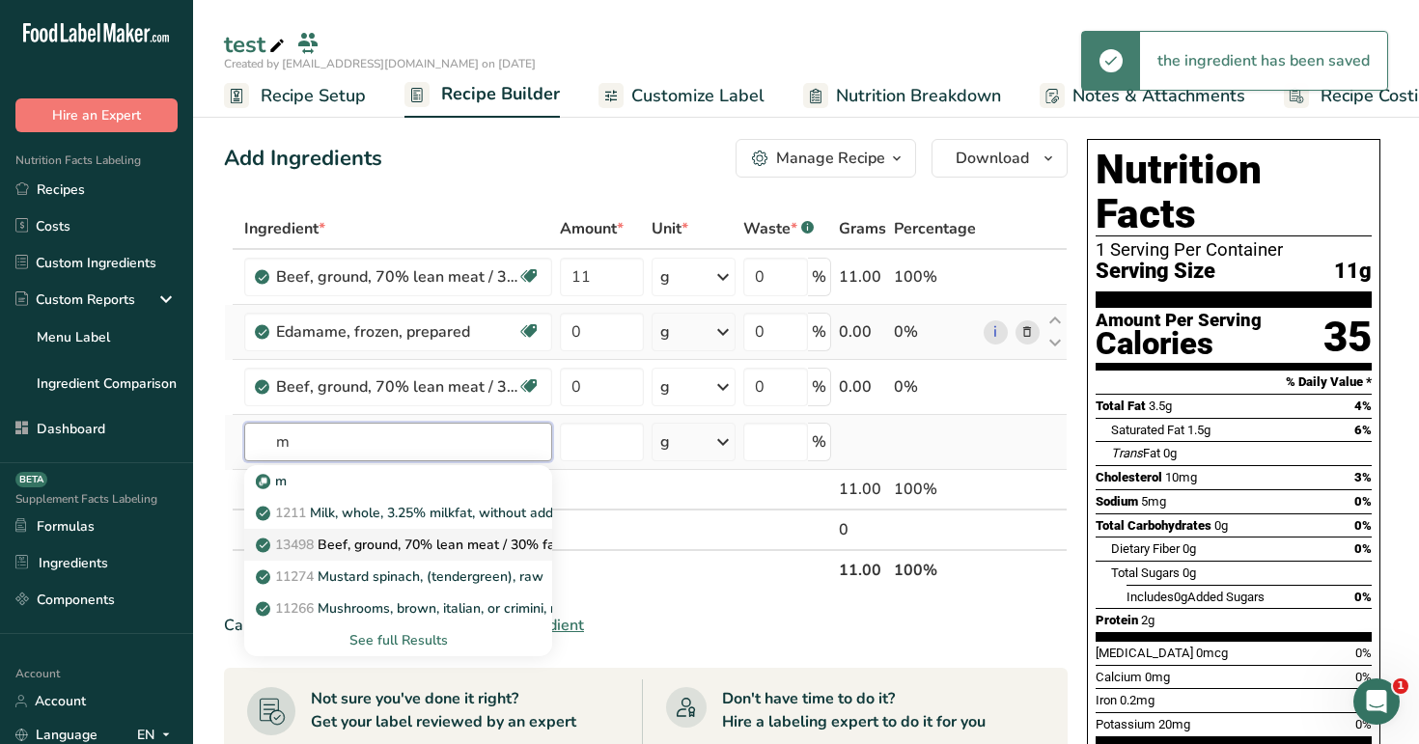
type input "m"
click at [398, 556] on link "13498 Beef, ground, 70% lean meat / 30% fat, raw" at bounding box center [398, 545] width 308 height 32
type input "Beef, ground, 70% lean meat / 30% fat, raw"
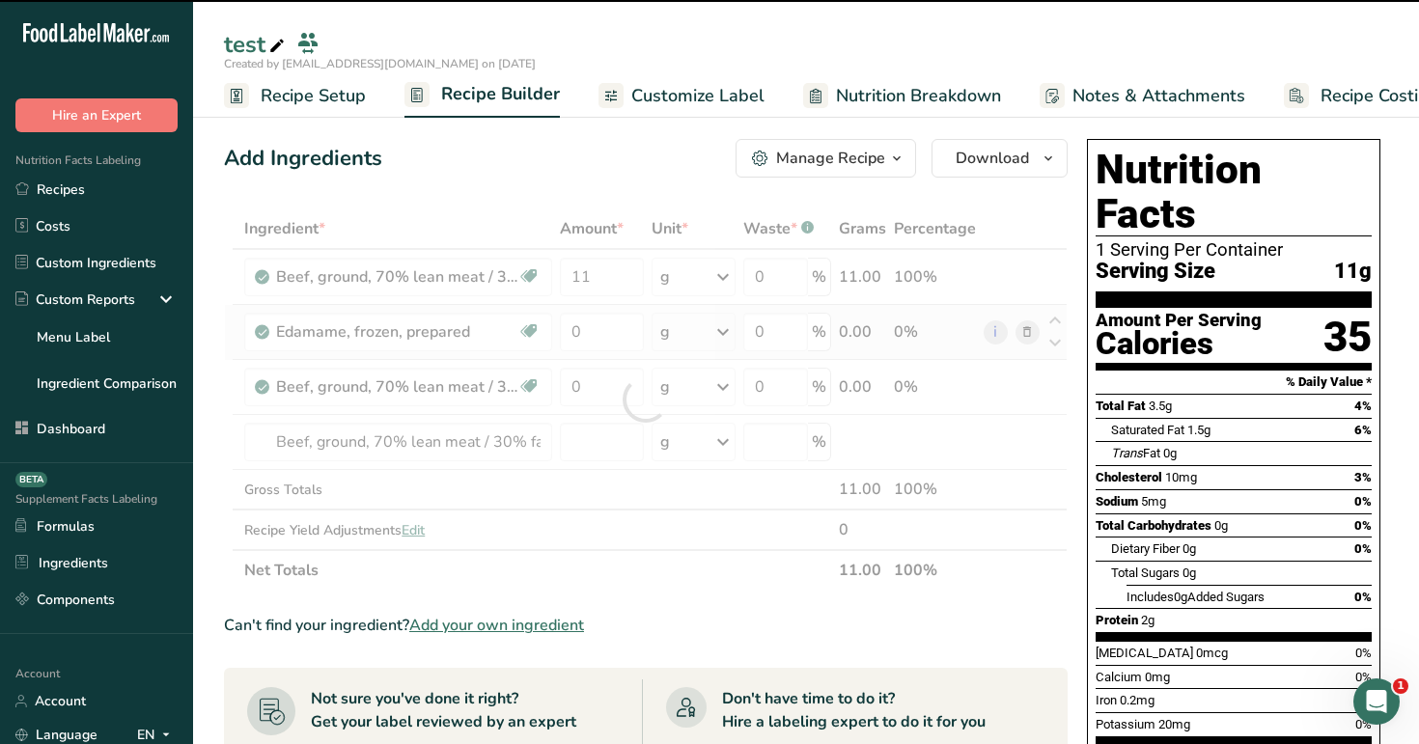
type input "0"
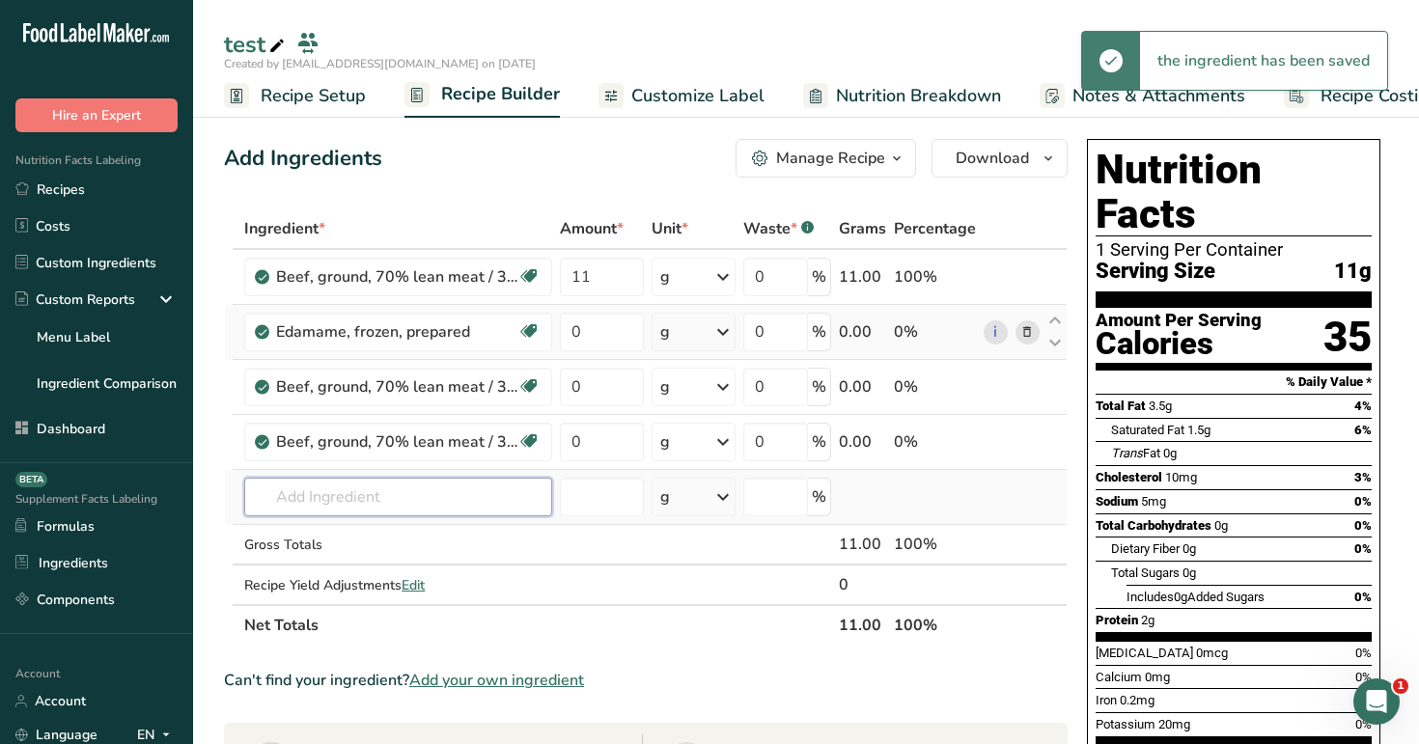
click at [436, 489] on input "text" at bounding box center [398, 497] width 308 height 39
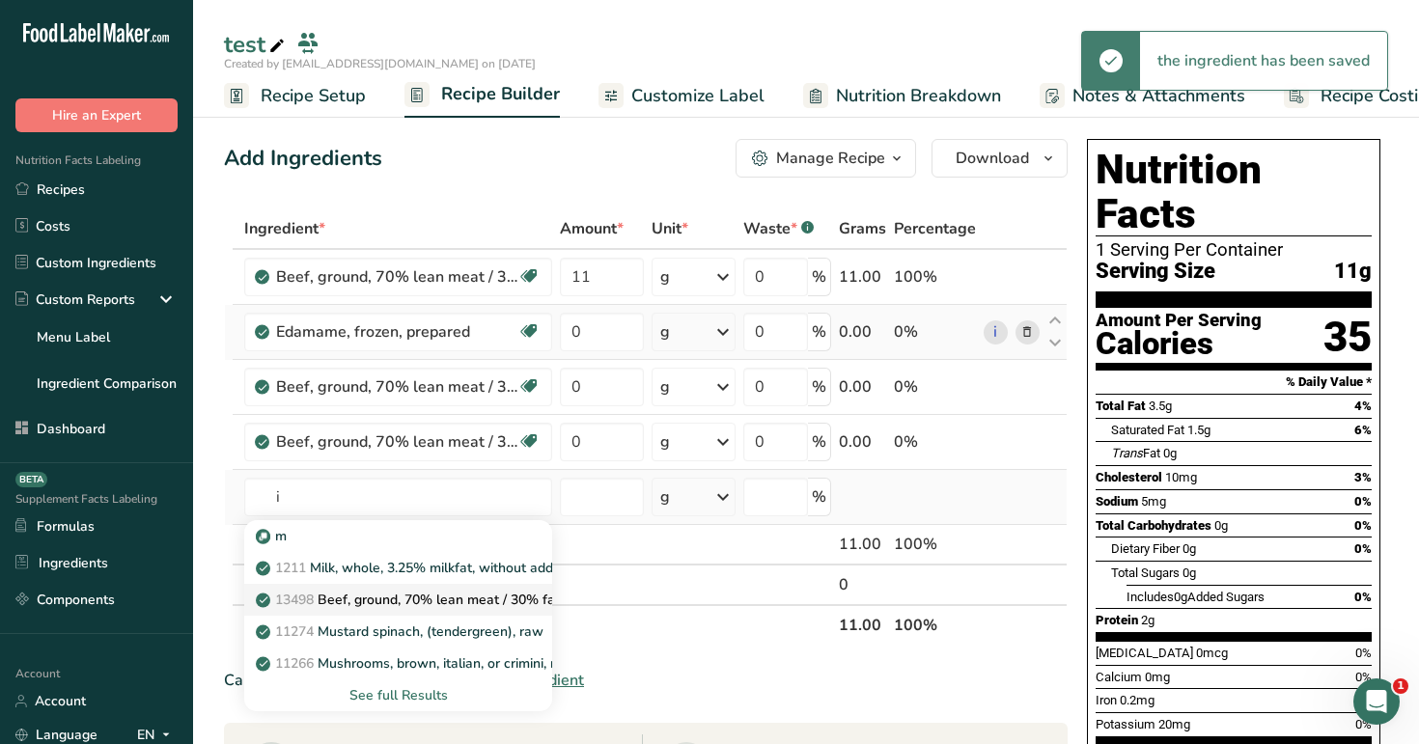
click at [436, 595] on p "13498 Beef, ground, 70% lean meat / 30% fat, raw" at bounding box center [425, 600] width 331 height 20
type input "Mushrooms, brown, italian, or crimini, raw"
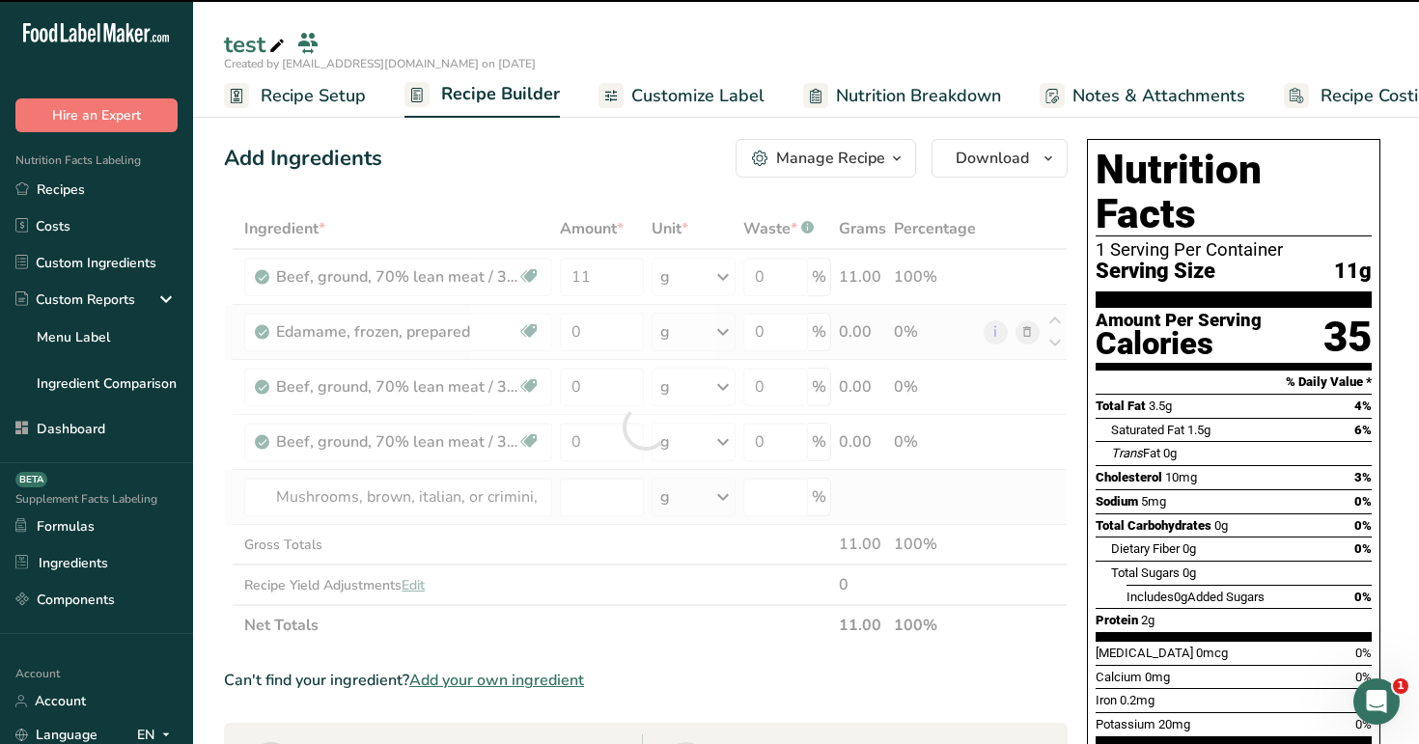
type input "0"
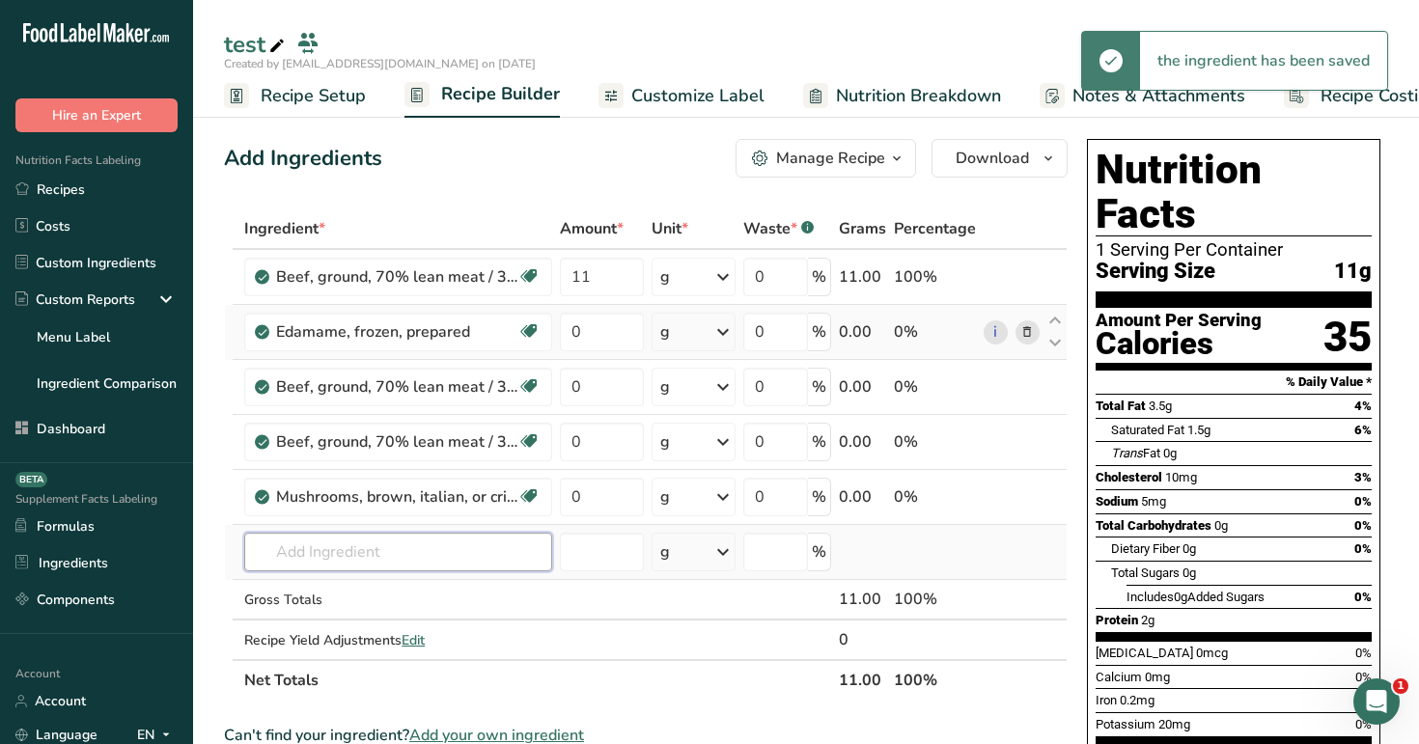
click at [434, 542] on input "text" at bounding box center [398, 552] width 308 height 39
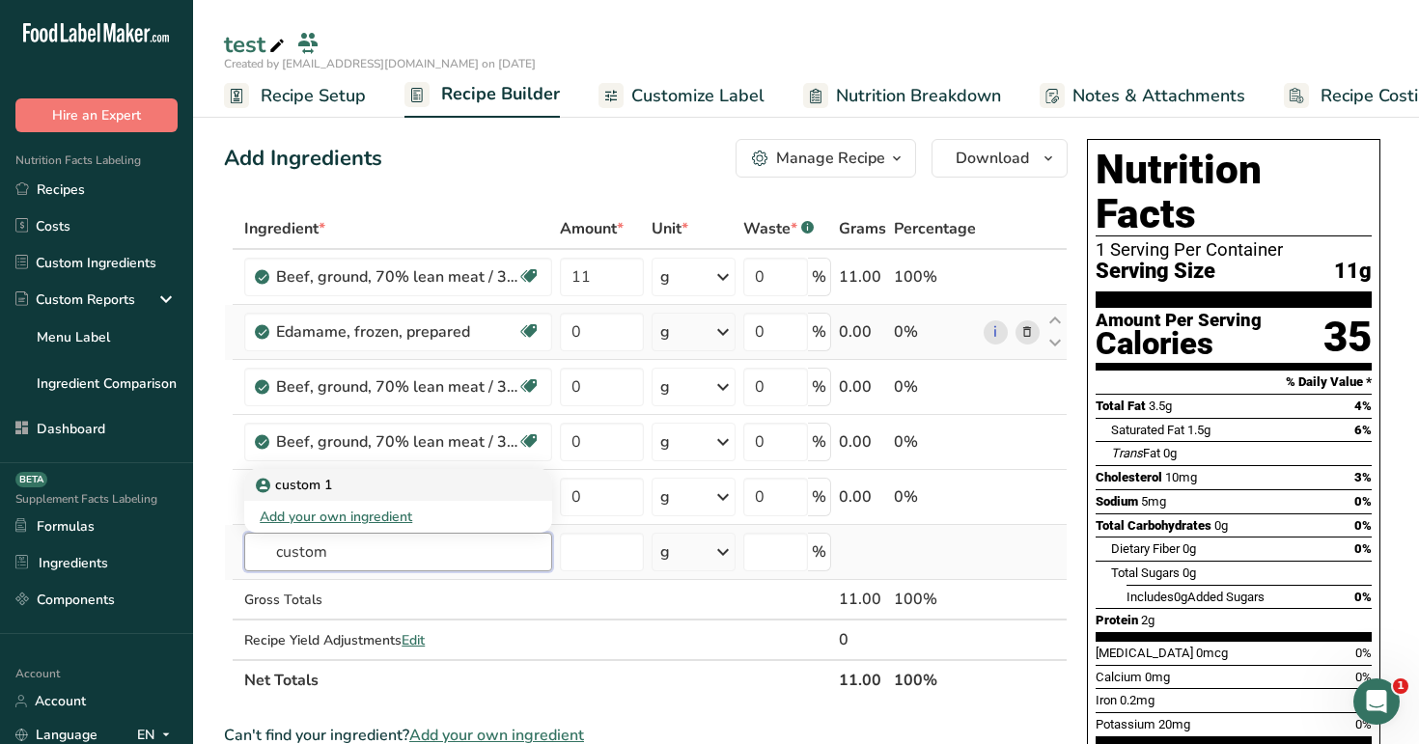
type input "custom"
click at [381, 488] on div "custom 1" at bounding box center [383, 485] width 246 height 20
type input "custom 1"
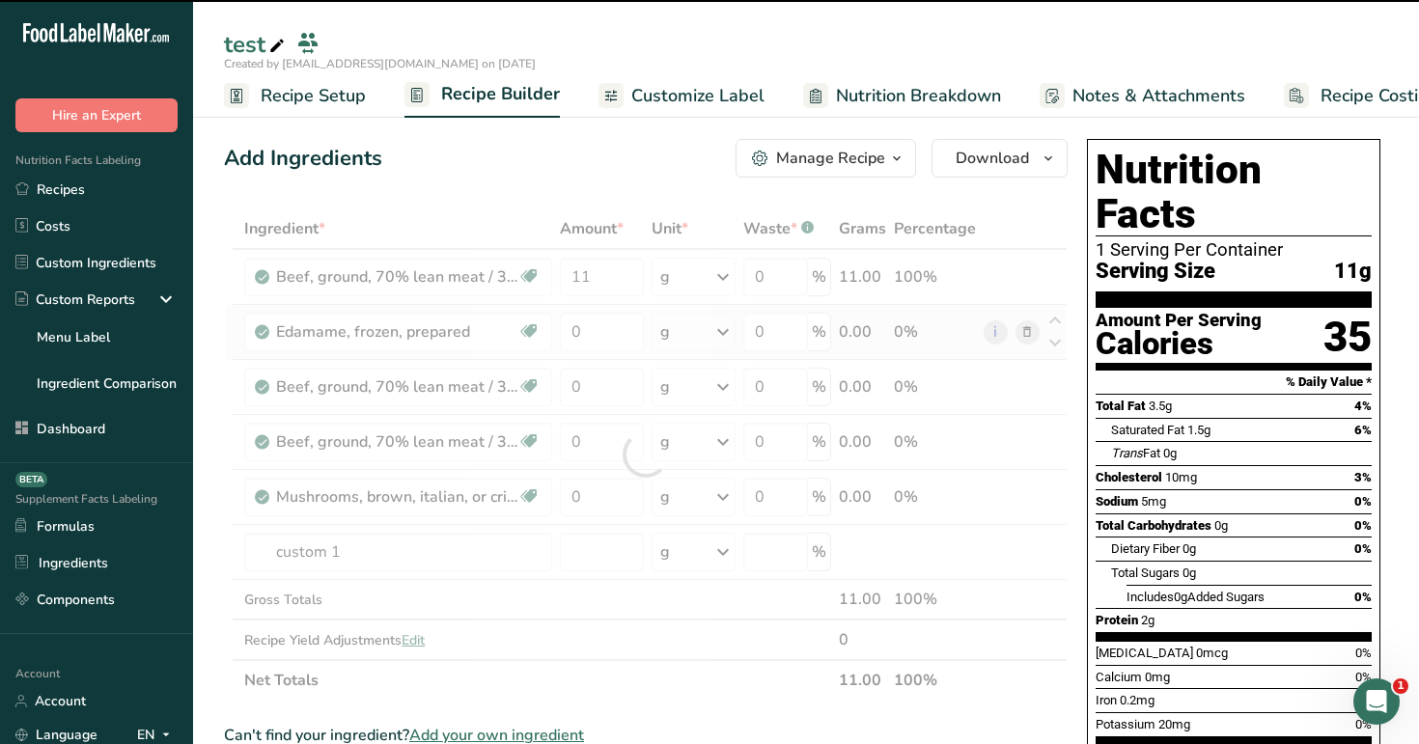
click at [422, 148] on div "Add Ingredients Manage Recipe Delete Recipe Duplicate Recipe Scale Recipe Save …" at bounding box center [646, 158] width 844 height 39
type input "0"
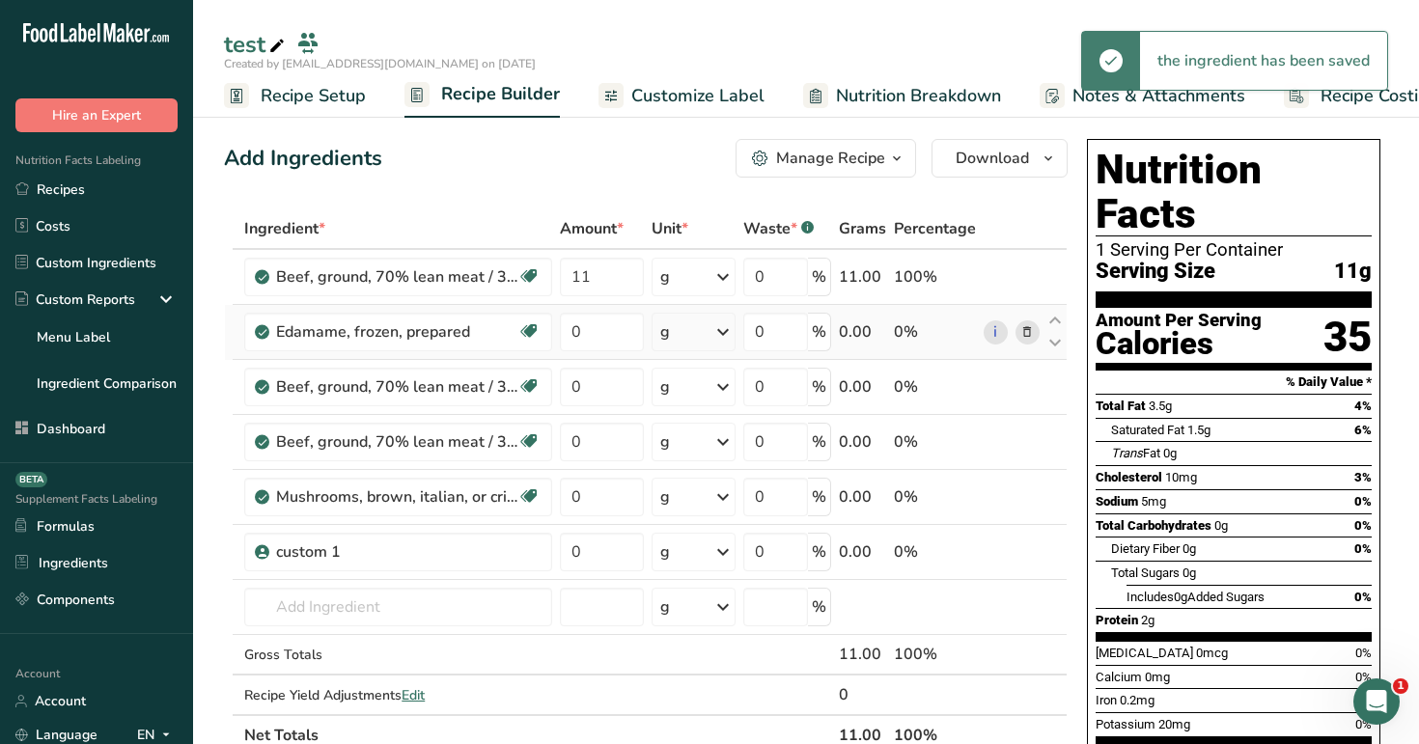
click at [327, 111] on link "Recipe Setup" at bounding box center [295, 95] width 142 height 43
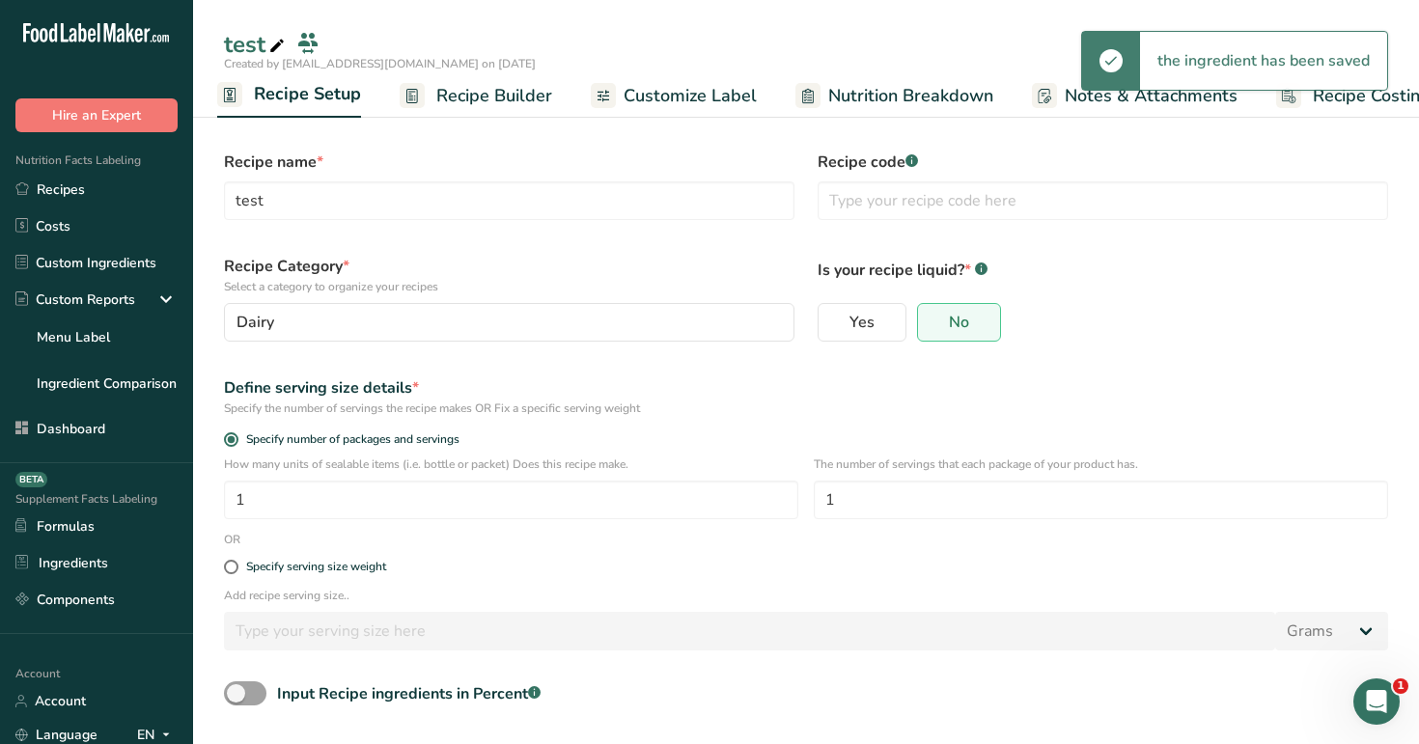
scroll to position [23, 0]
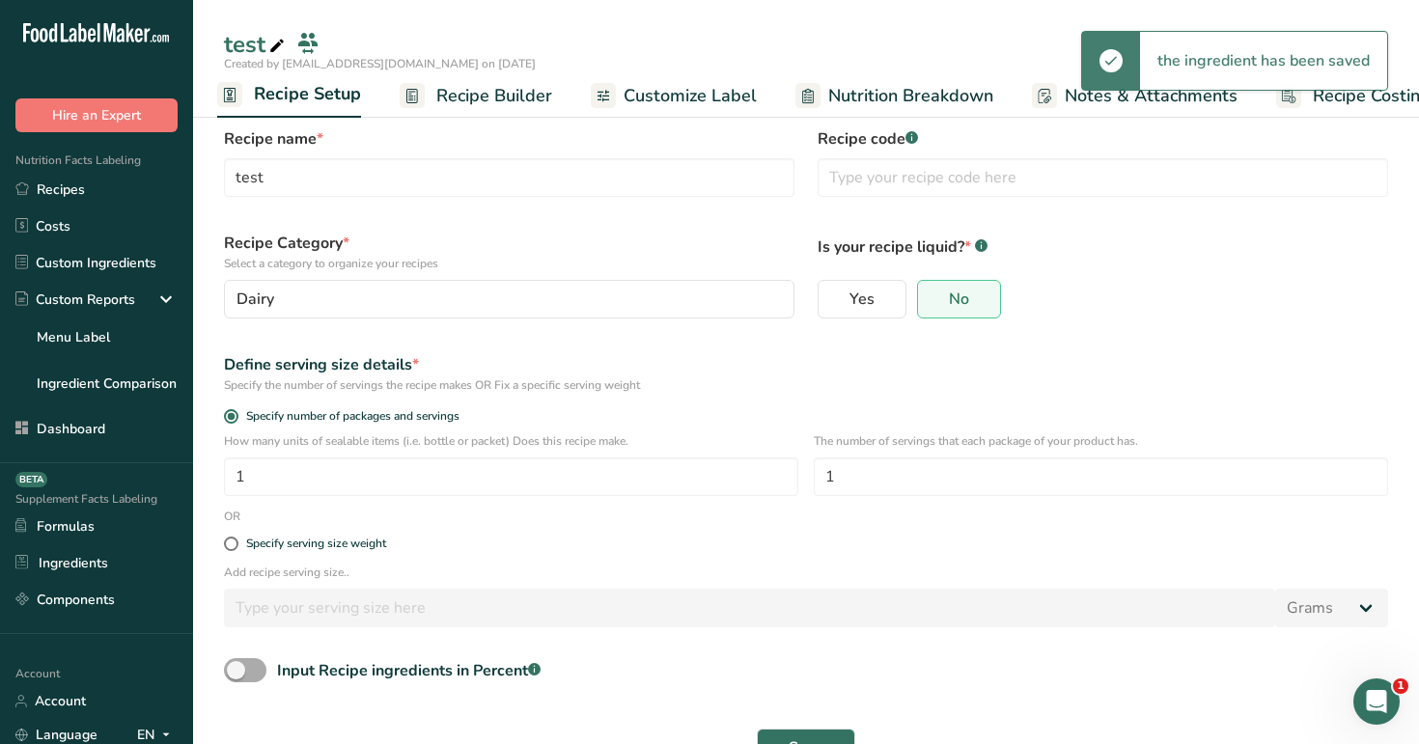
click at [264, 669] on span at bounding box center [245, 670] width 42 height 24
click at [236, 669] on input "Input Recipe ingredients in Percent .a-a{fill:#347362;}.b-a{fill:#fff;}" at bounding box center [230, 670] width 13 height 13
checkbox input "true"
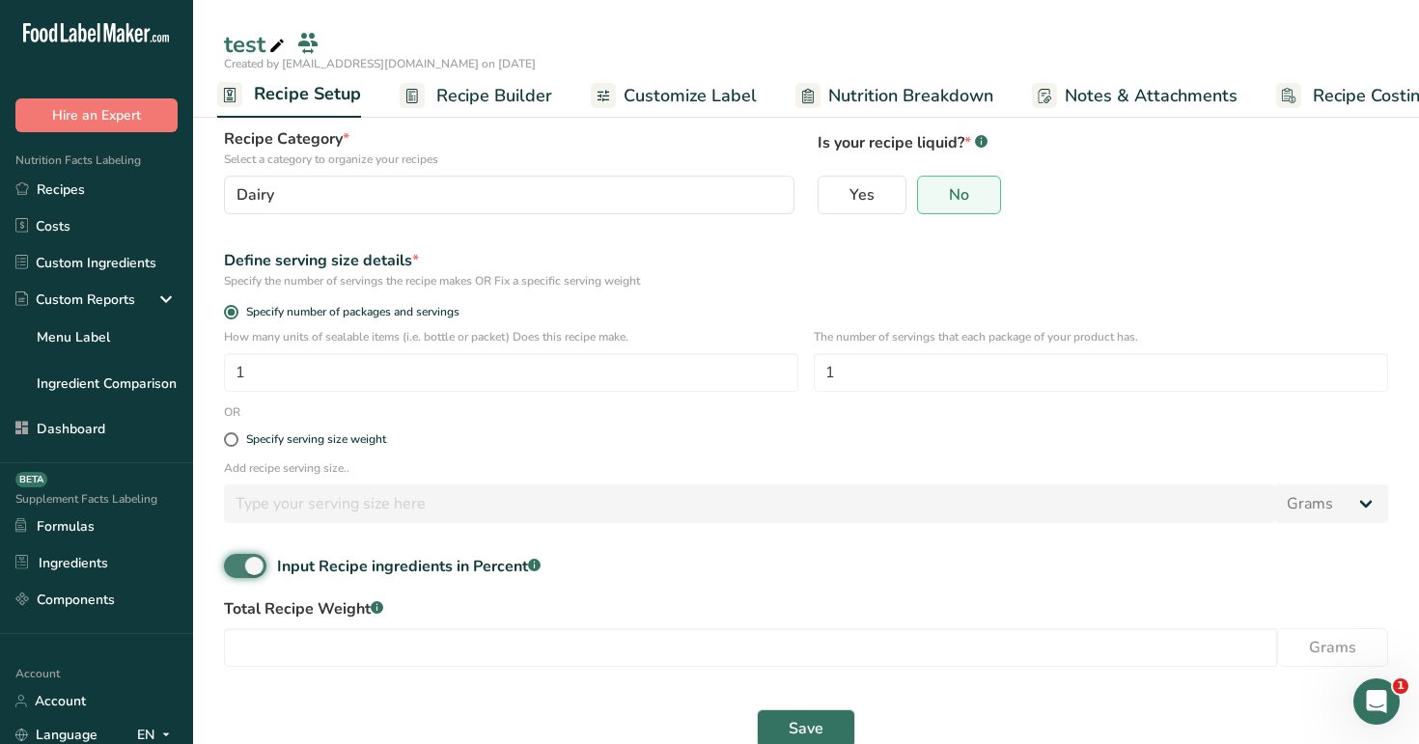
scroll to position [160, 0]
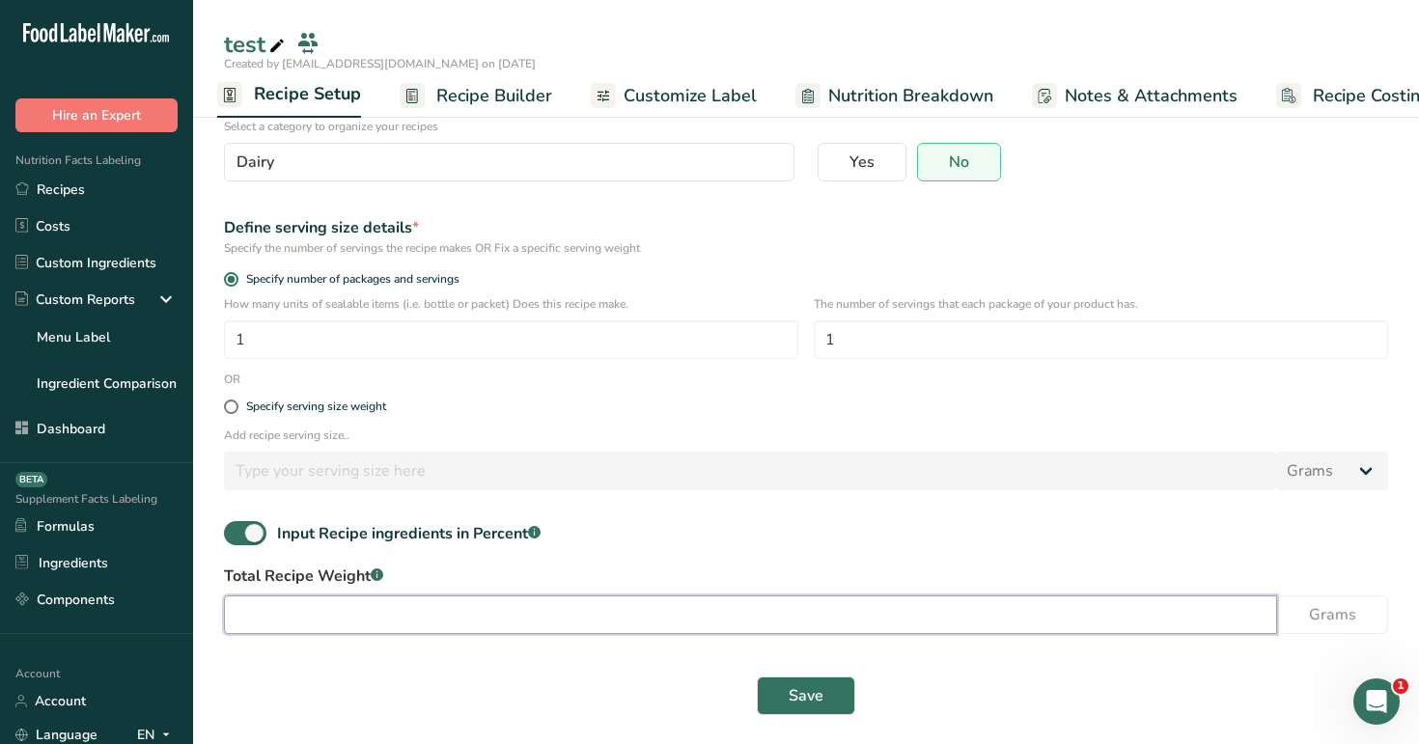
click at [389, 618] on input "number" at bounding box center [750, 615] width 1053 height 39
type input "10"
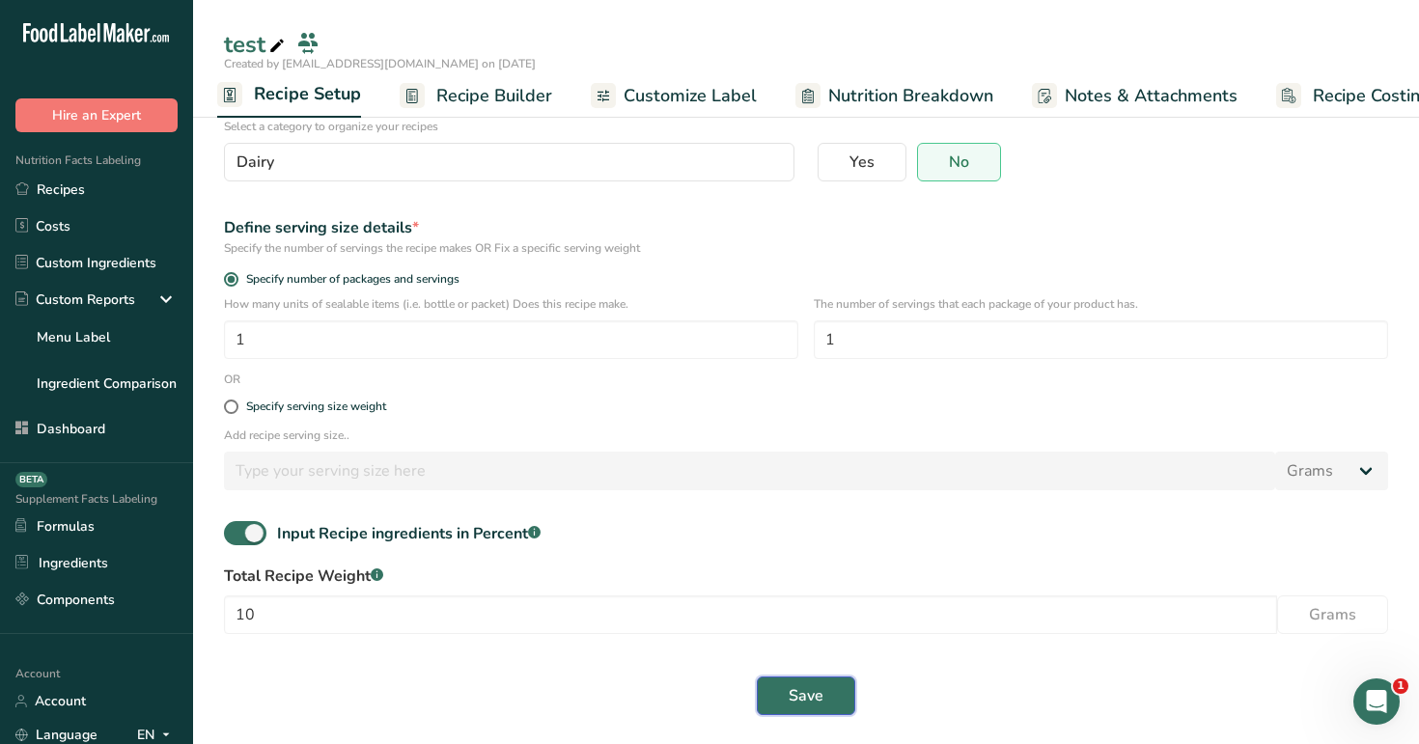
click at [814, 680] on button "Save" at bounding box center [806, 696] width 98 height 39
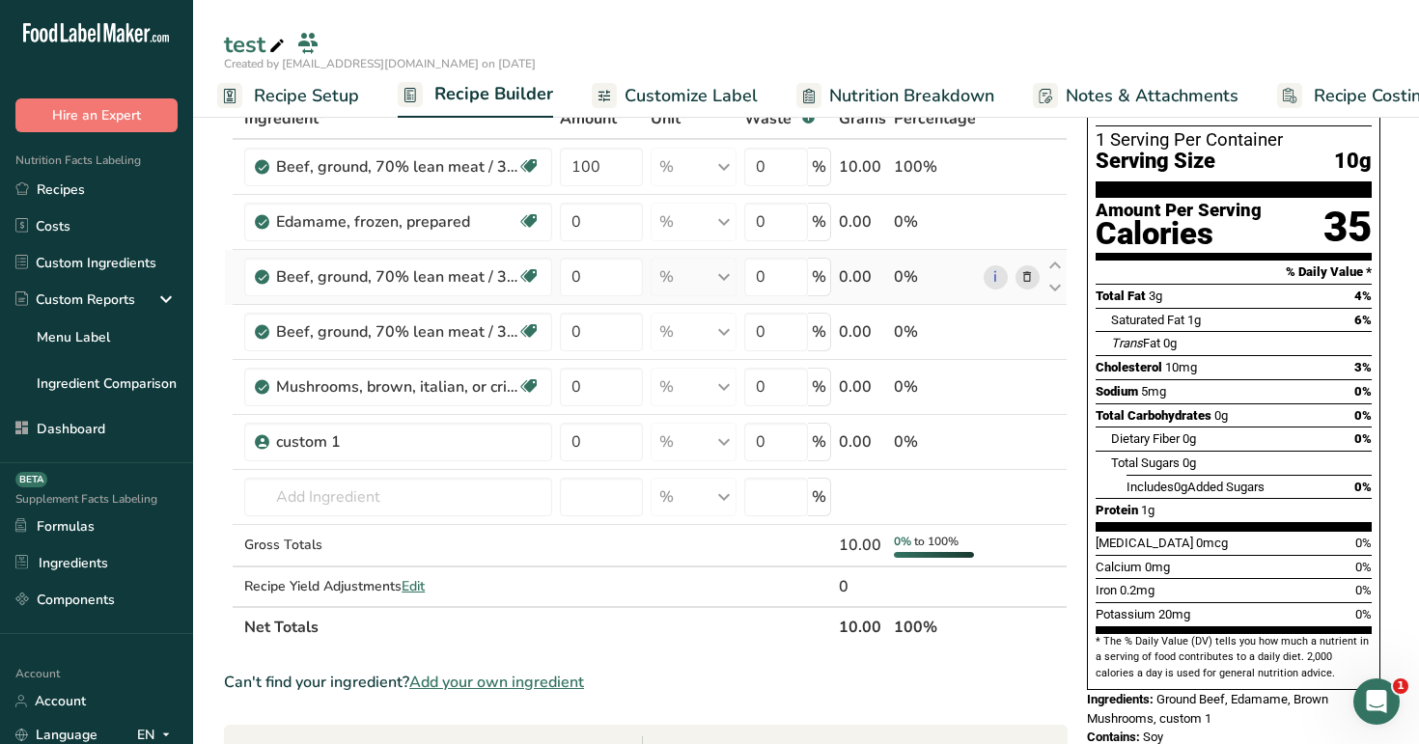
scroll to position [112, 0]
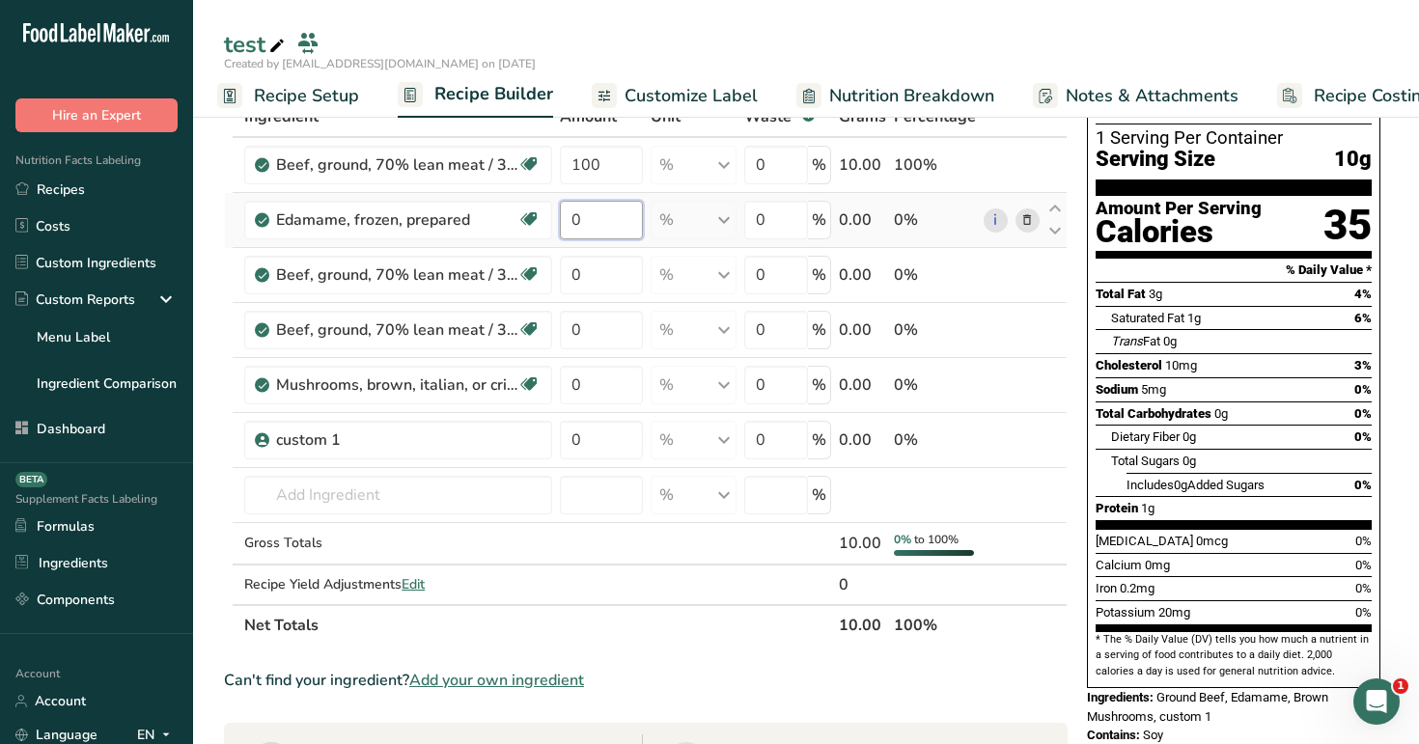
click at [593, 232] on input "0" at bounding box center [601, 220] width 82 height 39
click at [208, 145] on section "Add Ingredients Manage Recipe Delete Recipe Duplicate Recipe Scale Recipe Save …" at bounding box center [806, 665] width 1226 height 1354
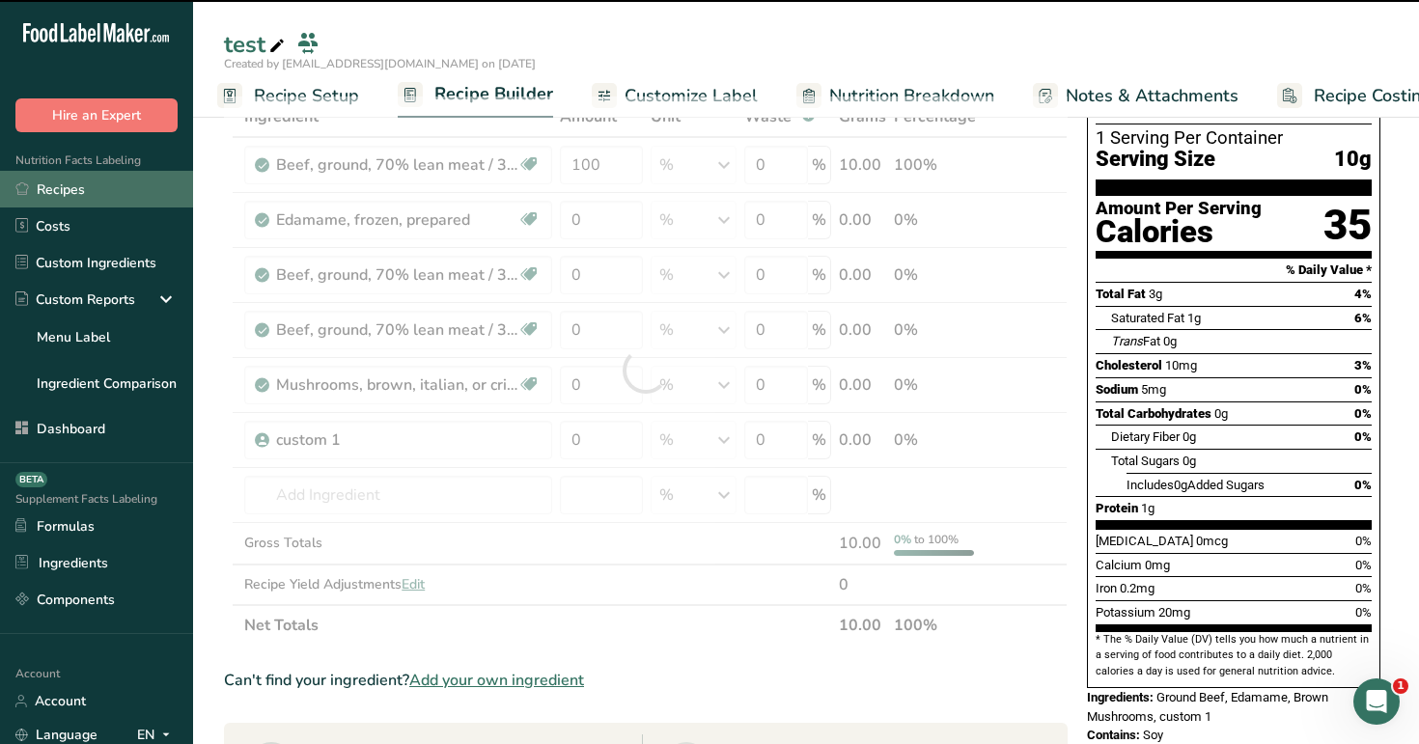
click at [64, 183] on link "Recipes" at bounding box center [96, 189] width 193 height 37
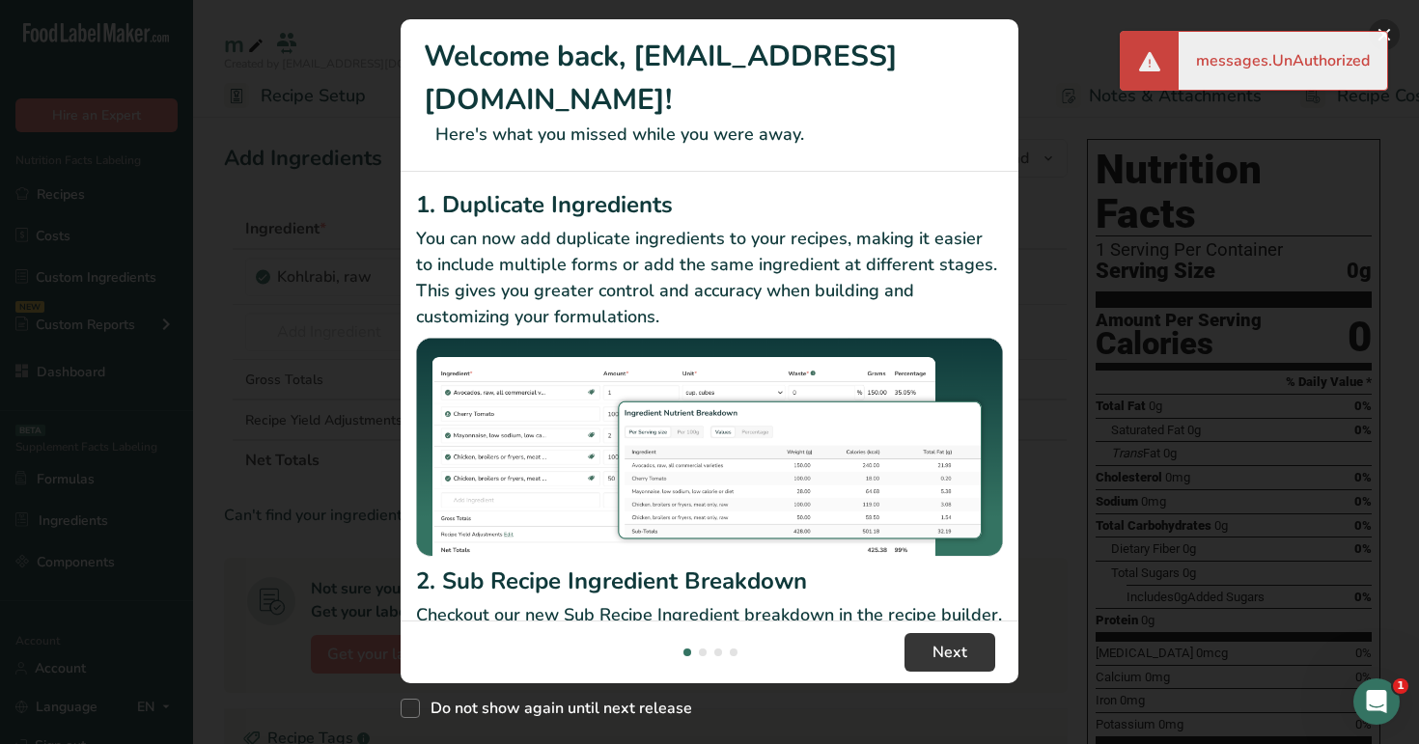
click at [1391, 28] on button "New Features" at bounding box center [1384, 34] width 31 height 31
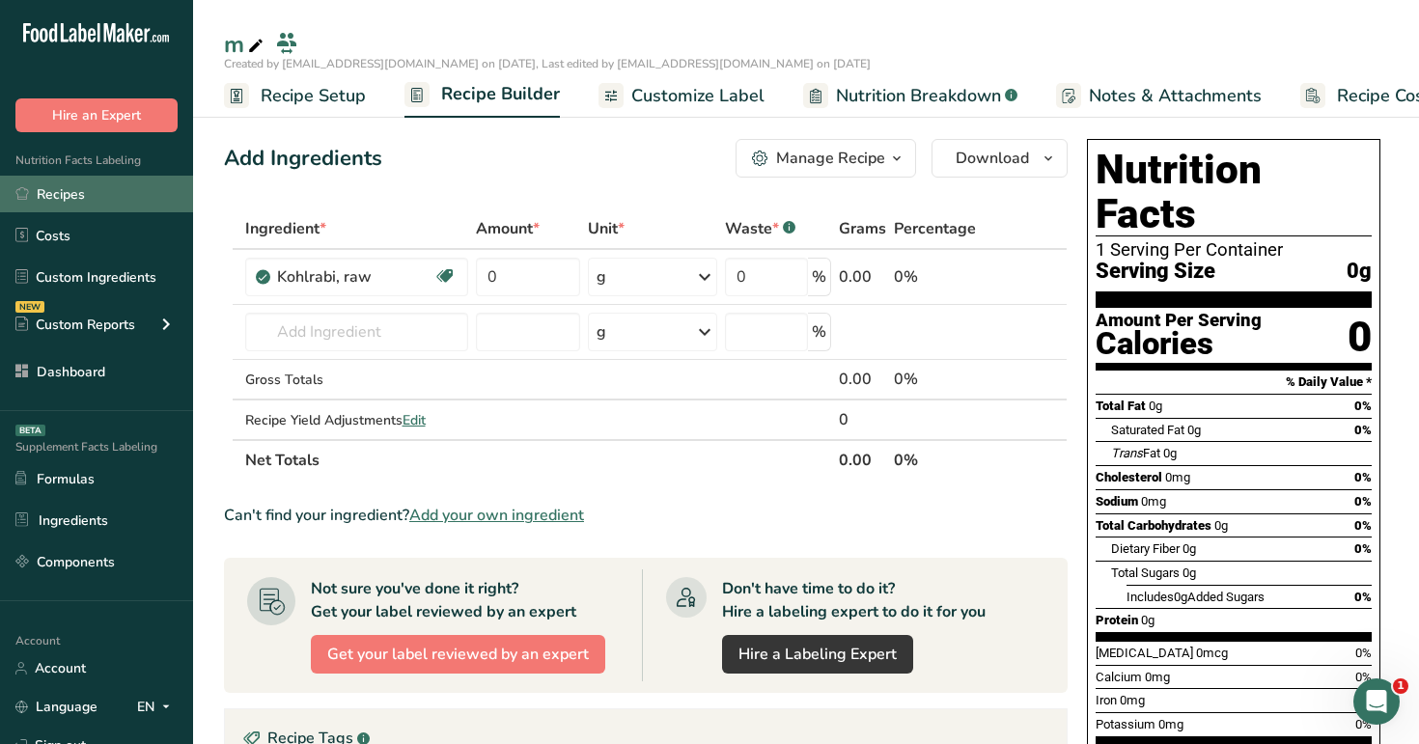
click at [64, 190] on link "Recipes" at bounding box center [96, 194] width 193 height 37
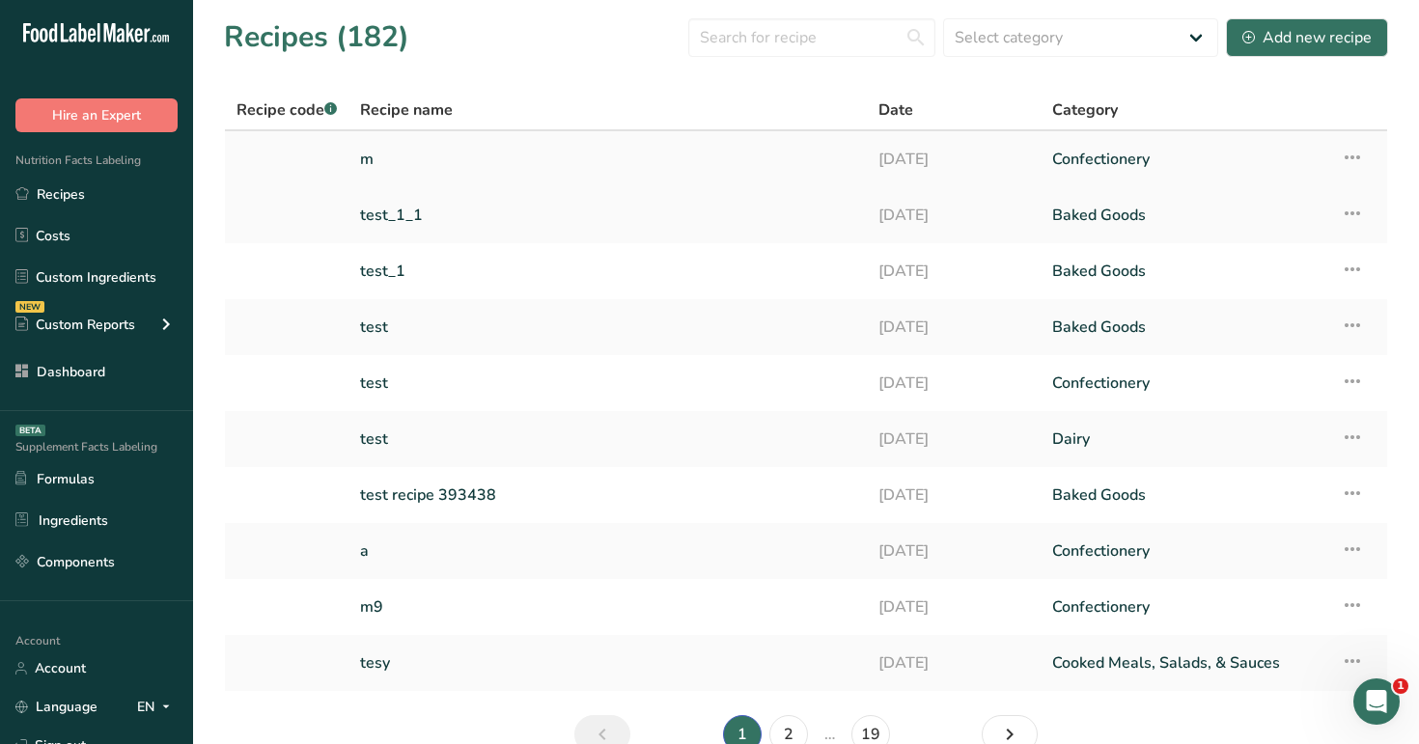
click at [464, 169] on link "m" at bounding box center [607, 159] width 495 height 41
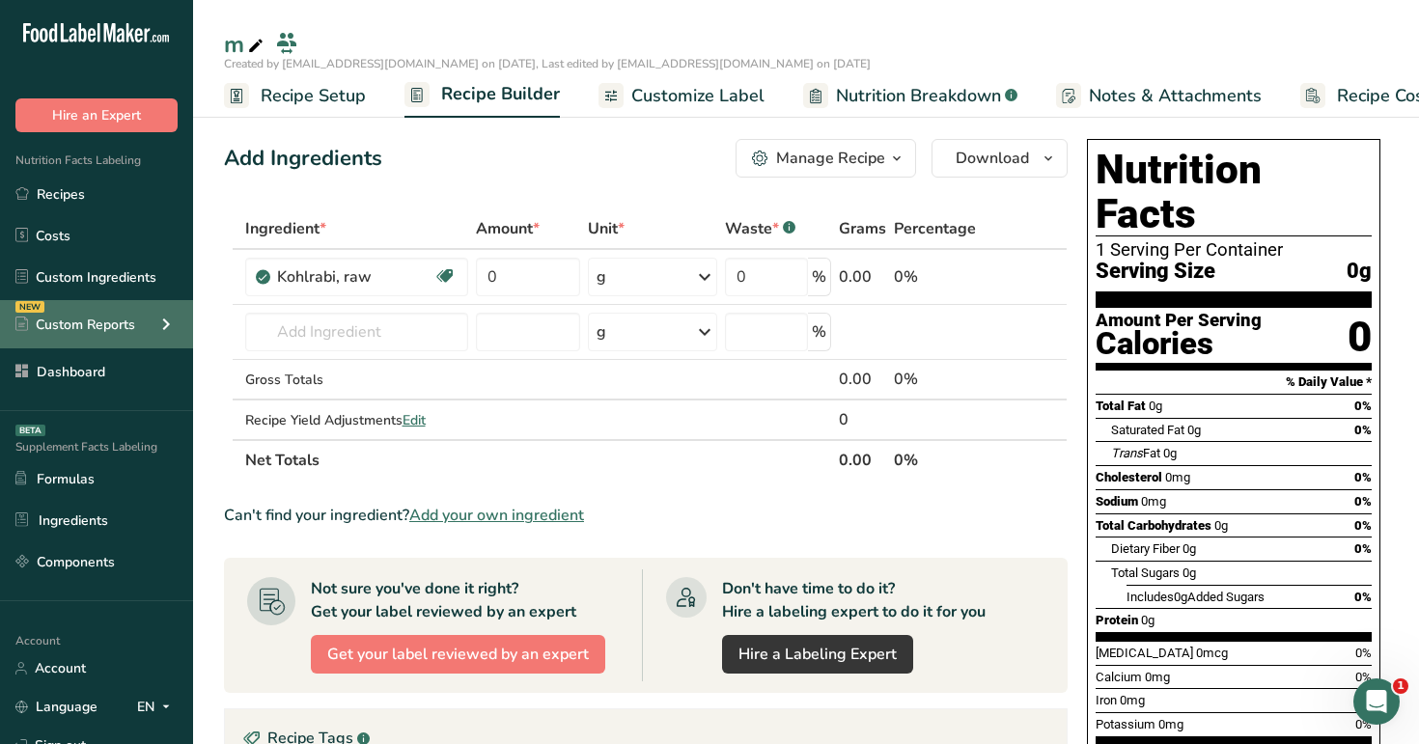
click at [163, 328] on icon at bounding box center [165, 324] width 23 height 35
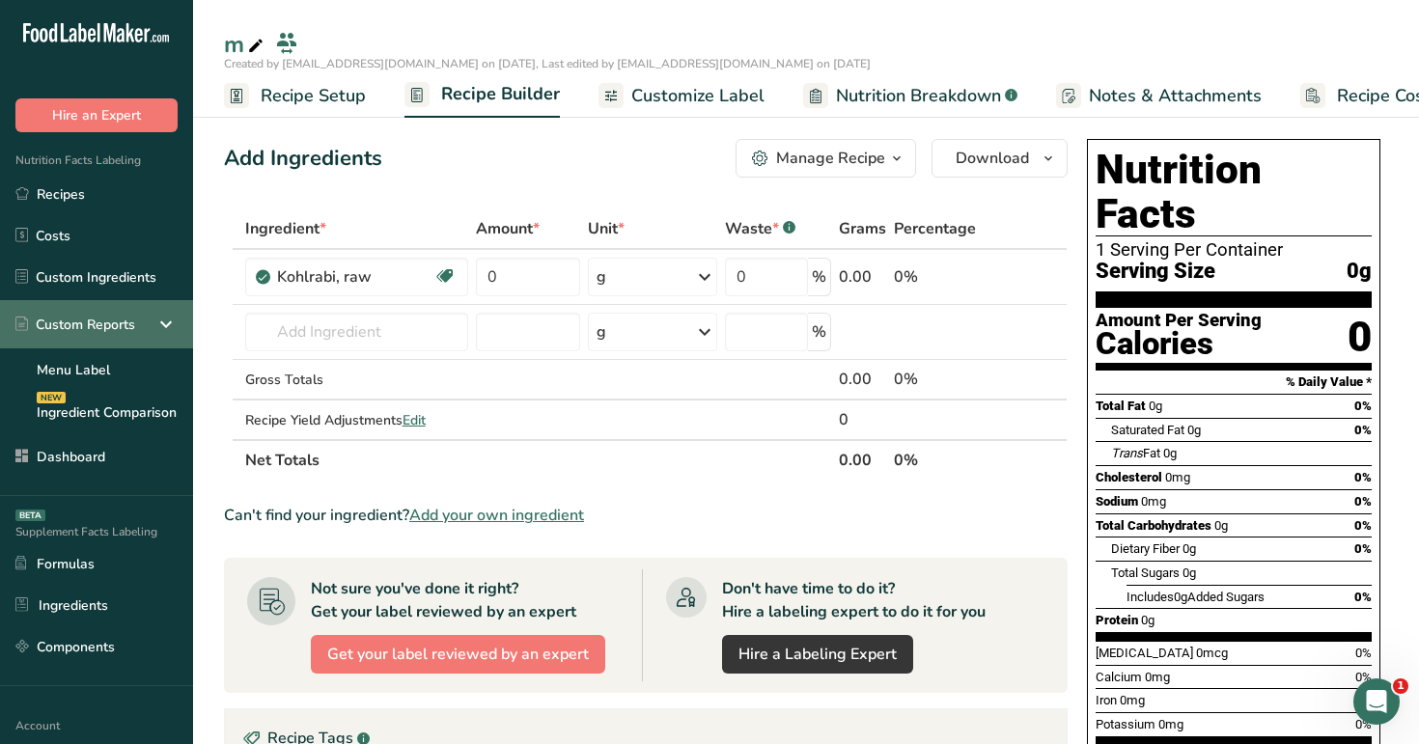
click at [163, 328] on icon at bounding box center [165, 324] width 23 height 35
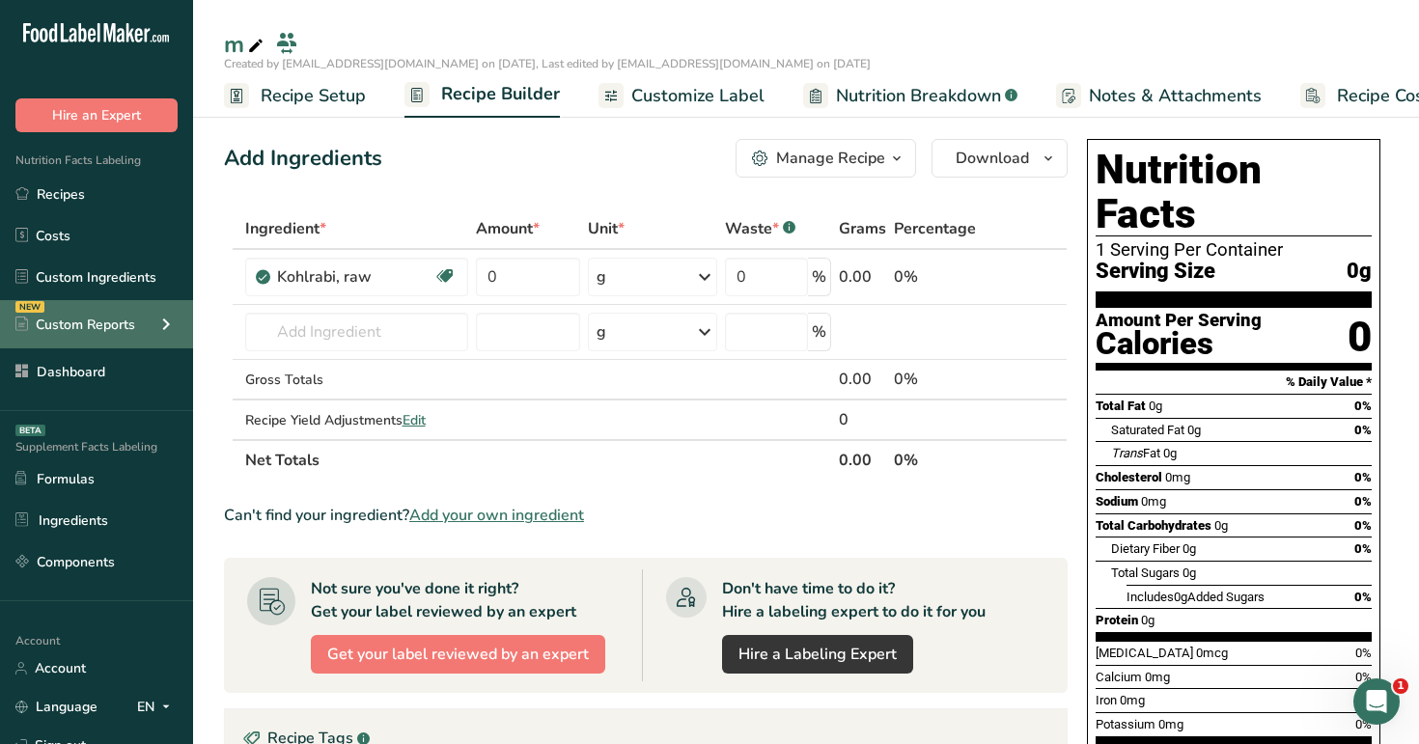
click at [163, 328] on icon at bounding box center [165, 324] width 23 height 35
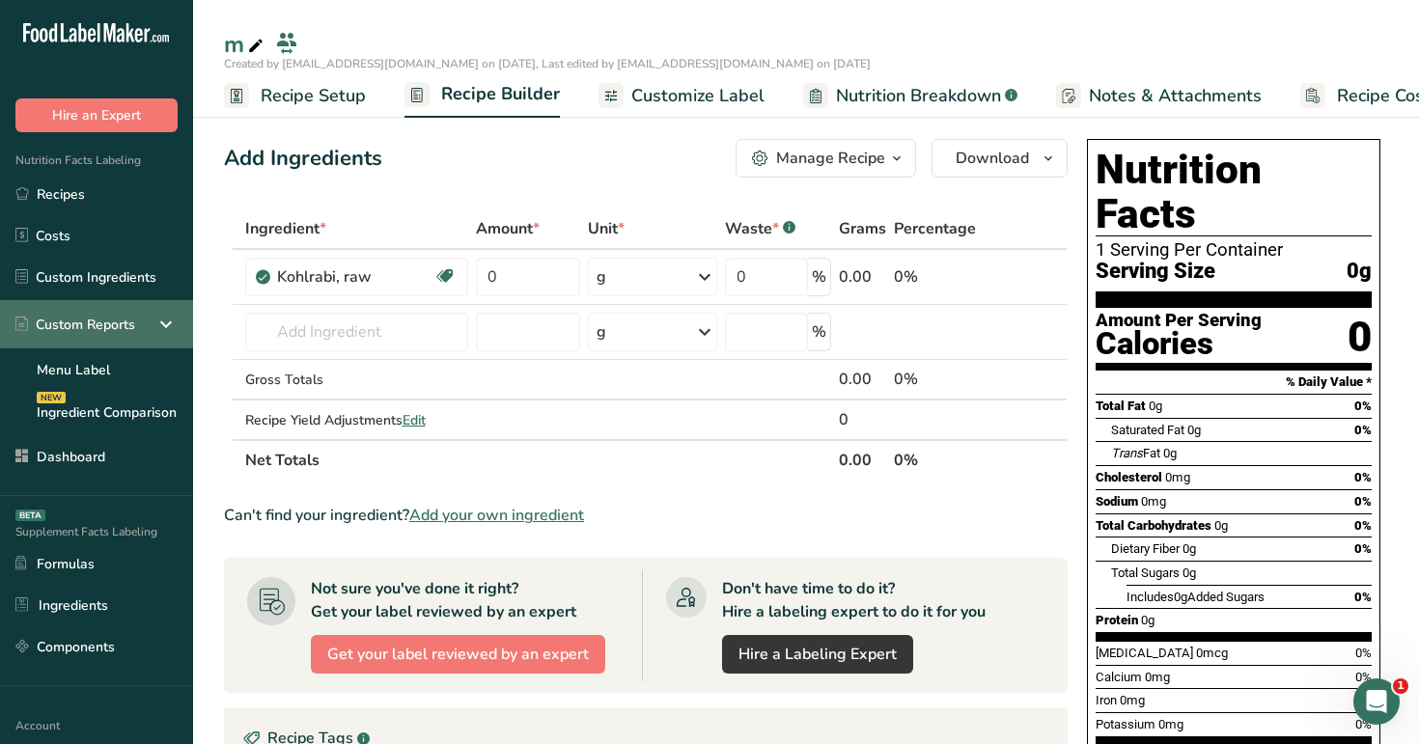
click at [163, 328] on icon at bounding box center [165, 324] width 23 height 35
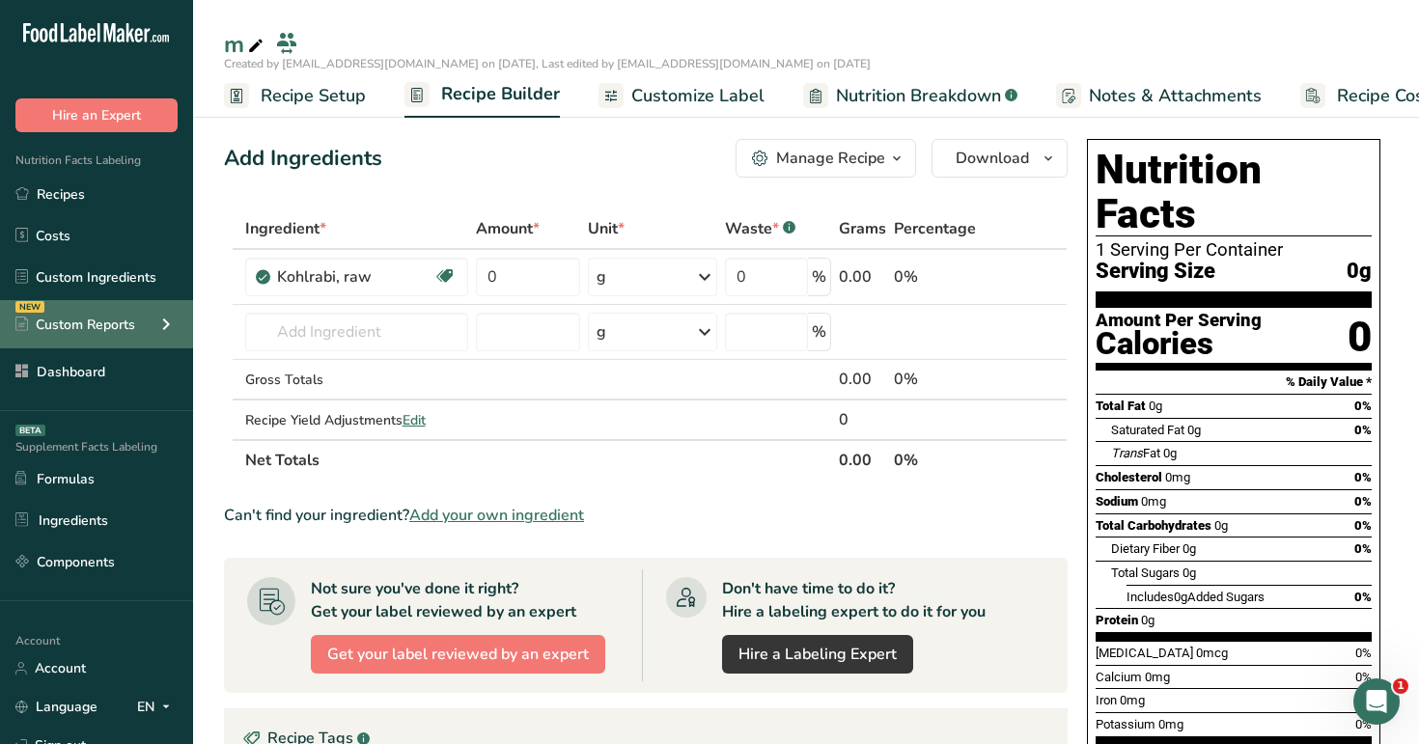
click at [163, 328] on icon at bounding box center [165, 324] width 23 height 35
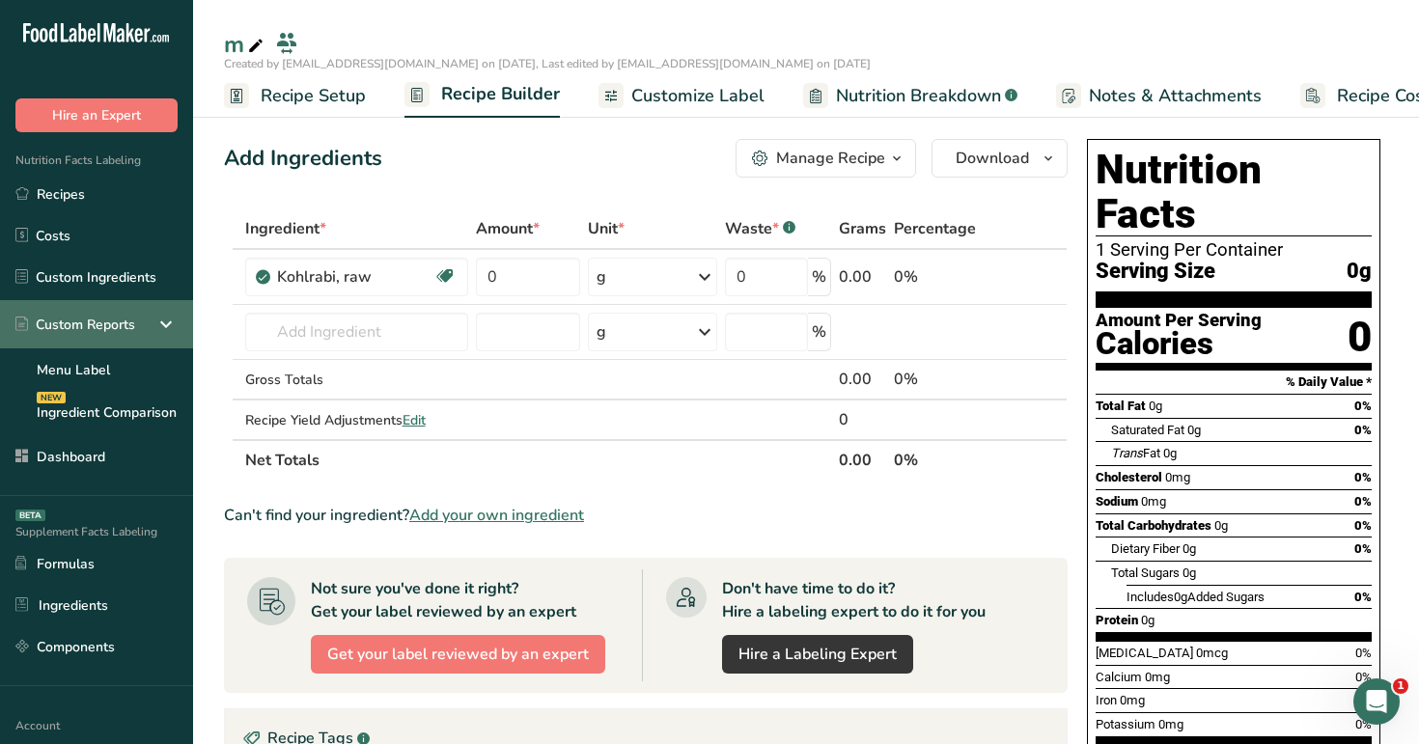
click at [163, 328] on icon at bounding box center [165, 324] width 23 height 35
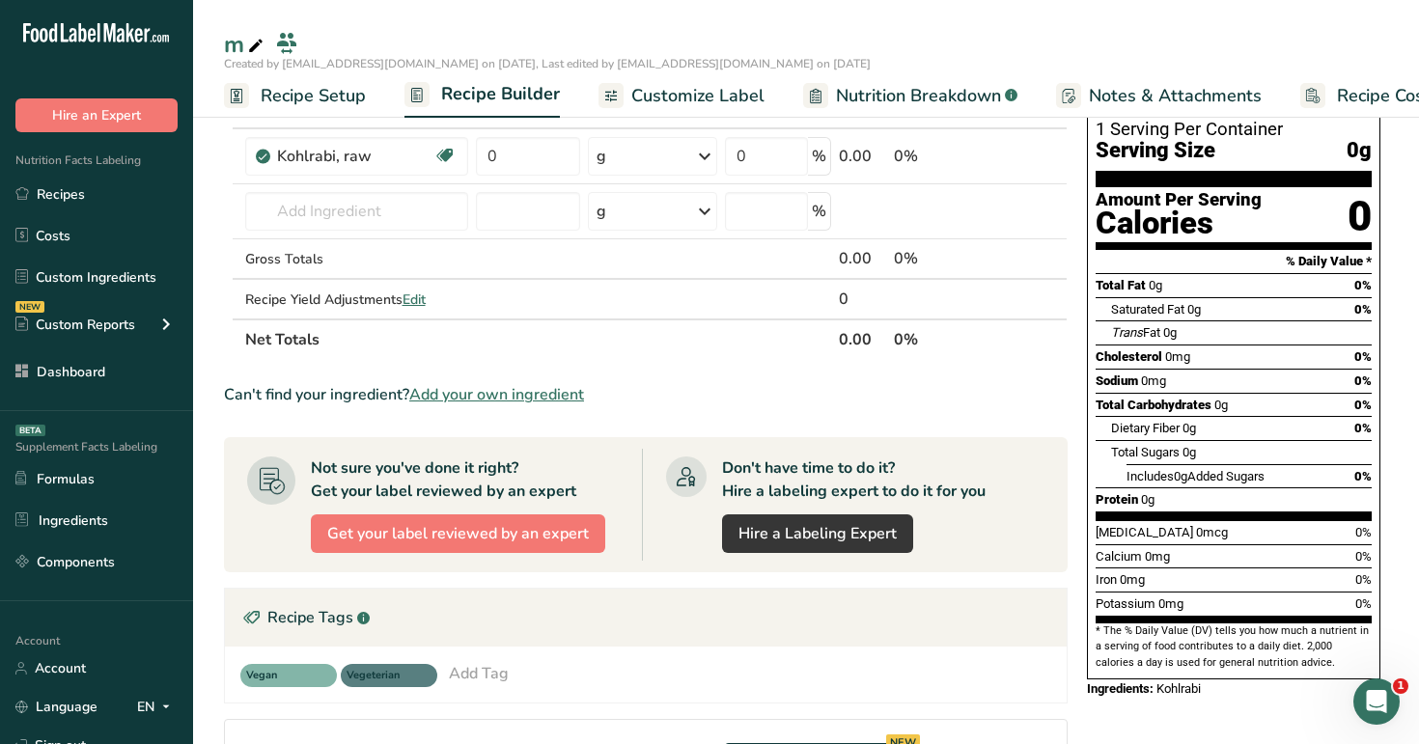
scroll to position [481, 0]
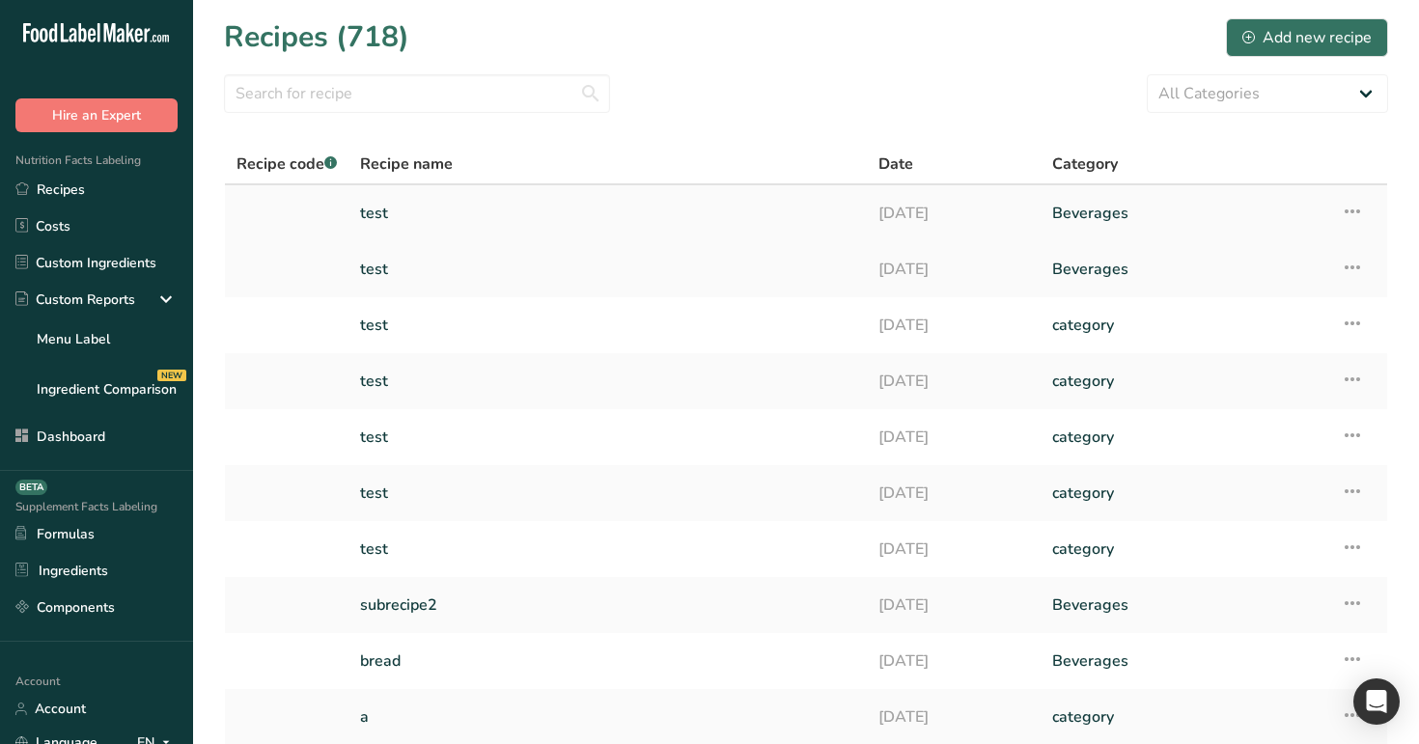
click at [703, 215] on link "test" at bounding box center [607, 213] width 495 height 41
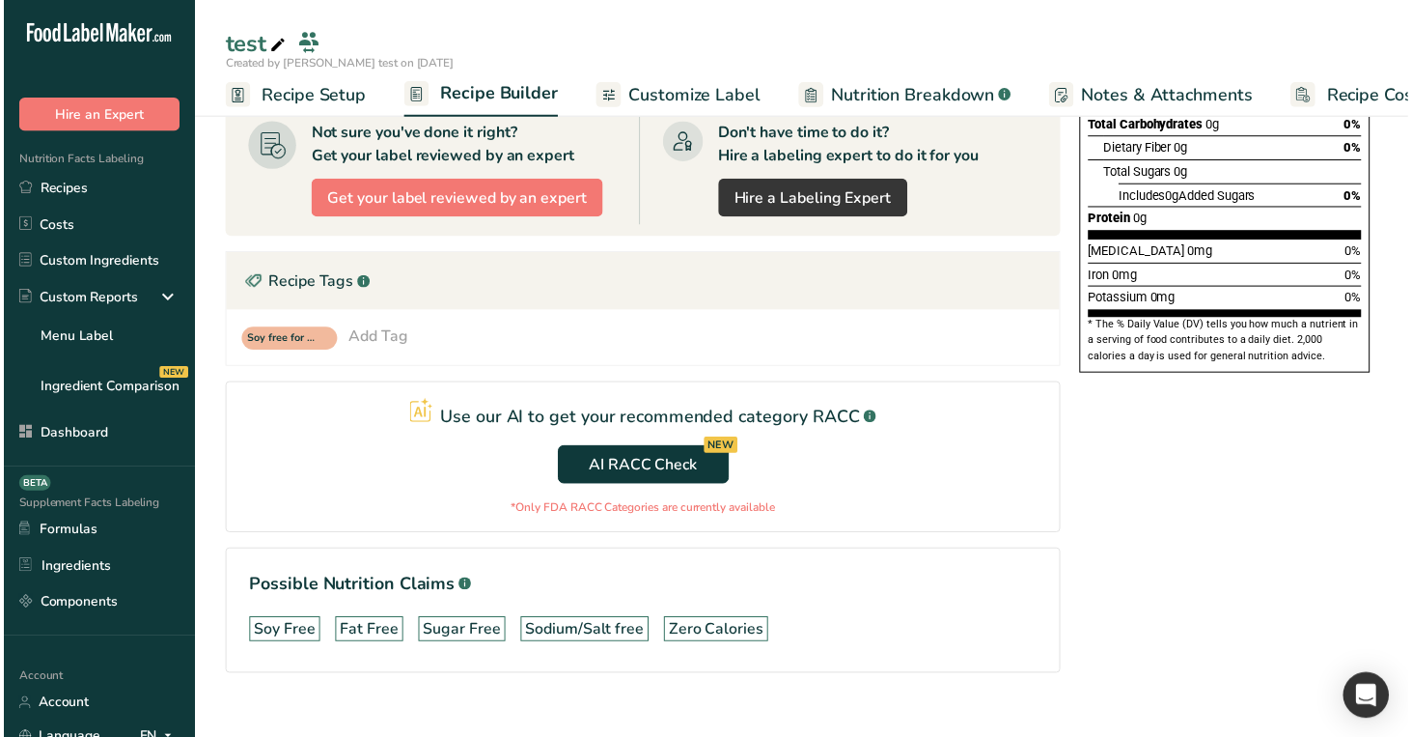
scroll to position [421, 0]
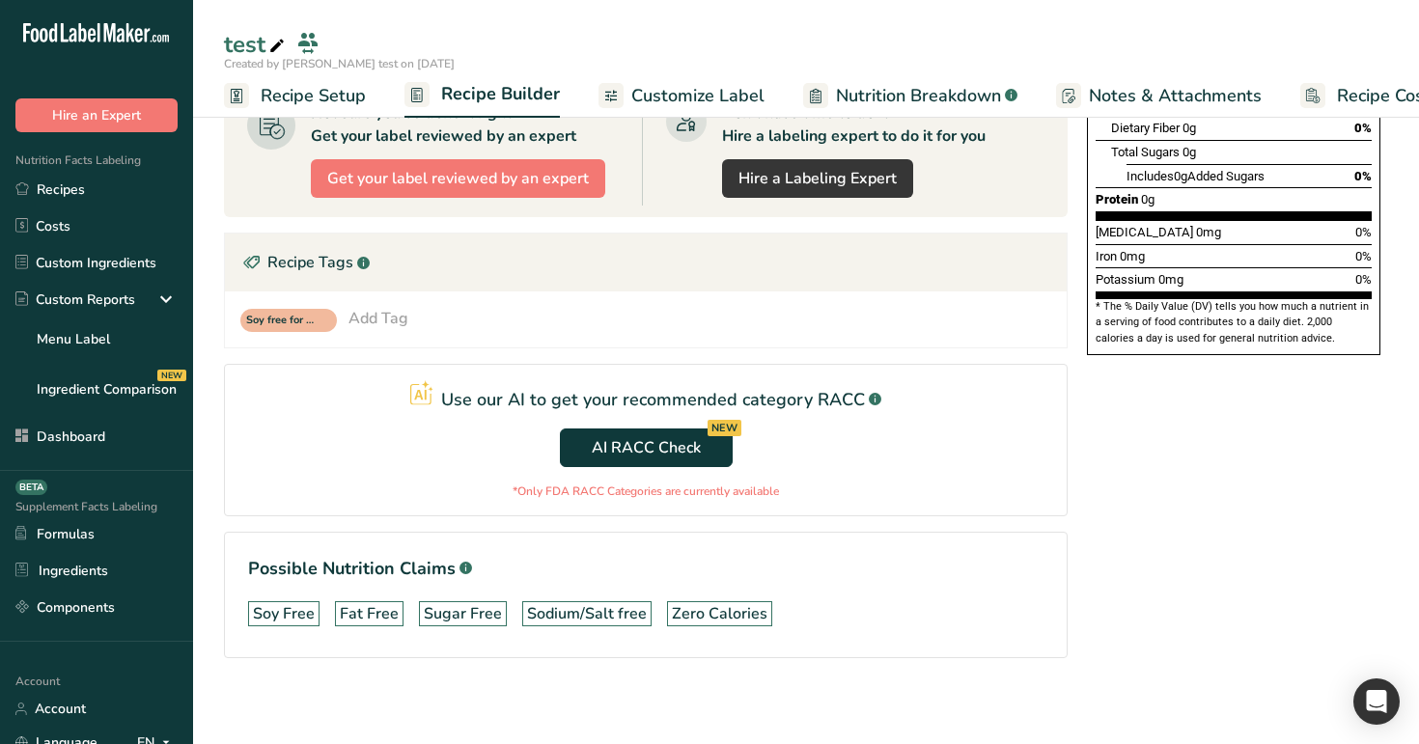
click at [376, 323] on div "Add Tag" at bounding box center [378, 318] width 60 height 23
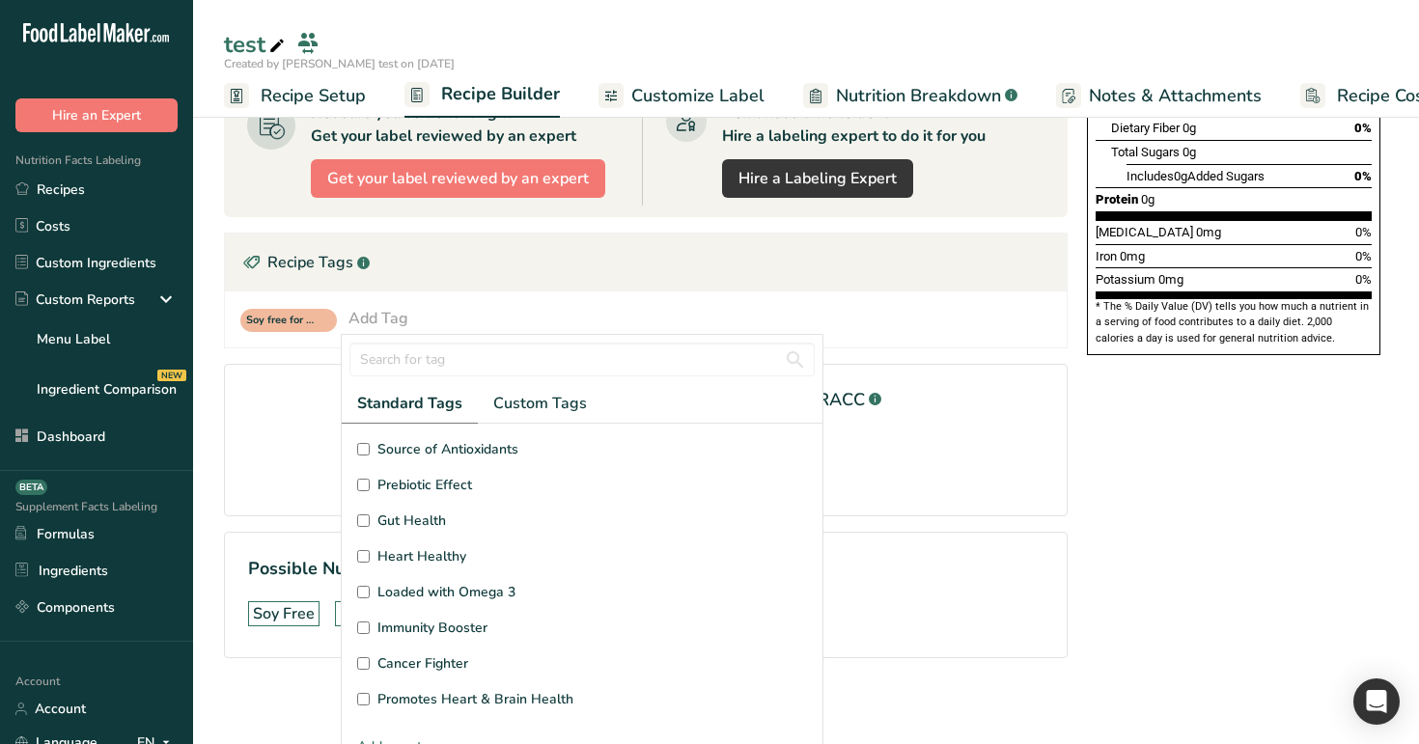
click at [452, 447] on span "Source of Antioxidants" at bounding box center [447, 449] width 141 height 20
click at [370, 447] on input "Source of Antioxidants" at bounding box center [363, 449] width 13 height 13
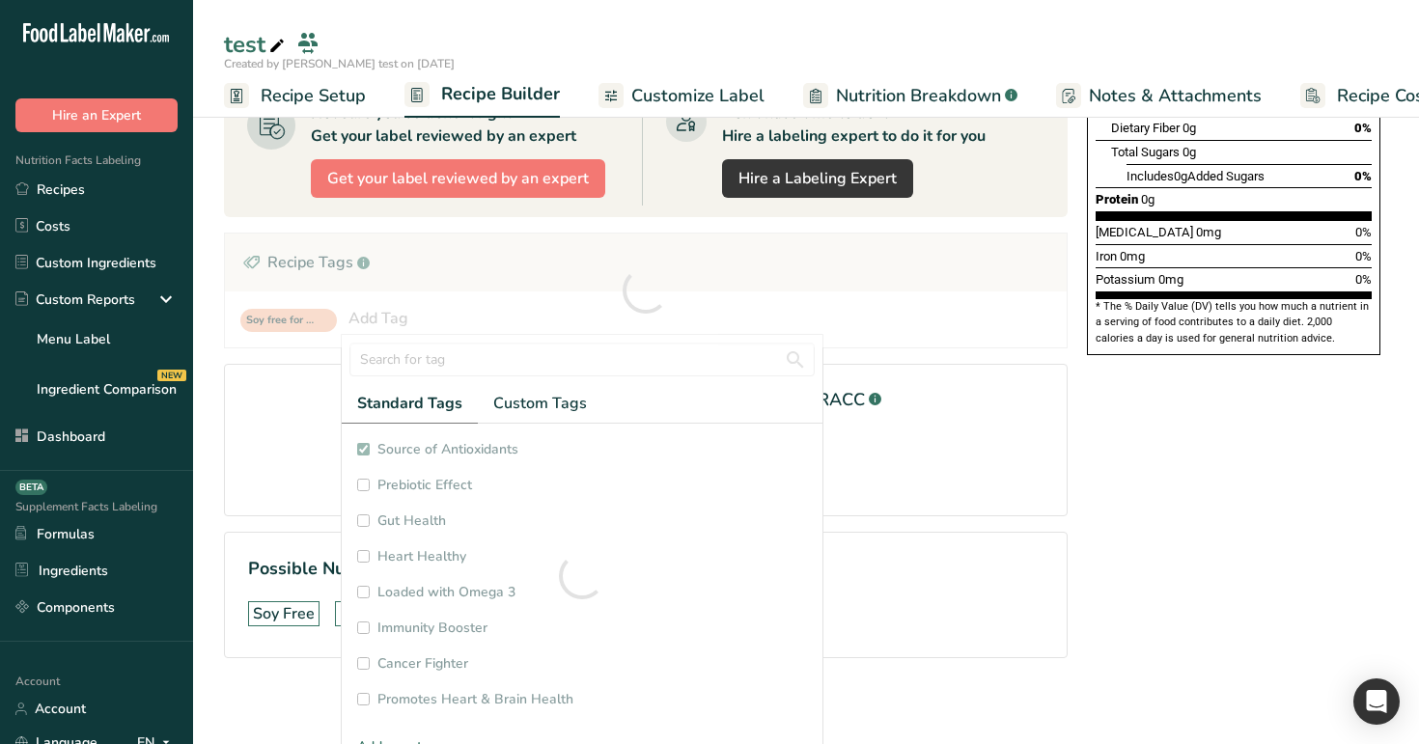
click at [453, 485] on div at bounding box center [582, 576] width 481 height 305
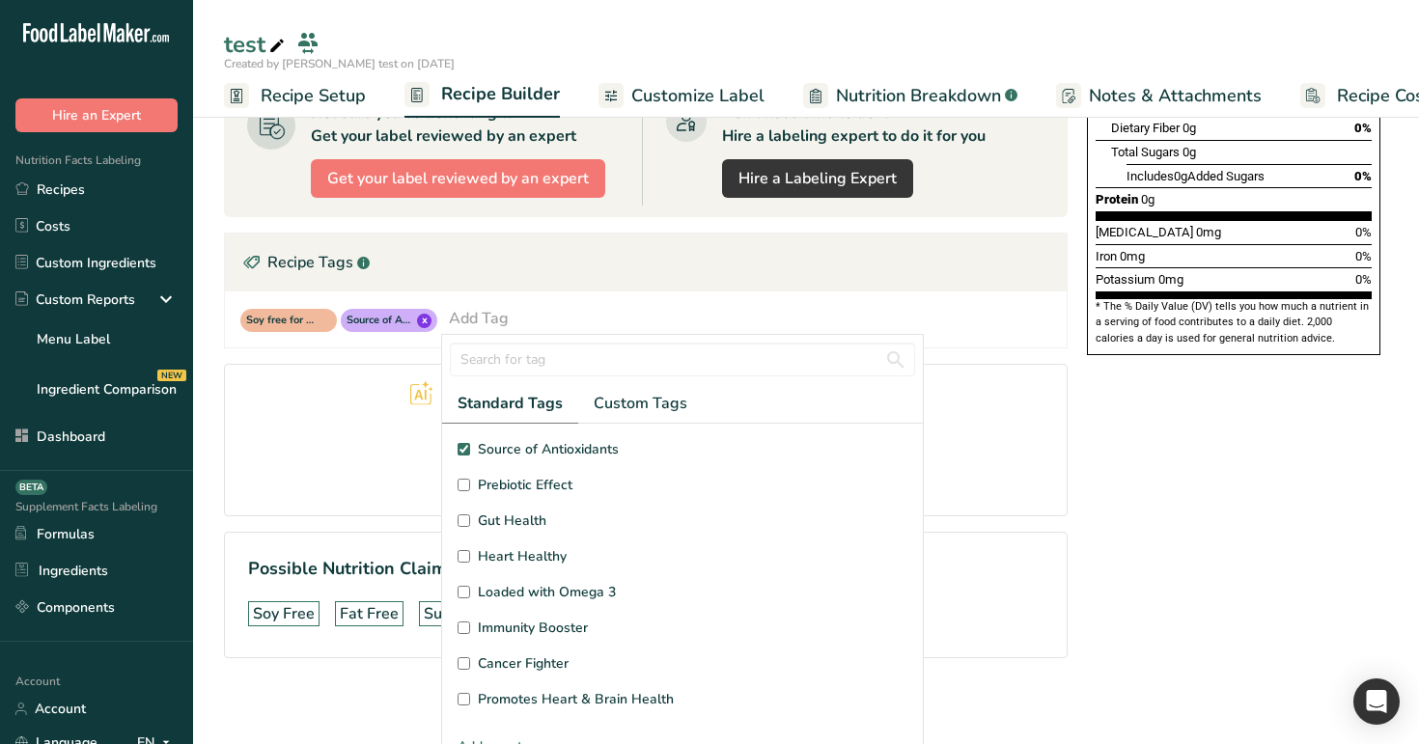
click at [516, 452] on span "Source of Antioxidants" at bounding box center [548, 449] width 141 height 20
click at [470, 452] on input "Source of Antioxidants" at bounding box center [464, 449] width 13 height 13
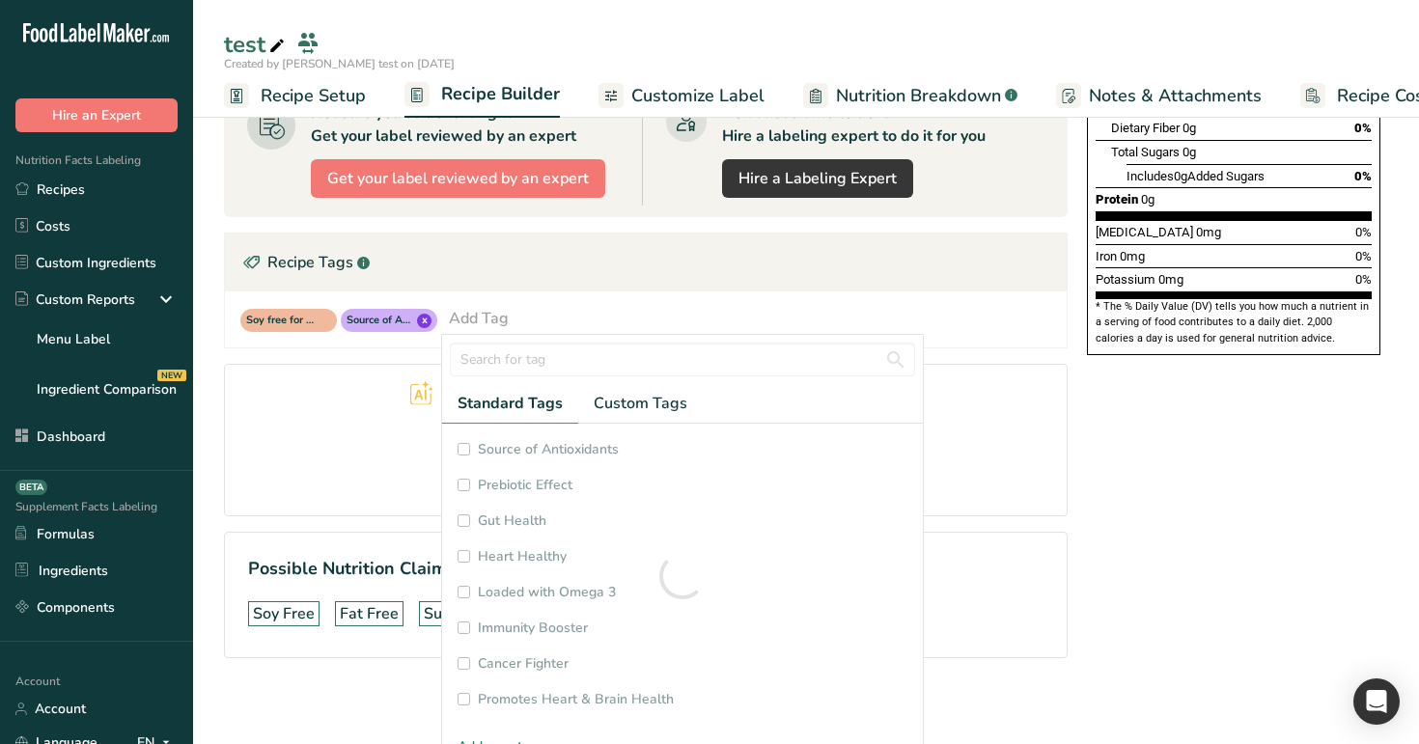
click at [510, 445] on div at bounding box center [682, 576] width 481 height 305
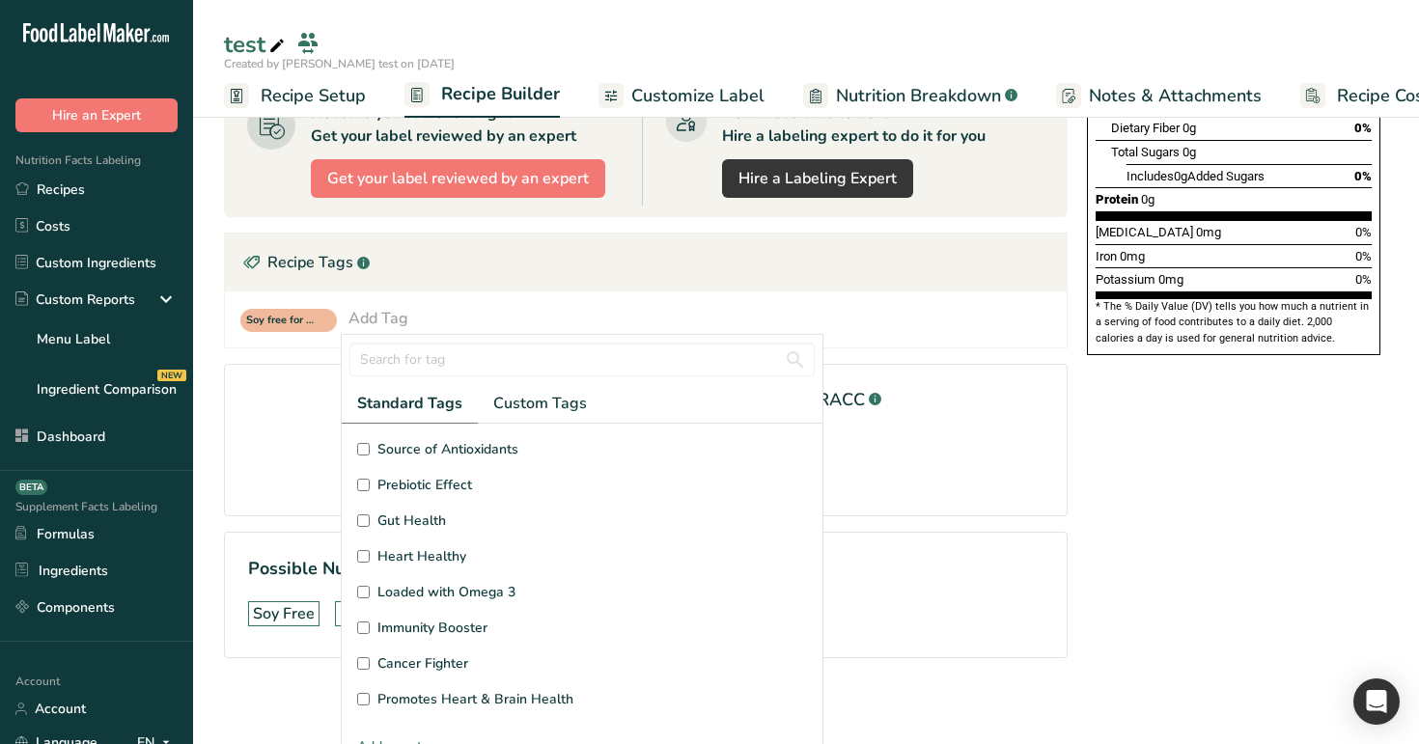
click at [517, 442] on label "Source of Antioxidants" at bounding box center [582, 449] width 450 height 20
click at [370, 443] on input "Source of Antioxidants" at bounding box center [363, 449] width 13 height 13
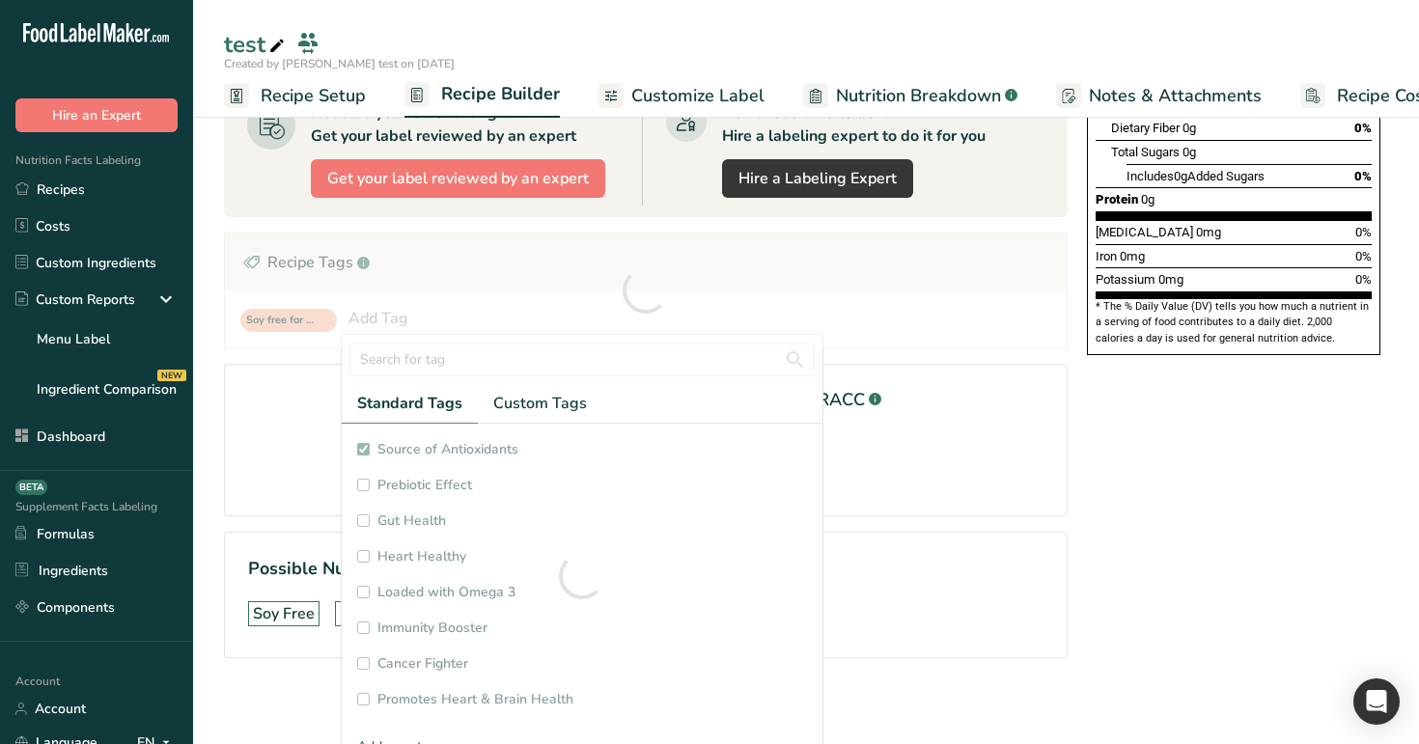
click at [509, 491] on div at bounding box center [582, 576] width 481 height 305
checkbox input "true"
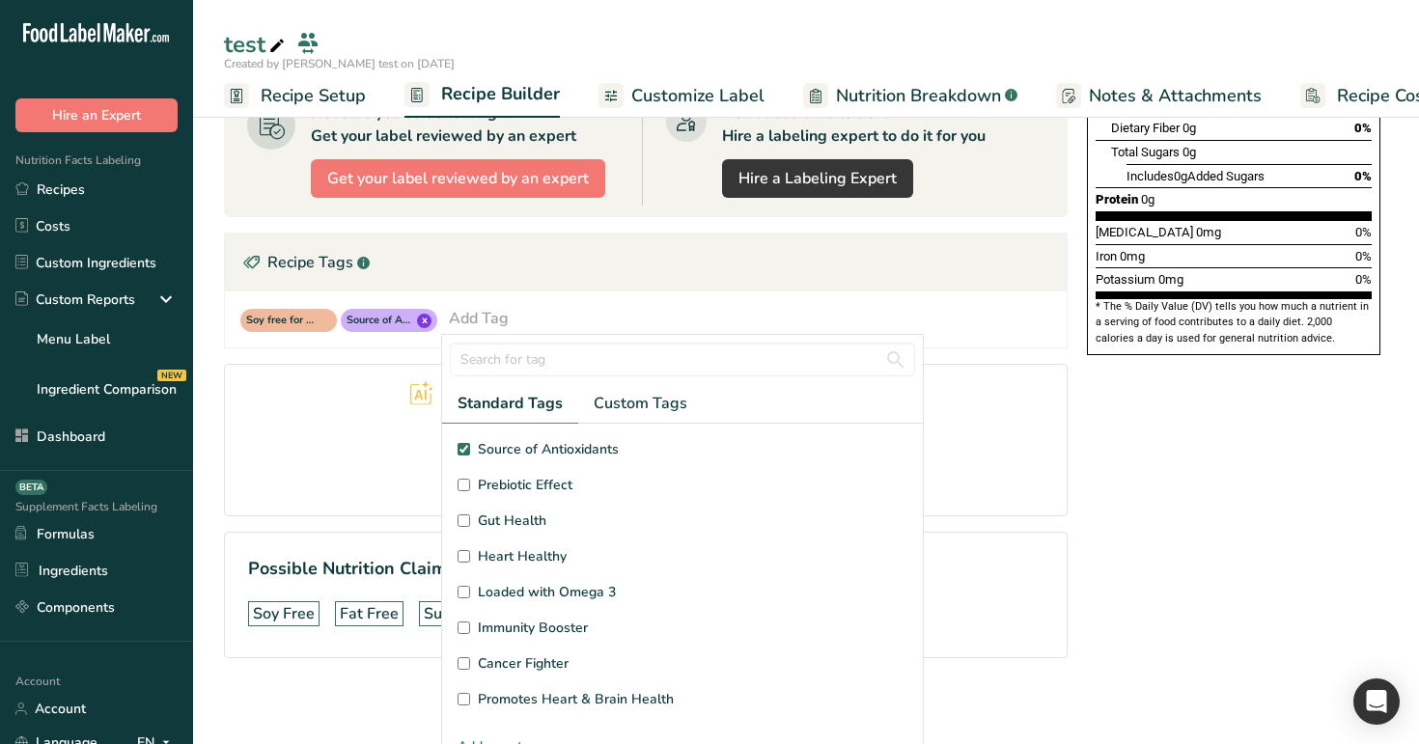
click at [529, 484] on span "Prebiotic Effect" at bounding box center [525, 485] width 95 height 20
click at [470, 484] on input "Prebiotic Effect" at bounding box center [464, 485] width 13 height 13
checkbox input "true"
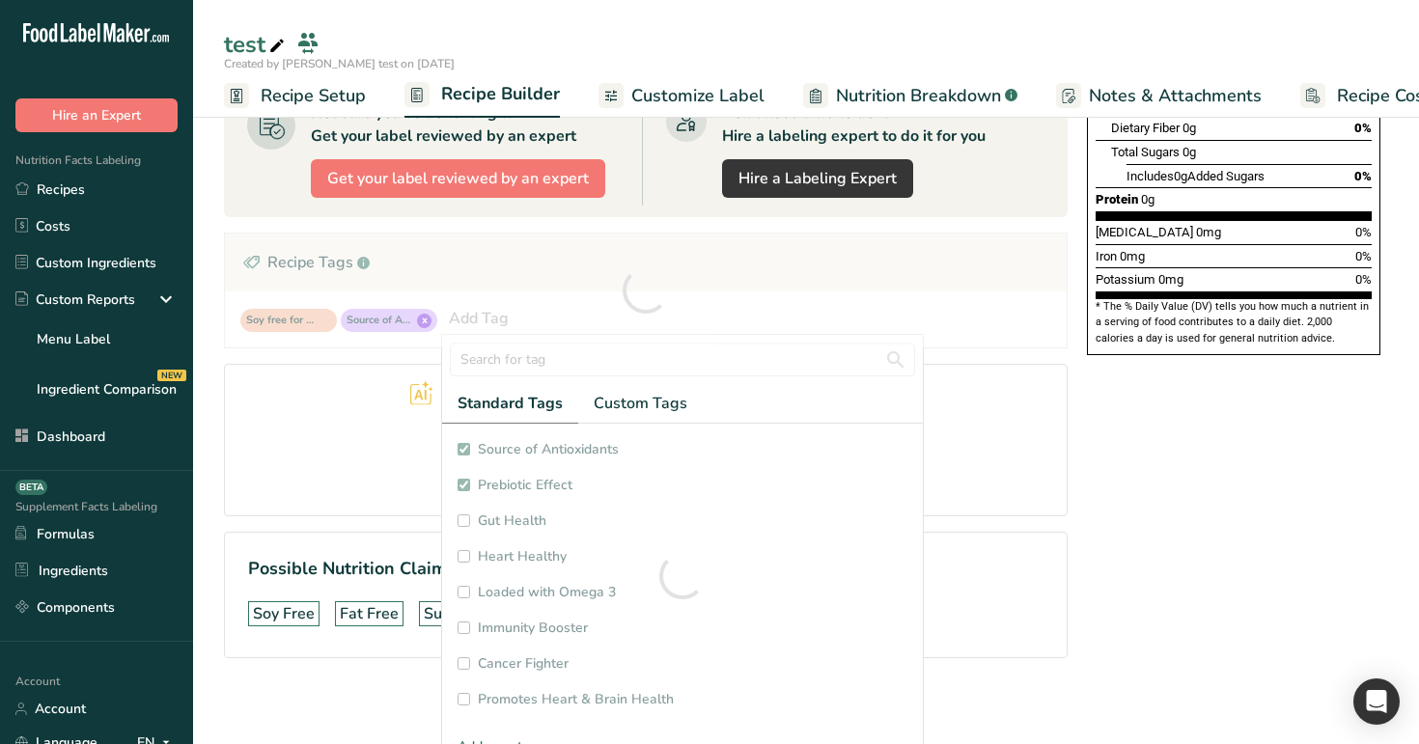
checkbox input "true"
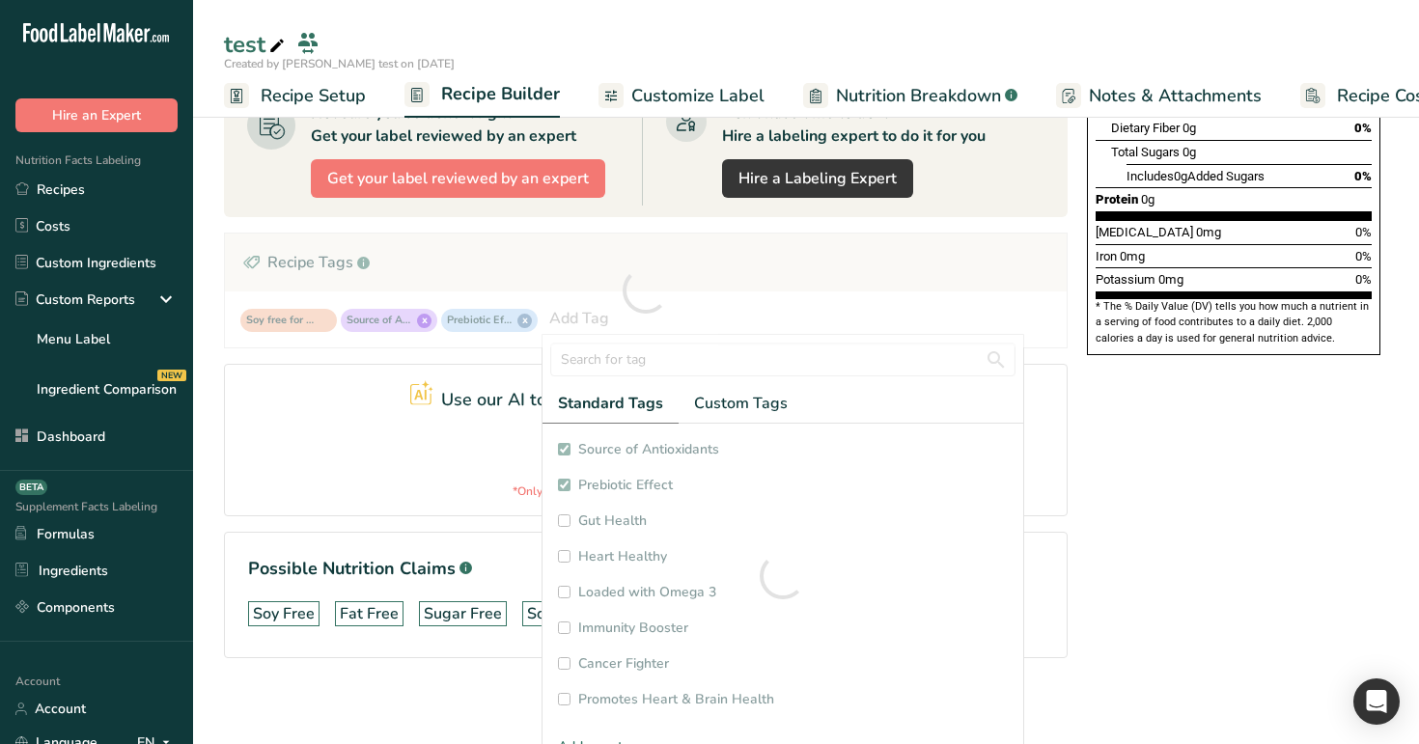
click at [531, 525] on section "Ingredient * Amount * Unit * Waste * .a-a{fill:#347362;}.b-a{fill:#fff;} Grams …" at bounding box center [646, 239] width 844 height 902
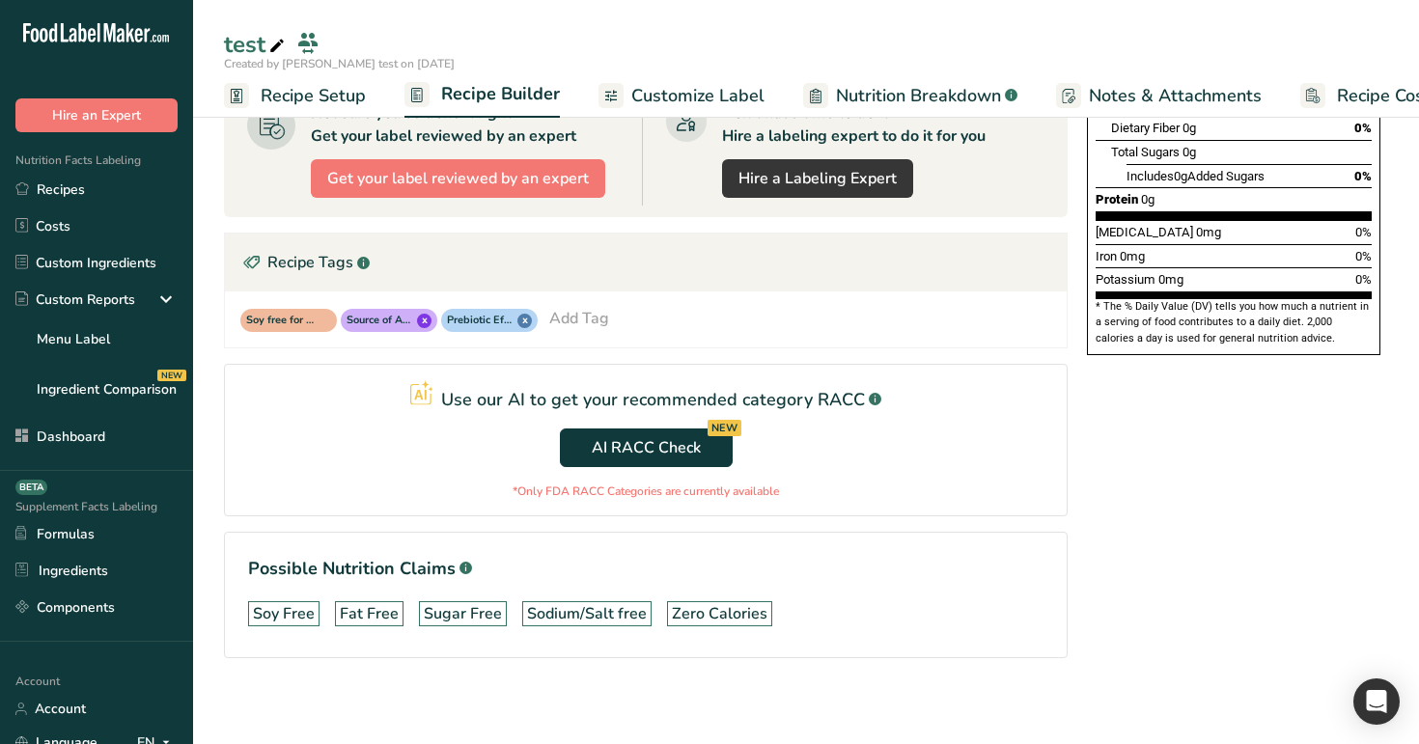
click at [573, 320] on div "Add Tag" at bounding box center [579, 318] width 60 height 23
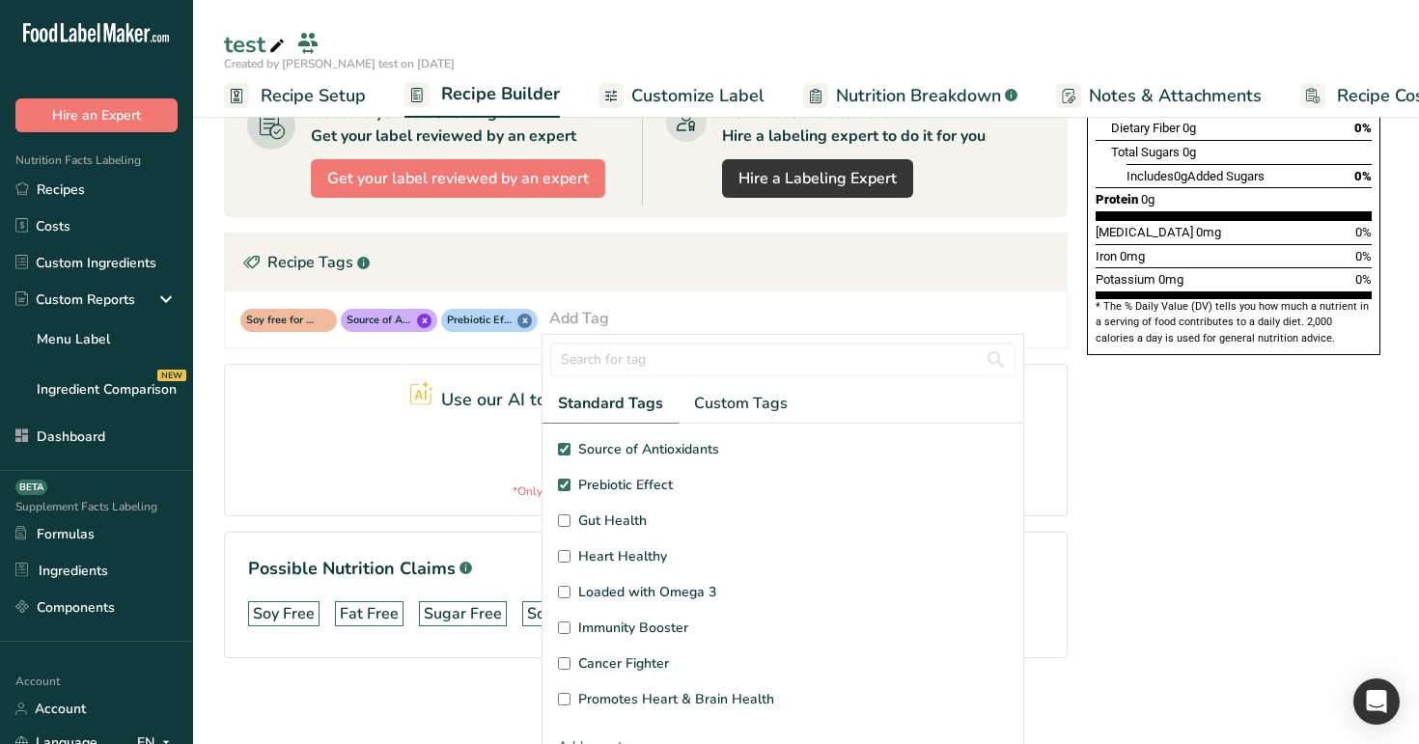
click at [1194, 464] on div "Nutrition Facts 1 Serving Per Container Serving Size 0g Amount Per Serving Calo…" at bounding box center [1233, 215] width 309 height 1010
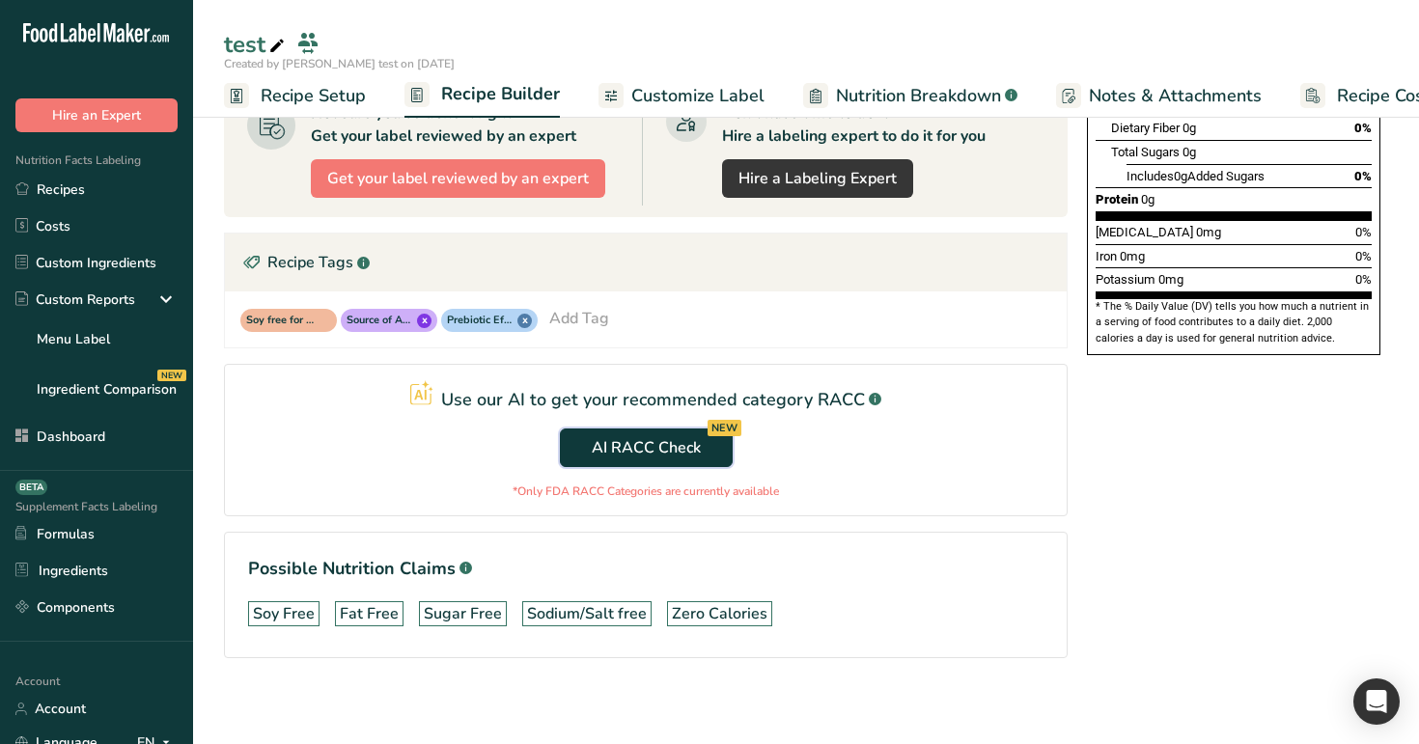
click at [628, 437] on span "AI RACC Check NEW" at bounding box center [646, 447] width 109 height 23
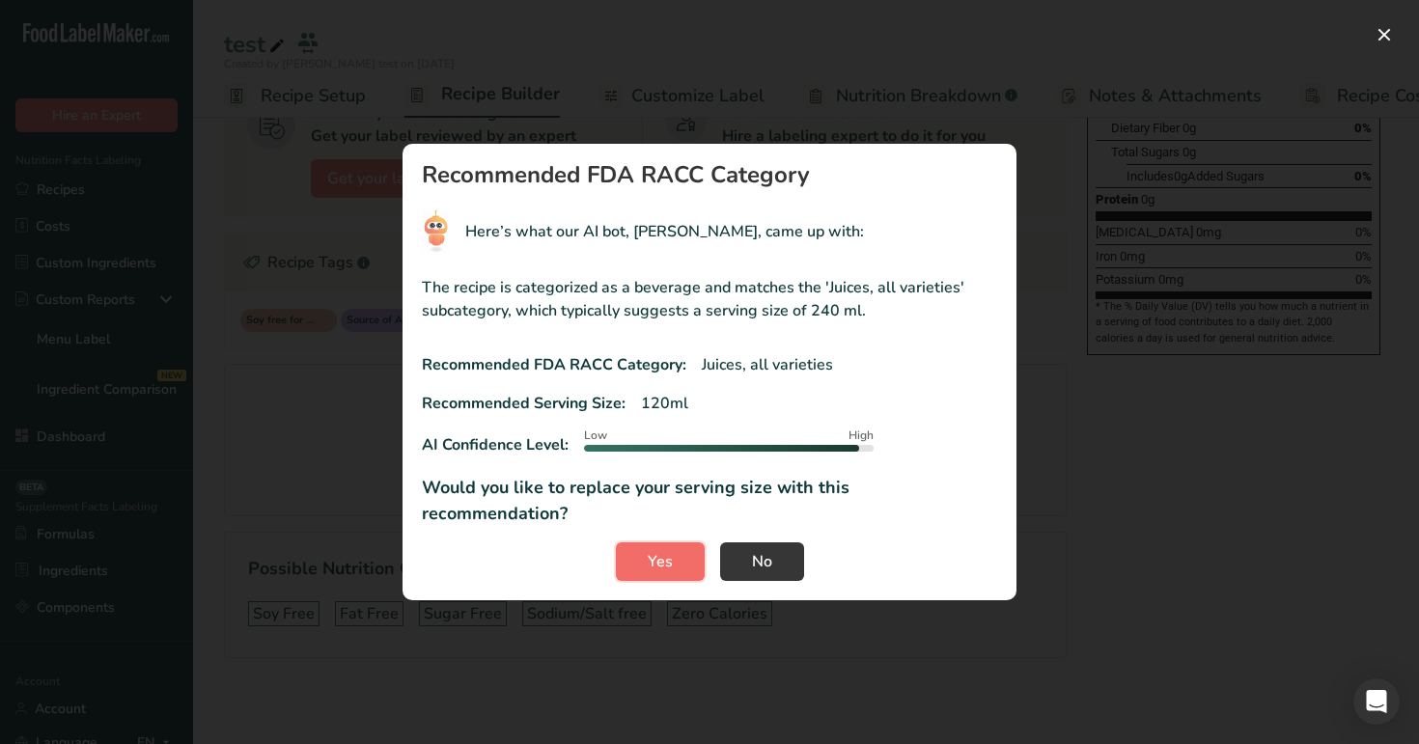
click at [663, 550] on span "Yes" at bounding box center [660, 561] width 25 height 23
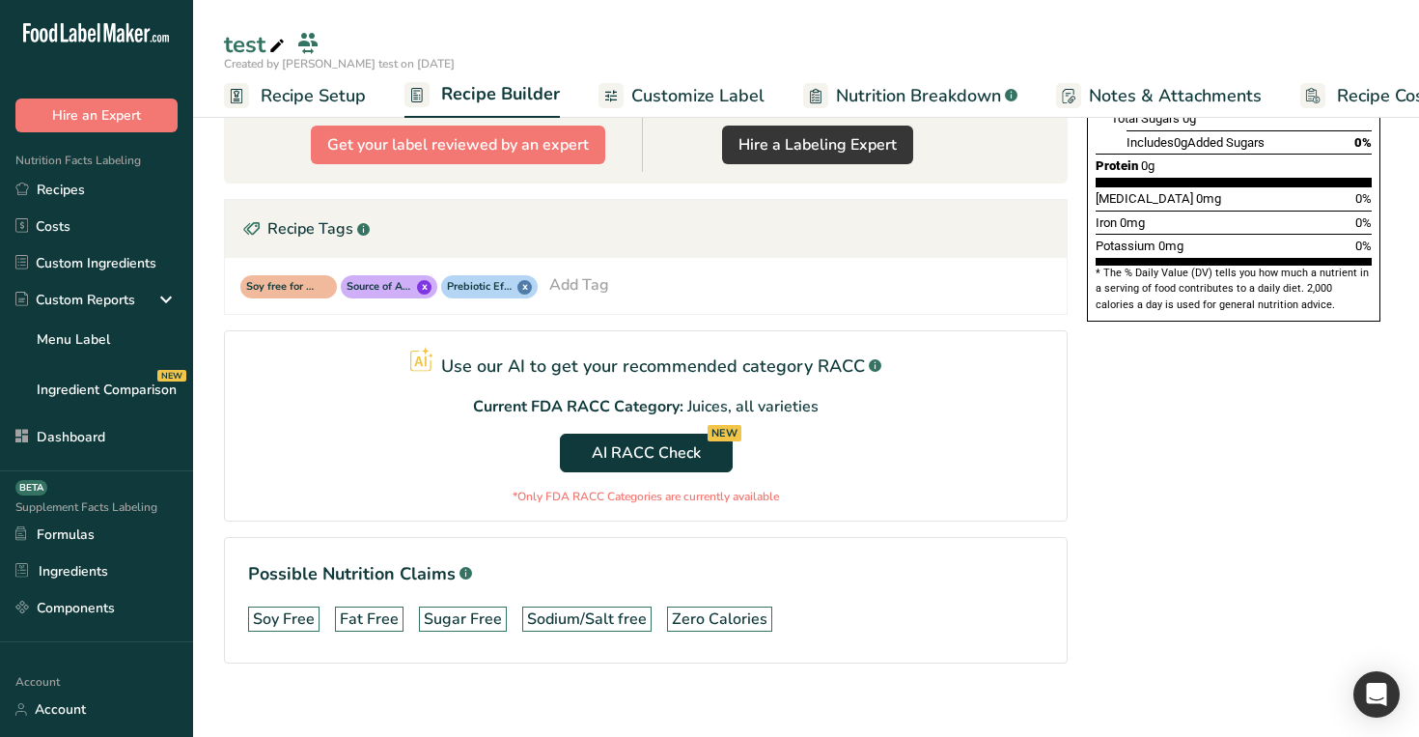
scroll to position [464, 0]
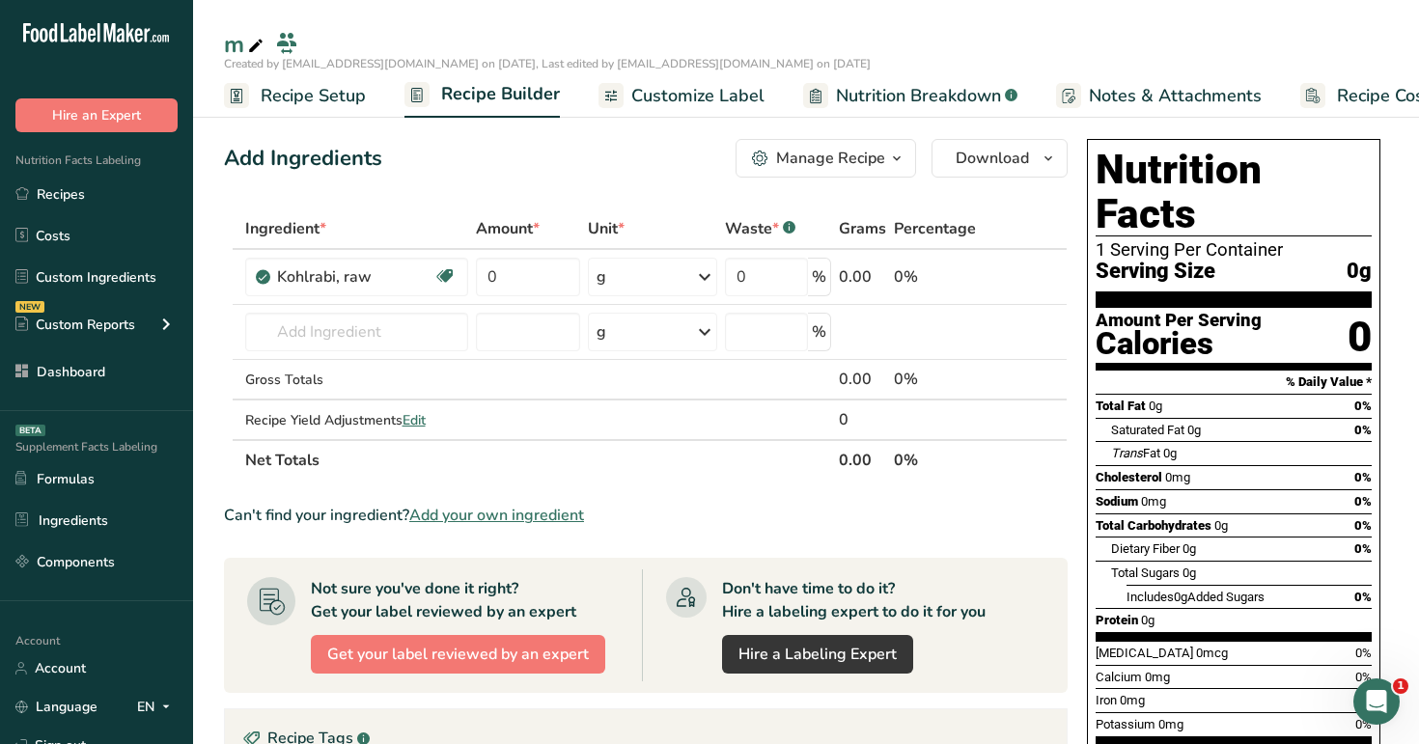
scroll to position [2, 0]
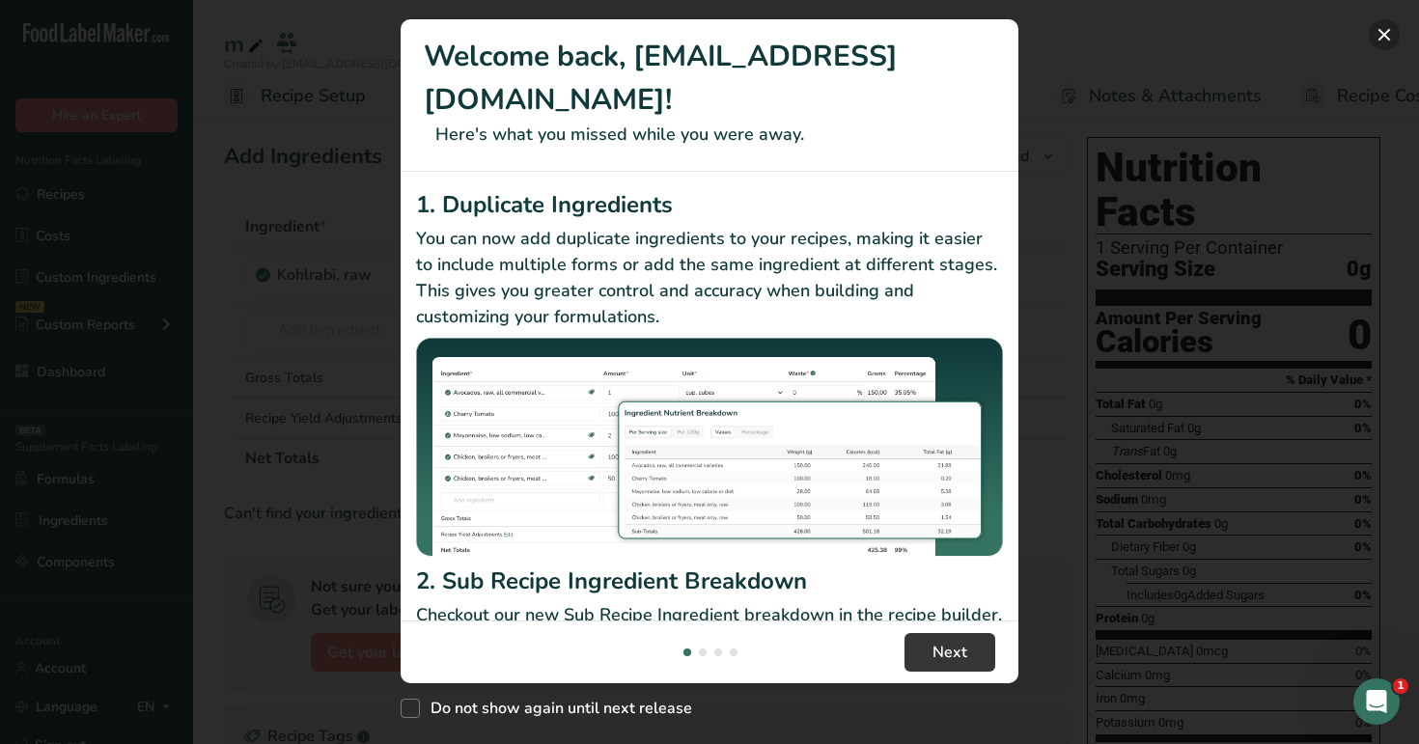
click at [1389, 29] on button "New Features" at bounding box center [1384, 34] width 31 height 31
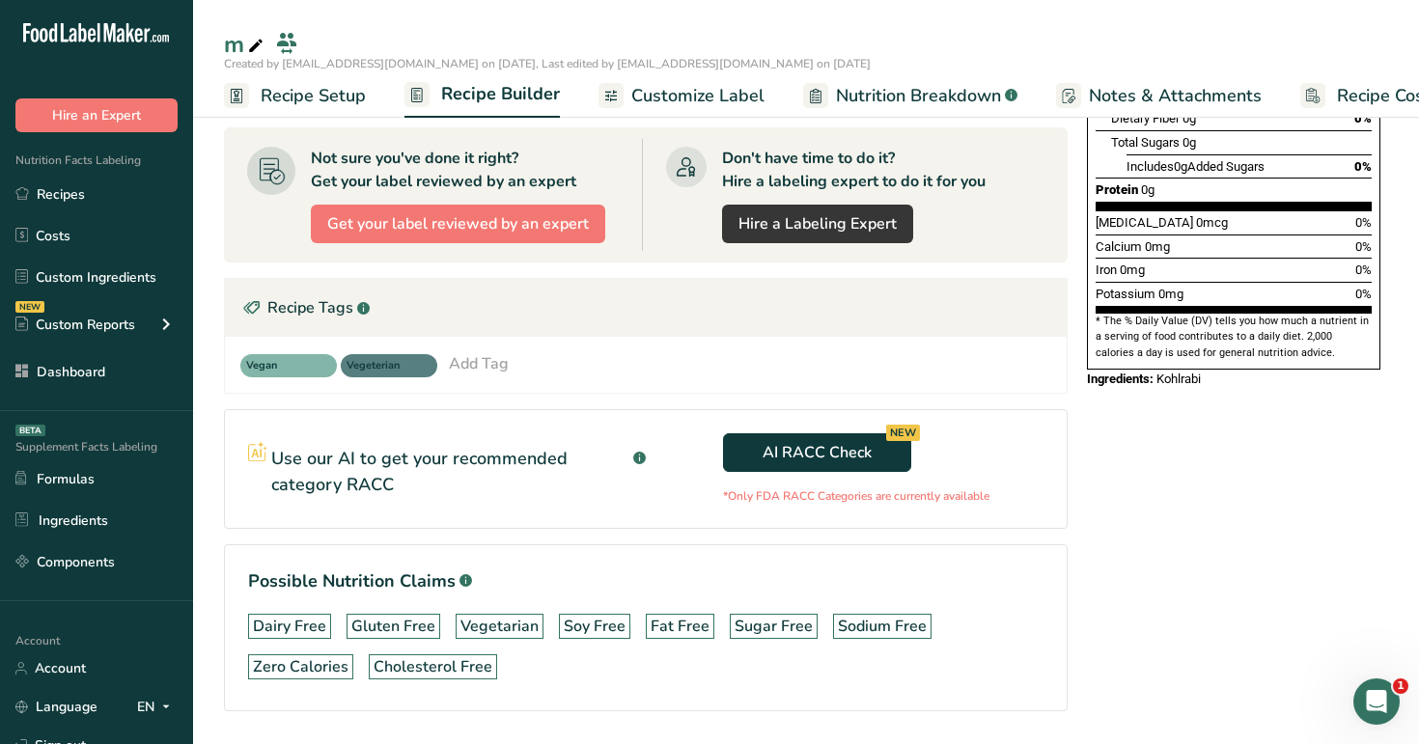
scroll to position [489, 0]
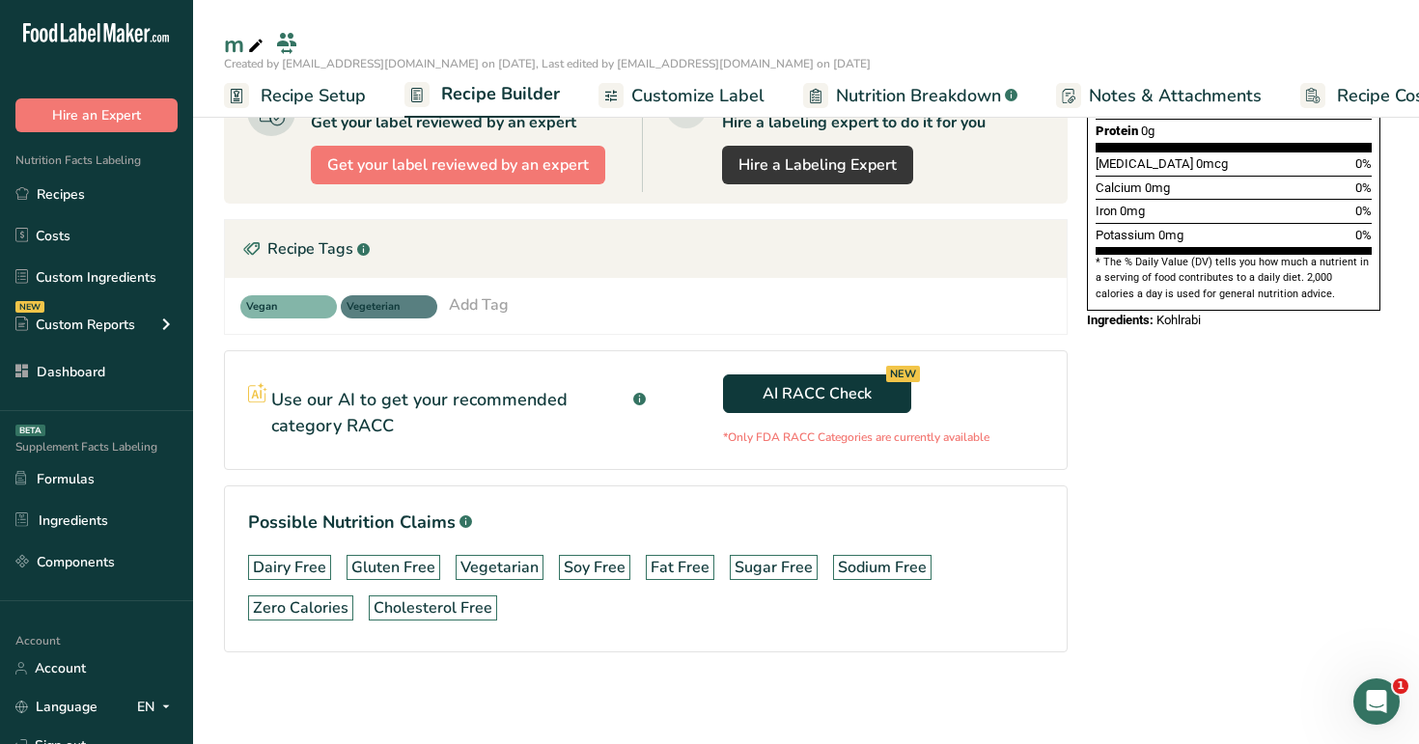
click at [491, 296] on div "Add Tag" at bounding box center [479, 304] width 60 height 23
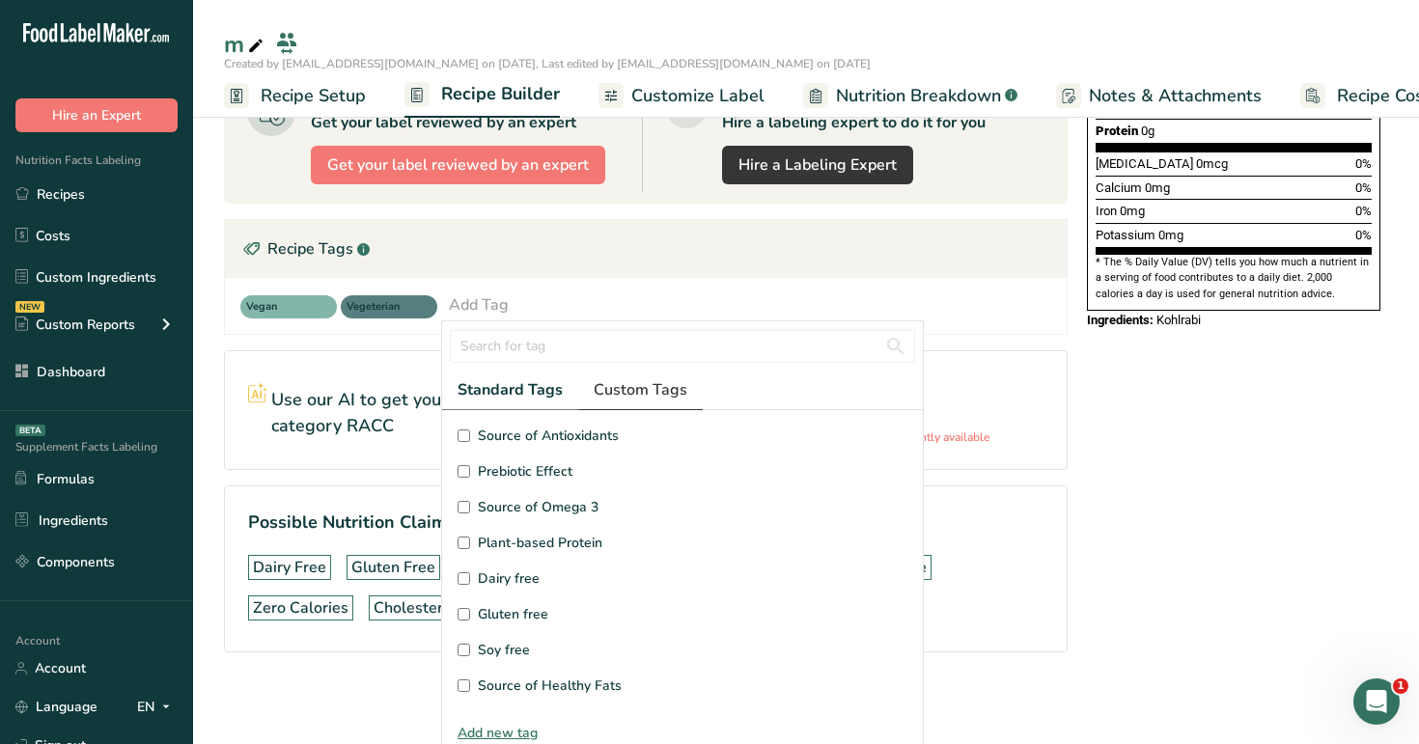
click at [601, 389] on span "Custom Tags" at bounding box center [641, 389] width 94 height 23
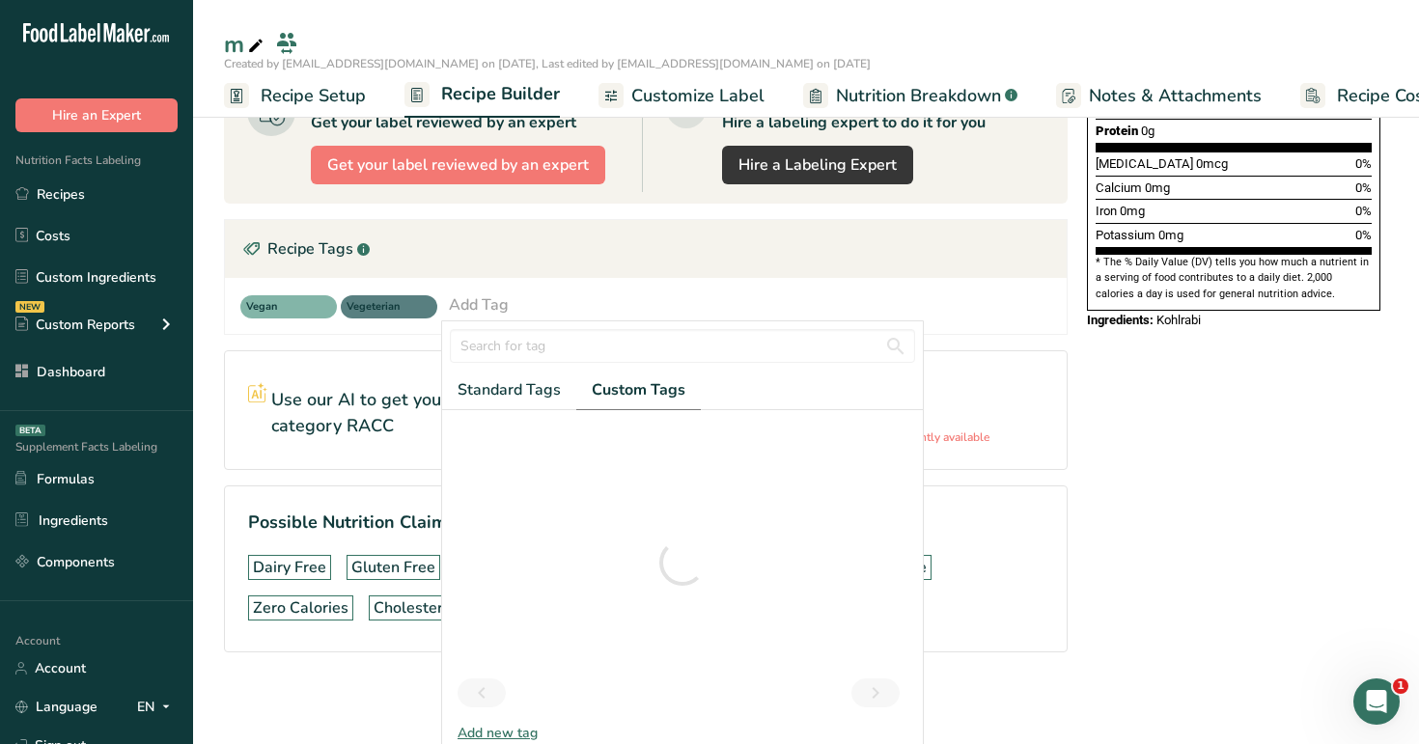
scroll to position [14, 0]
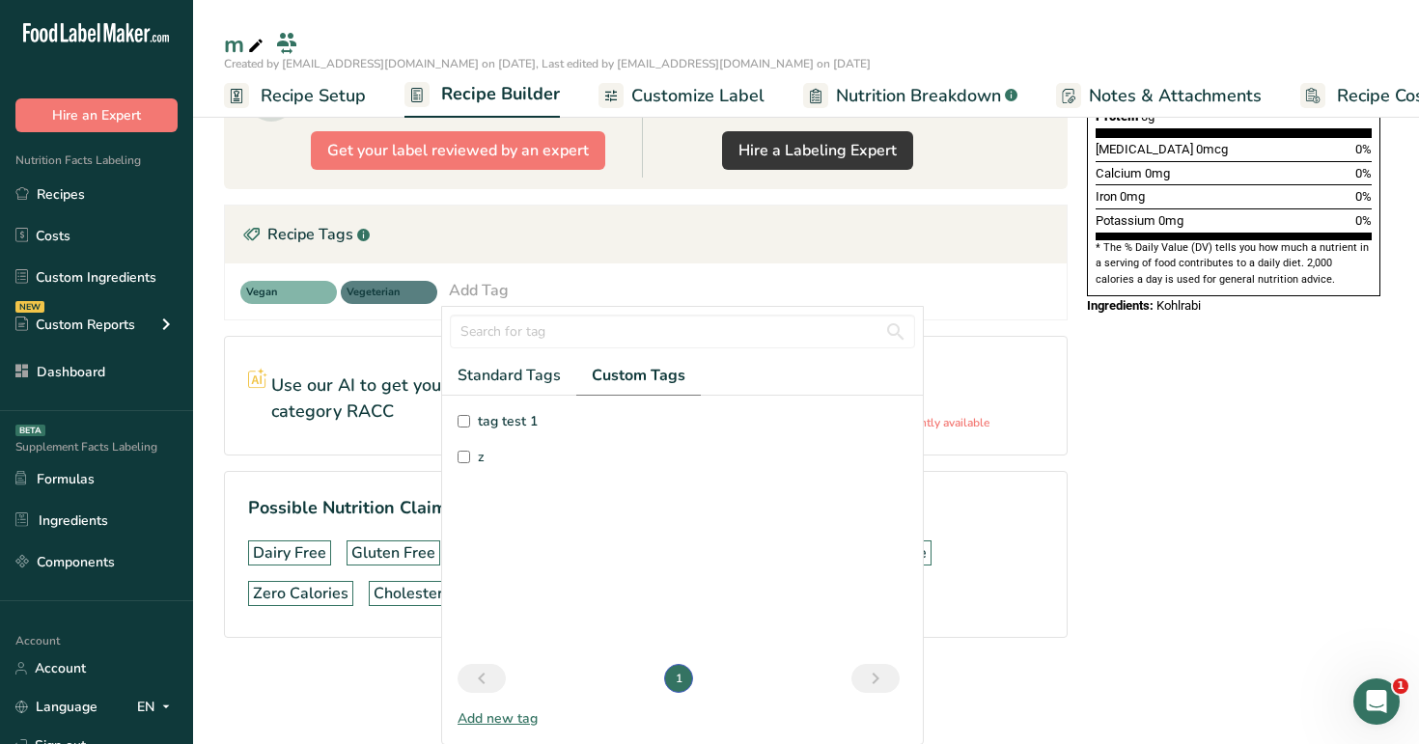
click at [507, 720] on div "Add new tag" at bounding box center [682, 719] width 481 height 20
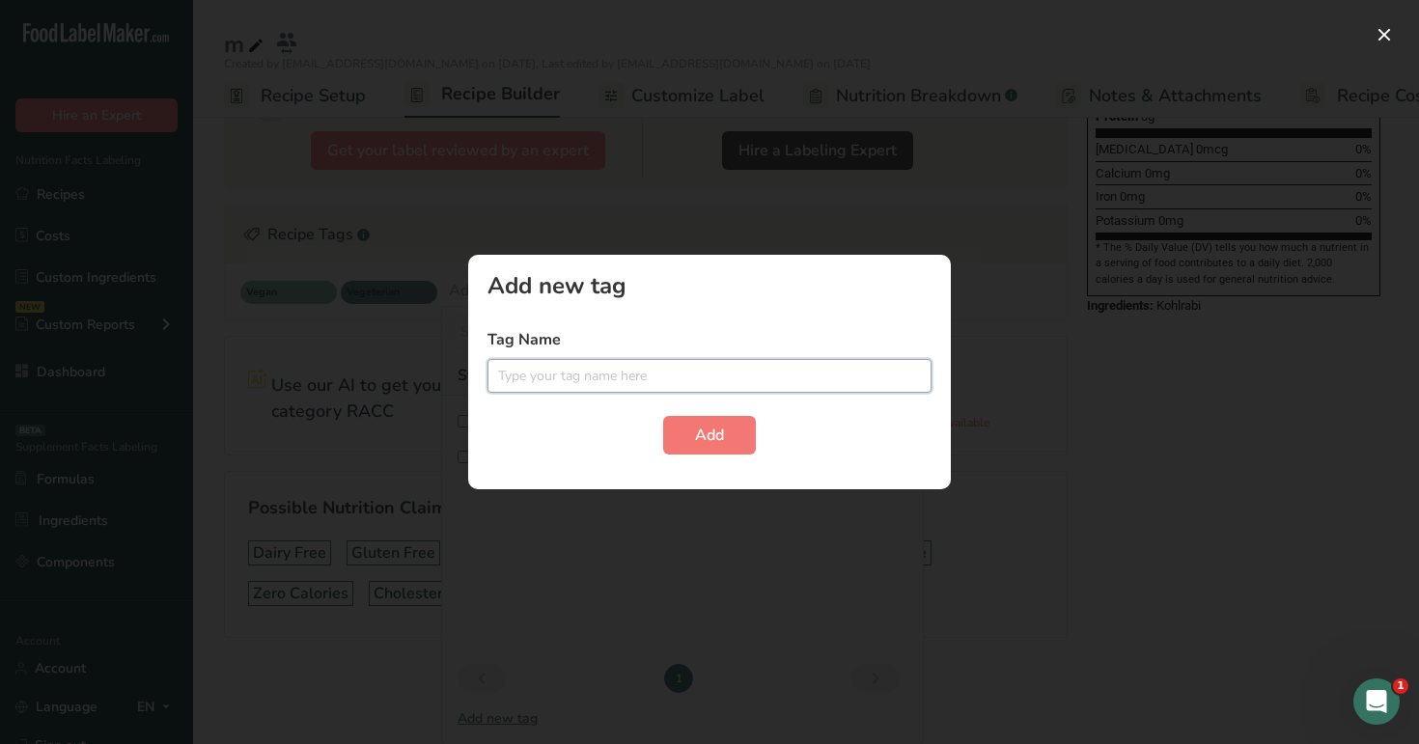
click at [660, 375] on input "text" at bounding box center [709, 376] width 444 height 34
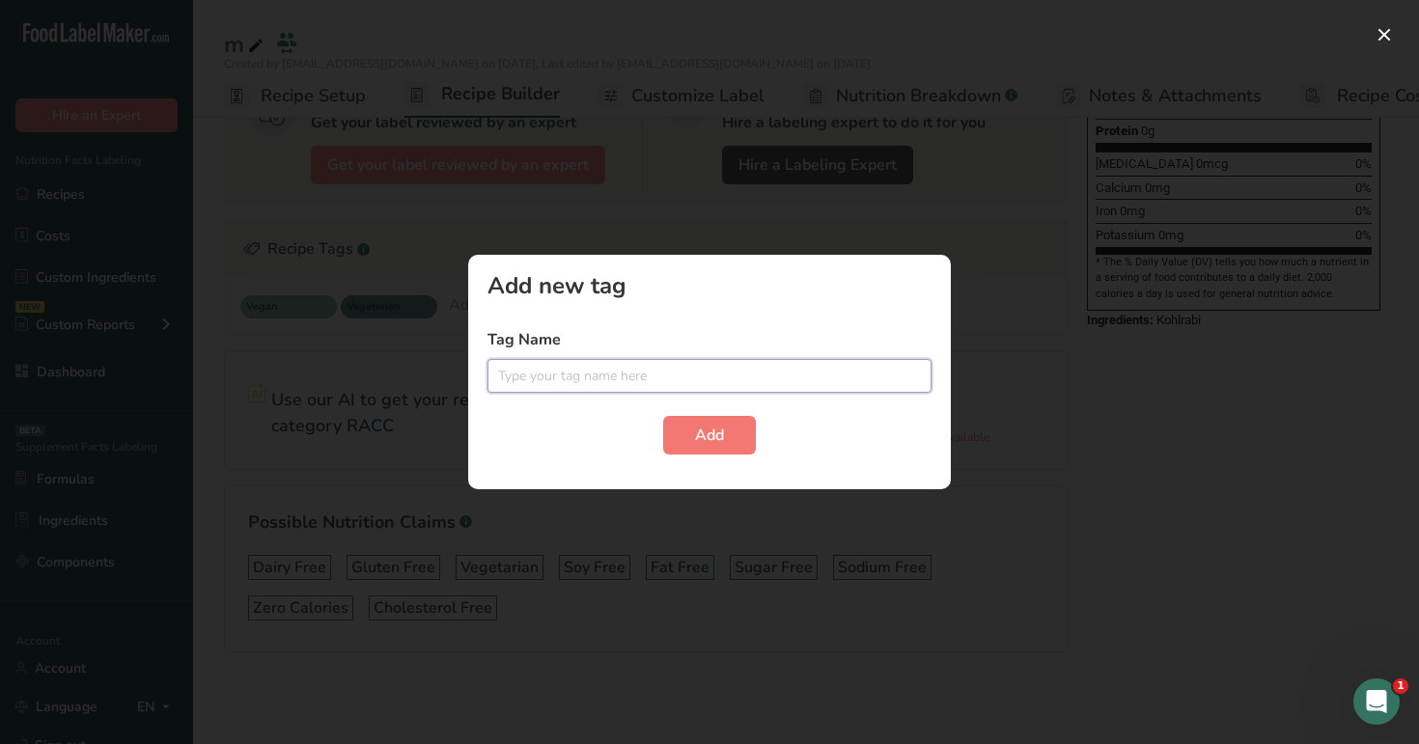
scroll to position [0, 0]
drag, startPoint x: 570, startPoint y: 338, endPoint x: 480, endPoint y: 339, distance: 90.7
click at [480, 339] on div "Add new tag Tag Name Add" at bounding box center [709, 372] width 483 height 235
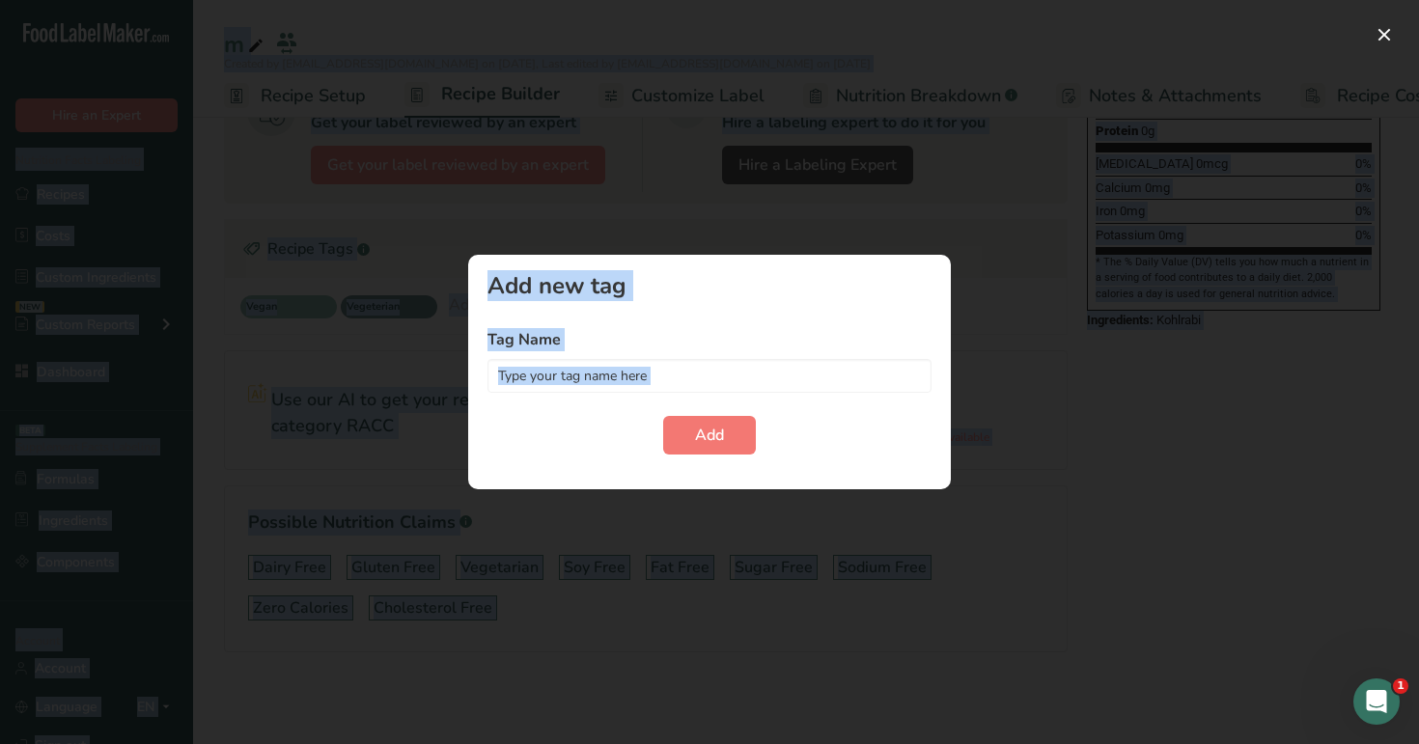
click at [504, 334] on label "Tag Name" at bounding box center [709, 339] width 444 height 23
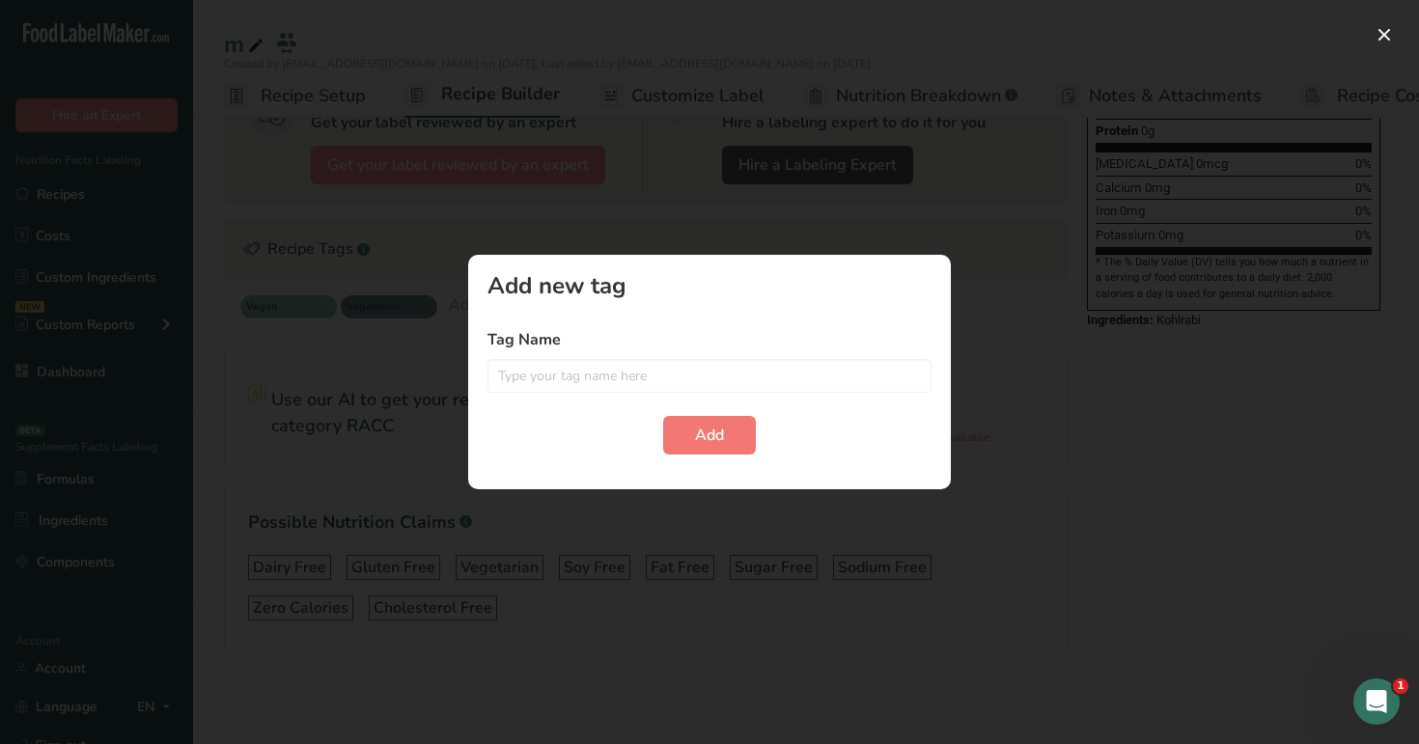
click at [504, 334] on label "Tag Name" at bounding box center [709, 339] width 444 height 23
click at [573, 377] on input "text" at bounding box center [709, 376] width 444 height 34
paste input "Tag"
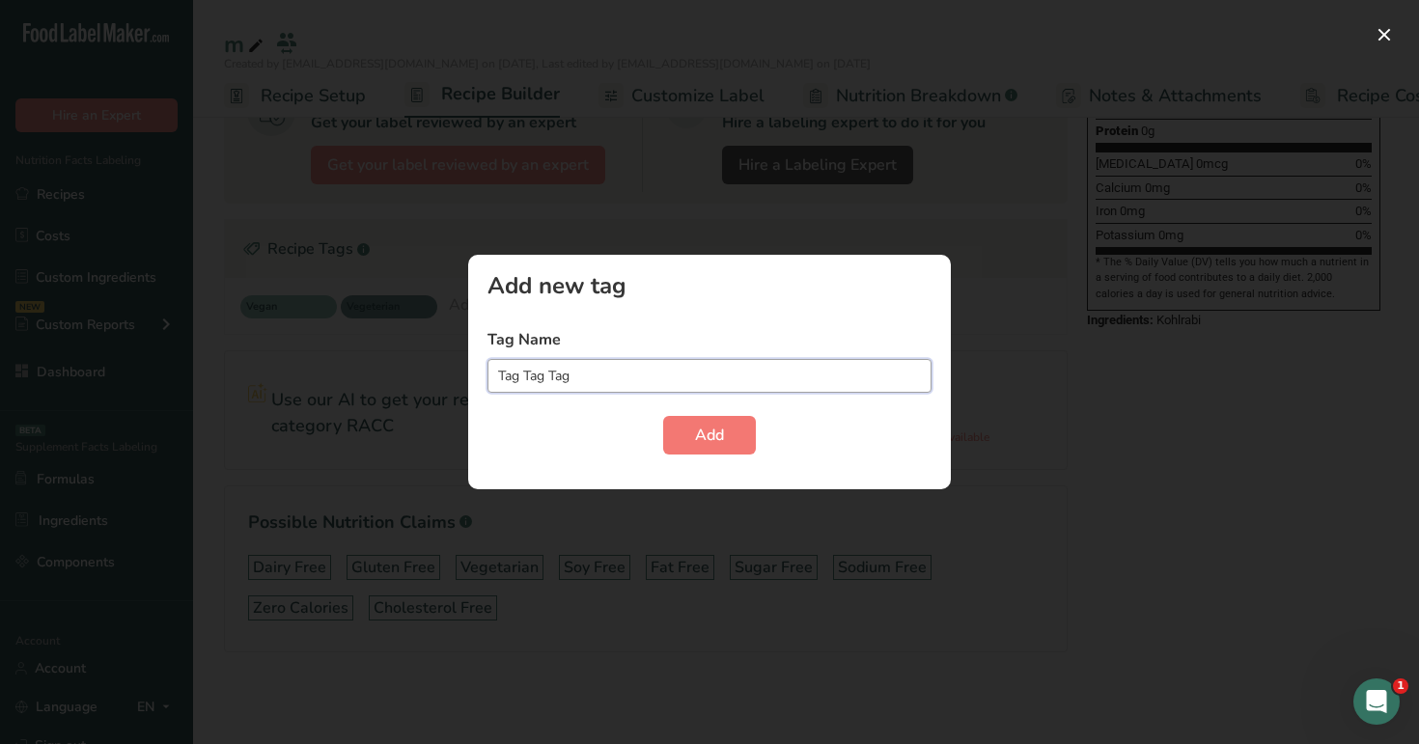
paste input "Tag"
click at [679, 374] on input "Tag Tag Tag Tag Tag Tag" at bounding box center [709, 376] width 444 height 34
paste input "Tag Tag Tag Tag Tag Tag"
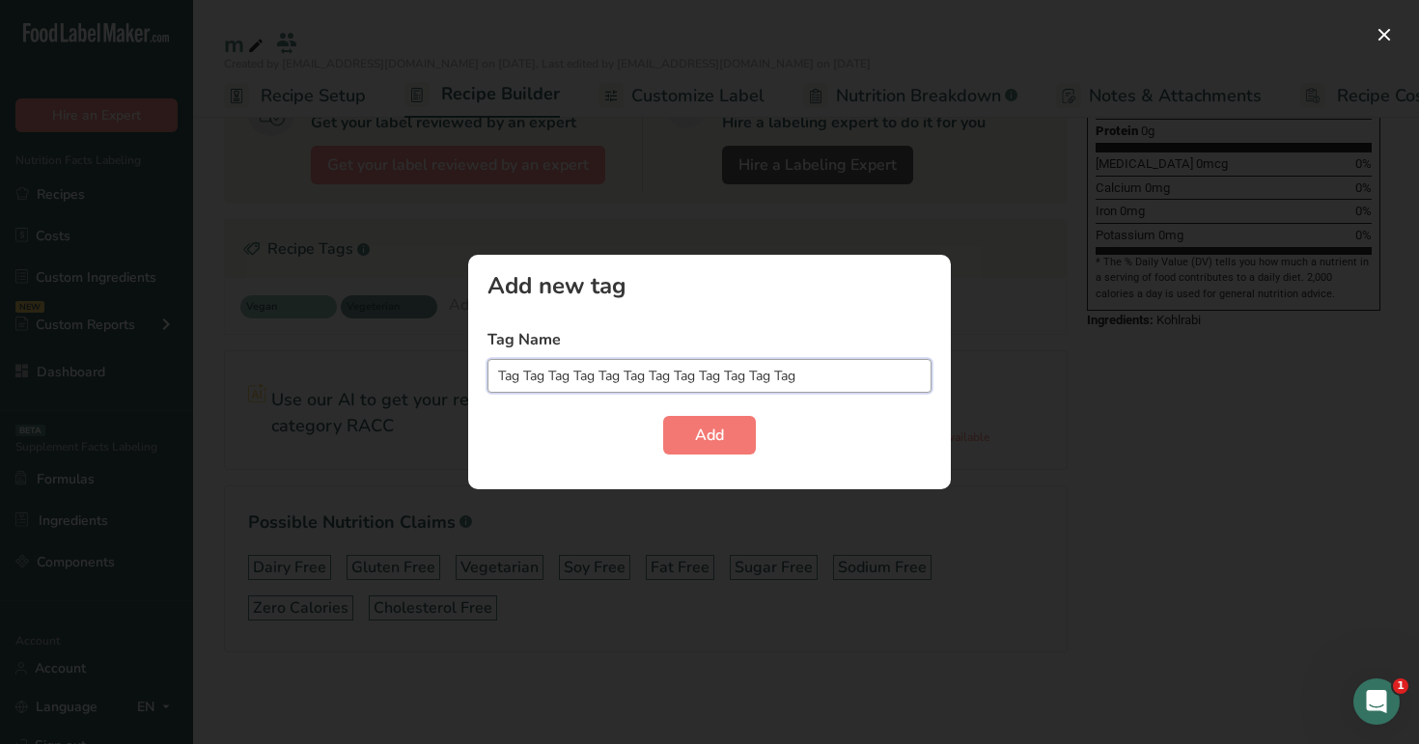
paste input "Tag Tag Tag Tag Tag Tag"
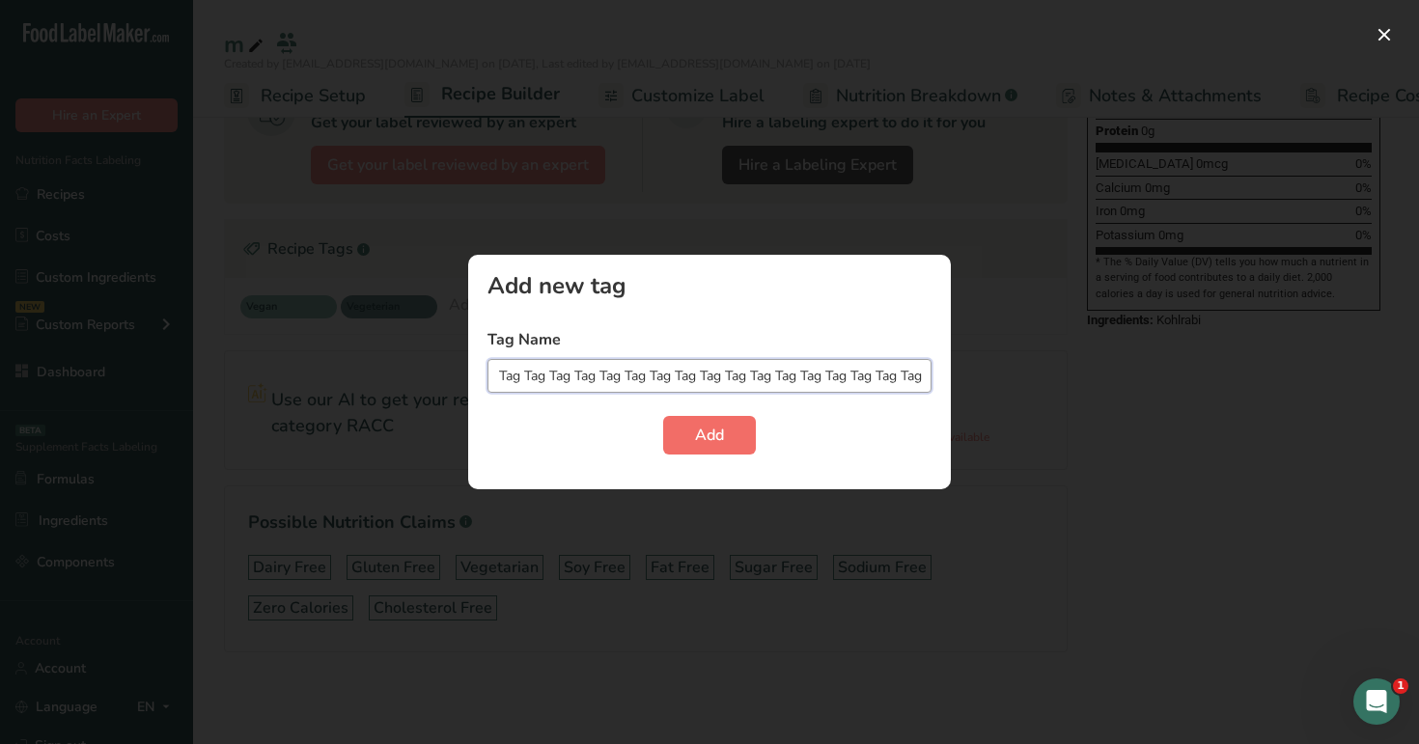
type input "Tag Tag Tag Tag Tag Tag Tag Tag Tag Tag Tag Tag Tag Tag Tag Tag Tag Tag Tag Tag…"
click at [713, 448] on button "Add" at bounding box center [709, 435] width 93 height 39
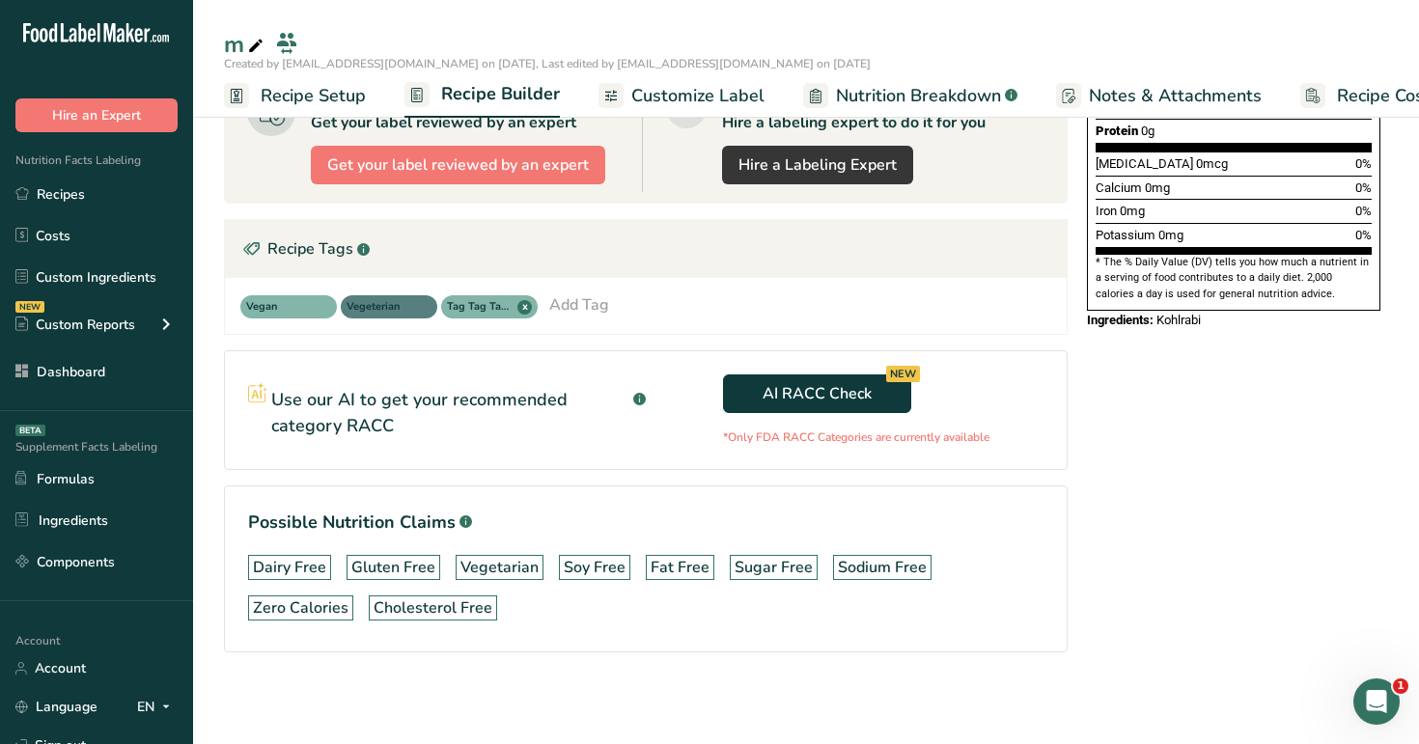
click at [778, 258] on div "Recipe Tags .a-a{fill:#347362;}.b-a{fill:#fff;}" at bounding box center [646, 249] width 842 height 58
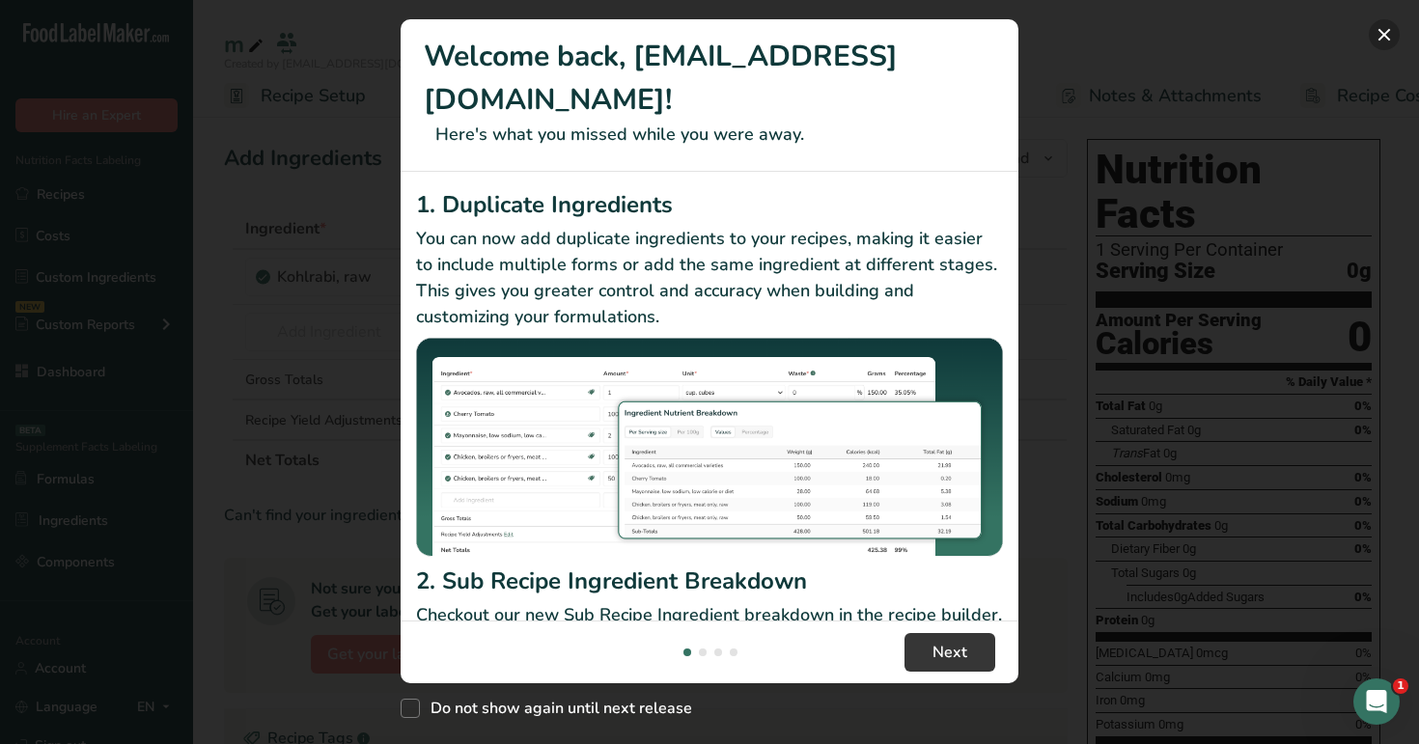
click at [1386, 37] on button "New Features" at bounding box center [1384, 34] width 31 height 31
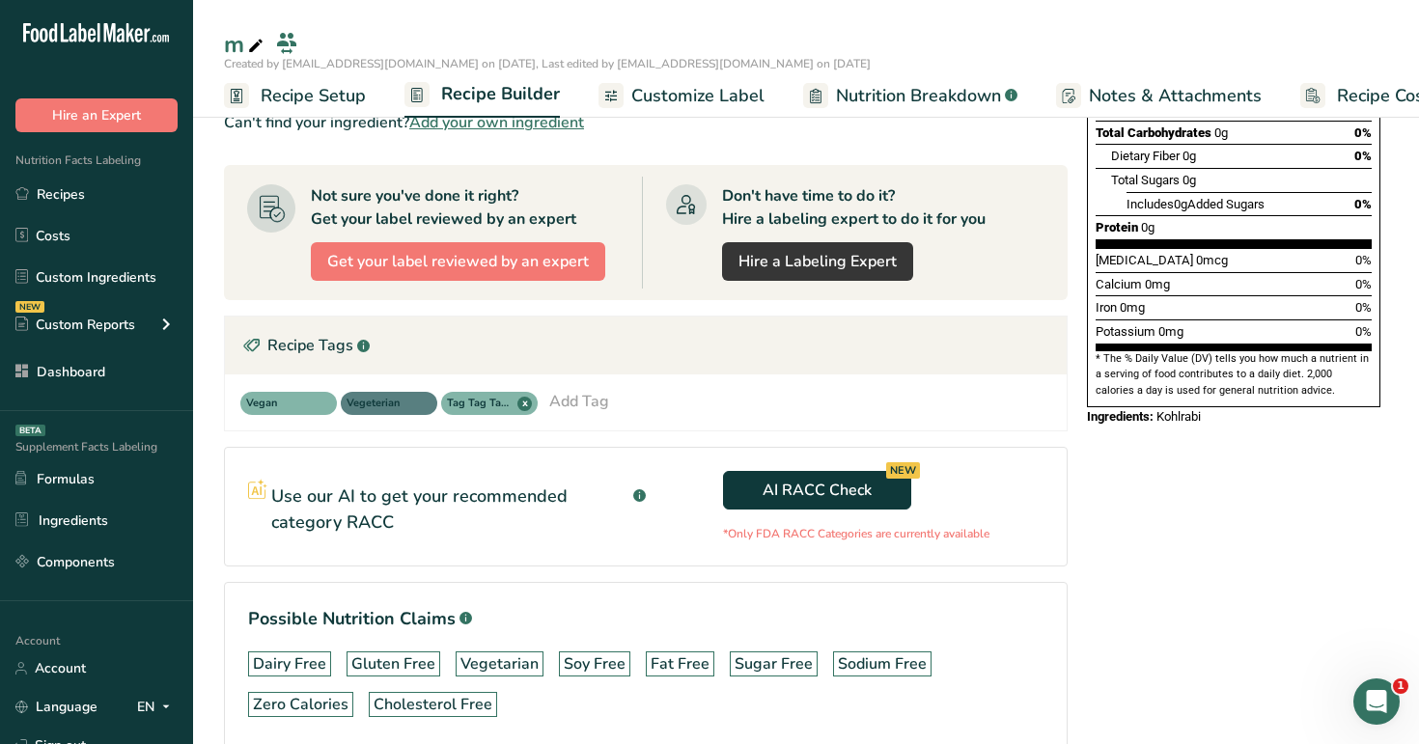
scroll to position [408, 0]
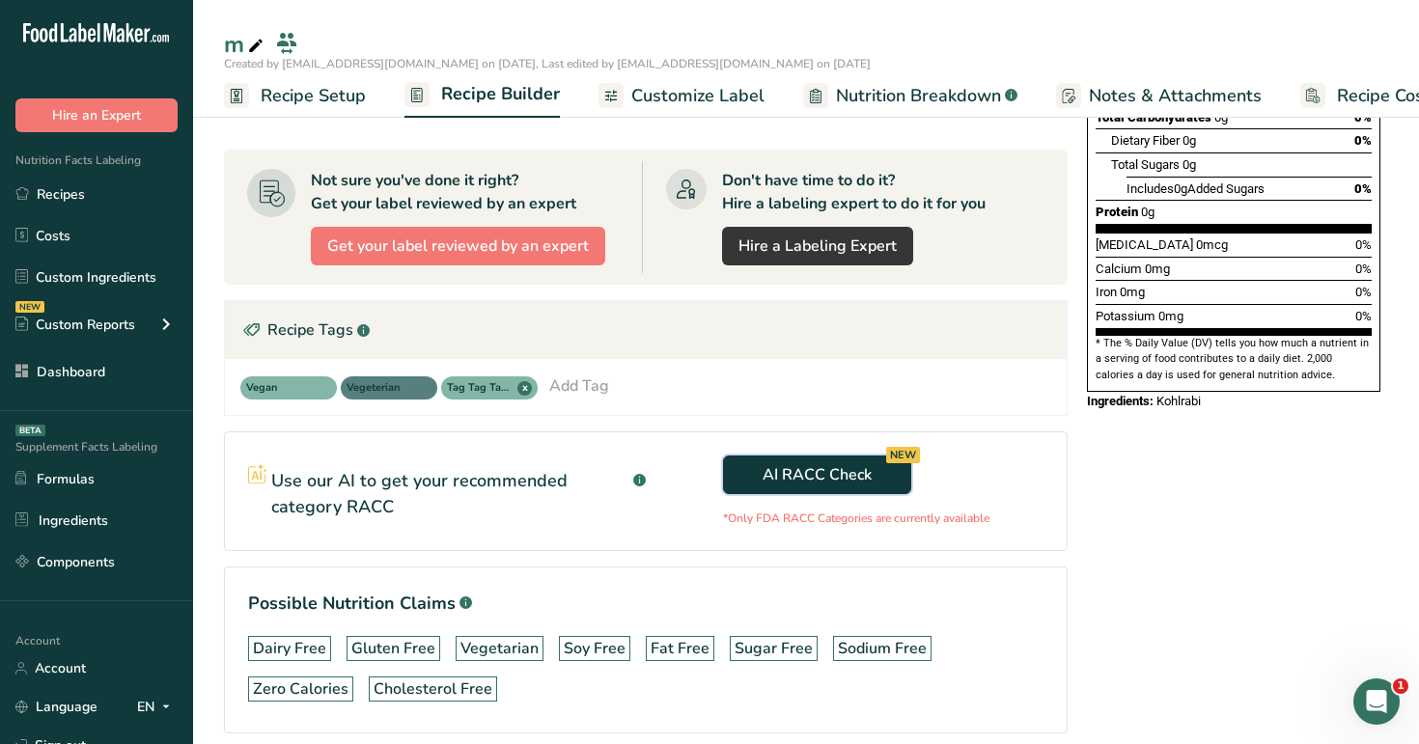
click at [786, 484] on span "AI RACC Check NEW" at bounding box center [817, 474] width 109 height 23
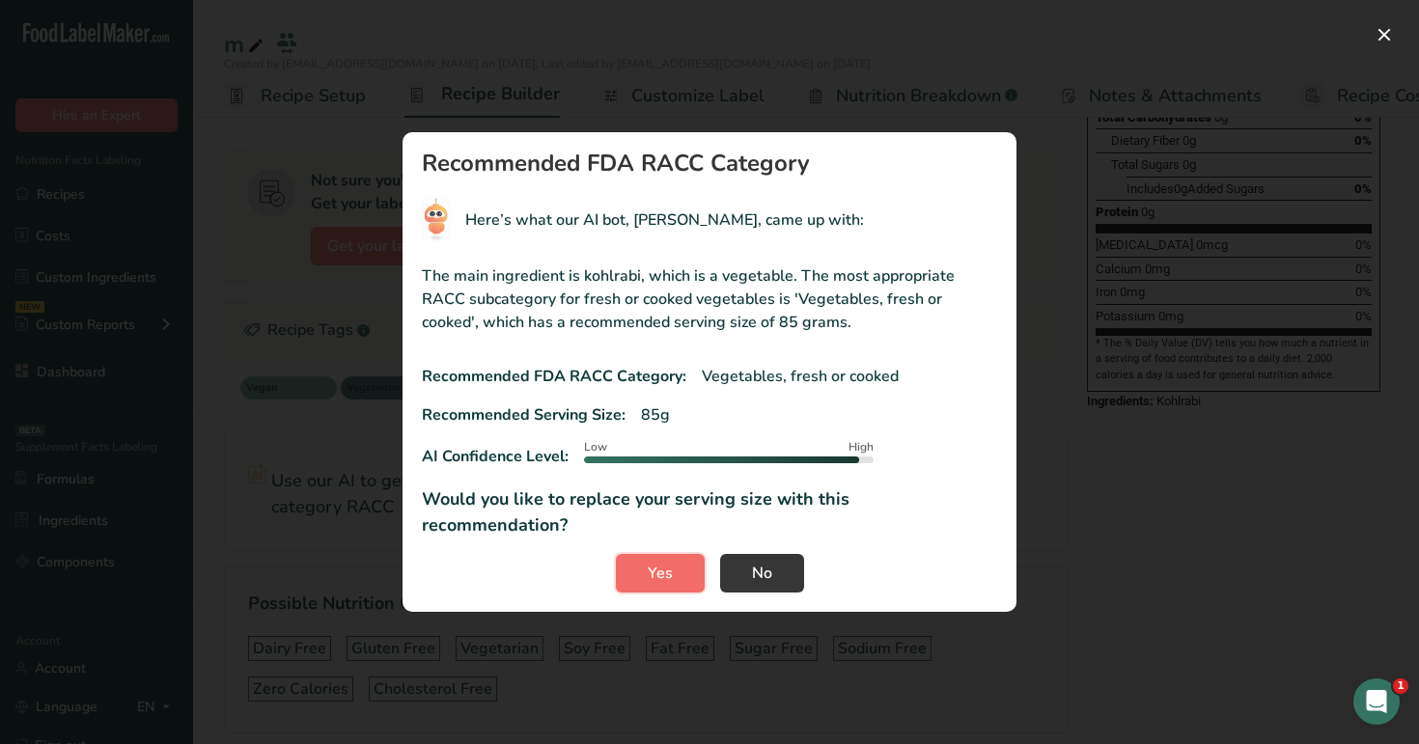
click at [666, 574] on button "Yes" at bounding box center [660, 573] width 89 height 39
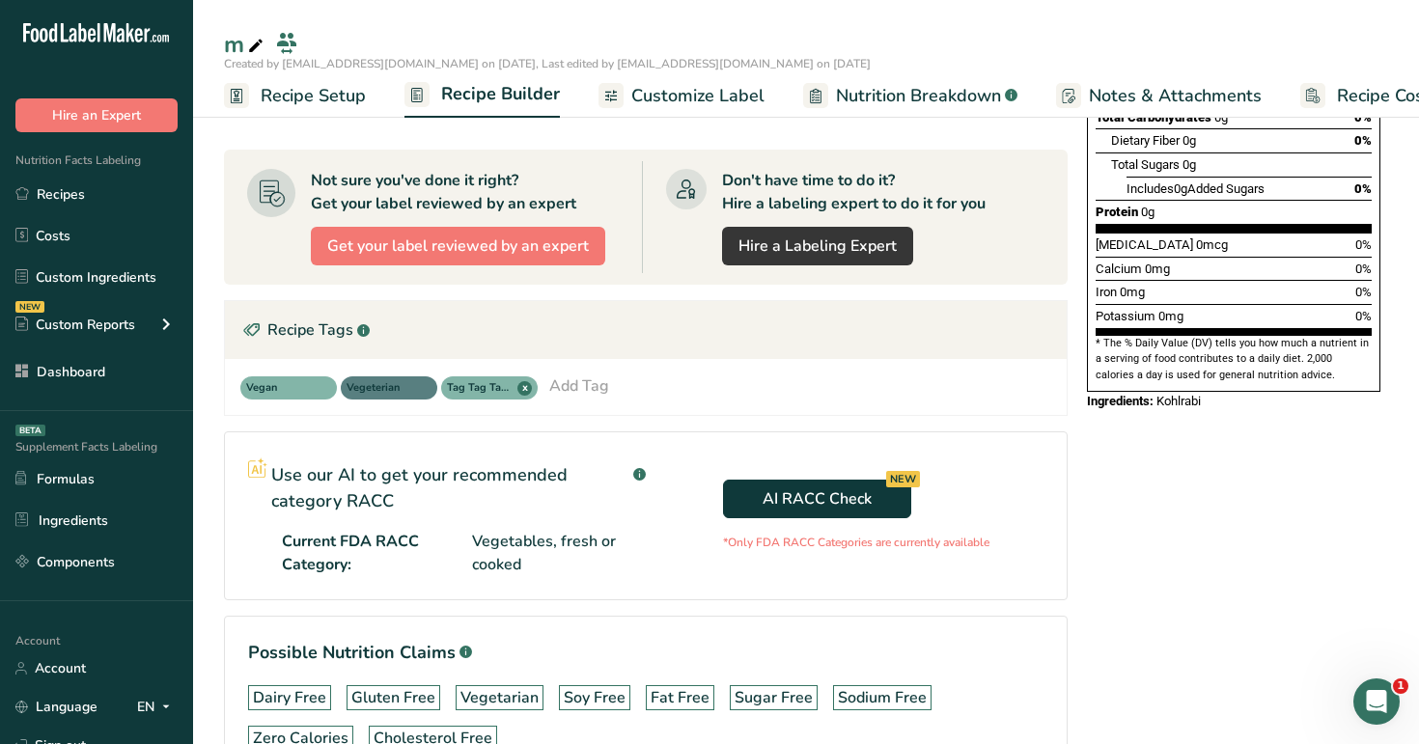
click at [293, 86] on span "Recipe Setup" at bounding box center [313, 96] width 105 height 26
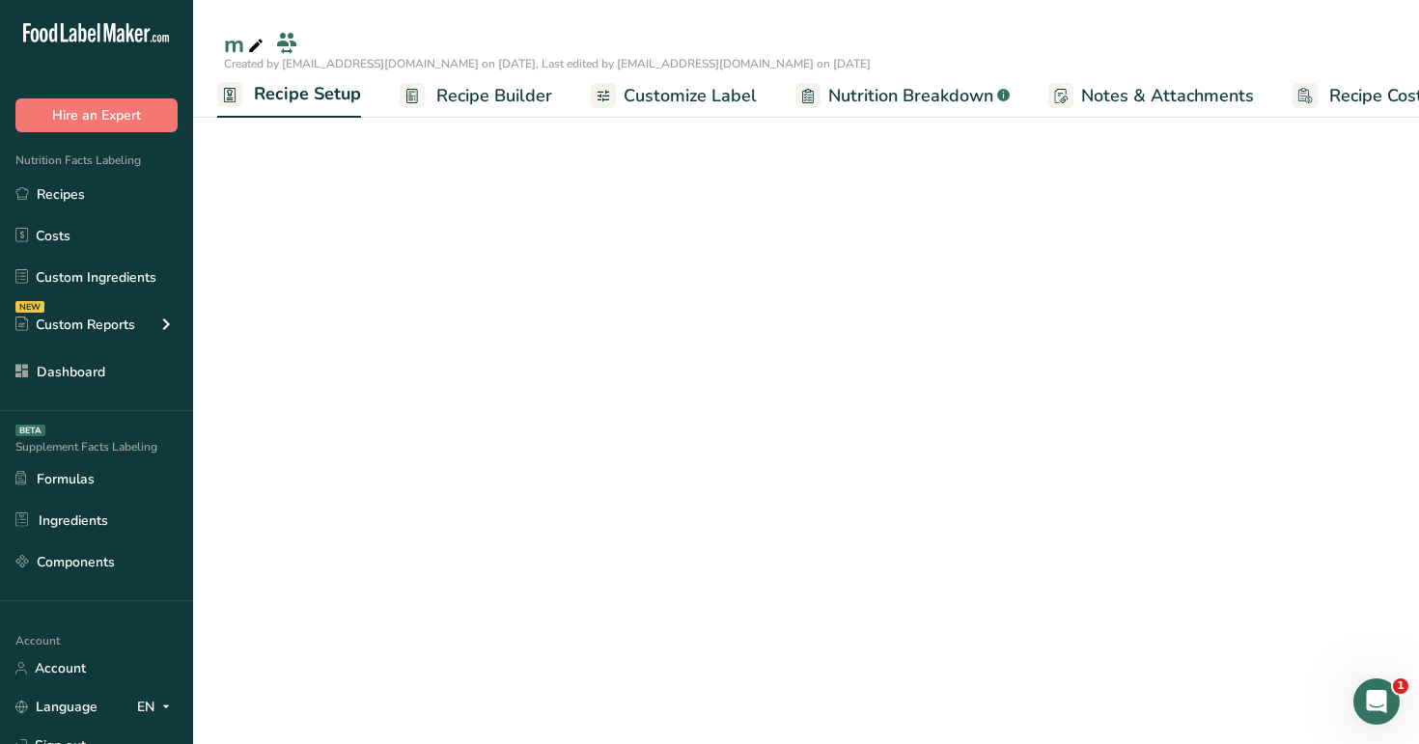
scroll to position [56, 0]
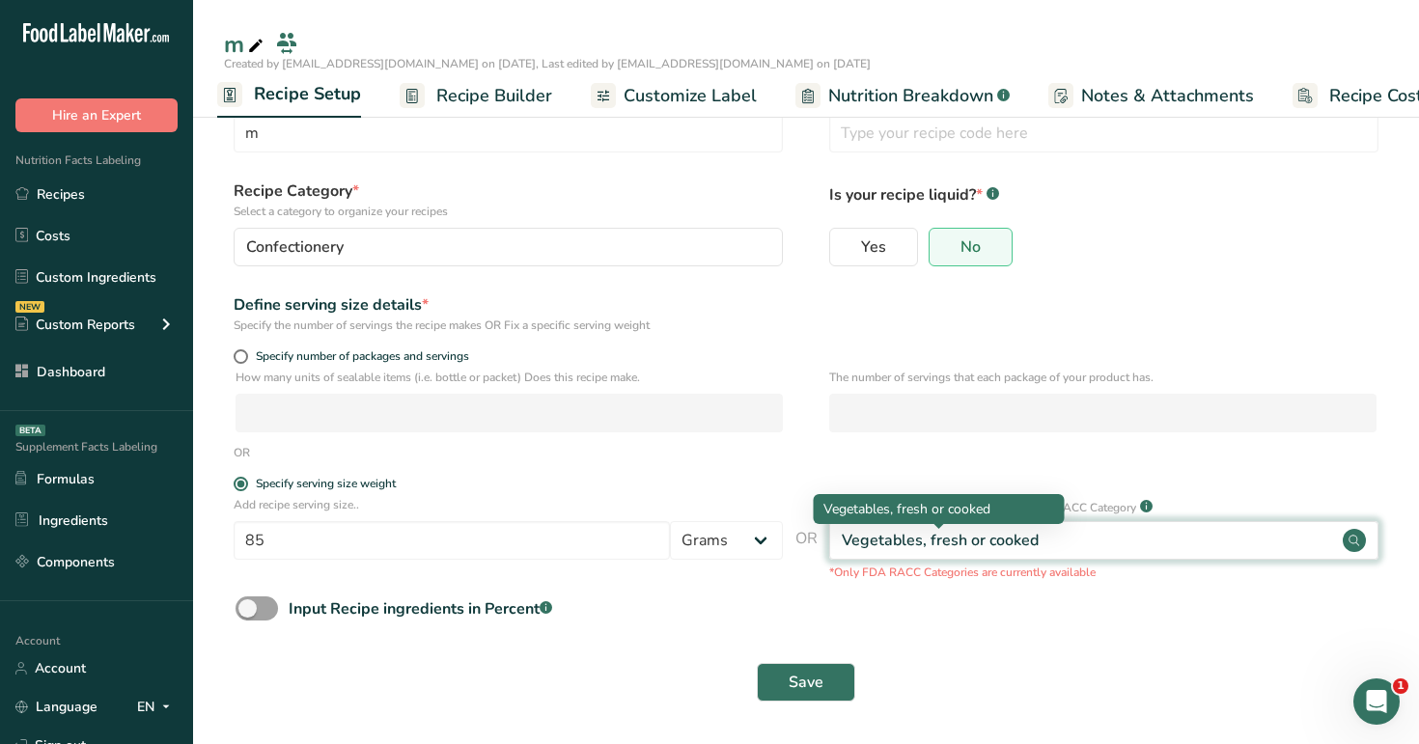
click at [931, 534] on div "Vegetables, fresh or cooked" at bounding box center [940, 540] width 197 height 23
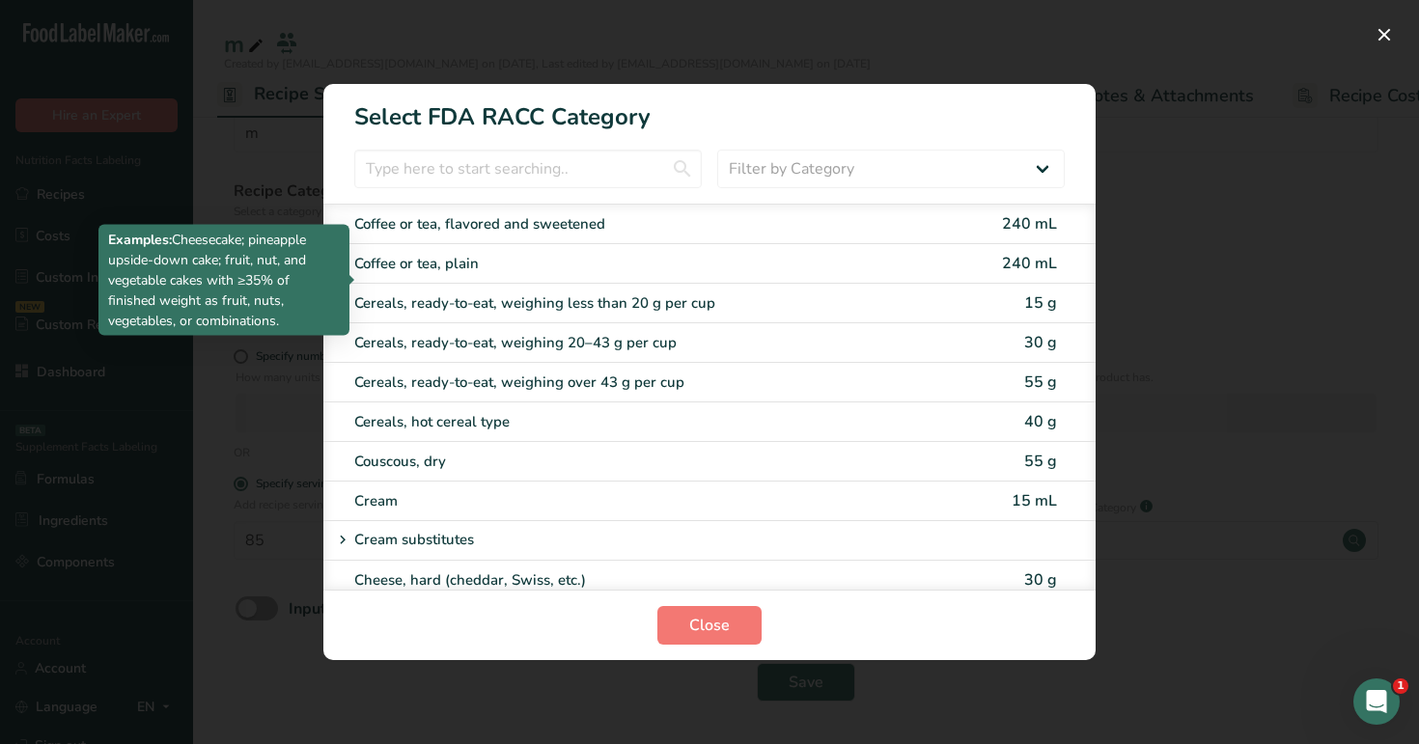
scroll to position [913, 0]
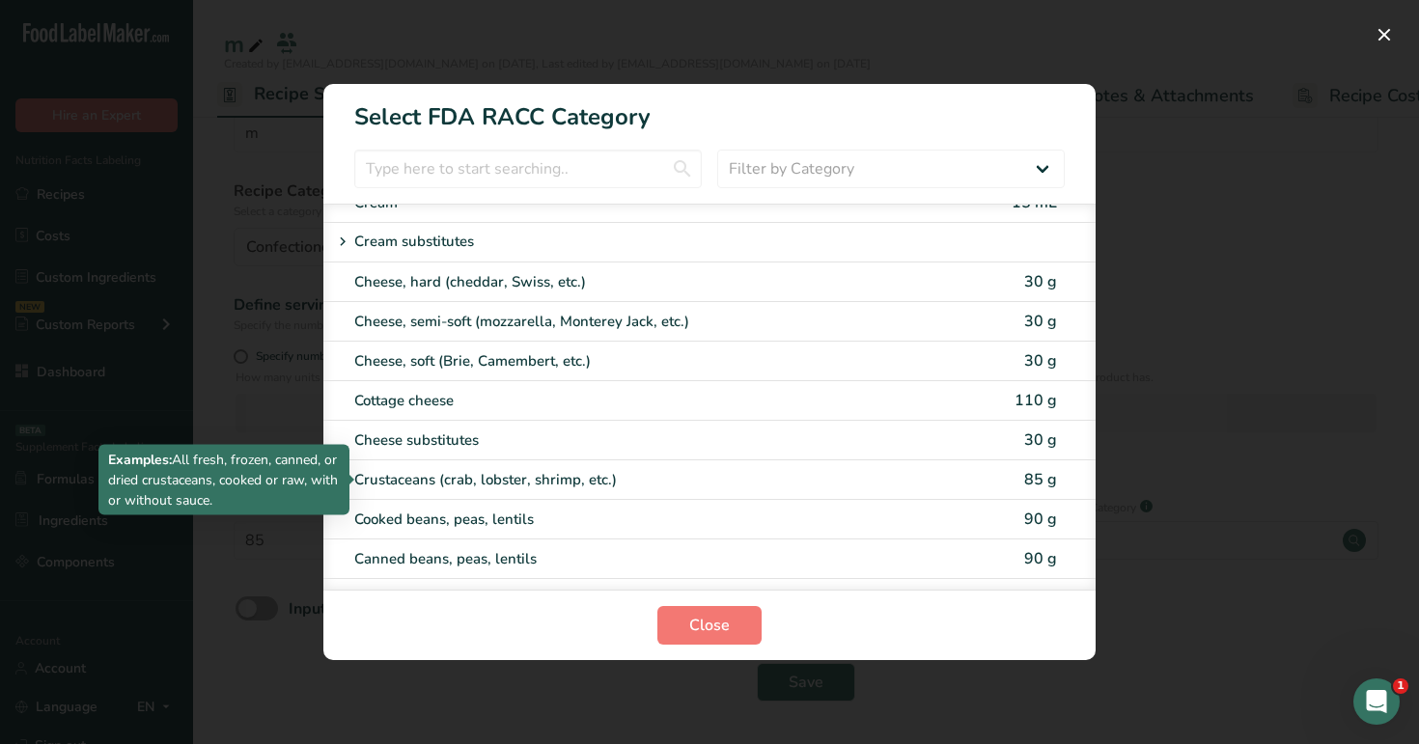
click at [709, 472] on div "Crustaceans (crab, lobster, shrimp, etc.)" at bounding box center [628, 480] width 548 height 22
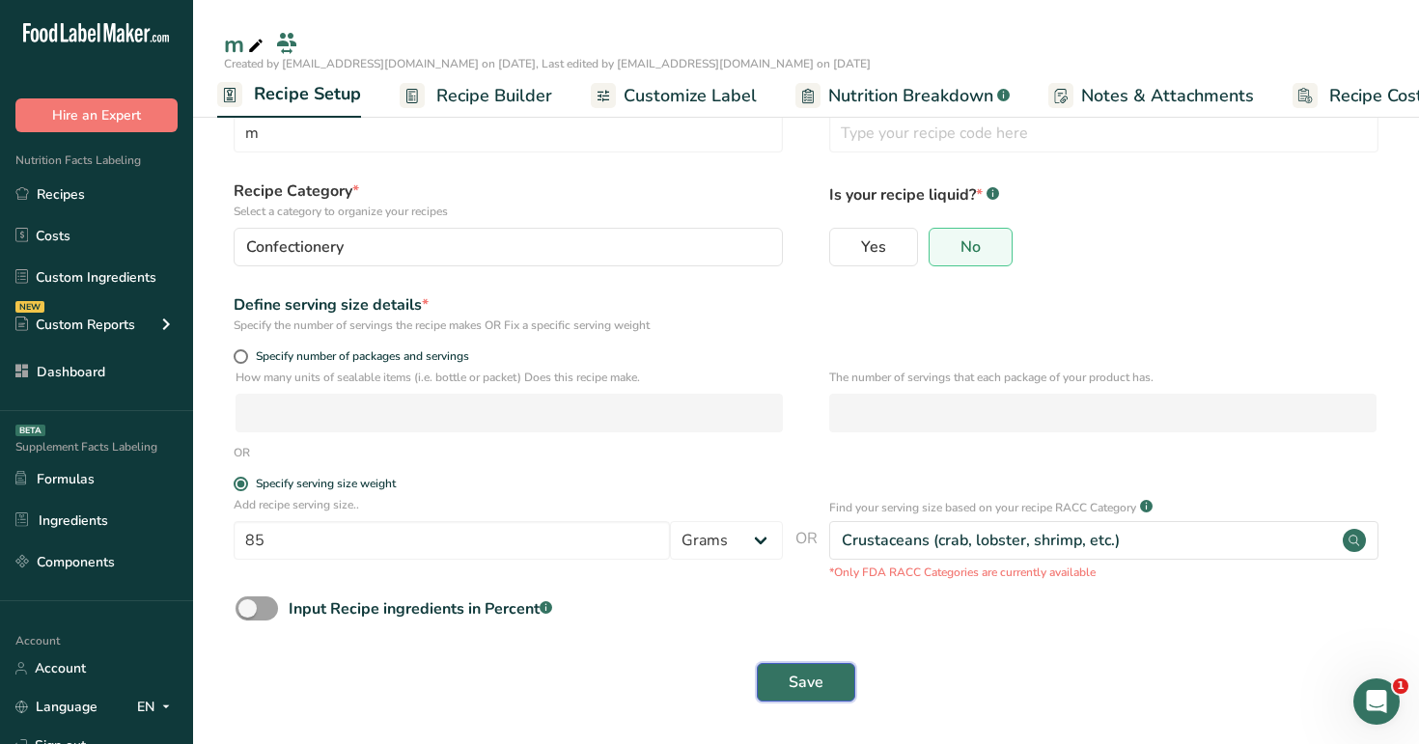
click at [801, 676] on span "Save" at bounding box center [806, 682] width 35 height 23
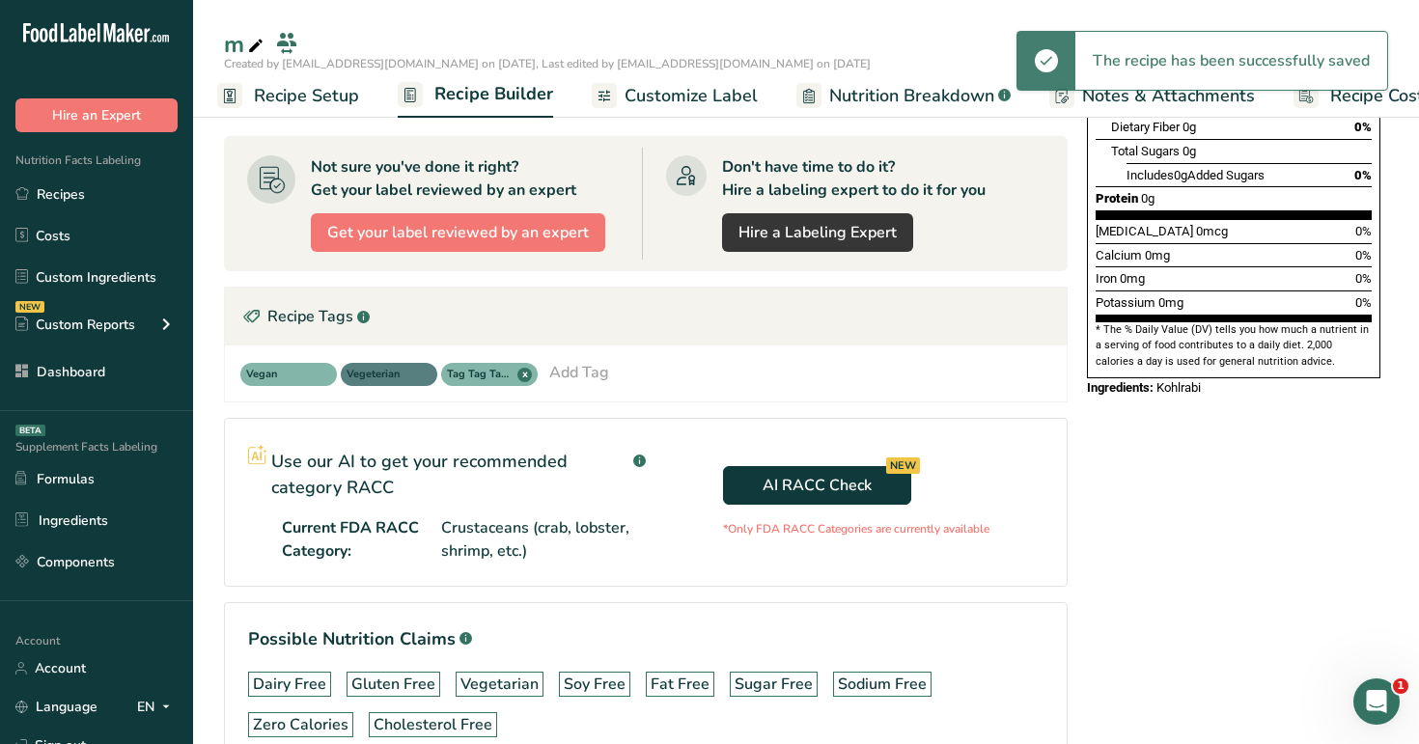
scroll to position [431, 0]
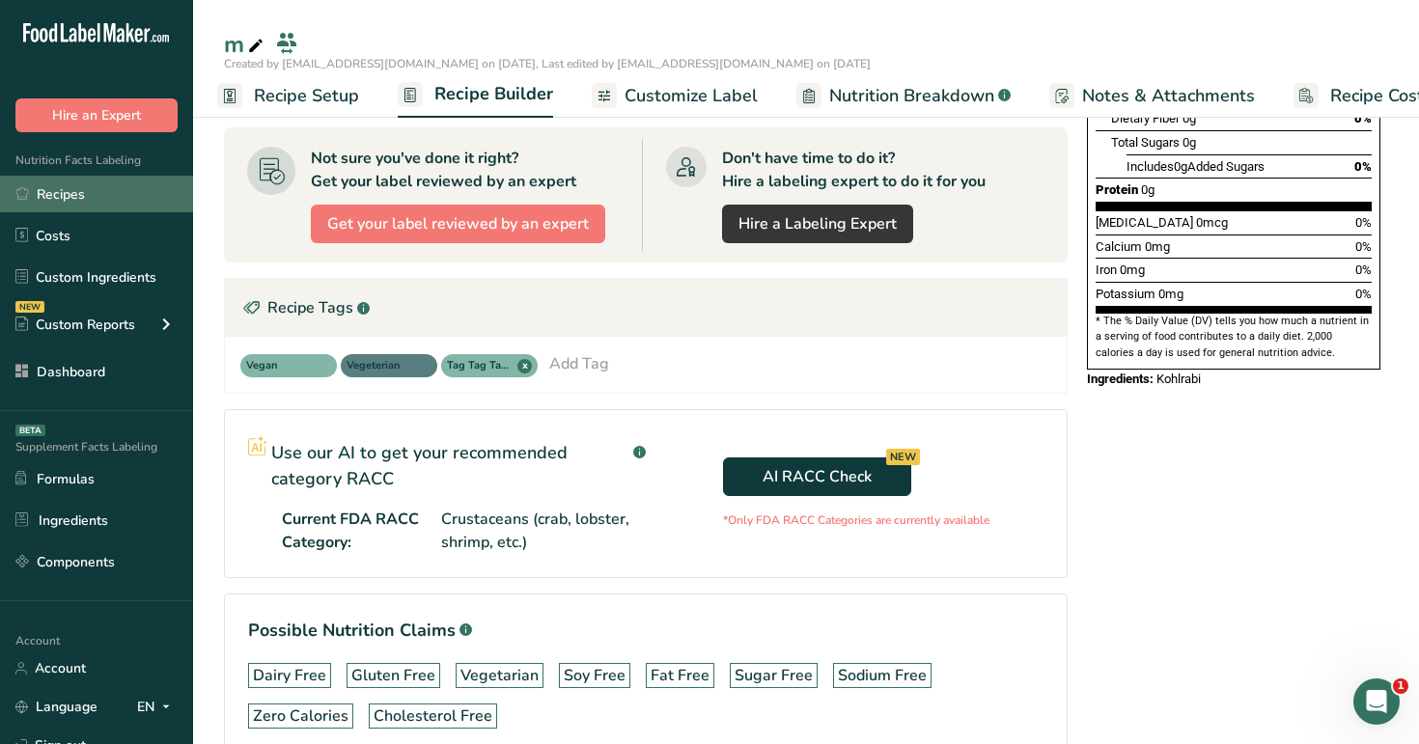
click at [125, 207] on link "Recipes" at bounding box center [96, 194] width 193 height 37
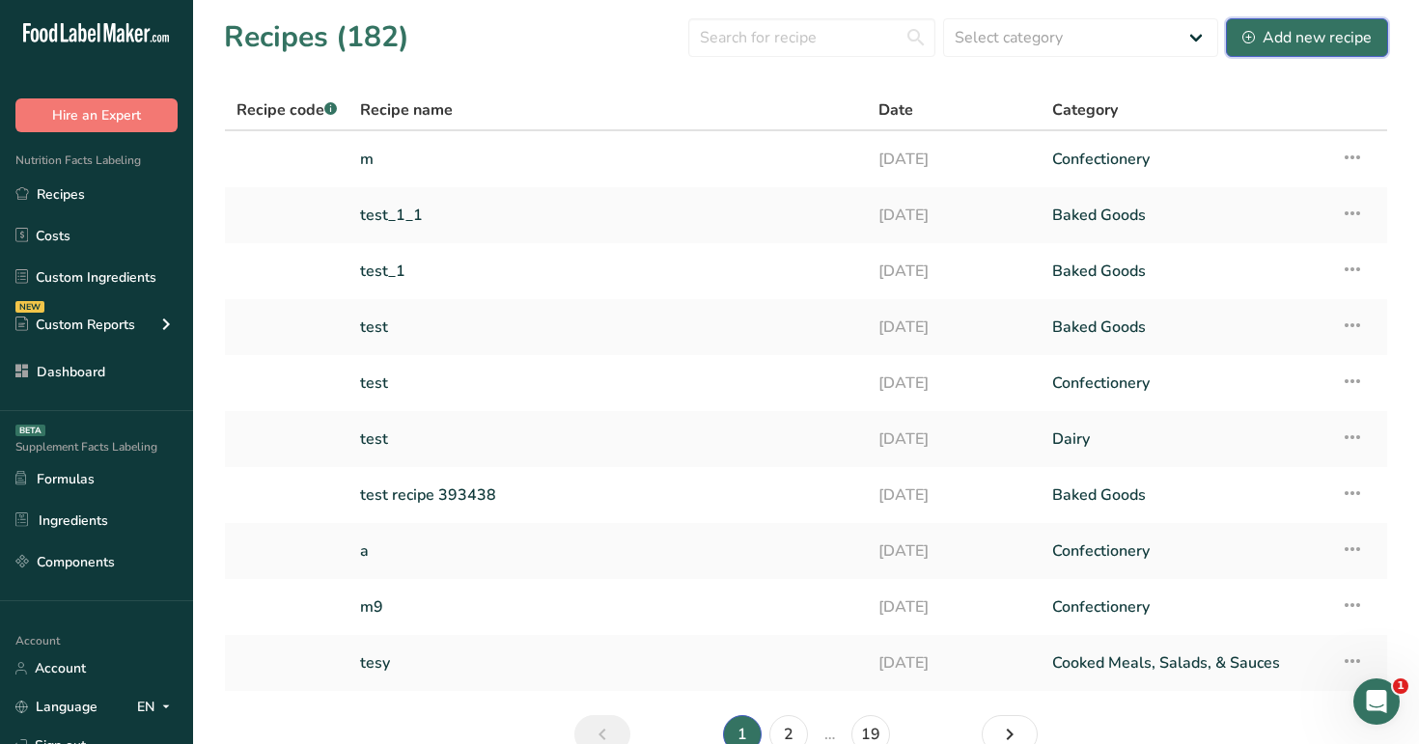
click at [1279, 46] on div "Add new recipe" at bounding box center [1306, 37] width 129 height 23
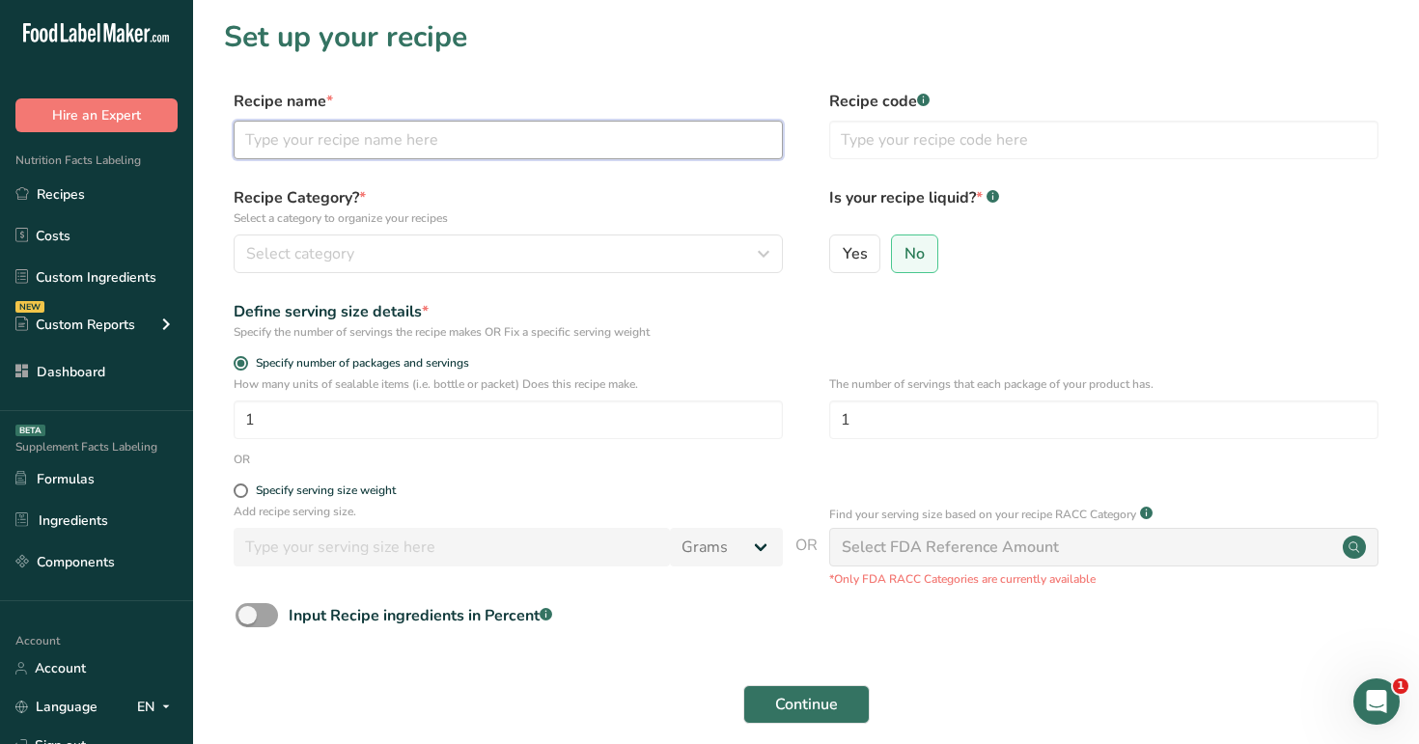
click at [607, 144] on input "text" at bounding box center [508, 140] width 549 height 39
type input "test racc bread"
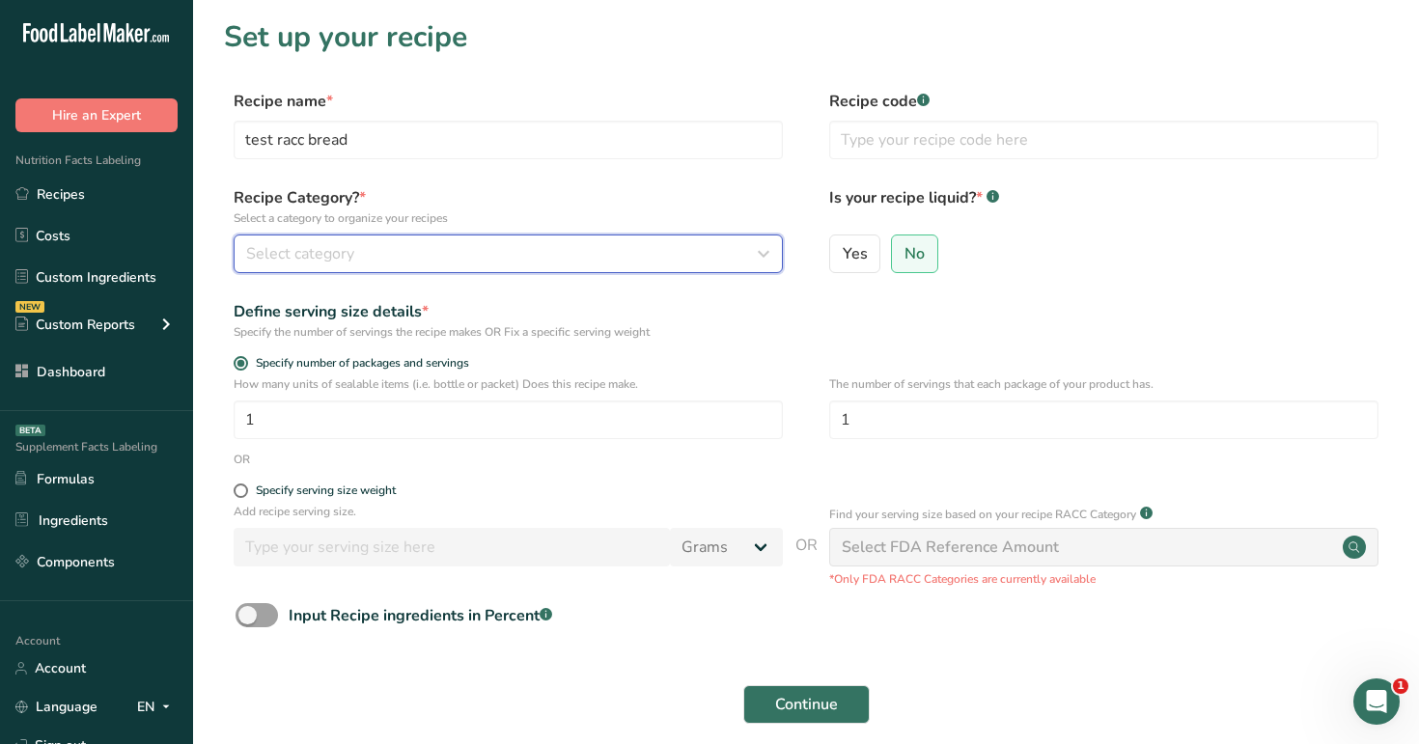
click at [598, 265] on button "Select category" at bounding box center [508, 254] width 549 height 39
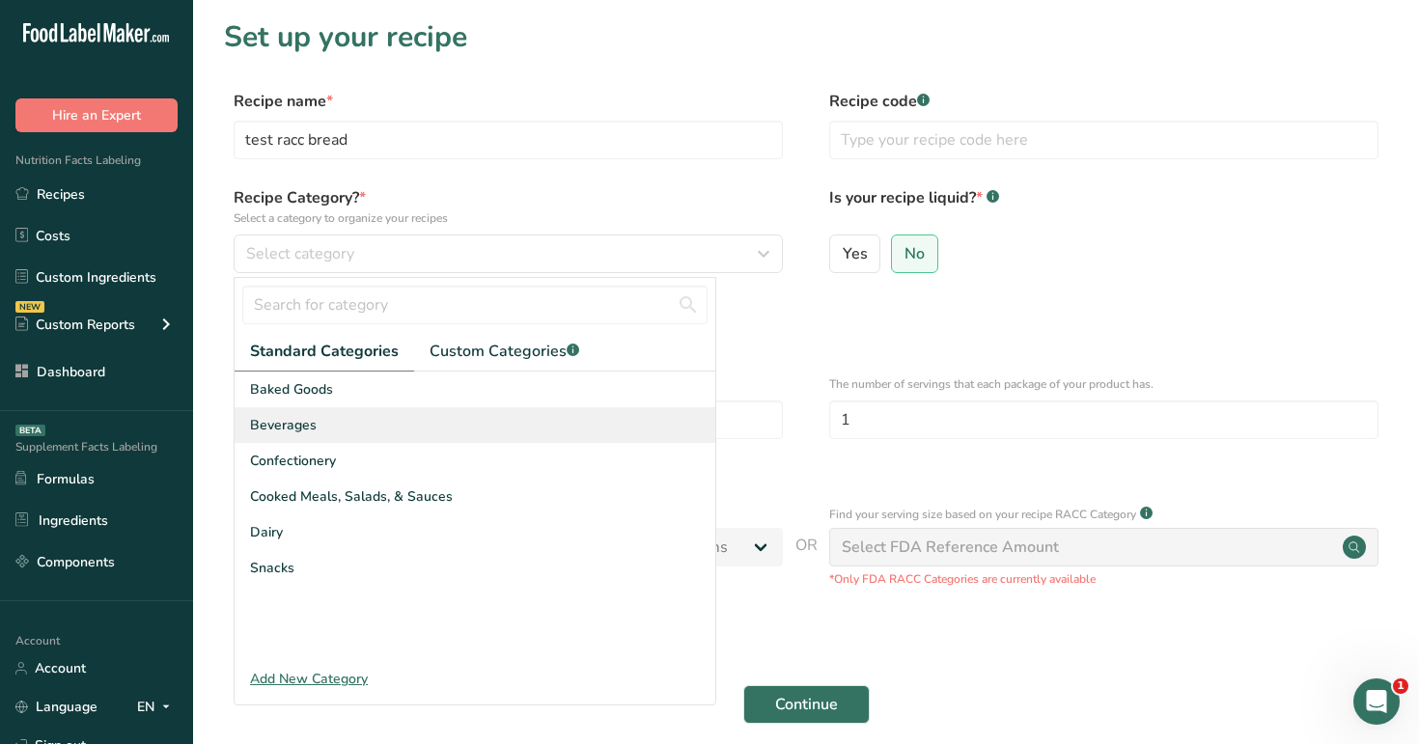
click at [568, 408] on div "Beverages" at bounding box center [475, 425] width 481 height 36
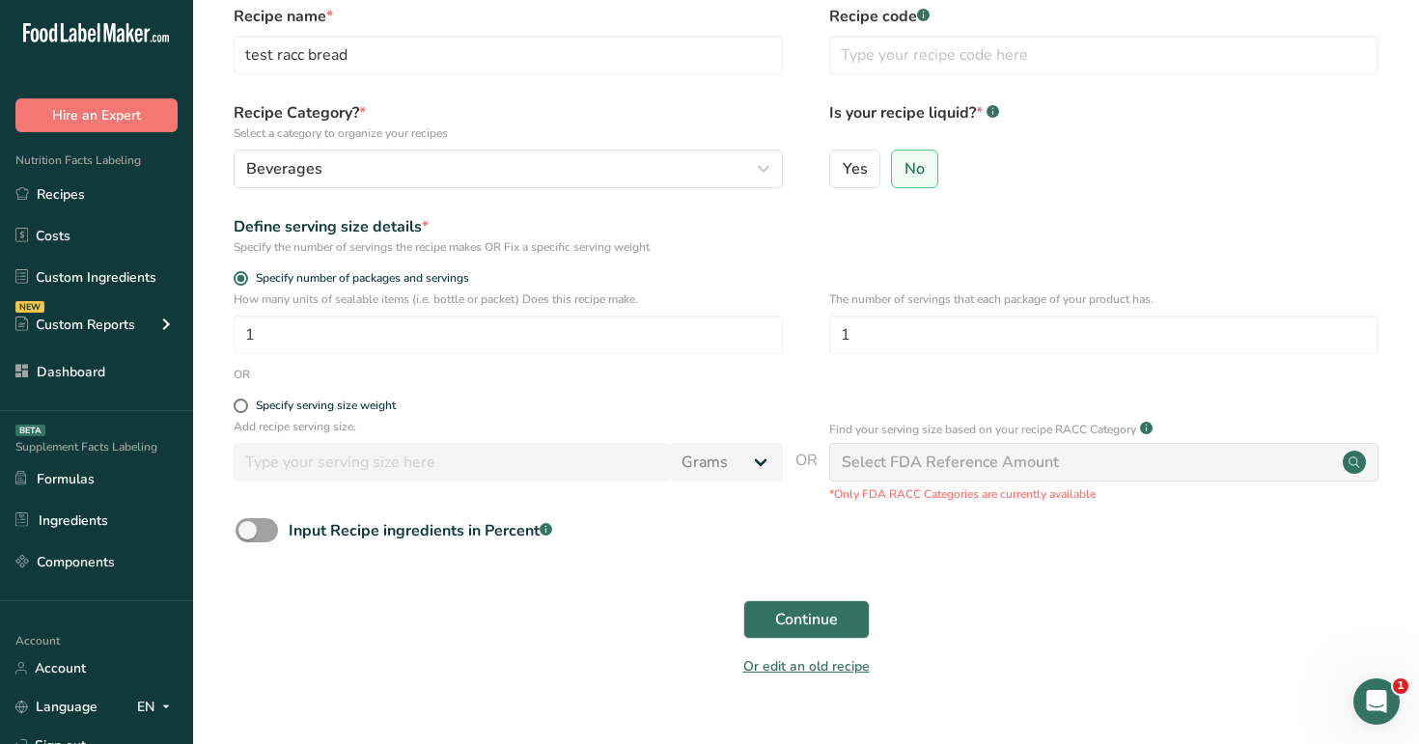
scroll to position [99, 0]
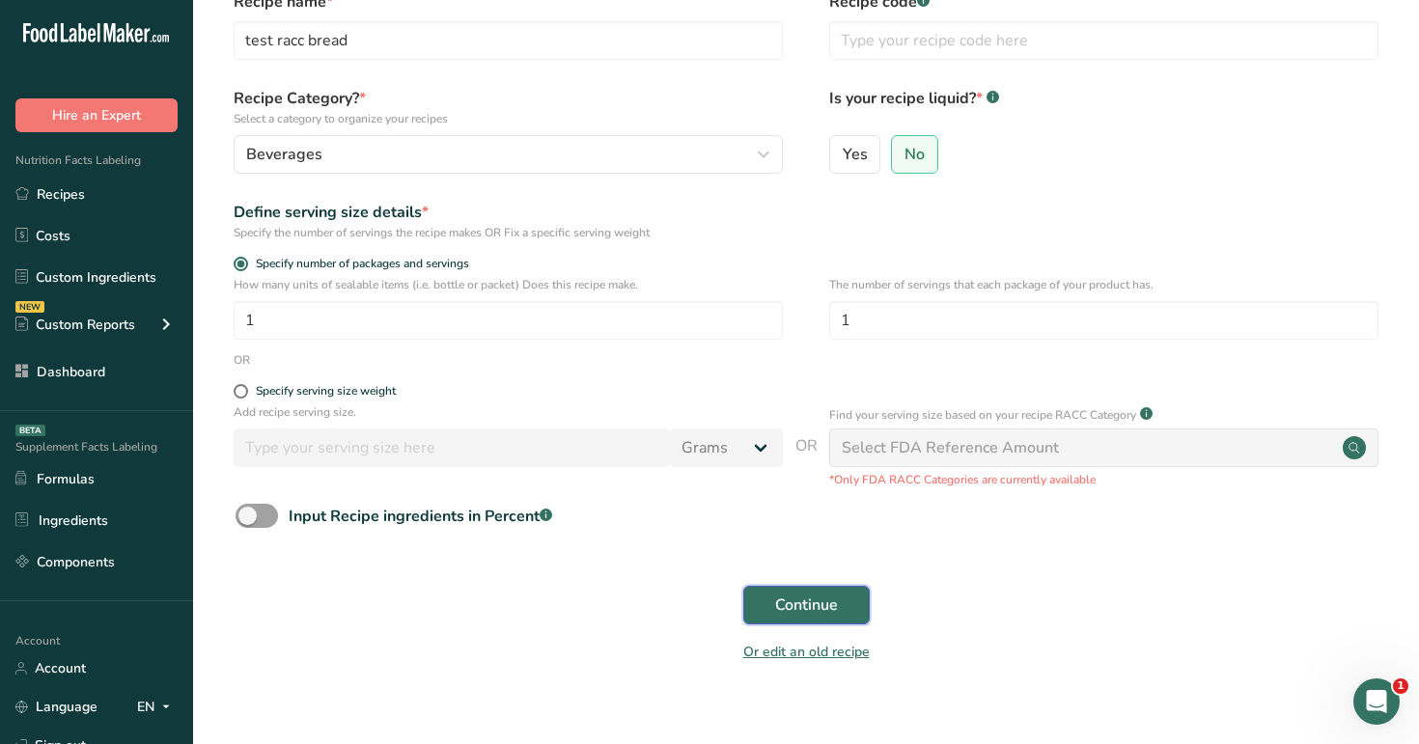
click at [779, 613] on span "Continue" at bounding box center [806, 605] width 63 height 23
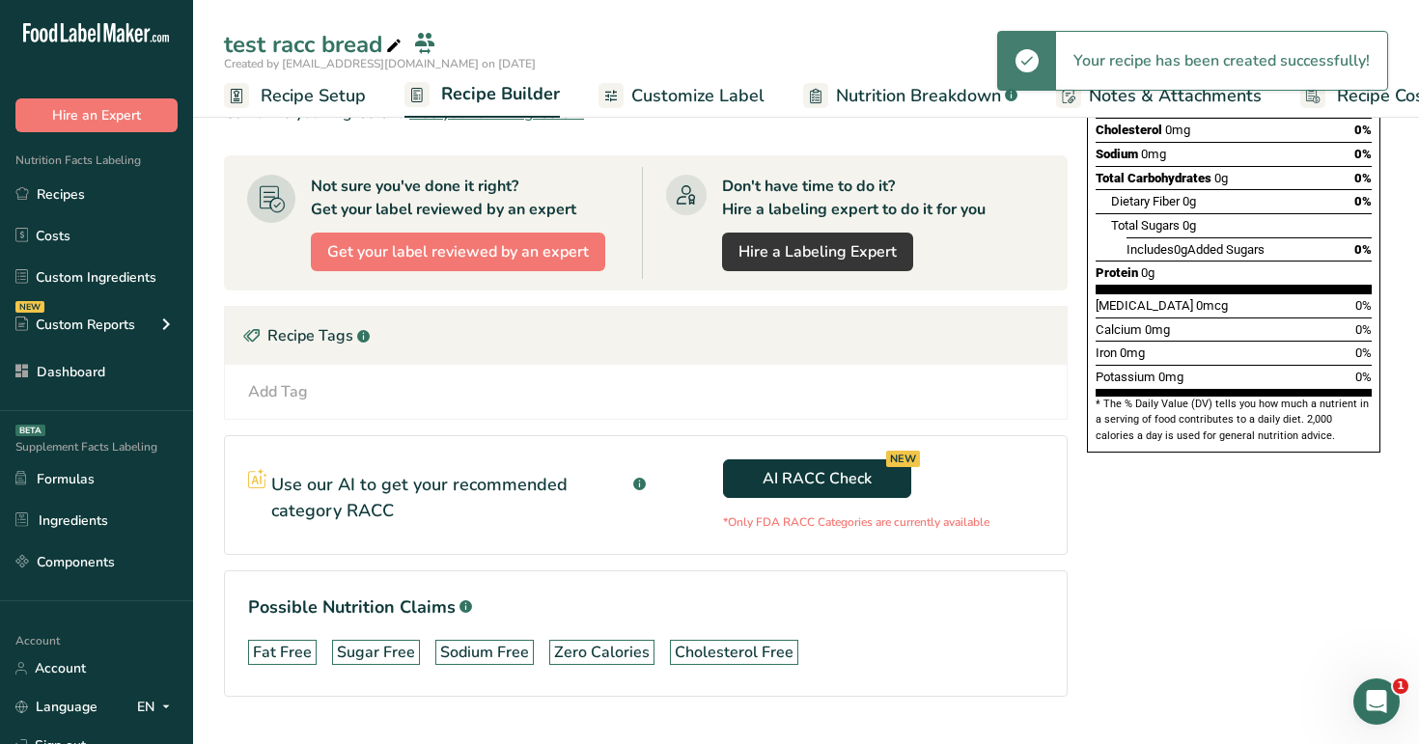
scroll to position [393, 0]
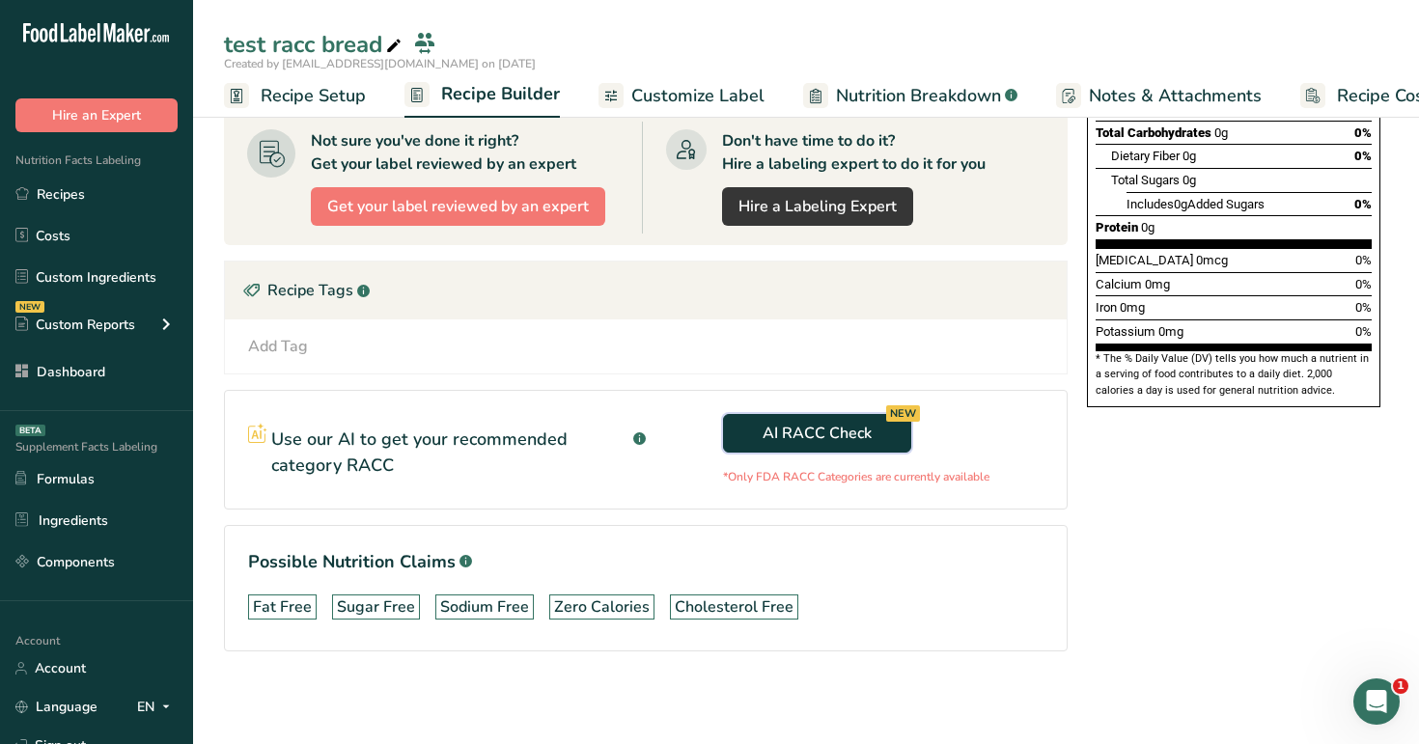
click at [881, 439] on button "AI RACC Check NEW" at bounding box center [817, 433] width 188 height 39
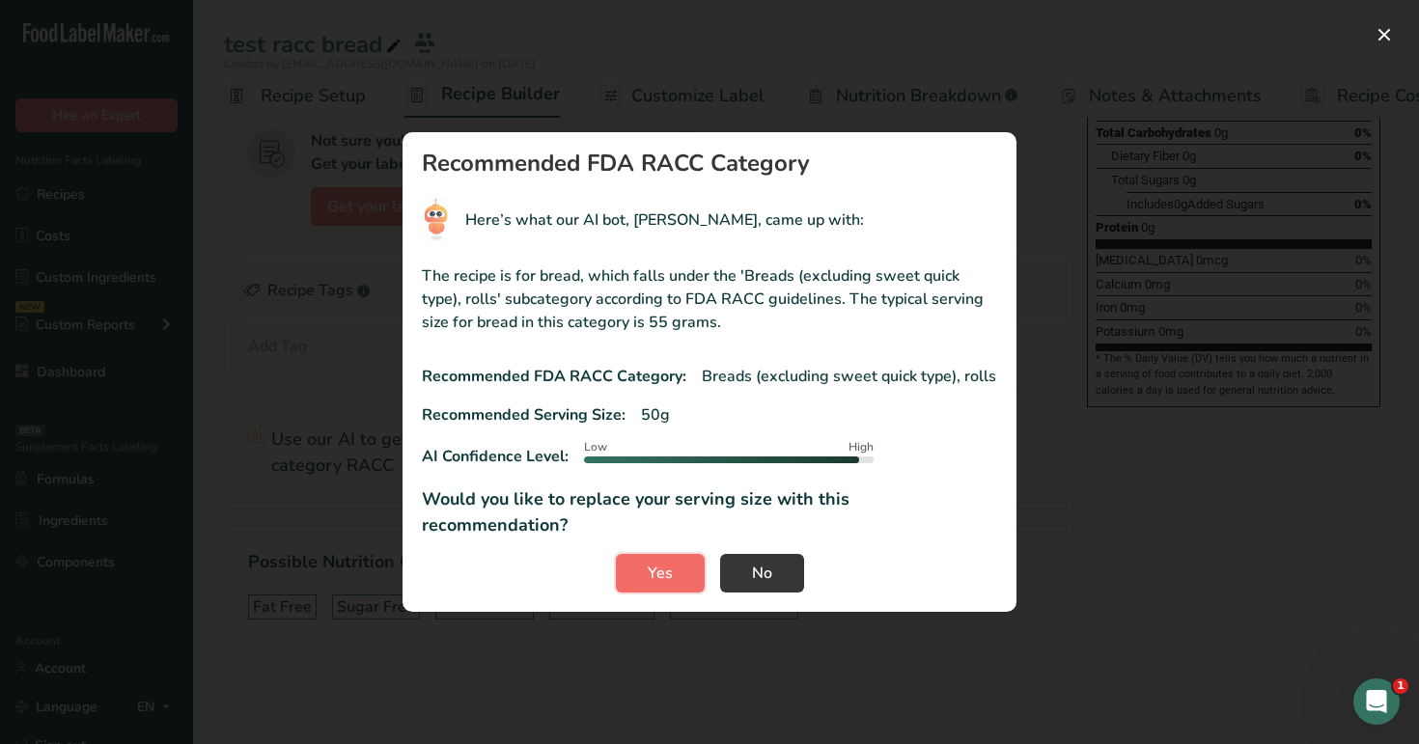
click at [657, 562] on span "Yes" at bounding box center [660, 573] width 25 height 23
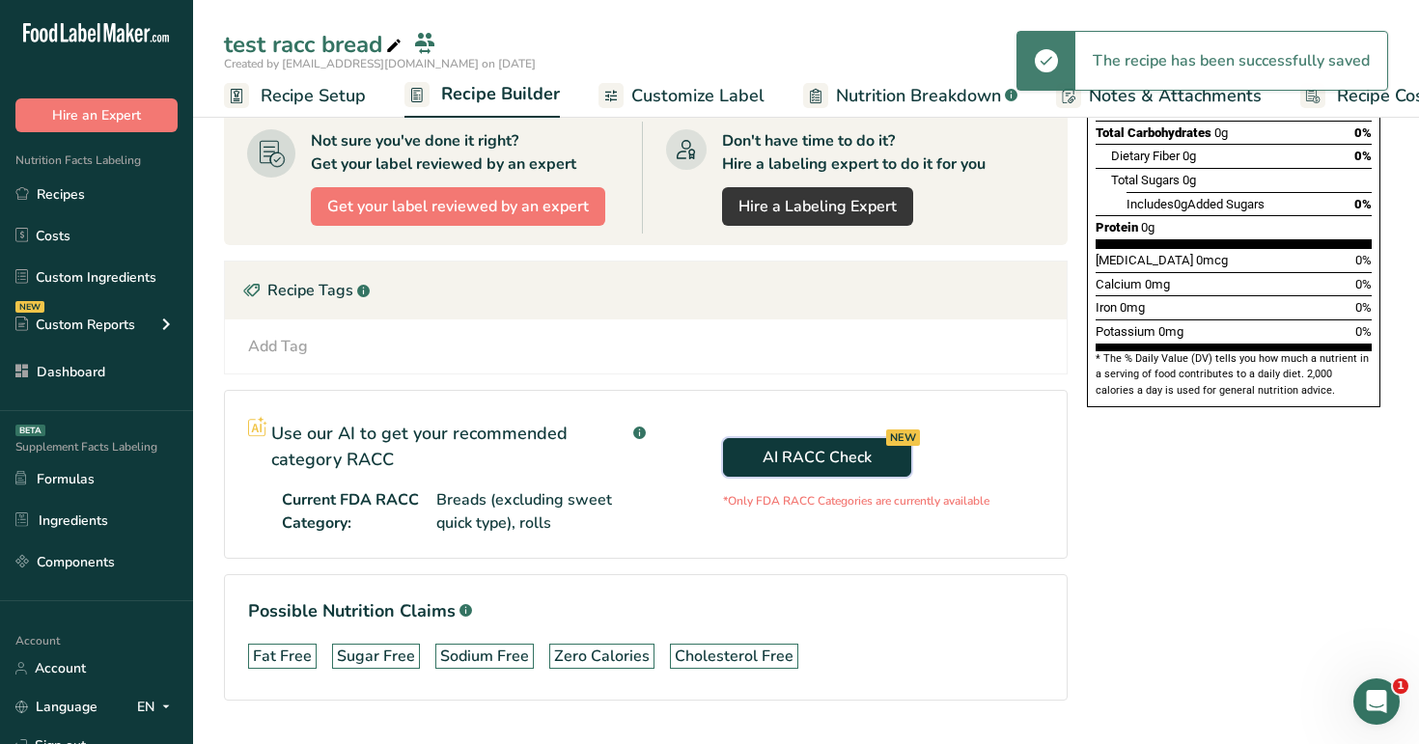
click at [767, 469] on button "AI RACC Check NEW" at bounding box center [817, 457] width 188 height 39
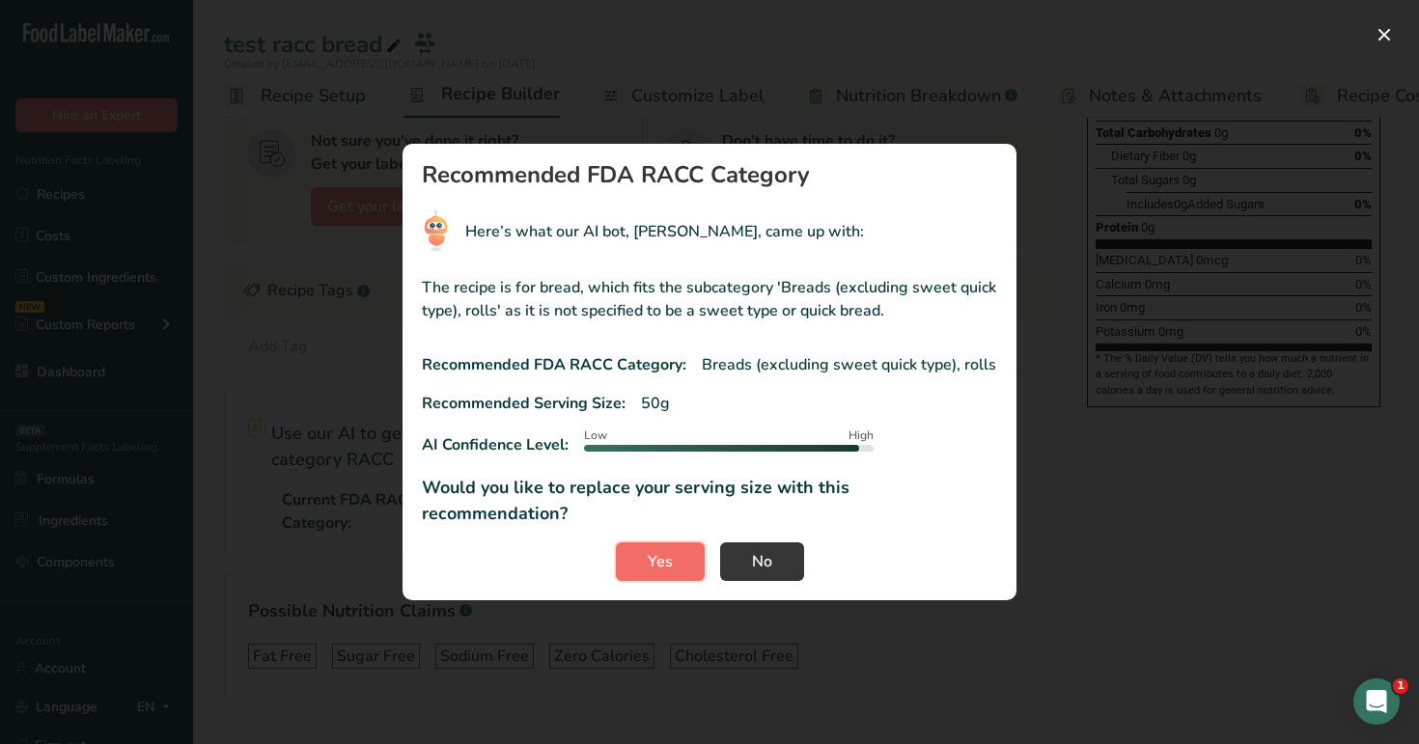
click at [658, 550] on span "Yes" at bounding box center [660, 561] width 25 height 23
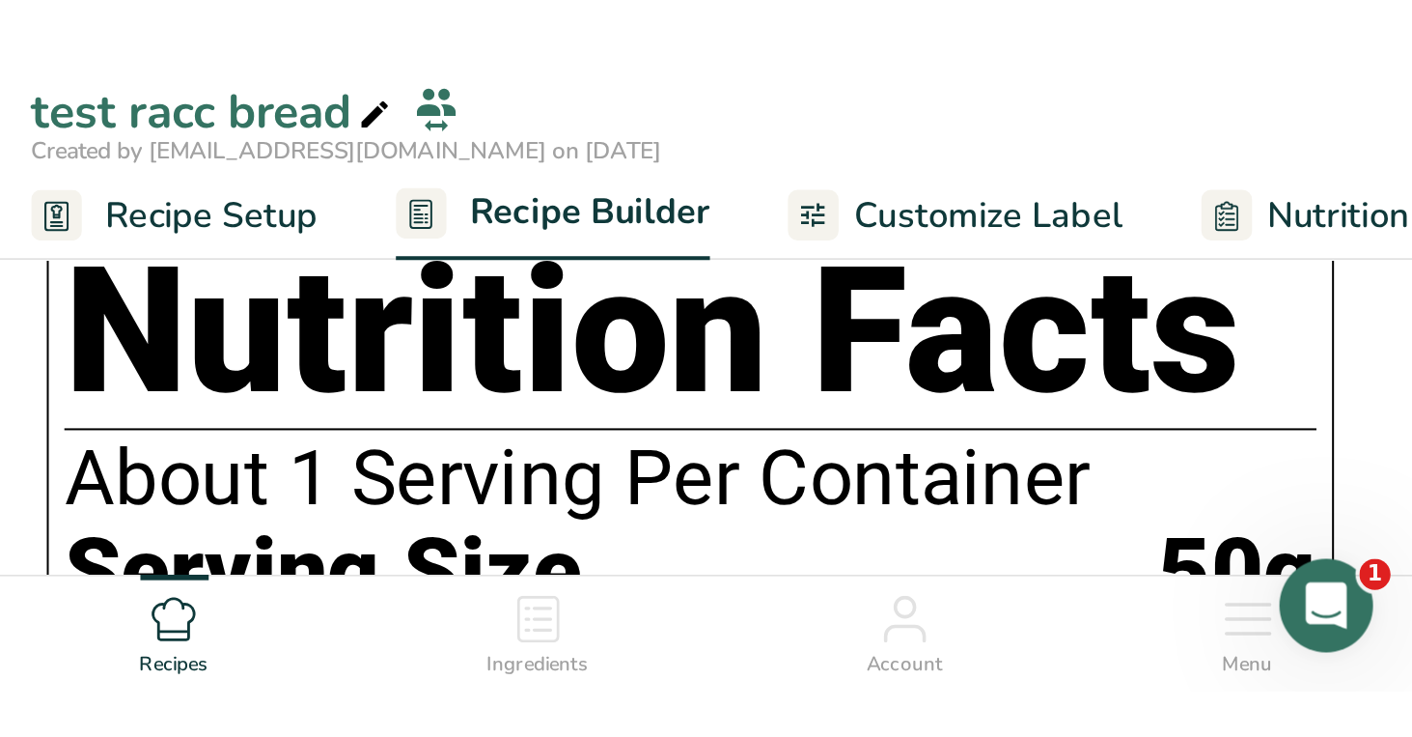
scroll to position [442, 0]
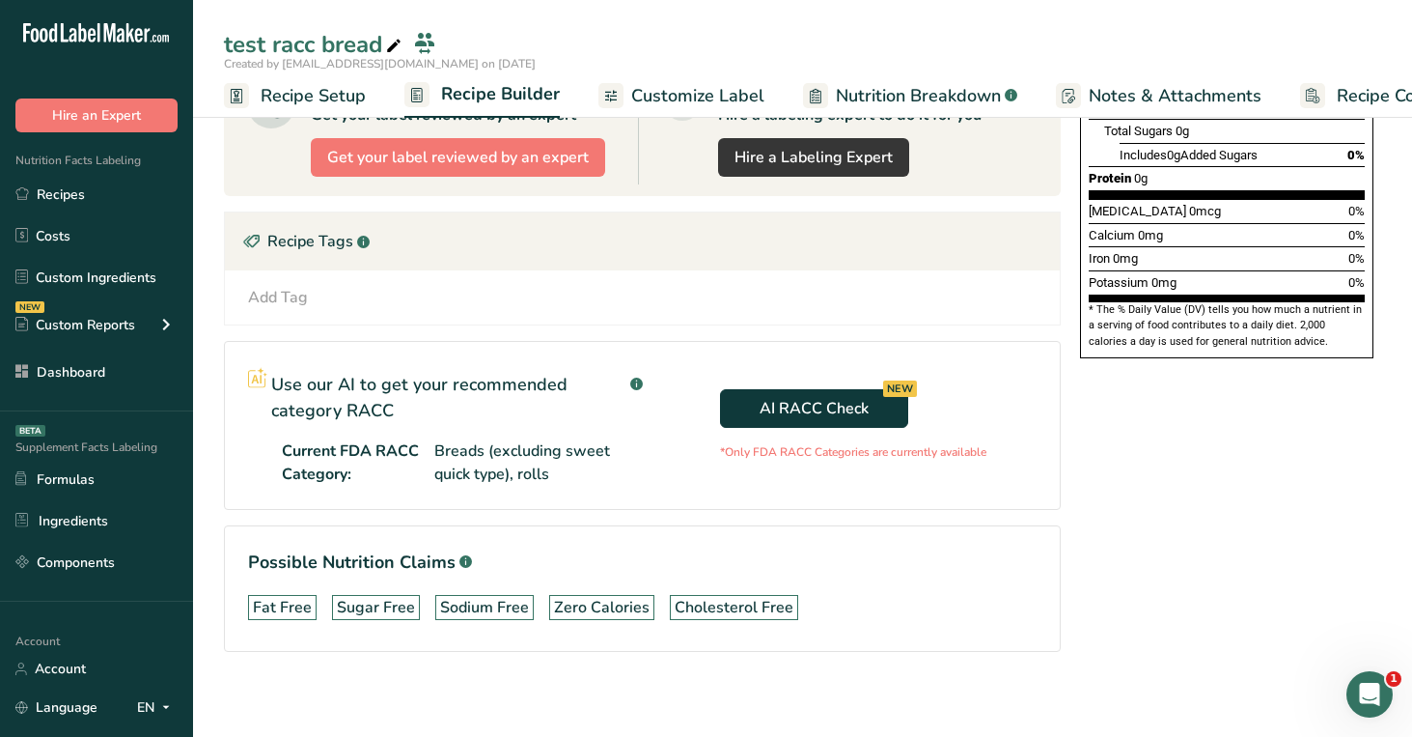
click at [329, 93] on span "Recipe Setup" at bounding box center [313, 96] width 105 height 26
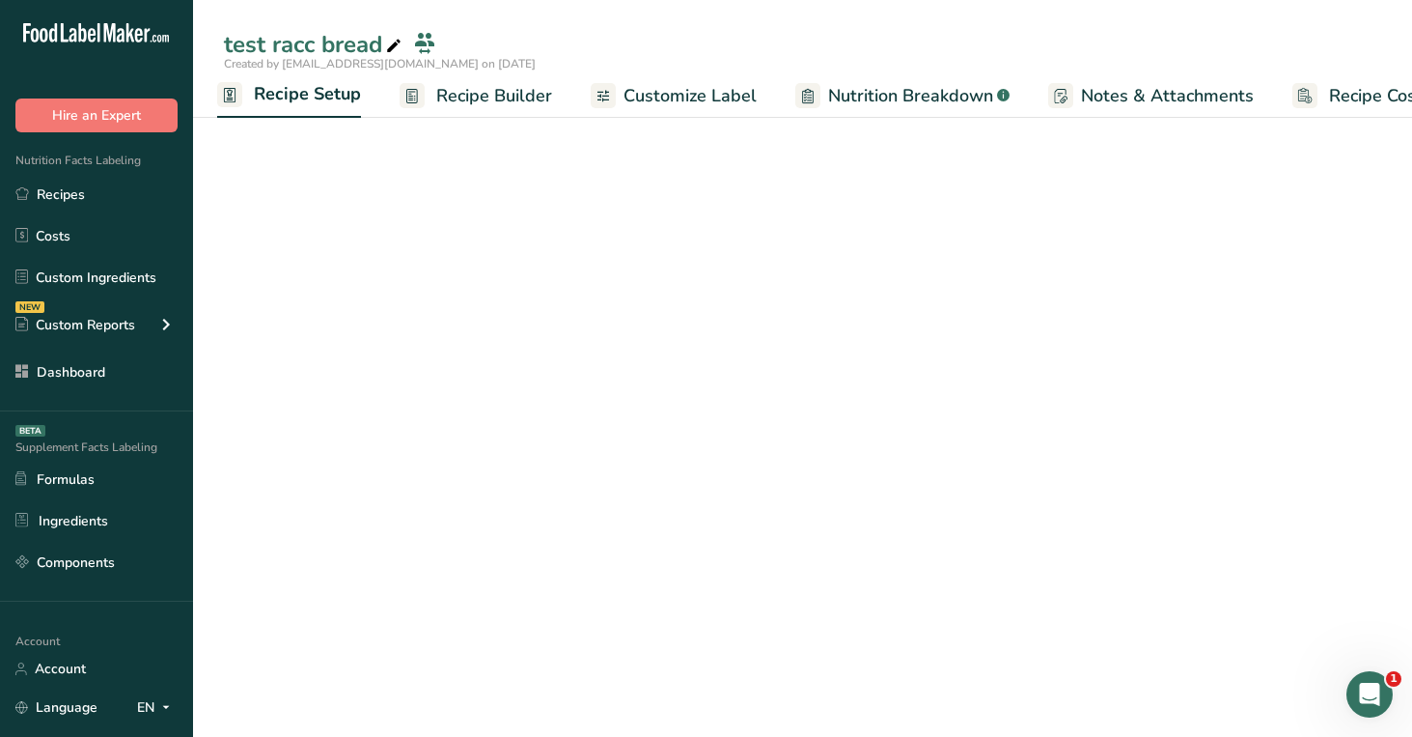
scroll to position [64, 0]
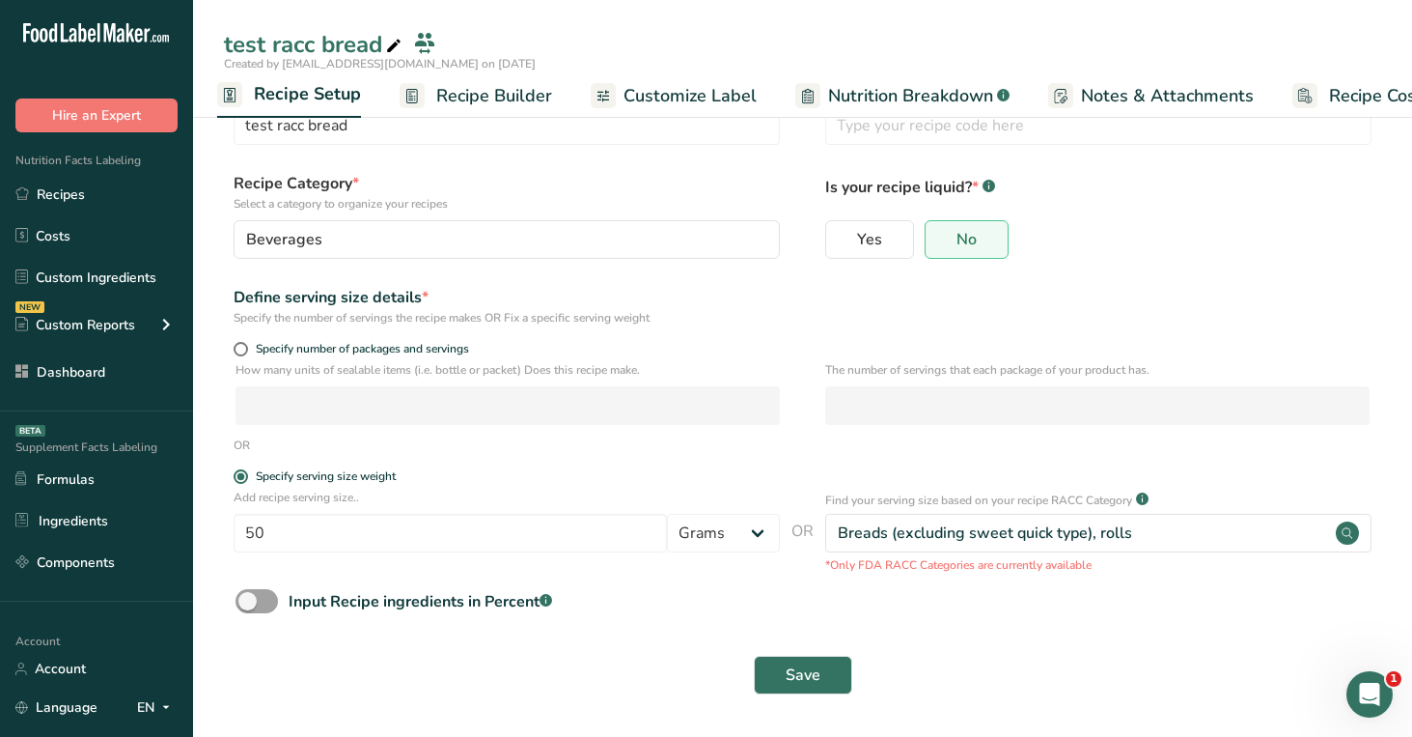
click at [460, 86] on span "Recipe Builder" at bounding box center [494, 96] width 116 height 26
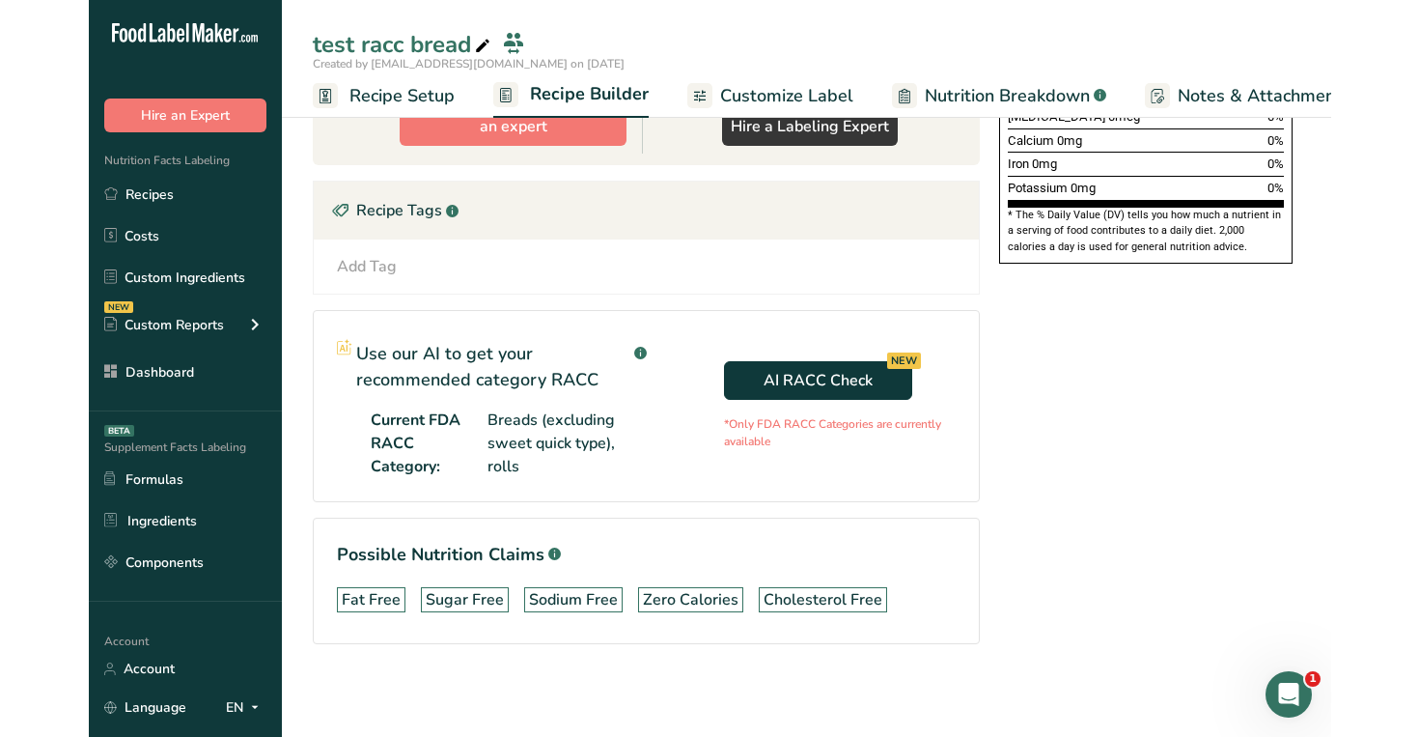
scroll to position [450, 0]
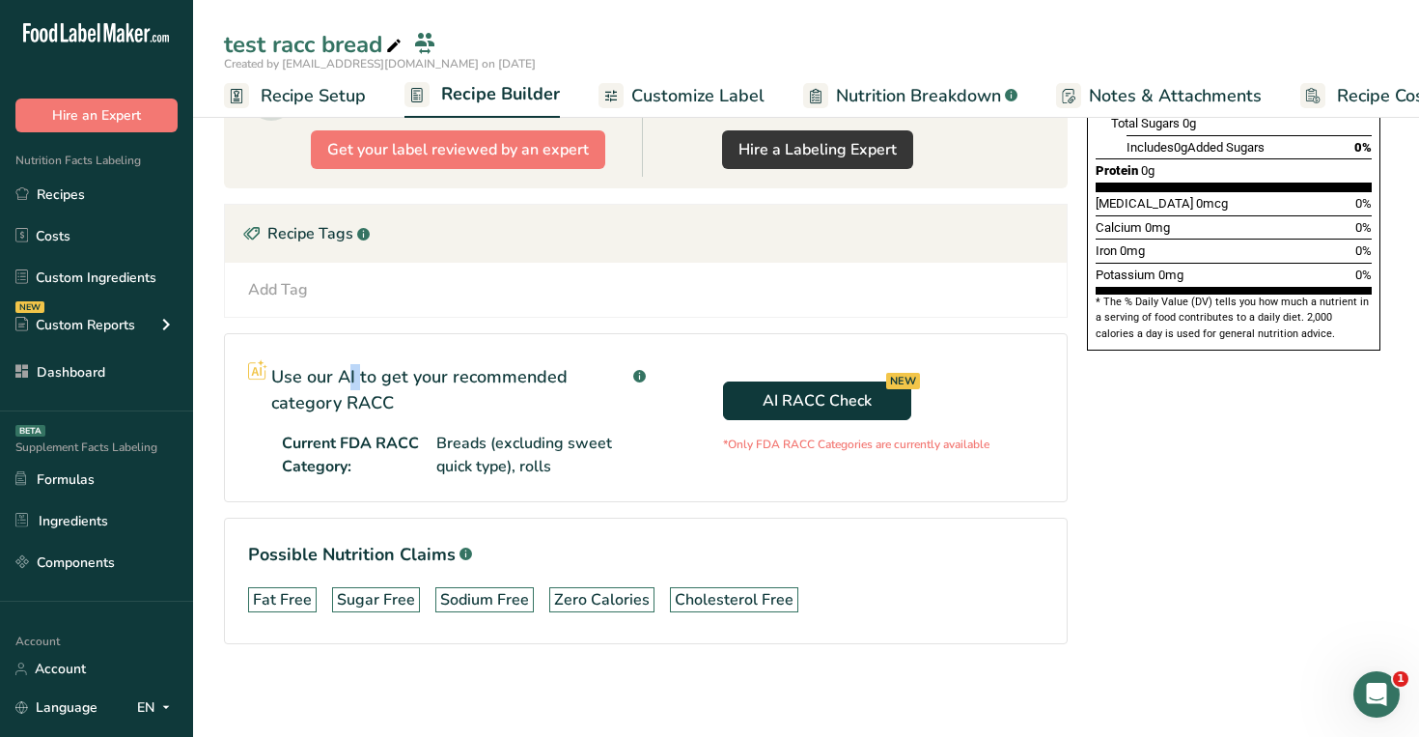
drag, startPoint x: 274, startPoint y: 376, endPoint x: 292, endPoint y: 387, distance: 20.4
click at [292, 387] on p "Use our AI to get your recommended category RACC" at bounding box center [450, 390] width 358 height 52
click at [307, 400] on p "Use our AI to get your recommended category RACC" at bounding box center [450, 390] width 358 height 52
click at [171, 699] on icon at bounding box center [165, 707] width 15 height 24
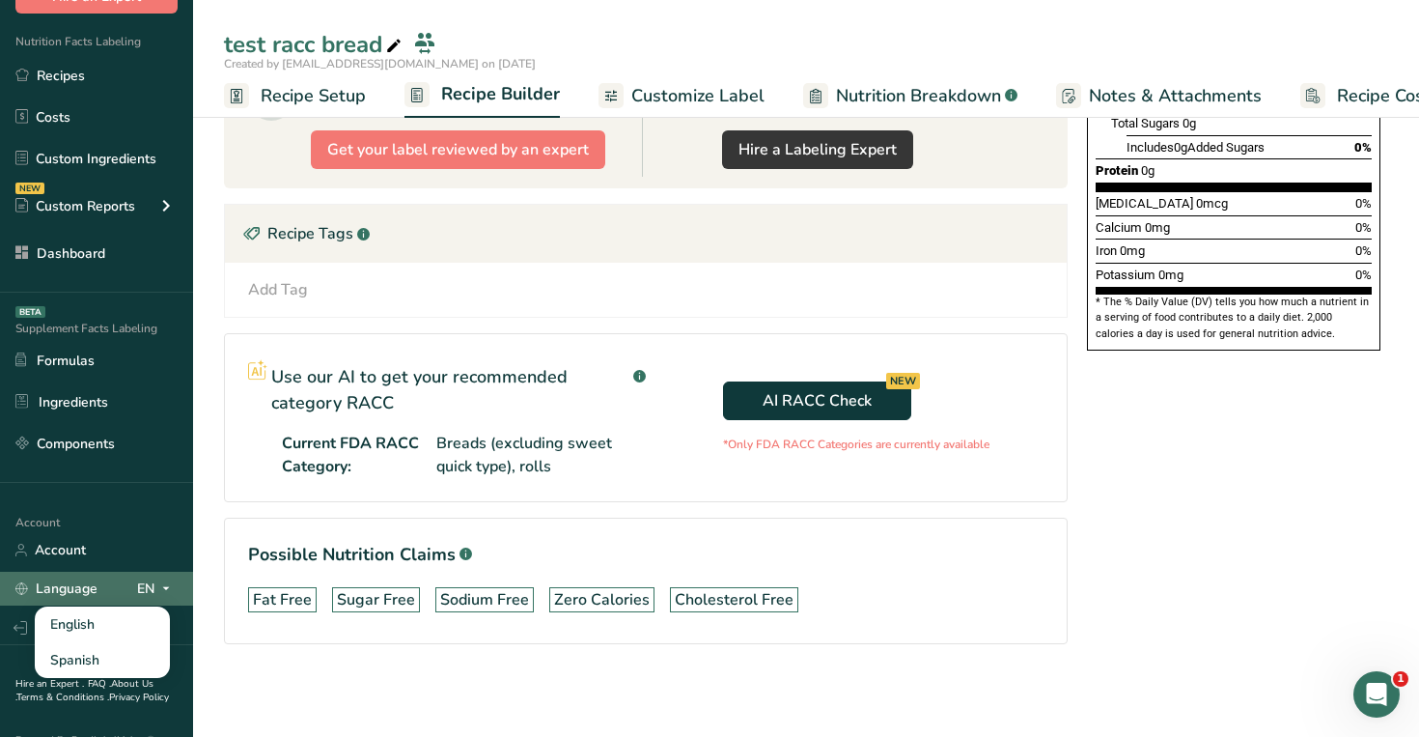
scroll to position [146, 0]
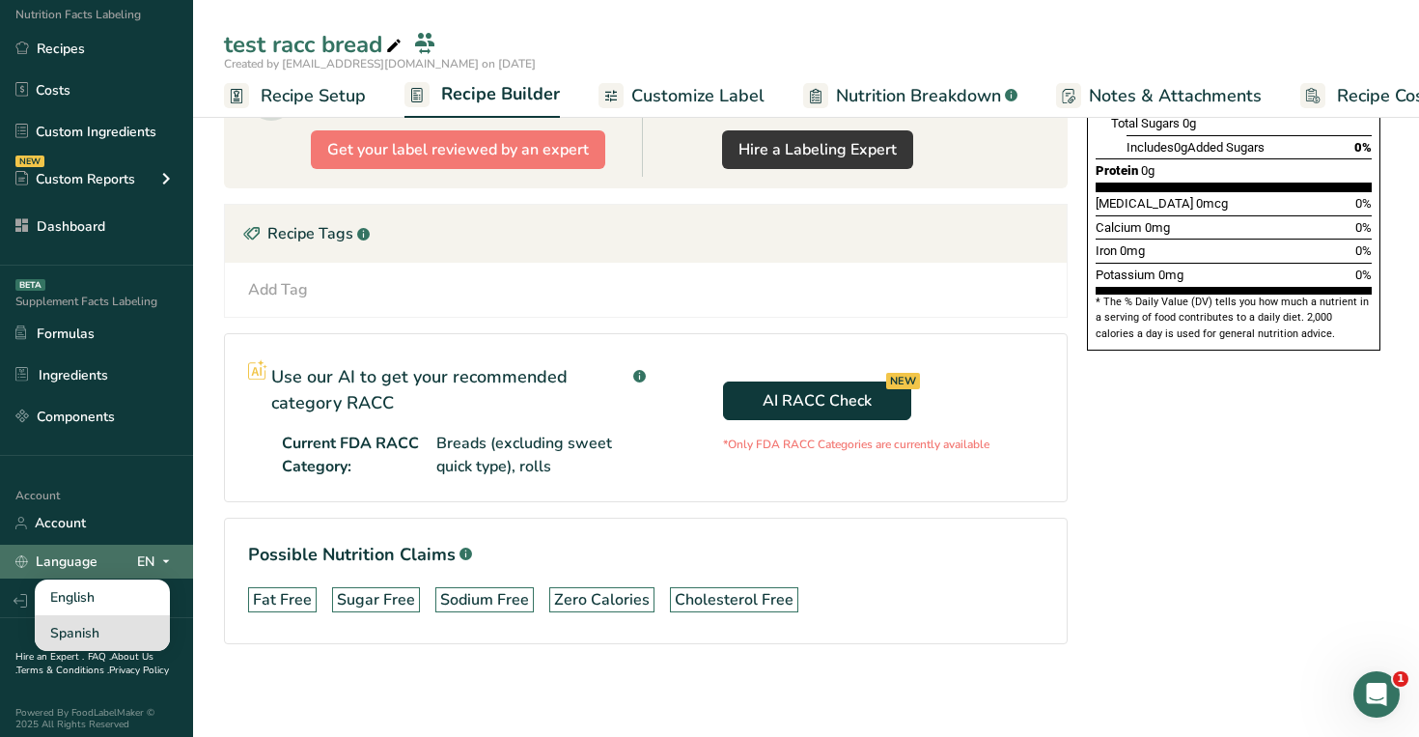
click at [125, 630] on div "Spanish" at bounding box center [102, 633] width 135 height 36
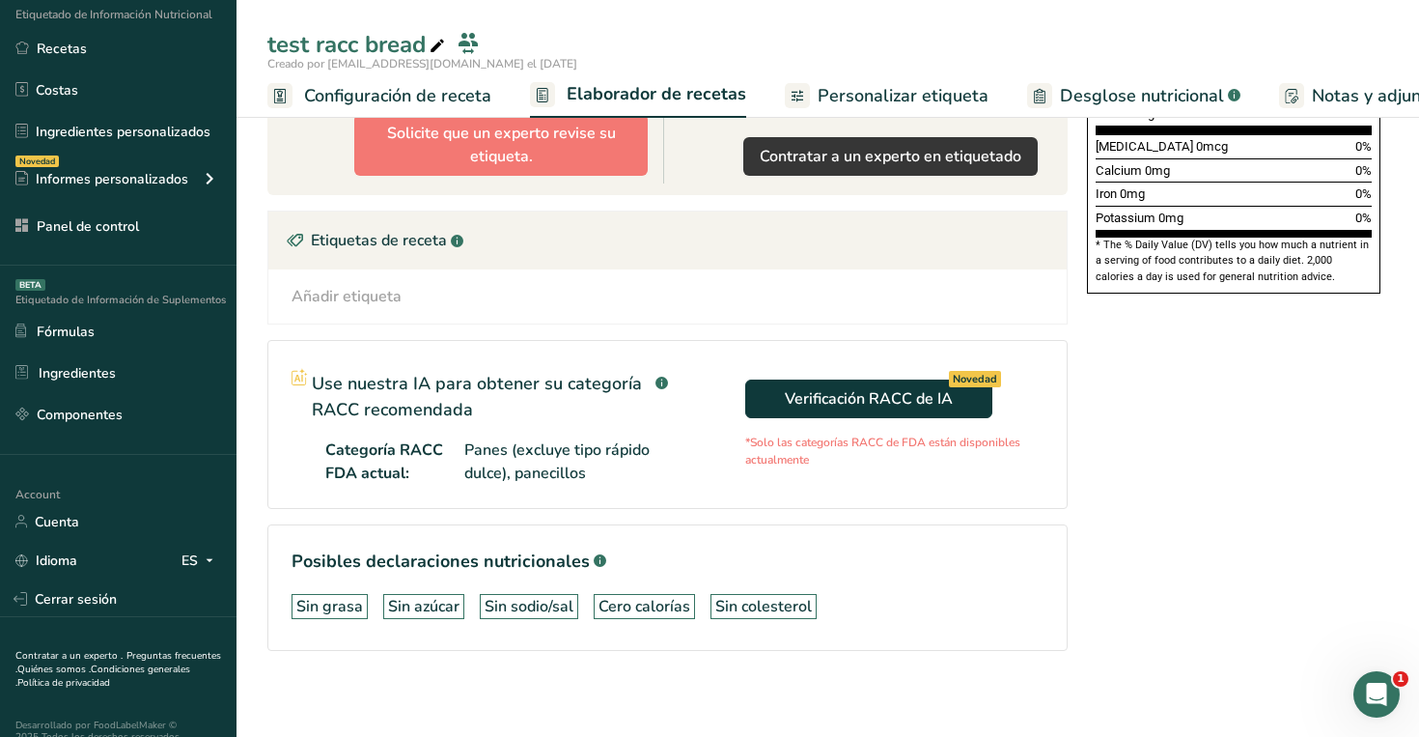
scroll to position [514, 0]
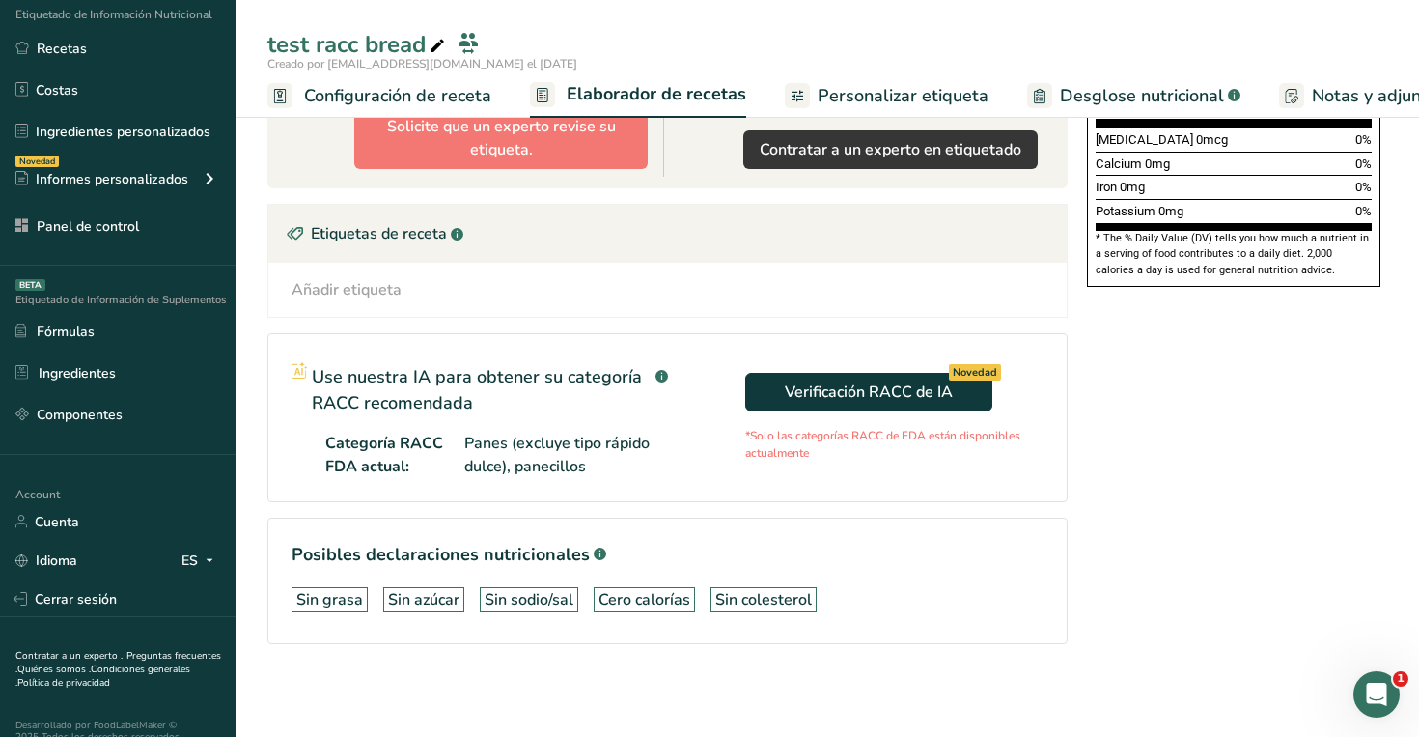
click at [462, 100] on span "Configuración de receta" at bounding box center [397, 96] width 187 height 26
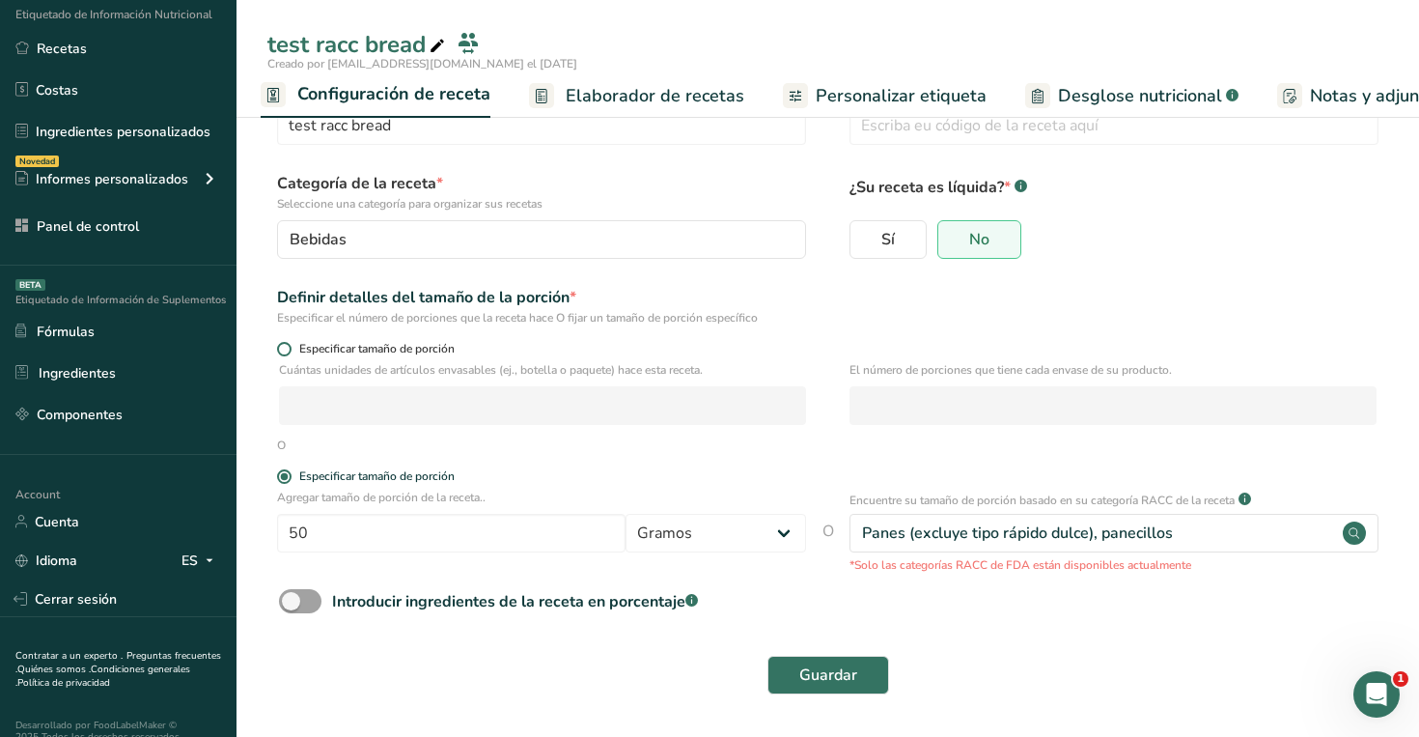
scroll to position [64, 0]
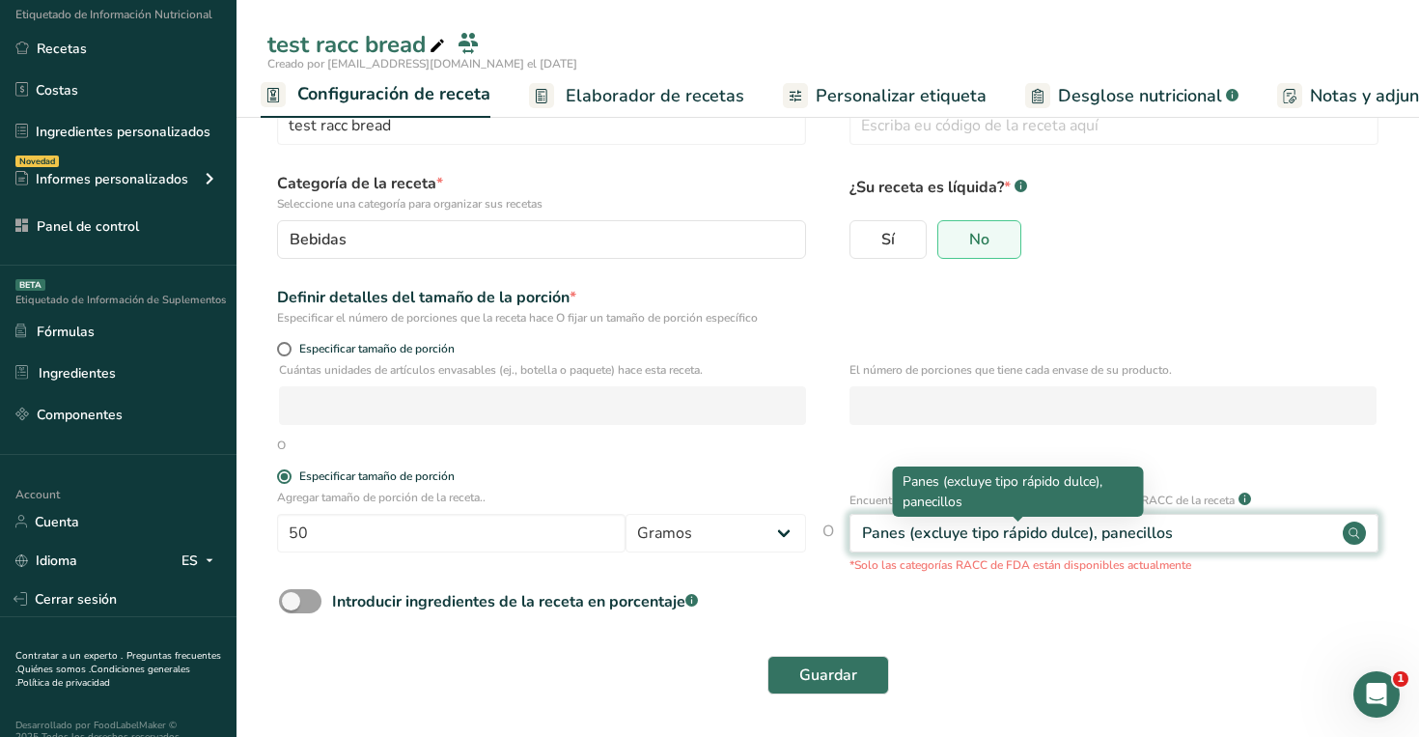
click at [894, 529] on div "Panes (excluye tipo rápido dulce), panecillos" at bounding box center [1017, 532] width 311 height 23
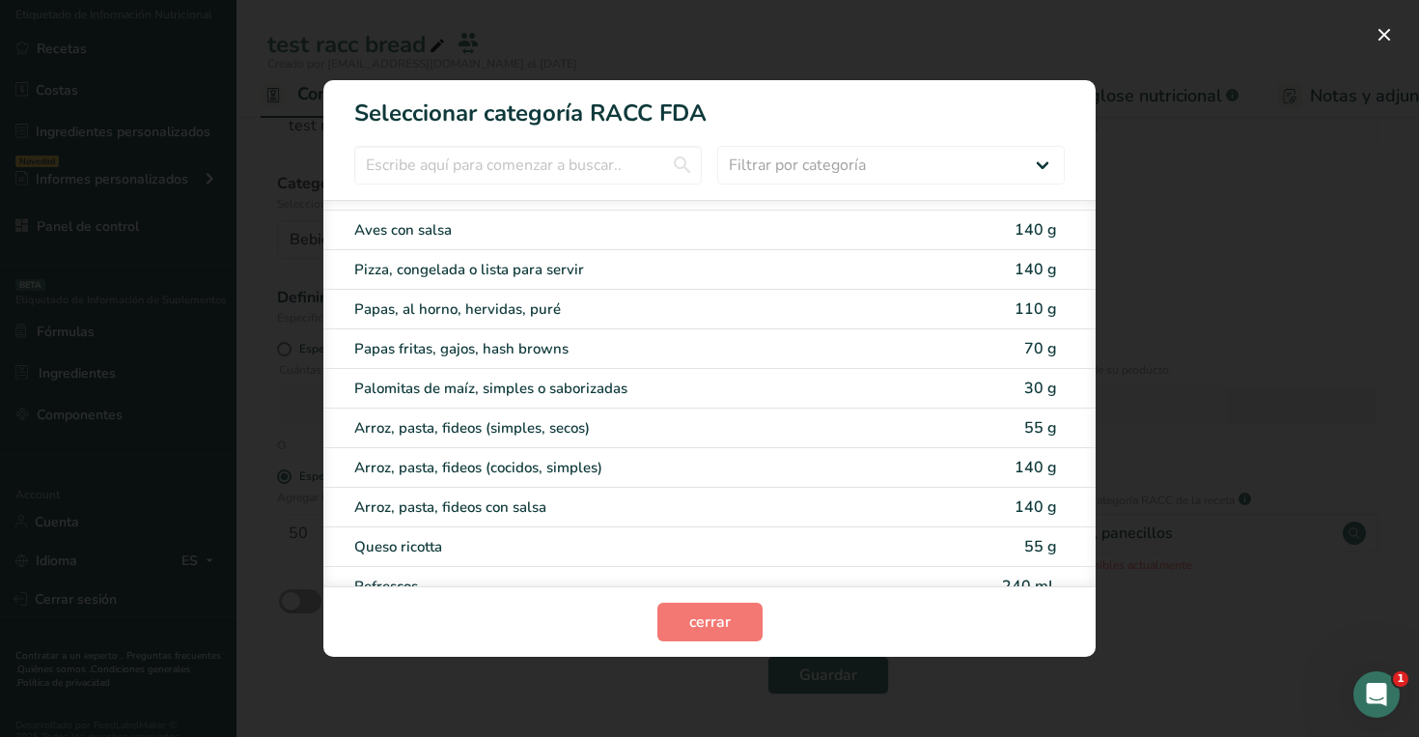
scroll to position [3792, 0]
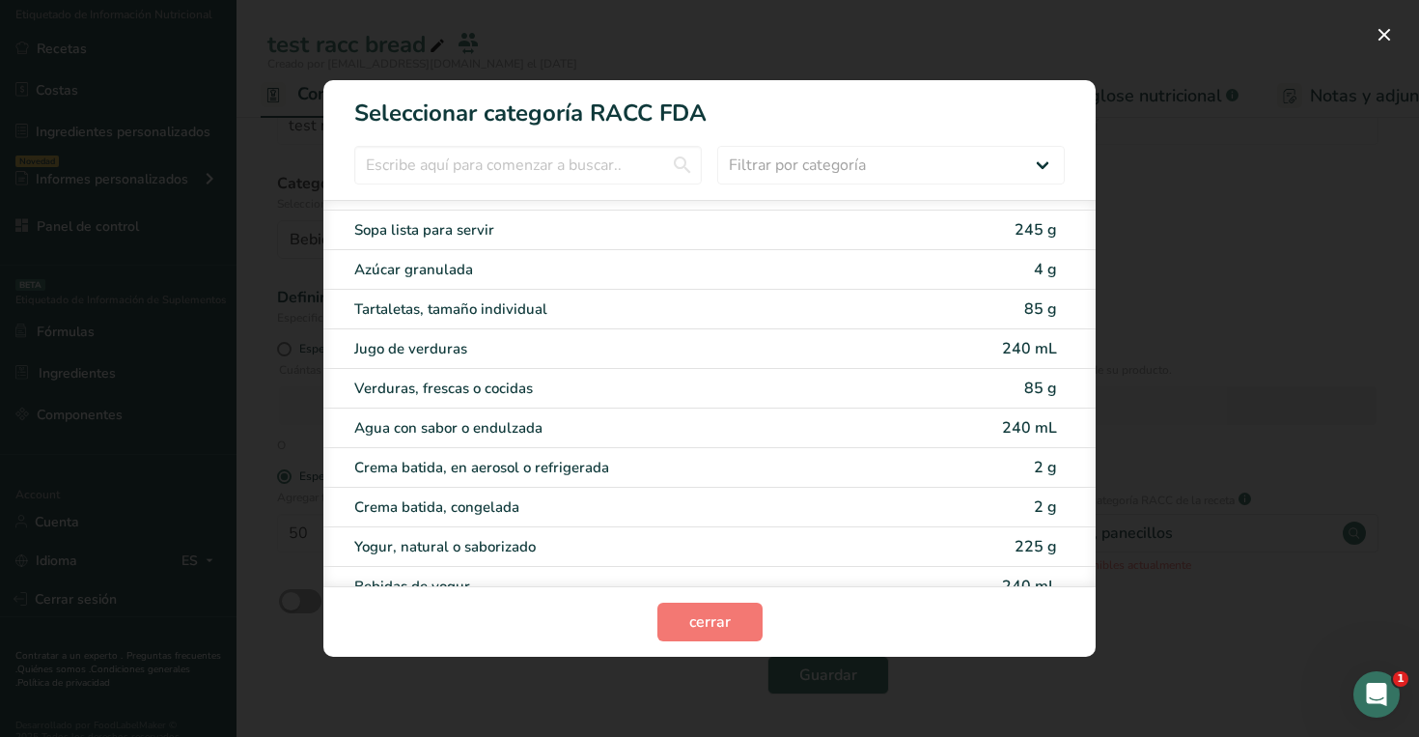
click at [725, 343] on div "Jugo de verduras 240 mL" at bounding box center [709, 349] width 772 height 40
type input "240"
select select "17"
select select "22"
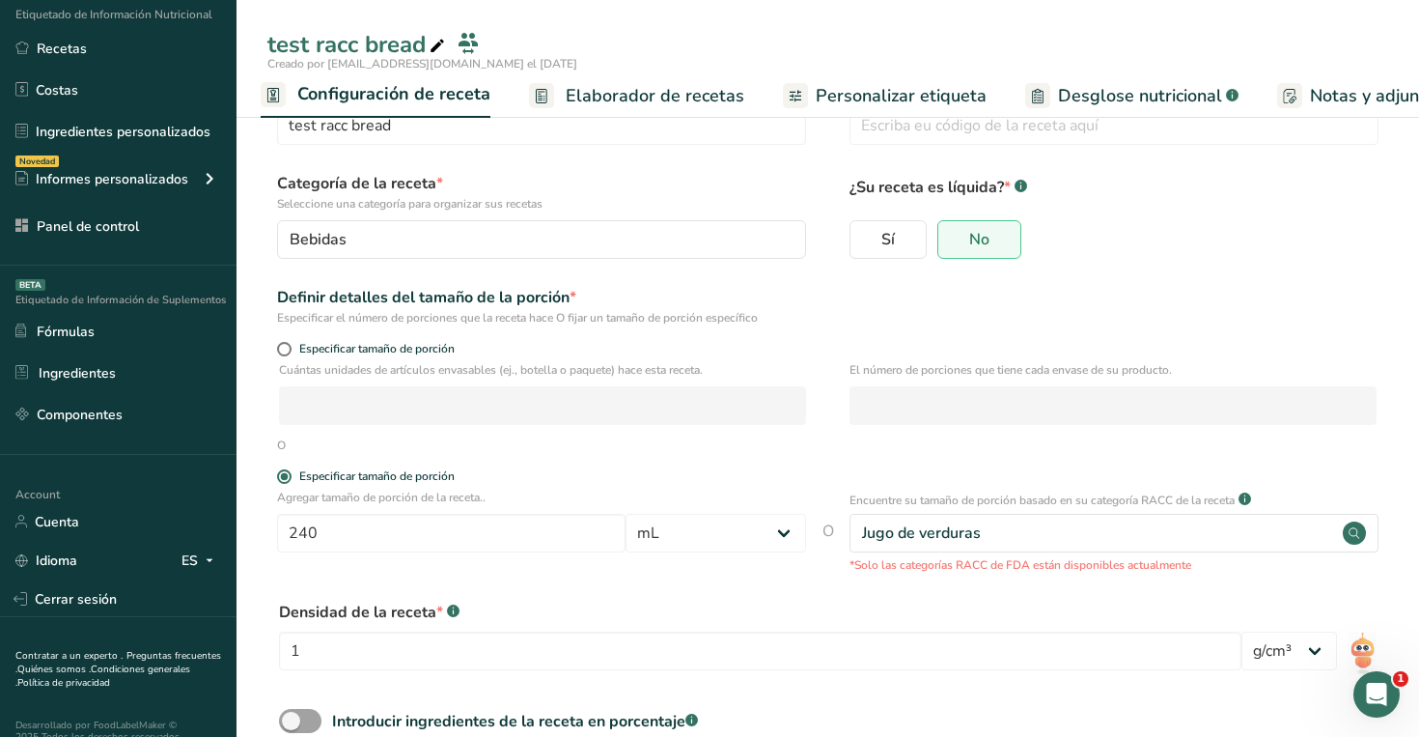
scroll to position [183, 0]
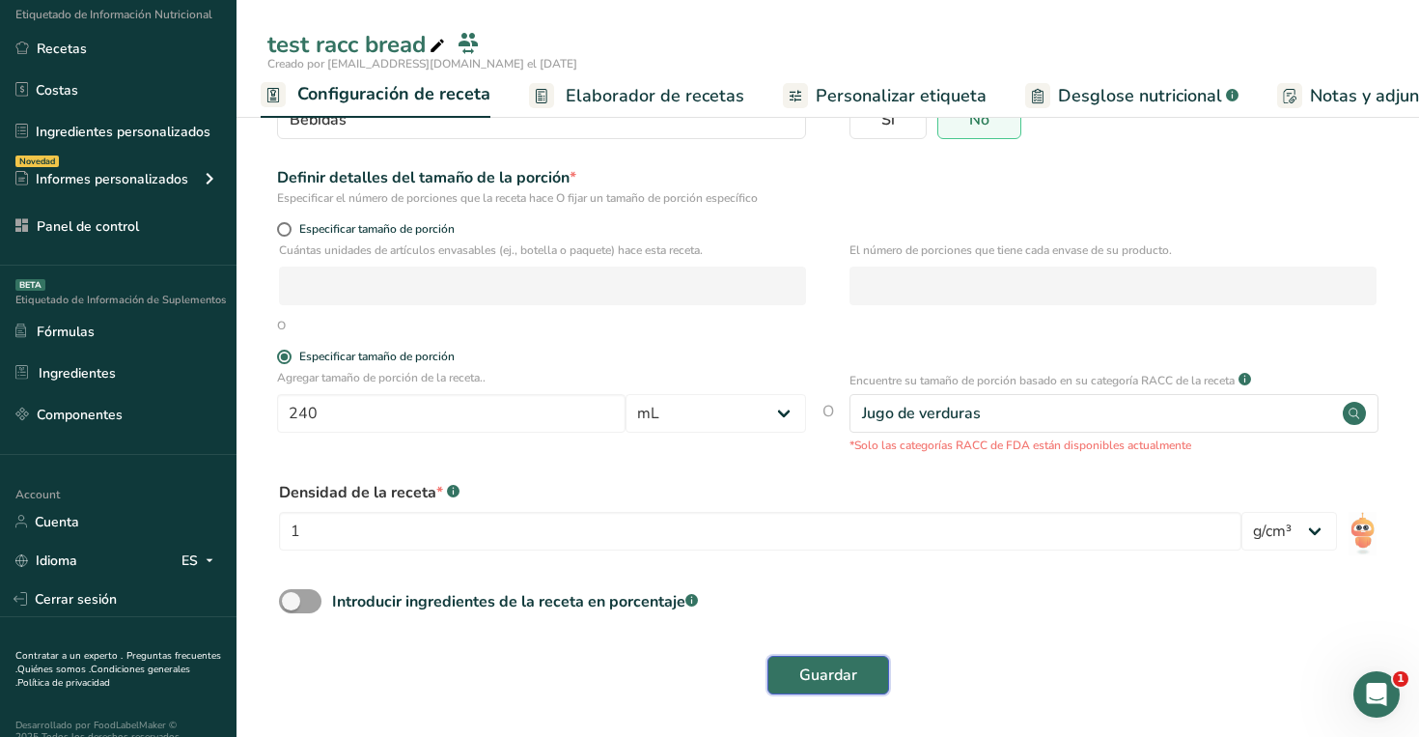
click at [825, 674] on span "Guardar" at bounding box center [828, 674] width 58 height 23
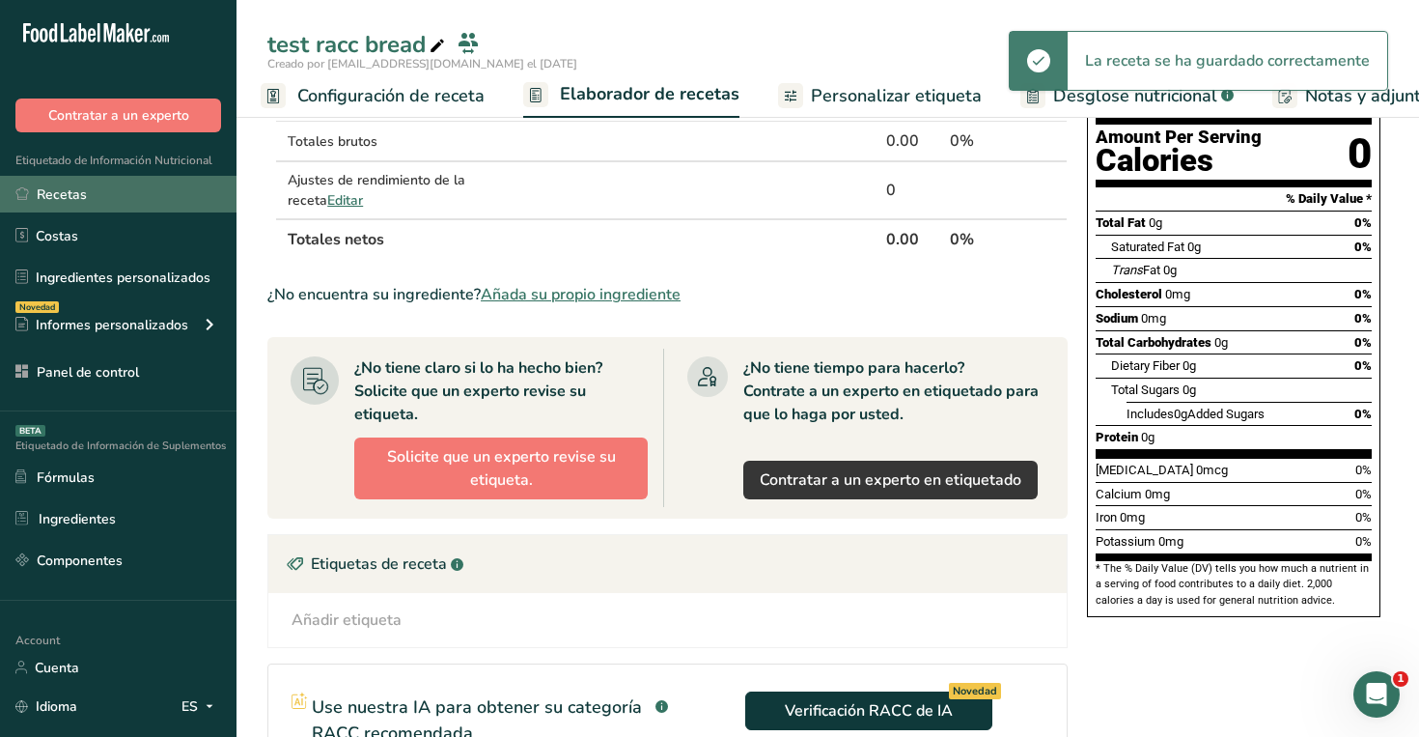
click at [88, 176] on link "Recetas" at bounding box center [118, 194] width 236 height 37
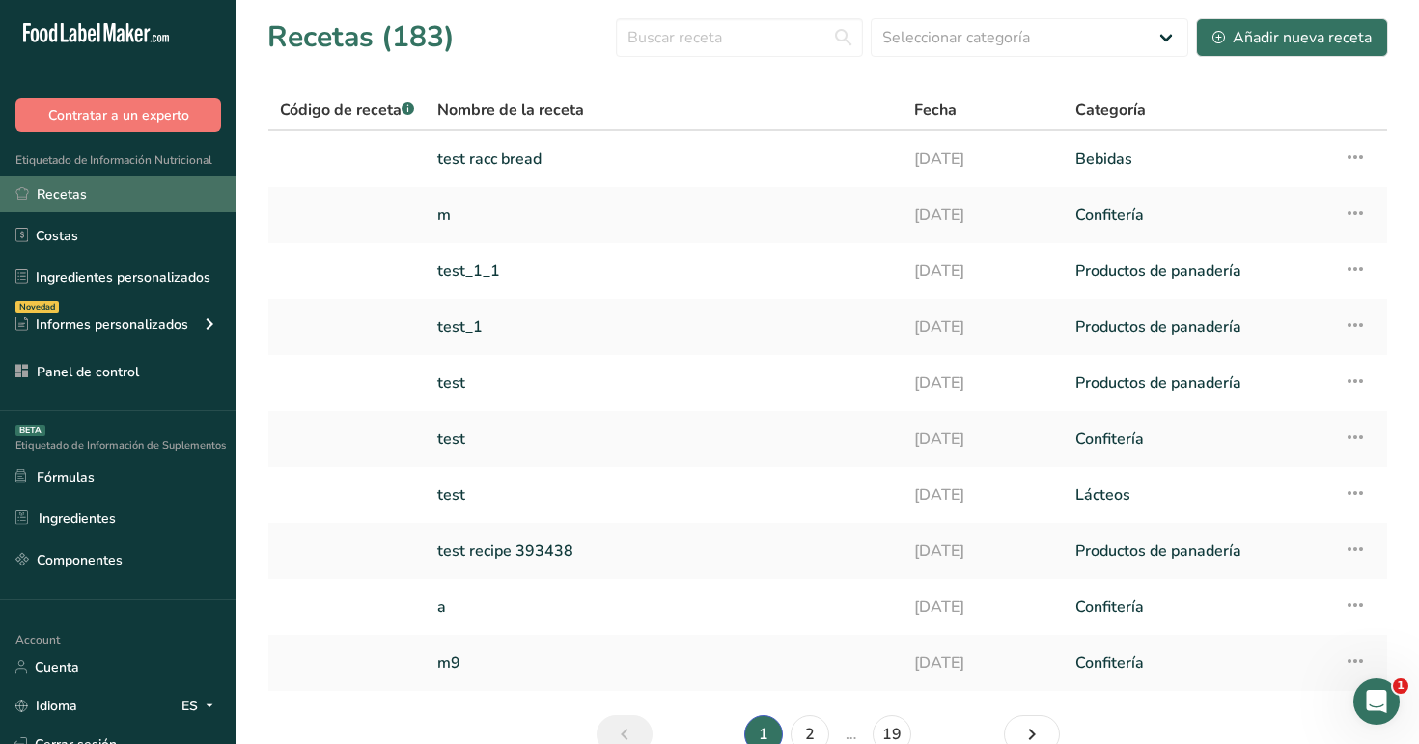
click at [103, 184] on link "Recetas" at bounding box center [118, 194] width 236 height 37
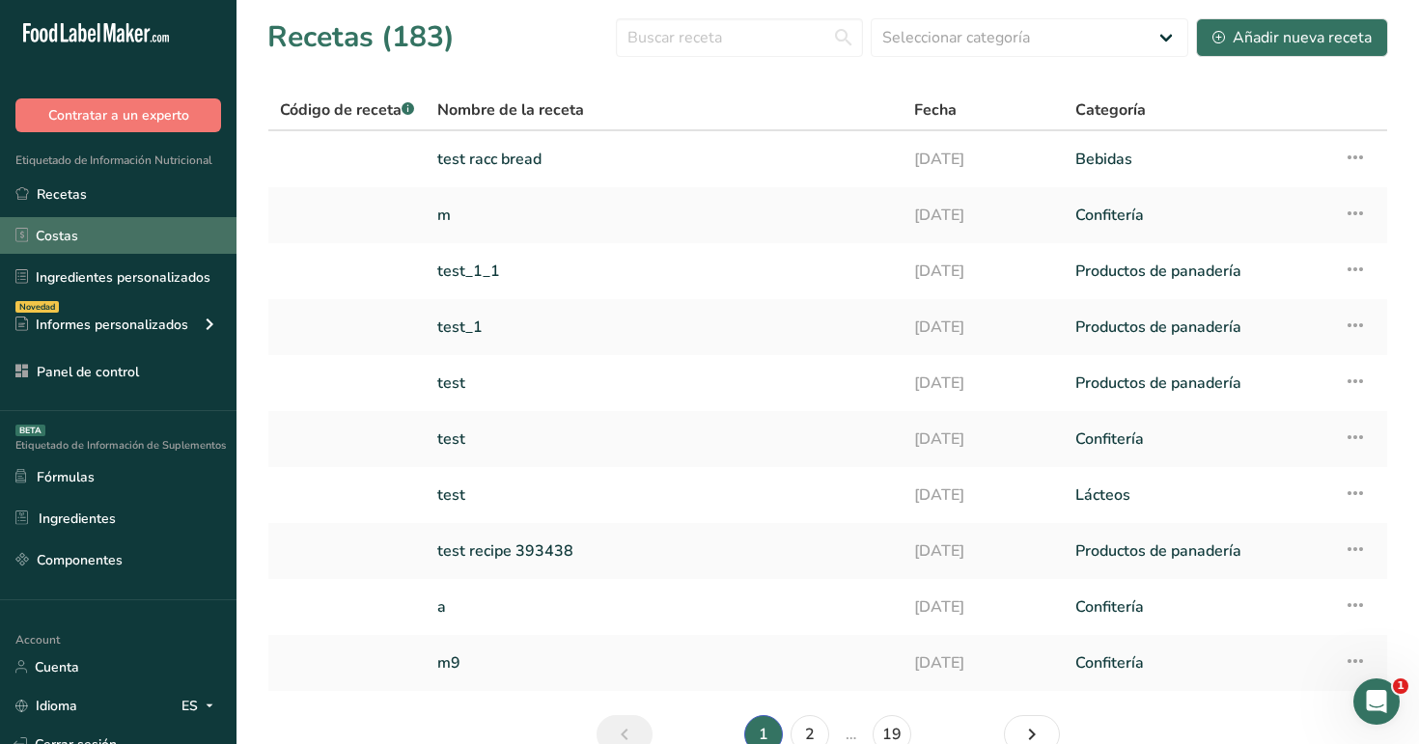
click at [119, 249] on link "Costas" at bounding box center [118, 235] width 236 height 37
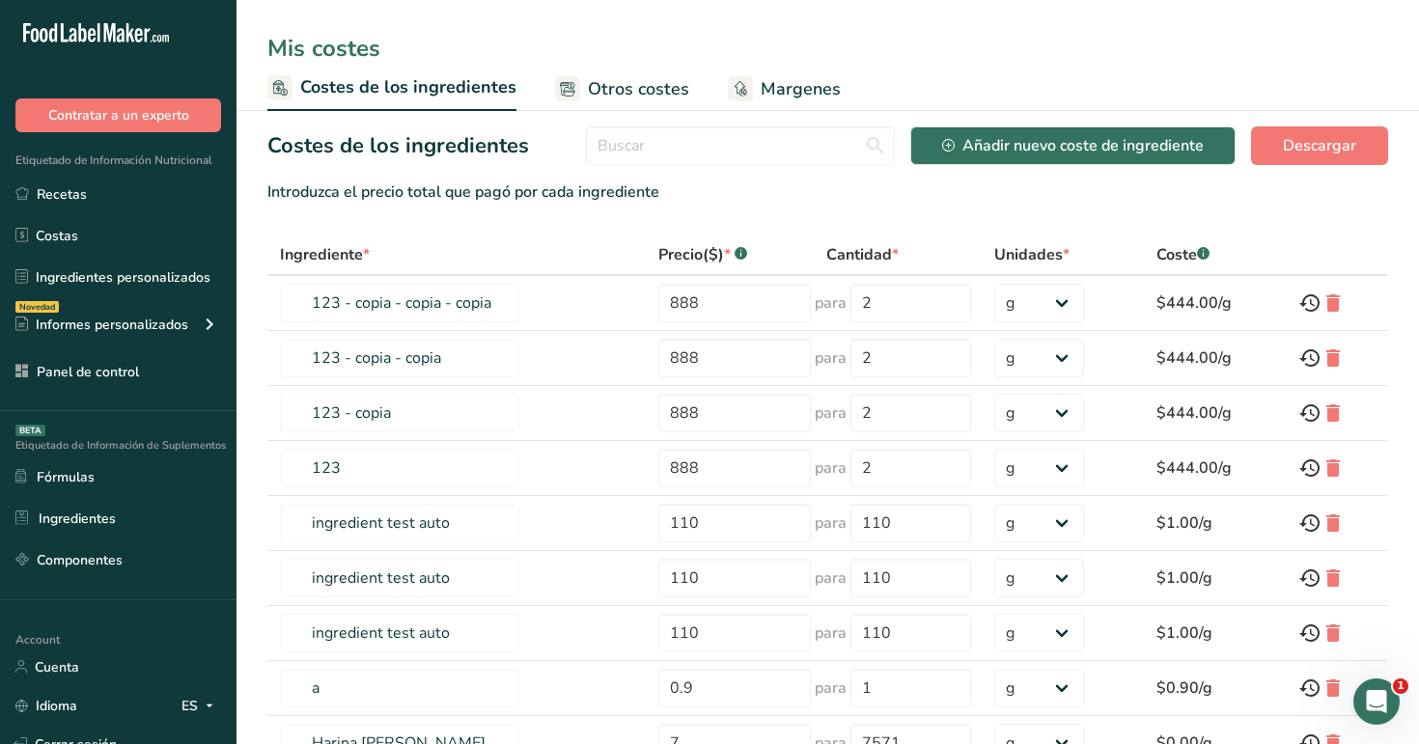
click at [625, 106] on link "Otros costes" at bounding box center [622, 89] width 134 height 43
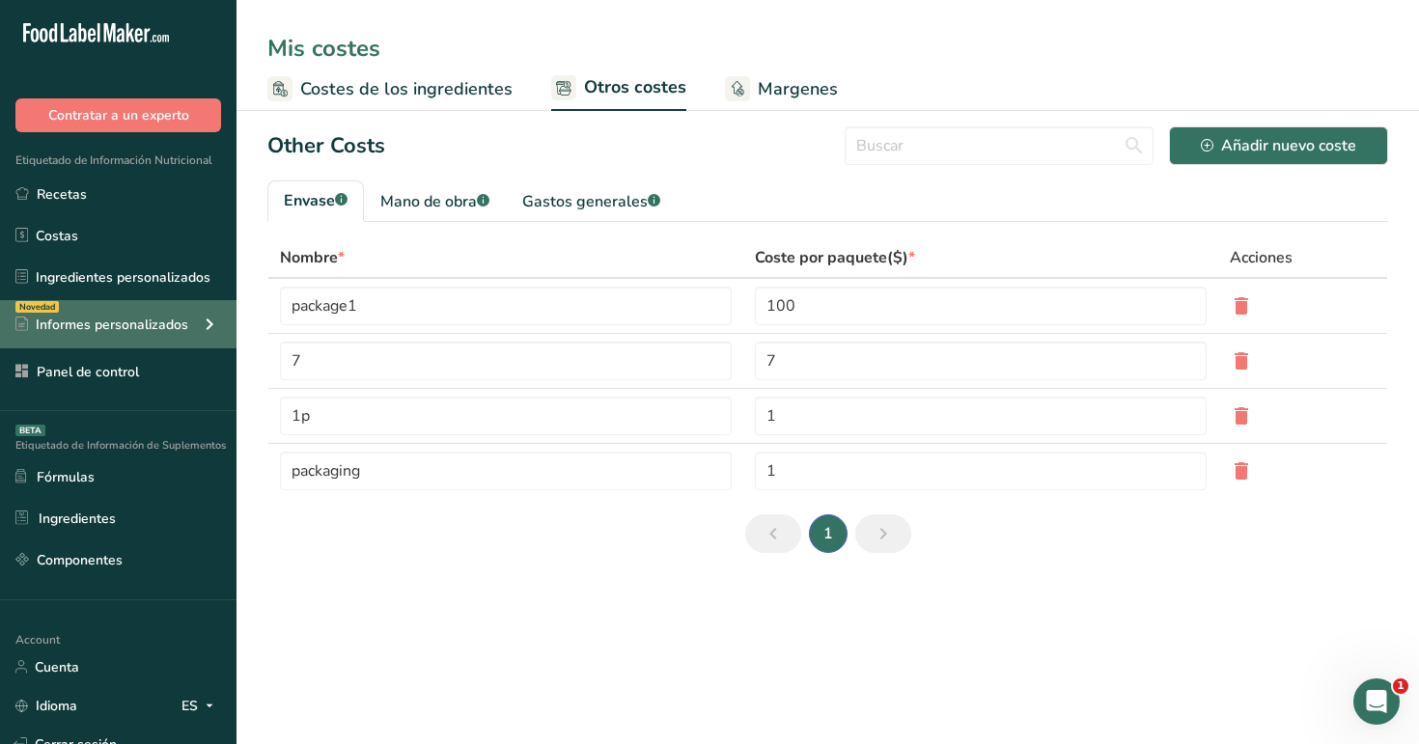
click at [186, 328] on div "Novedad Informes personalizados" at bounding box center [118, 324] width 236 height 48
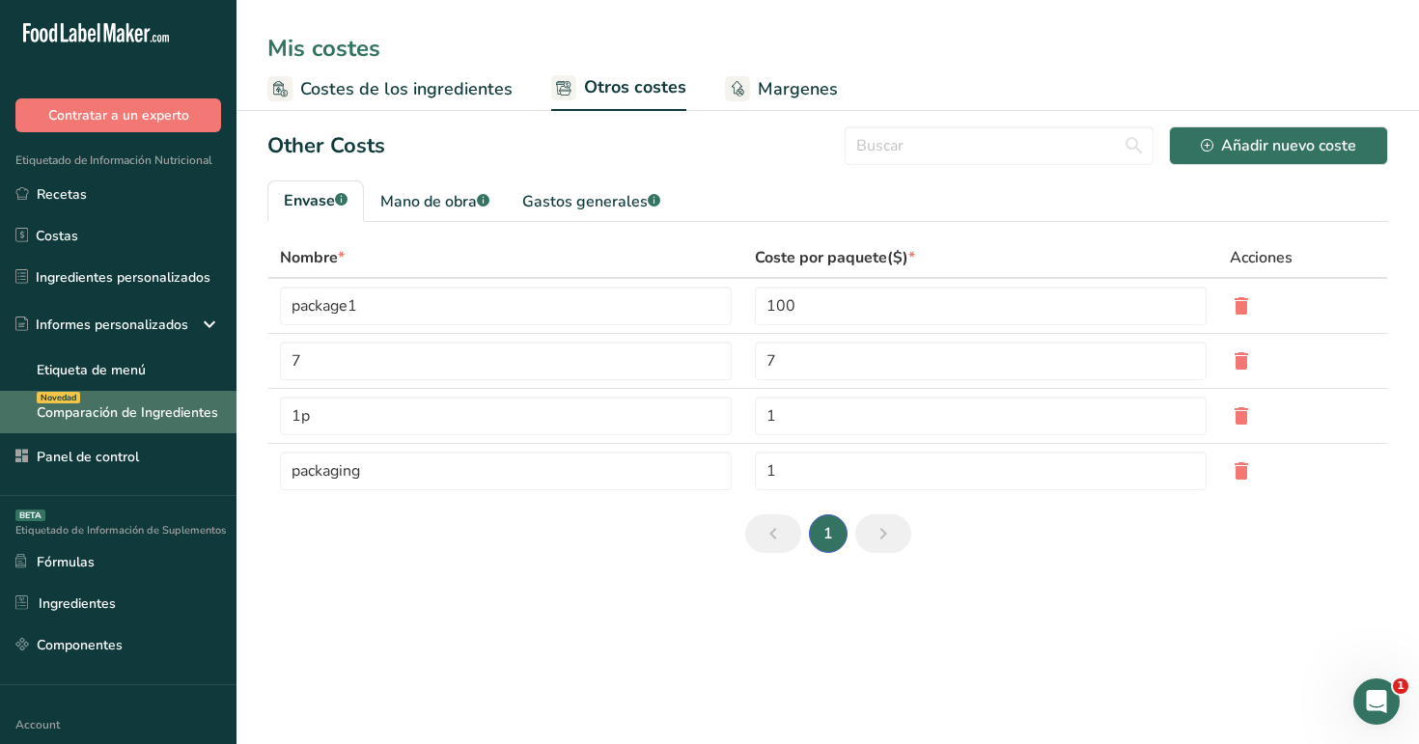
click at [172, 426] on link "Comparación de Ingredientes Novedad" at bounding box center [118, 412] width 236 height 42
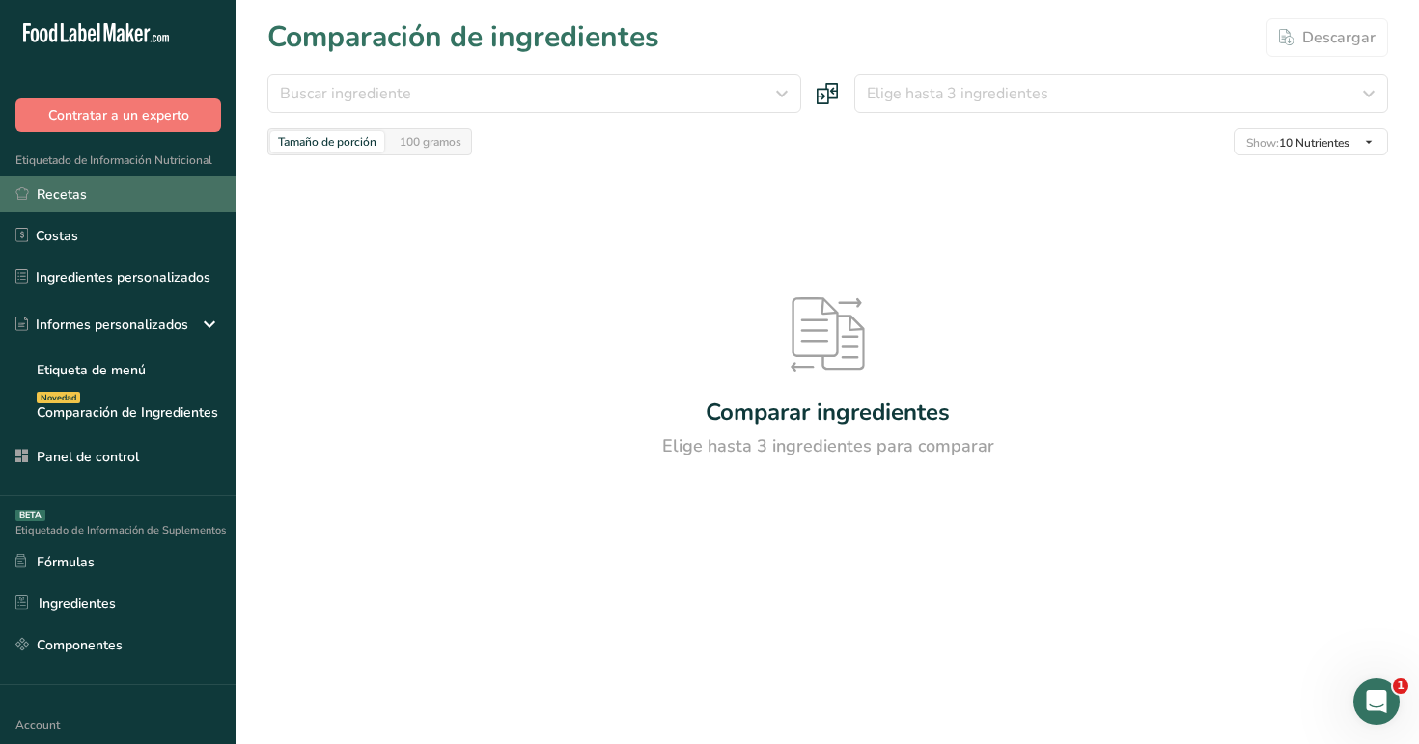
click at [153, 186] on link "Recetas" at bounding box center [118, 194] width 236 height 37
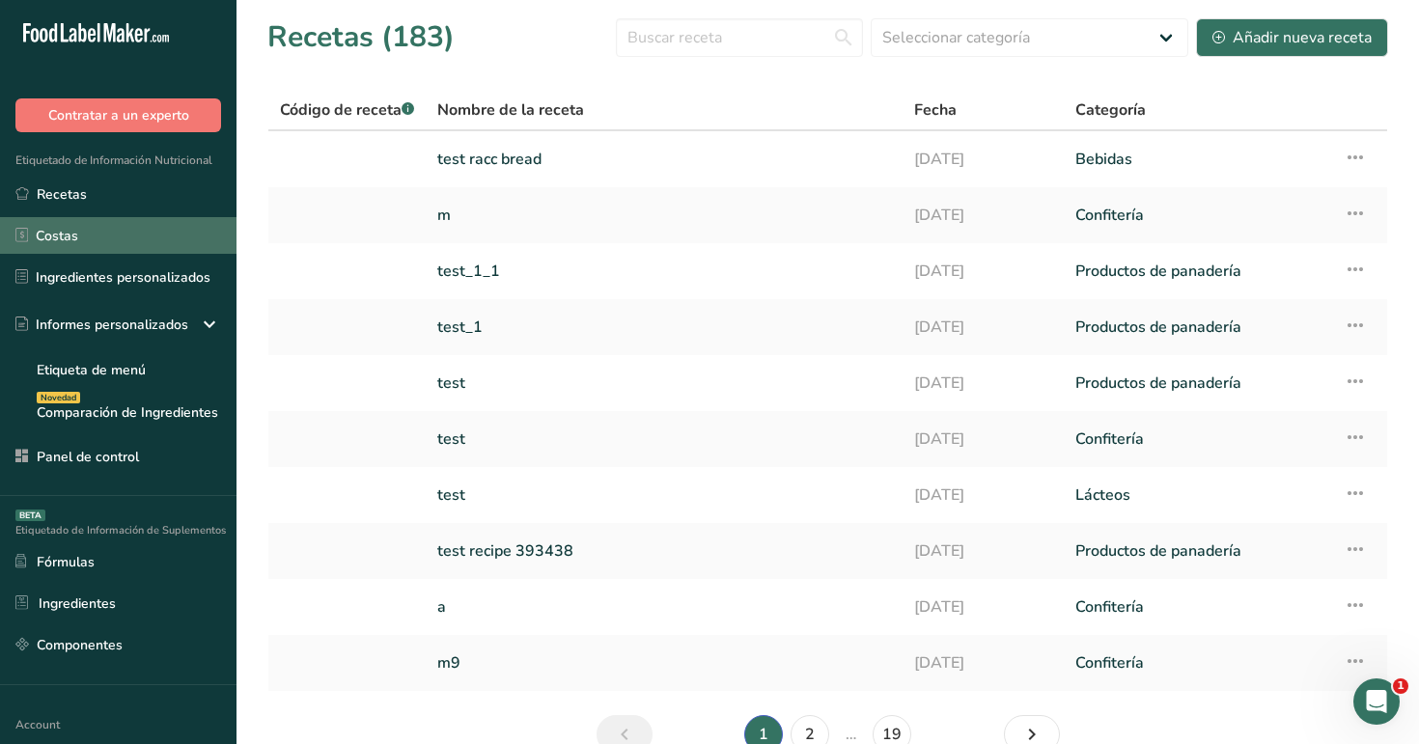
click at [174, 244] on link "Costas" at bounding box center [118, 235] width 236 height 37
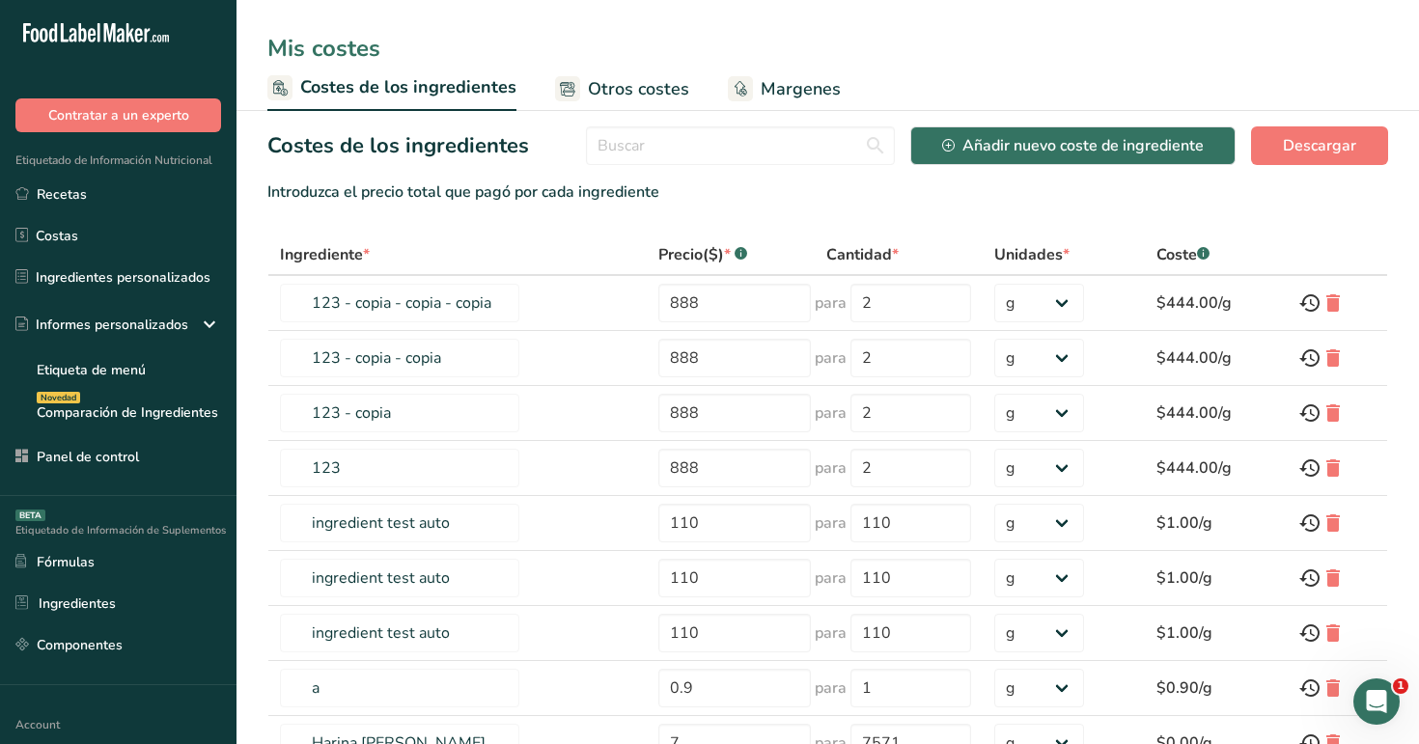
click at [607, 78] on span "Otros costes" at bounding box center [638, 89] width 101 height 26
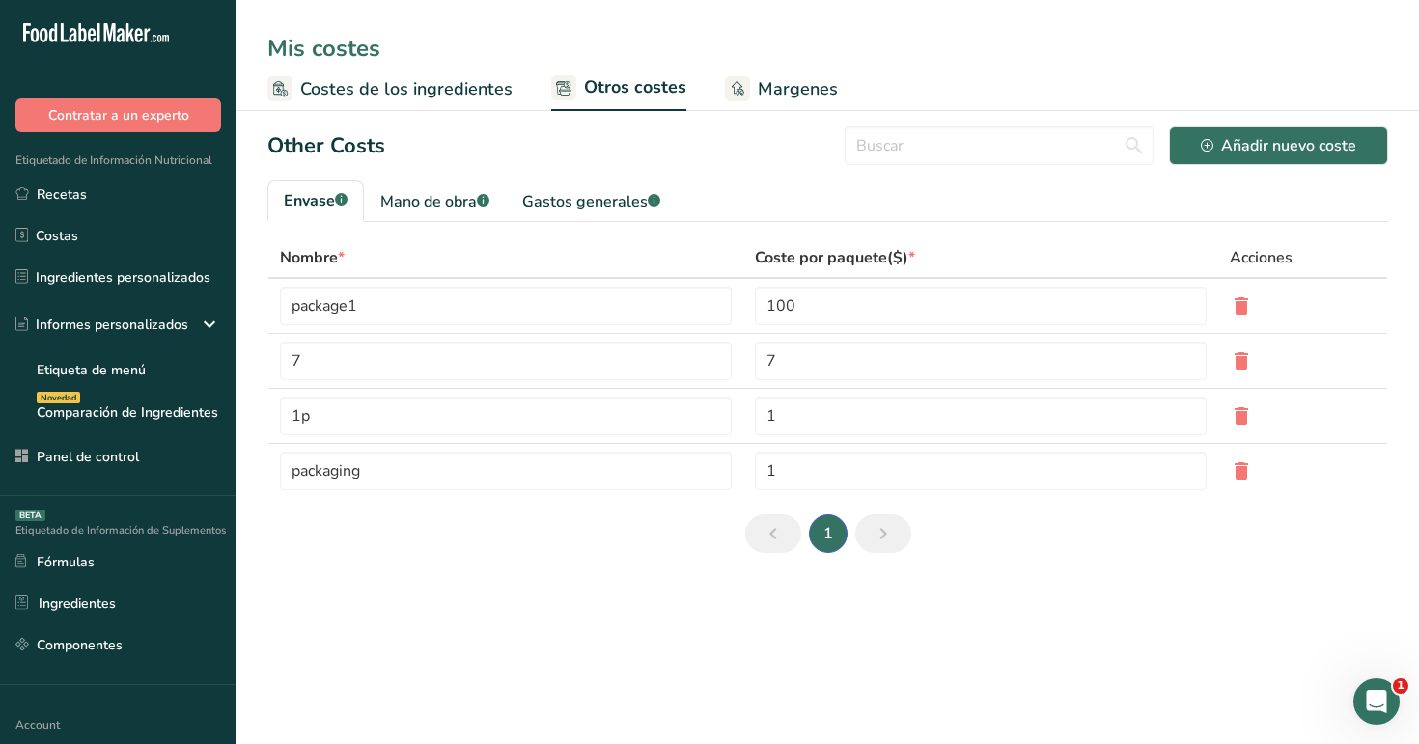
click at [766, 92] on span "Margenes" at bounding box center [798, 89] width 80 height 26
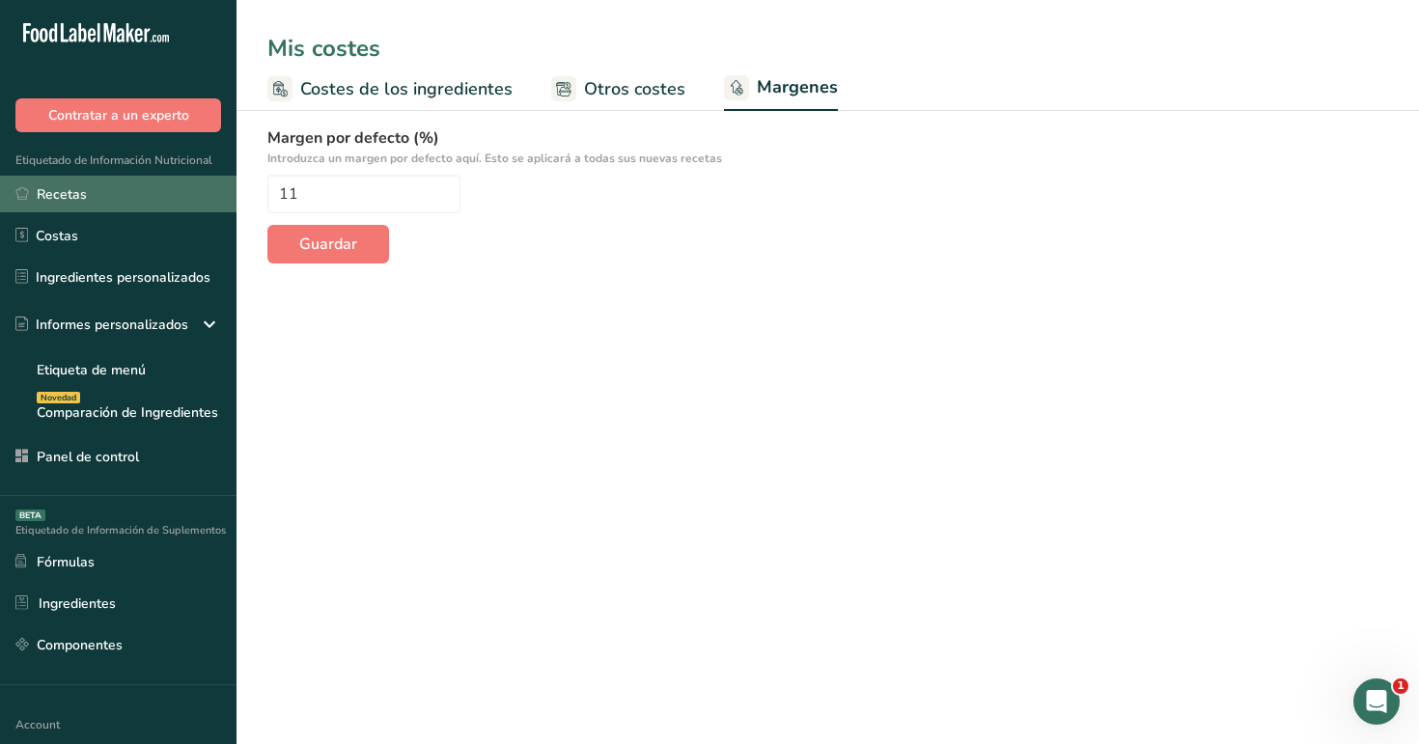
click at [103, 181] on link "Recetas" at bounding box center [118, 194] width 236 height 37
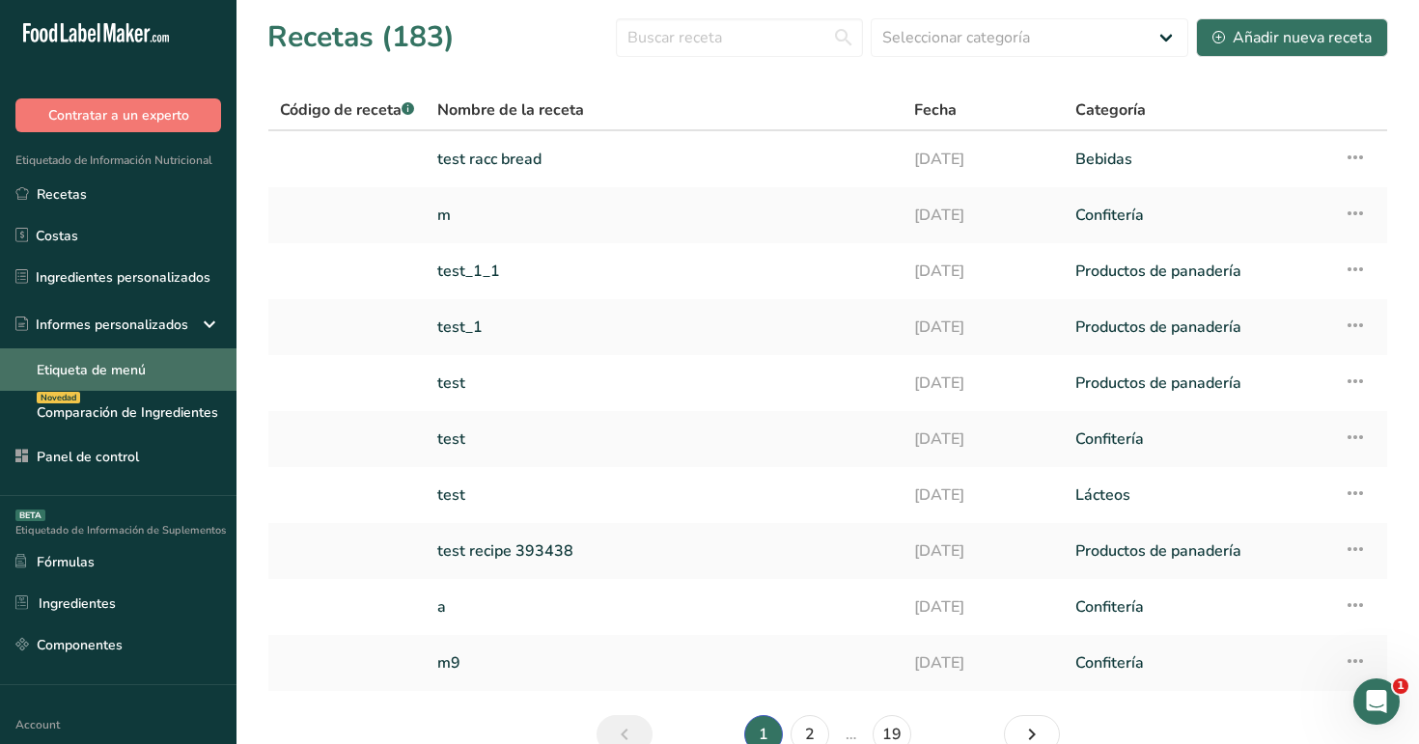
click at [136, 375] on link "Etiqueta de menú" at bounding box center [118, 369] width 236 height 42
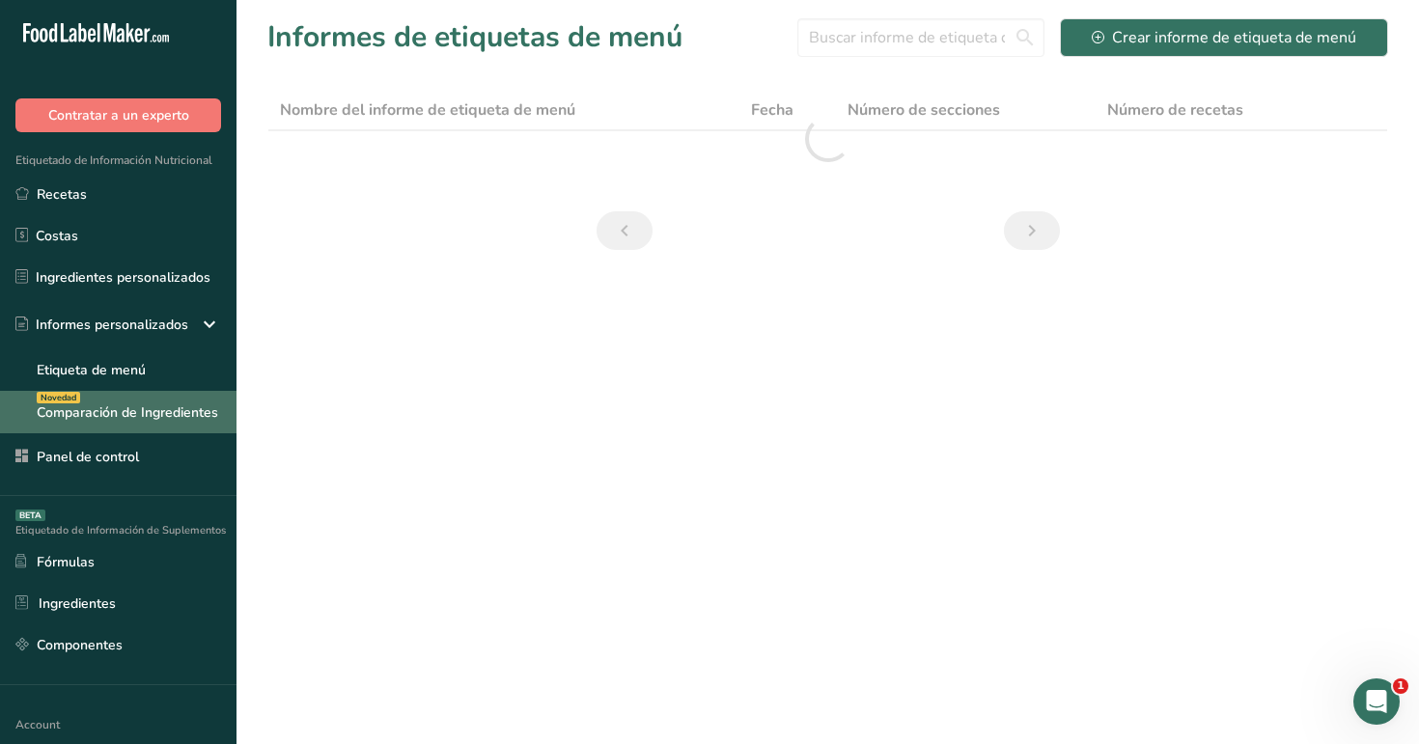
click at [159, 405] on link "Comparación de Ingredientes Novedad" at bounding box center [118, 412] width 236 height 42
